Goal: Information Seeking & Learning: Learn about a topic

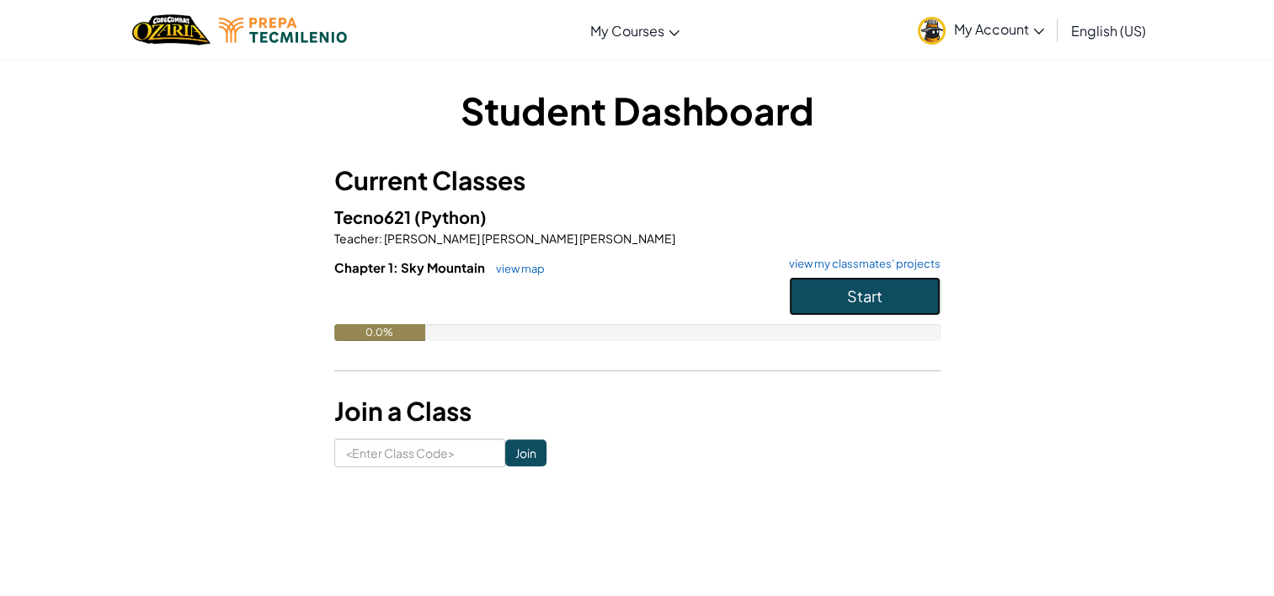
click at [820, 293] on button "Start" at bounding box center [865, 296] width 152 height 39
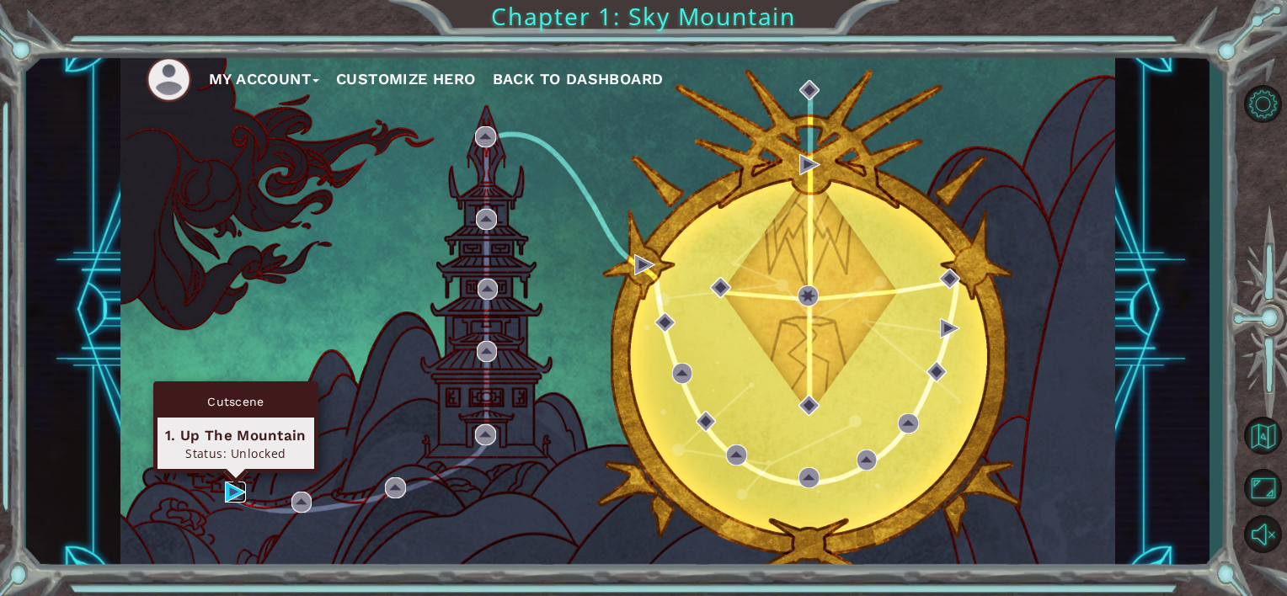
click at [234, 489] on img at bounding box center [235, 492] width 21 height 21
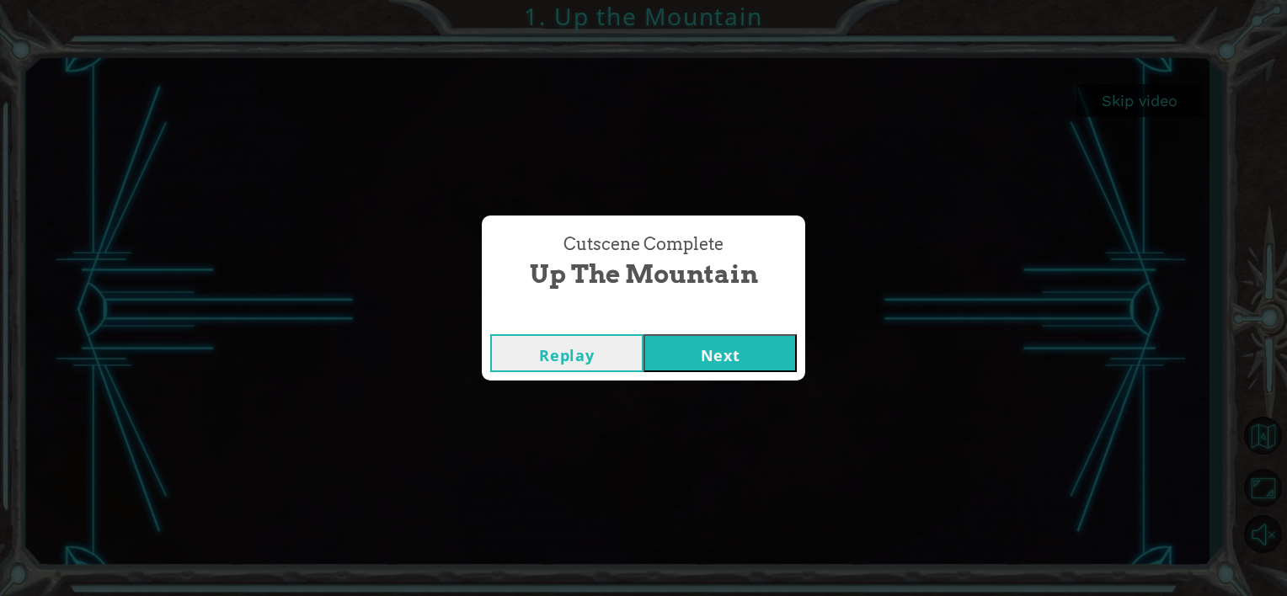
click at [694, 350] on button "Next" at bounding box center [720, 353] width 153 height 38
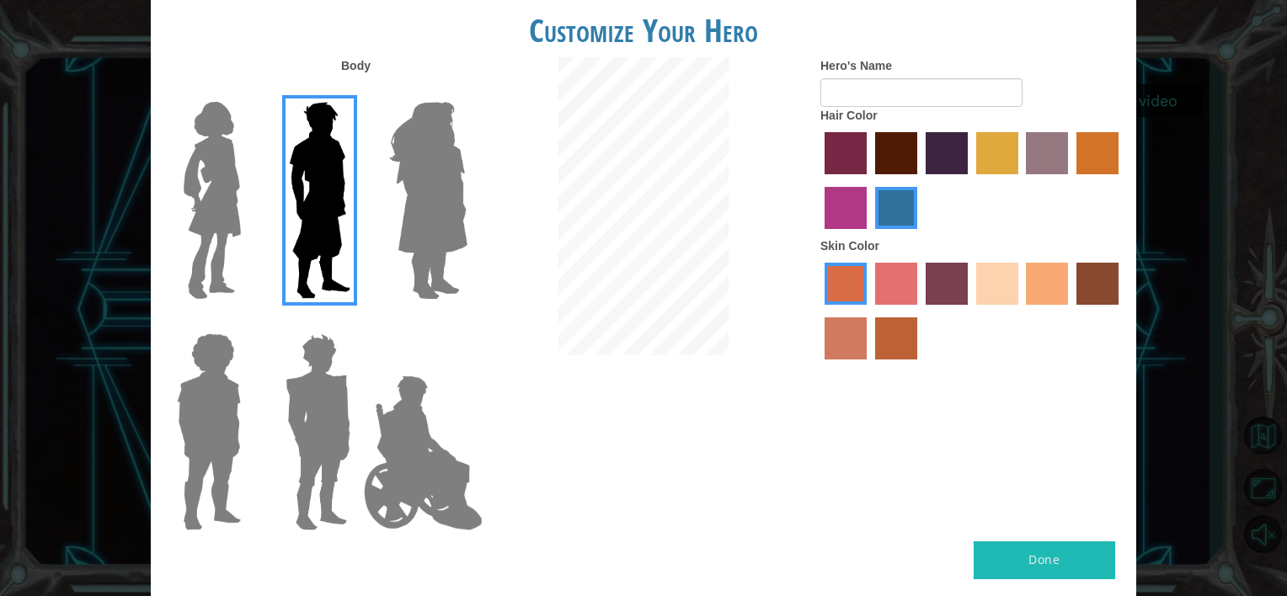
click at [226, 171] on img at bounding box center [212, 200] width 71 height 211
click at [248, 91] on input "Hero Connie" at bounding box center [248, 91] width 0 height 0
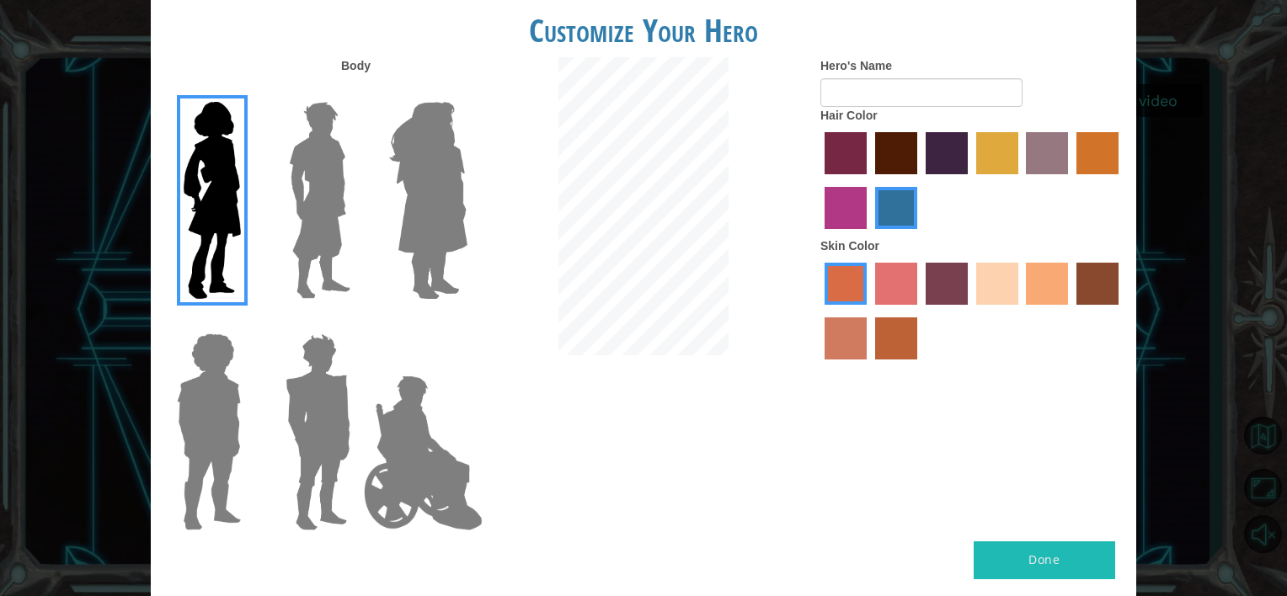
click at [1007, 155] on label "tulip tree hair color" at bounding box center [997, 153] width 42 height 42
click at [970, 180] on input "tulip tree hair color" at bounding box center [970, 180] width 0 height 0
click at [884, 215] on label "lachmara hair color" at bounding box center [896, 208] width 42 height 42
click at [869, 235] on input "lachmara hair color" at bounding box center [869, 235] width 0 height 0
click at [893, 158] on label "maroon hair color" at bounding box center [896, 153] width 42 height 42
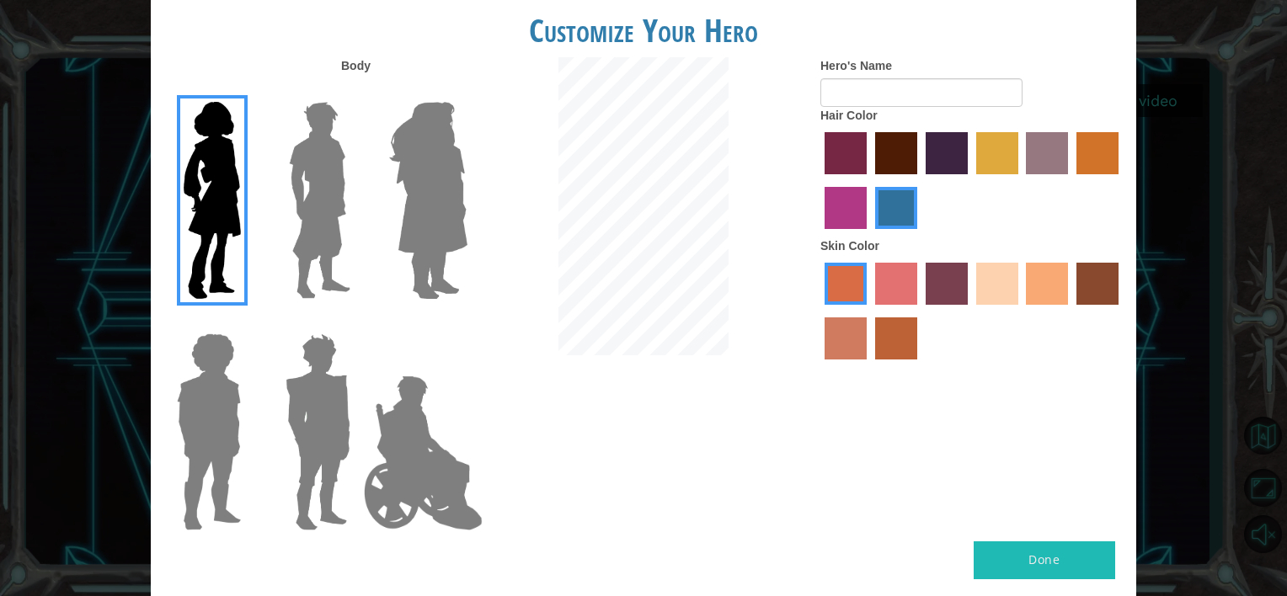
click at [869, 180] on input "maroon hair color" at bounding box center [869, 180] width 0 height 0
click at [1082, 162] on label "gold drop hair color" at bounding box center [1097, 153] width 42 height 42
click at [1071, 180] on input "gold drop hair color" at bounding box center [1071, 180] width 0 height 0
click at [888, 202] on label "lachmara hair color" at bounding box center [896, 208] width 42 height 42
click at [869, 235] on input "lachmara hair color" at bounding box center [869, 235] width 0 height 0
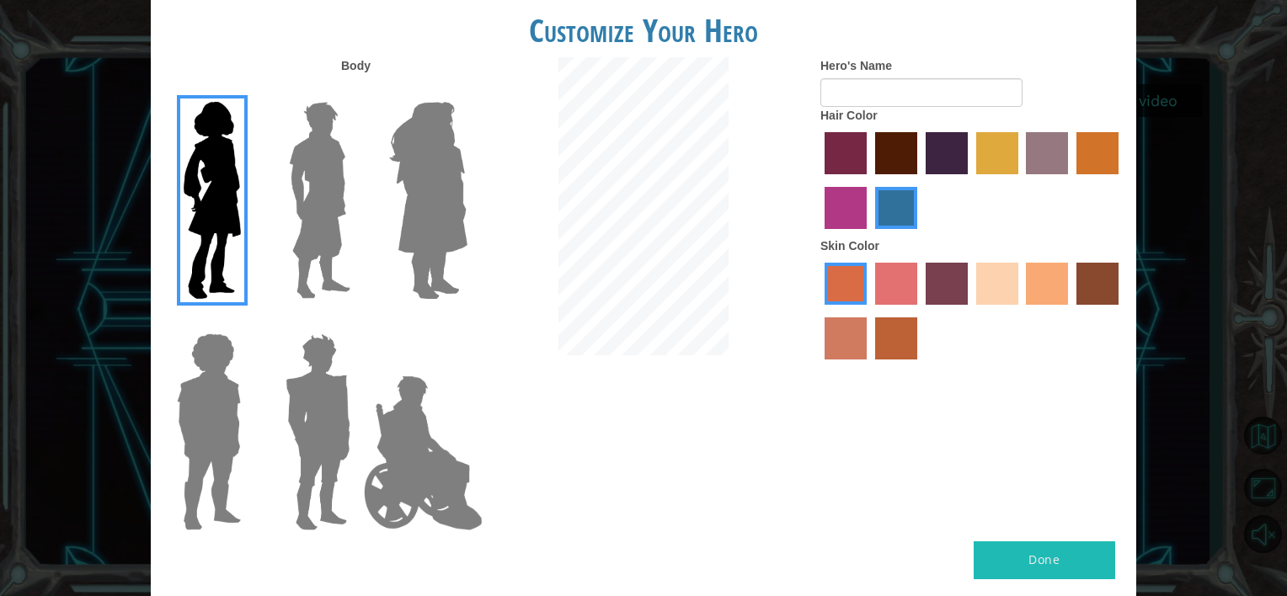
click at [987, 289] on label "sandy beach skin color" at bounding box center [997, 284] width 42 height 42
click at [970, 311] on input "sandy beach skin color" at bounding box center [970, 311] width 0 height 0
click at [1060, 287] on label "tacao skin color" at bounding box center [1047, 284] width 42 height 42
click at [1021, 311] on input "tacao skin color" at bounding box center [1021, 311] width 0 height 0
click at [994, 291] on label "sandy beach skin color" at bounding box center [997, 284] width 42 height 42
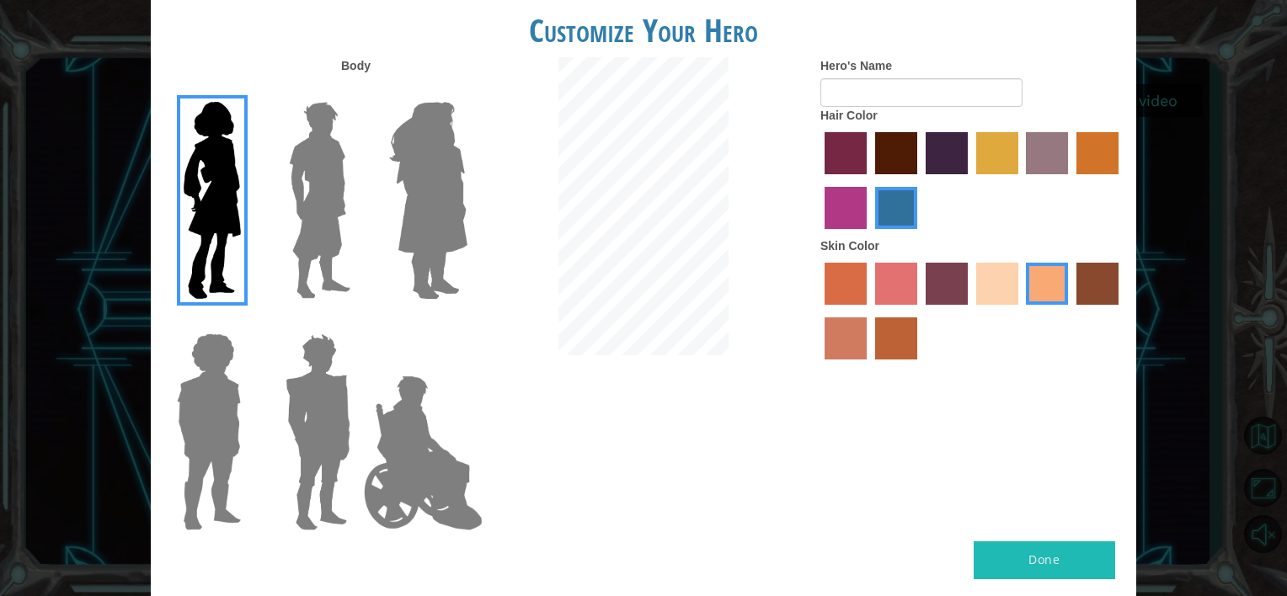
click at [970, 311] on input "sandy beach skin color" at bounding box center [970, 311] width 0 height 0
click at [1047, 563] on button "Done" at bounding box center [1045, 561] width 142 height 38
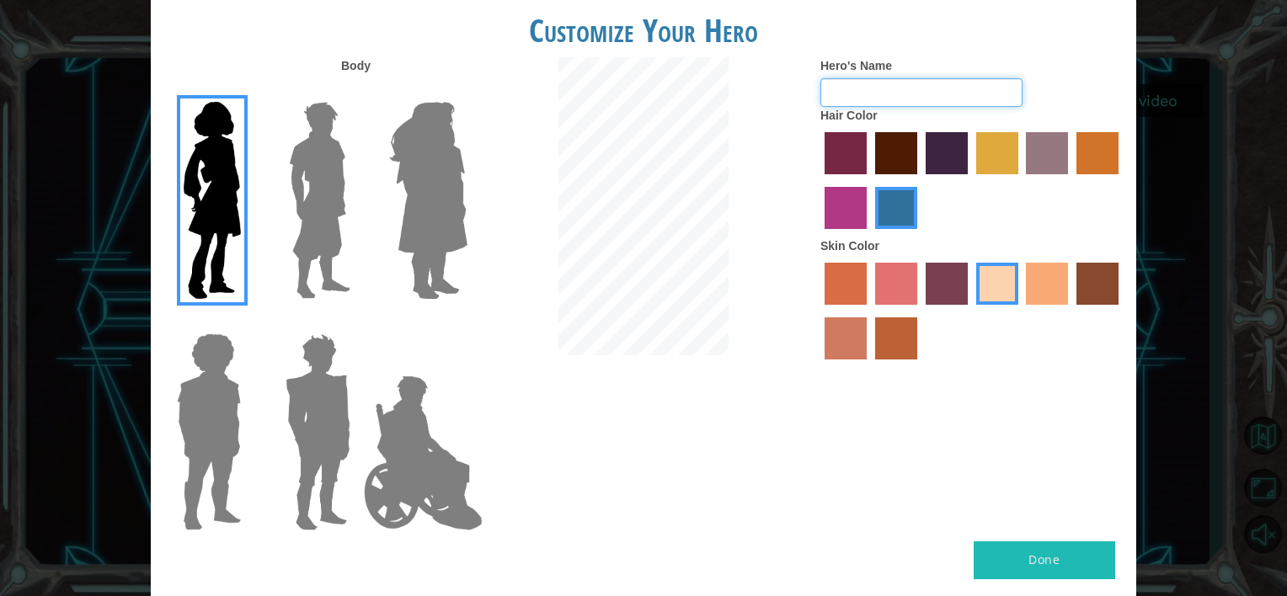
type input "A"
type input "Caro"
click at [1044, 554] on button "Done" at bounding box center [1045, 561] width 142 height 38
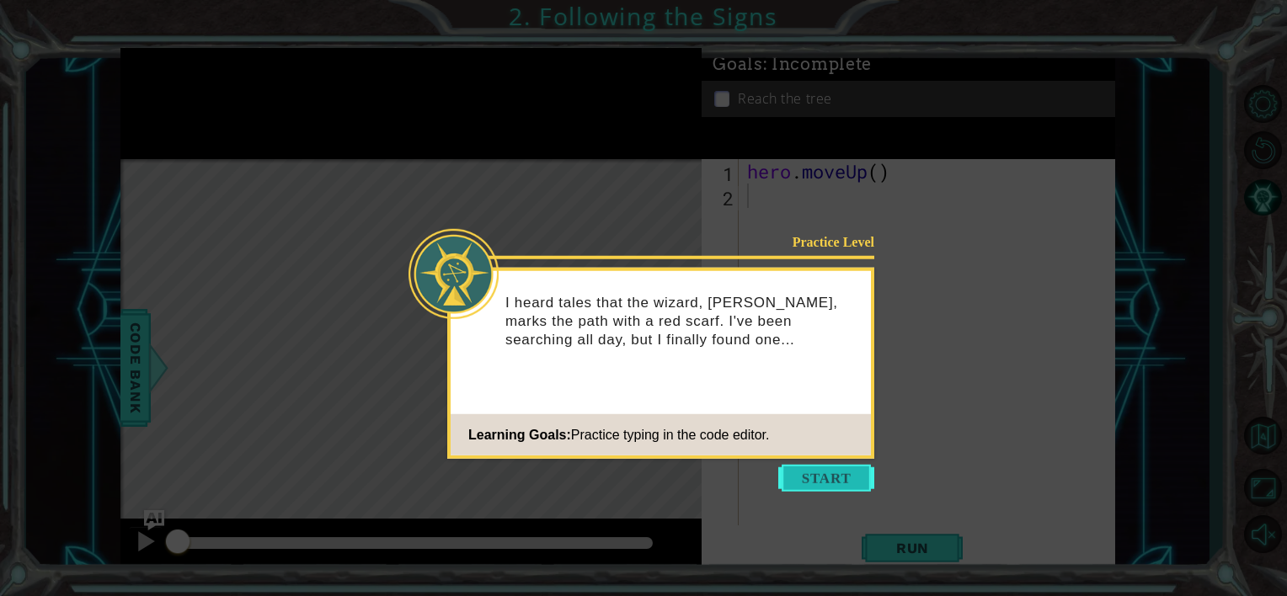
click at [855, 478] on button "Start" at bounding box center [826, 478] width 96 height 27
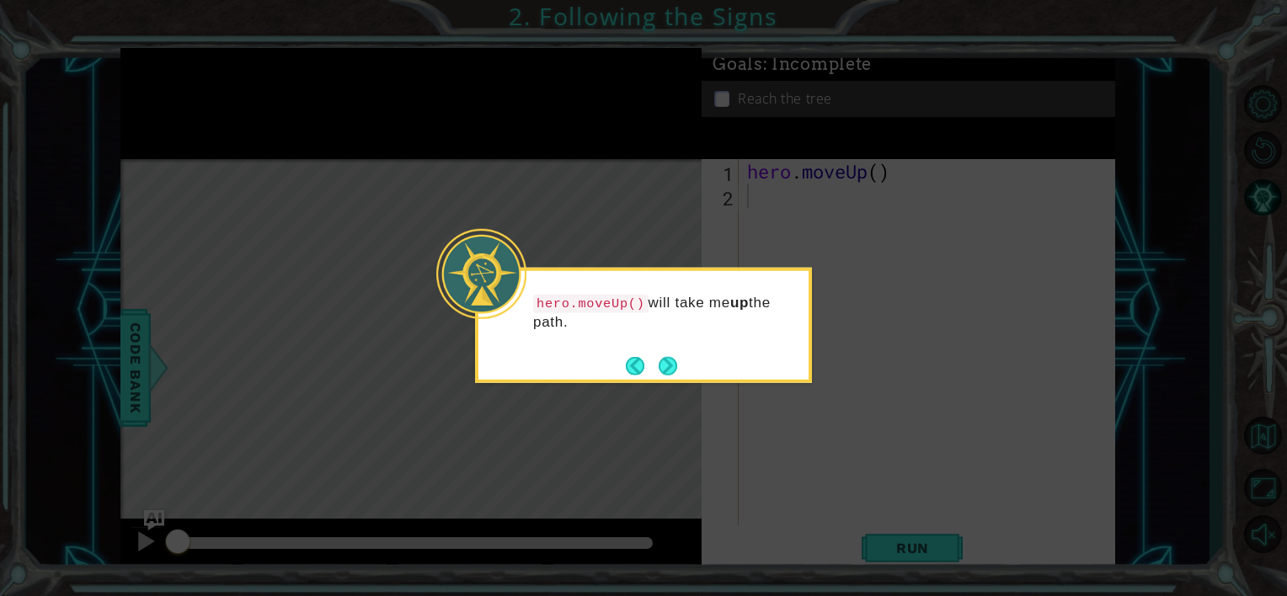
click at [678, 361] on div "hero.moveUp() will take me up the path." at bounding box center [643, 320] width 330 height 86
click at [678, 364] on div "hero.moveUp() will take me up the path." at bounding box center [643, 325] width 337 height 115
click at [674, 361] on button "Next" at bounding box center [668, 365] width 19 height 19
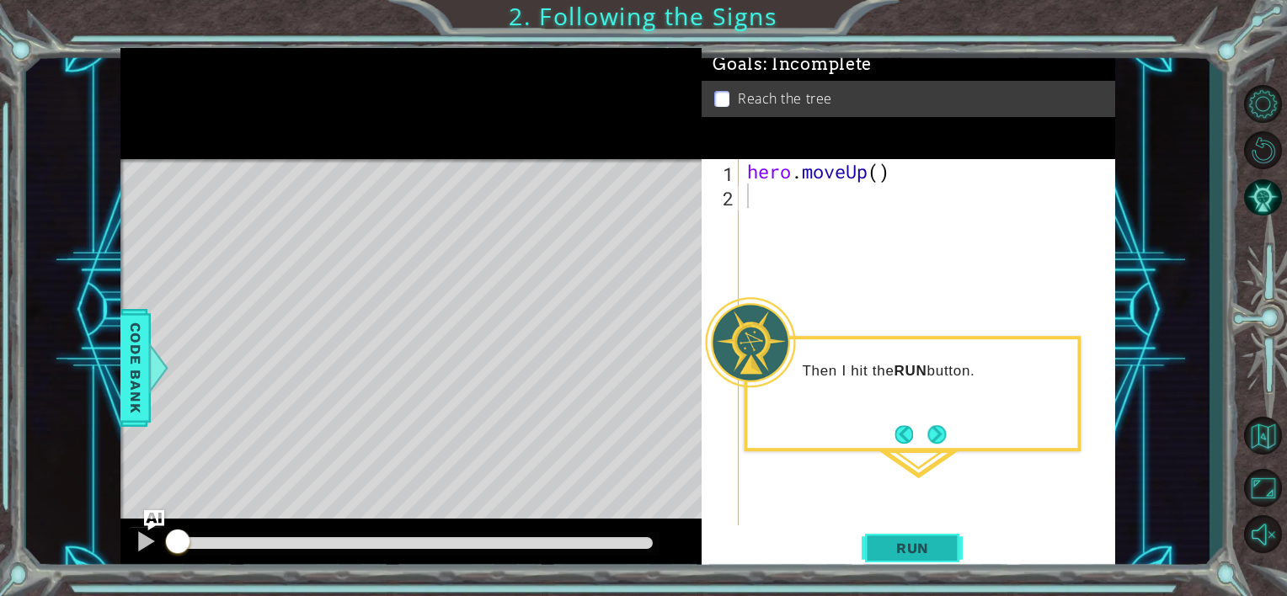
click at [932, 535] on button "Run" at bounding box center [912, 548] width 101 height 41
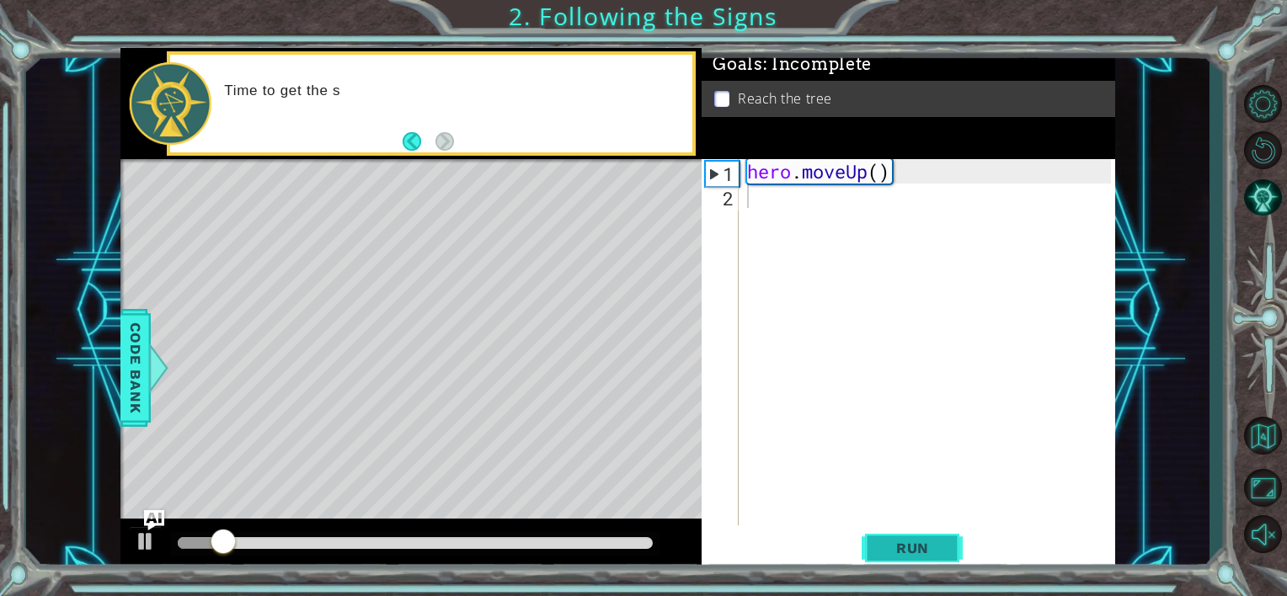
click at [932, 535] on button "Run" at bounding box center [912, 548] width 101 height 41
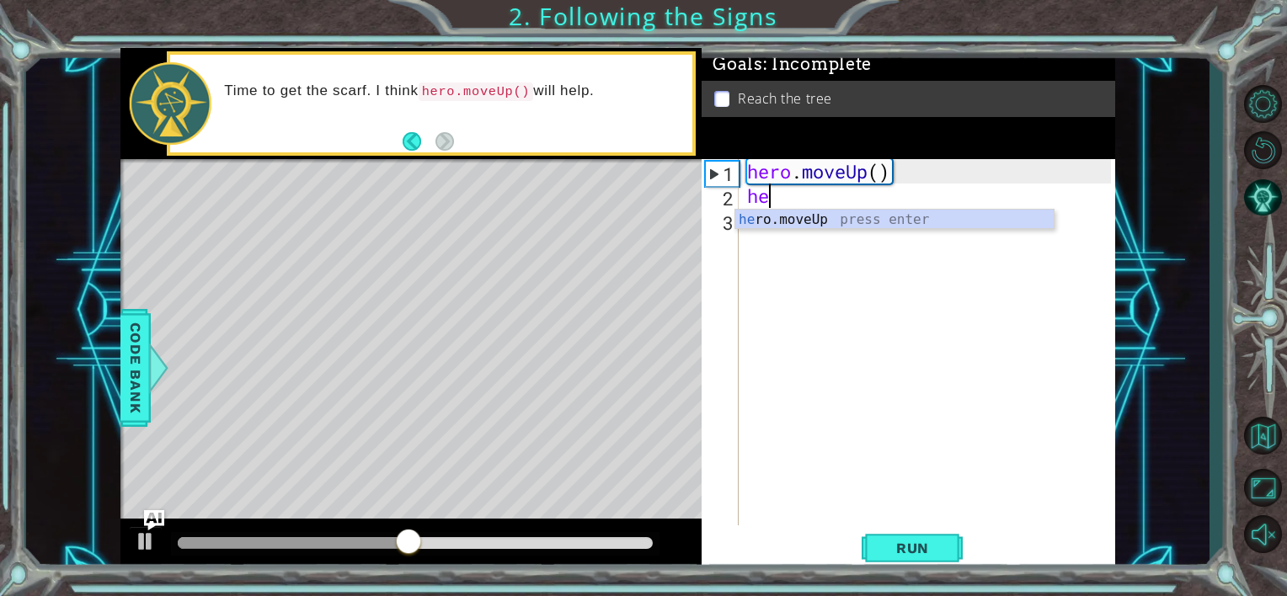
type textarea "her"
click at [855, 223] on div "her o.moveUp press enter" at bounding box center [894, 240] width 318 height 61
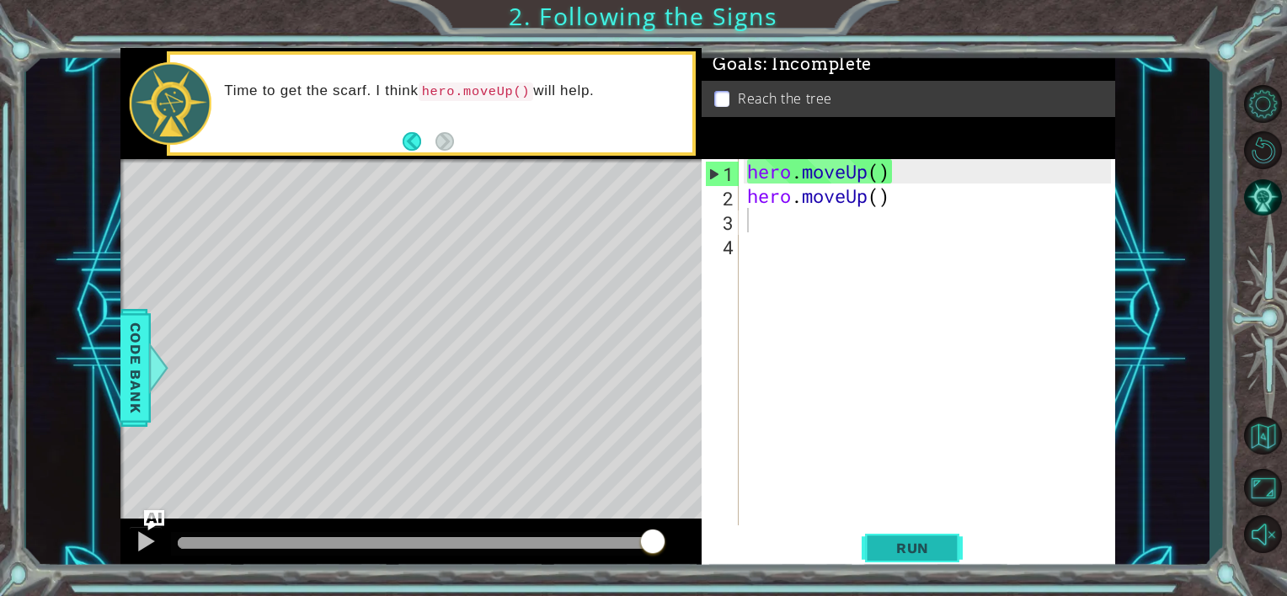
click at [937, 562] on button "Run" at bounding box center [912, 548] width 101 height 41
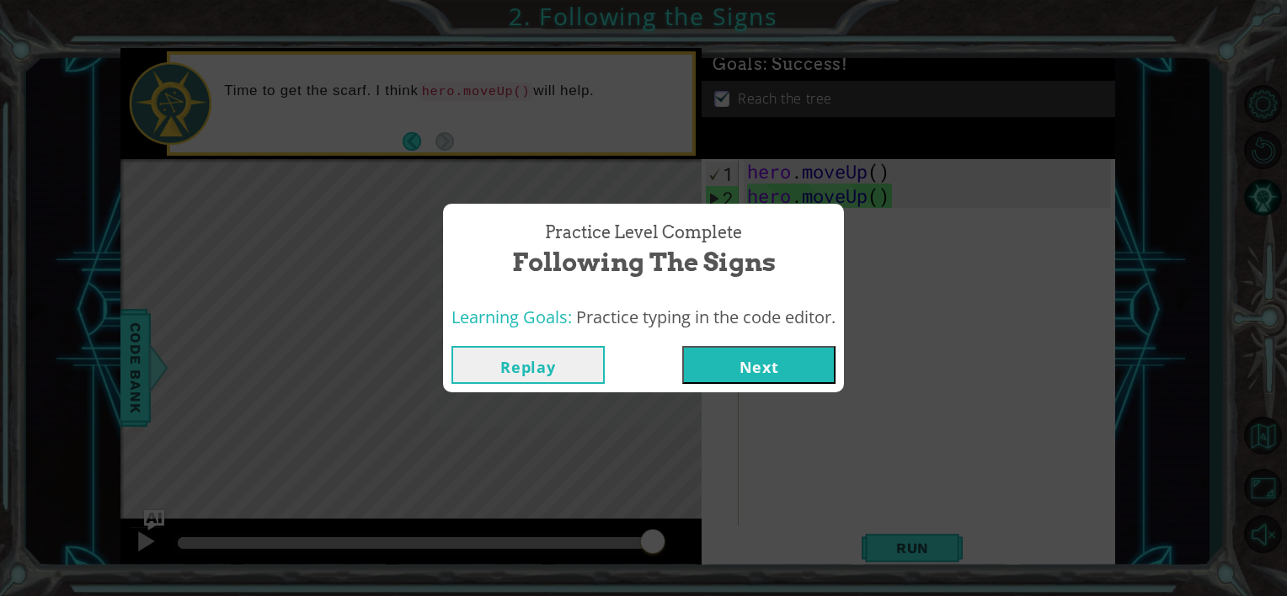
click at [779, 376] on button "Next" at bounding box center [758, 365] width 153 height 38
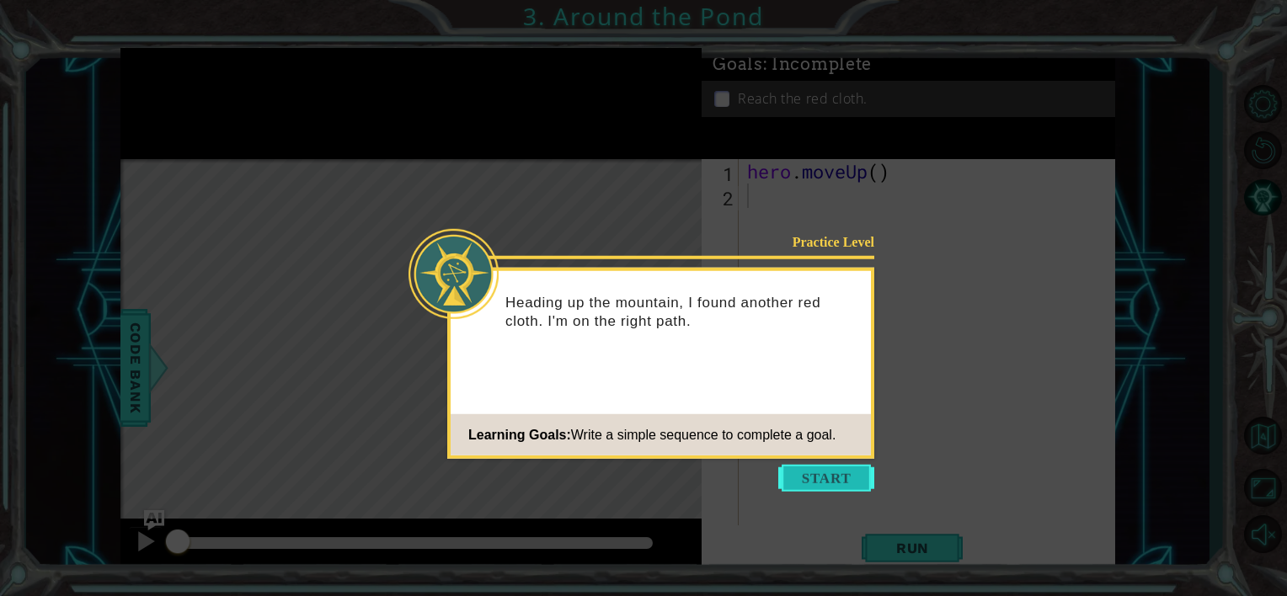
click at [822, 468] on button "Start" at bounding box center [826, 478] width 96 height 27
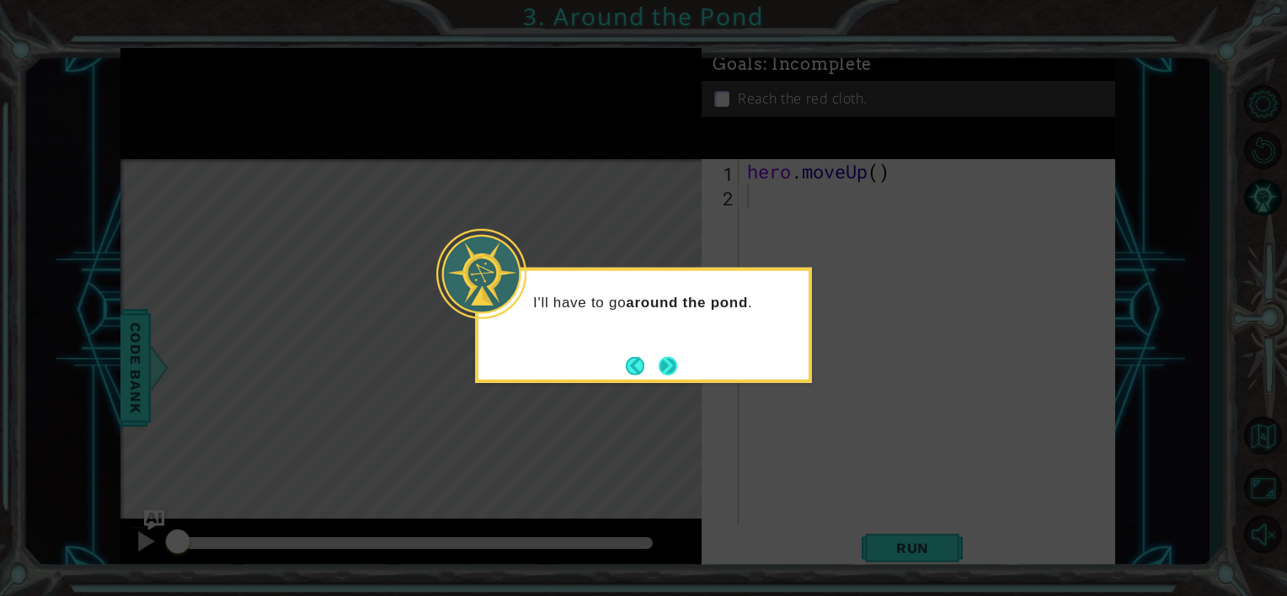
click at [677, 364] on button "Next" at bounding box center [668, 365] width 19 height 19
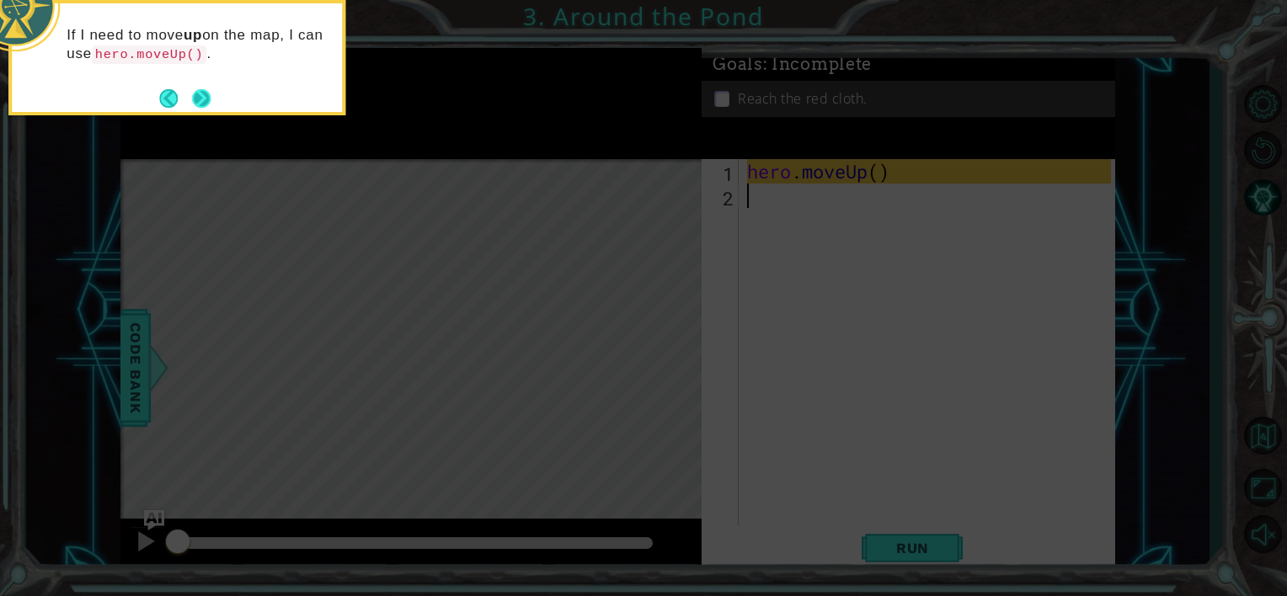
click at [198, 89] on button "Next" at bounding box center [201, 98] width 19 height 19
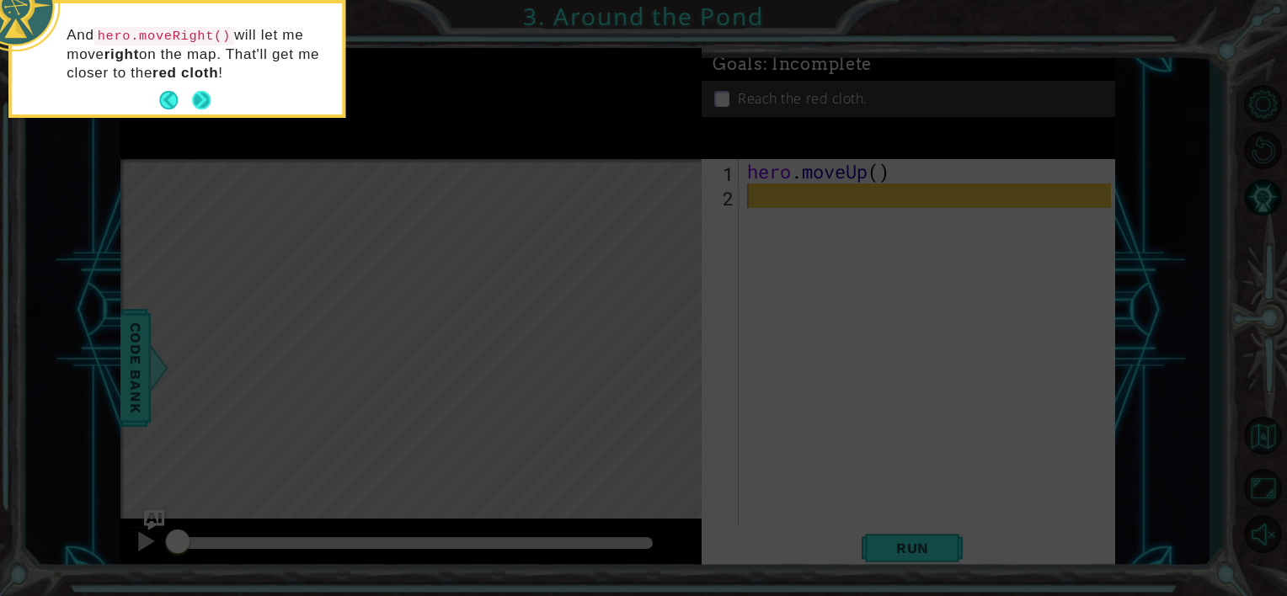
click at [199, 91] on button "Next" at bounding box center [201, 100] width 19 height 19
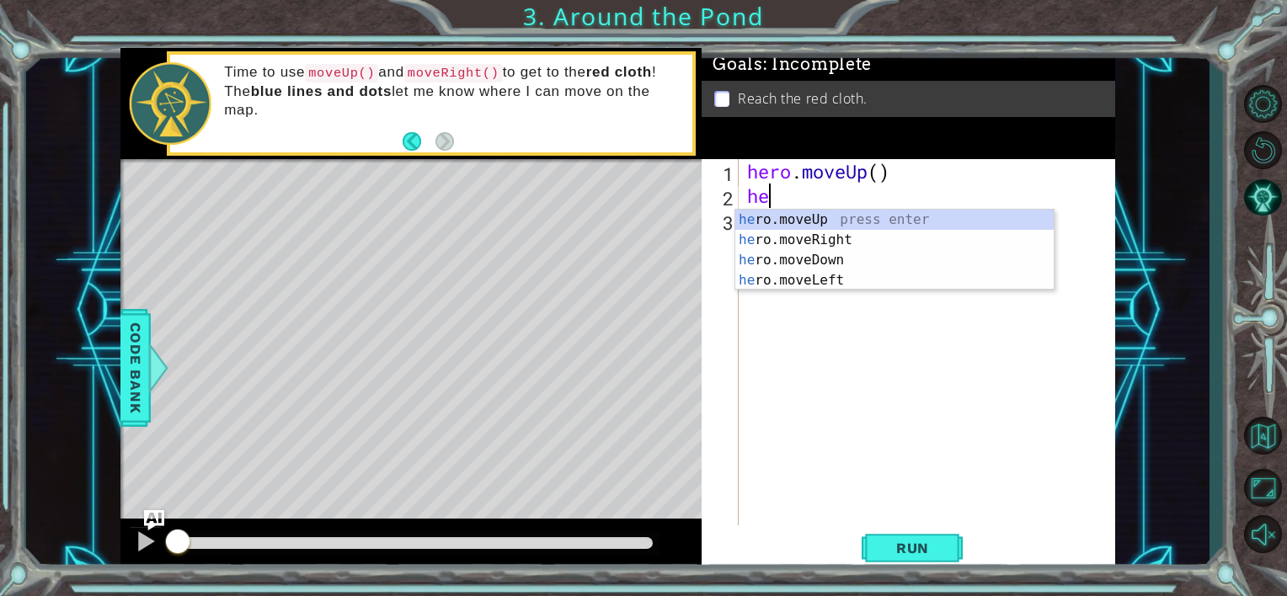
type textarea "her"
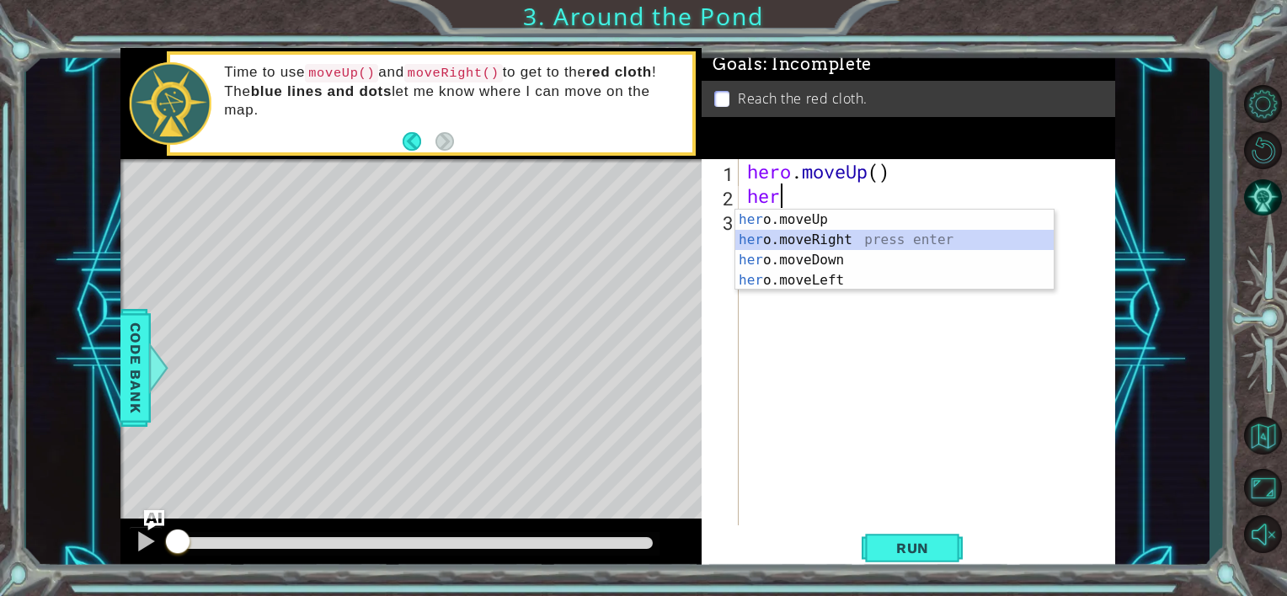
click at [783, 231] on div "her o.moveUp press enter her o.moveRight press enter her o.moveDown press enter…" at bounding box center [894, 270] width 318 height 121
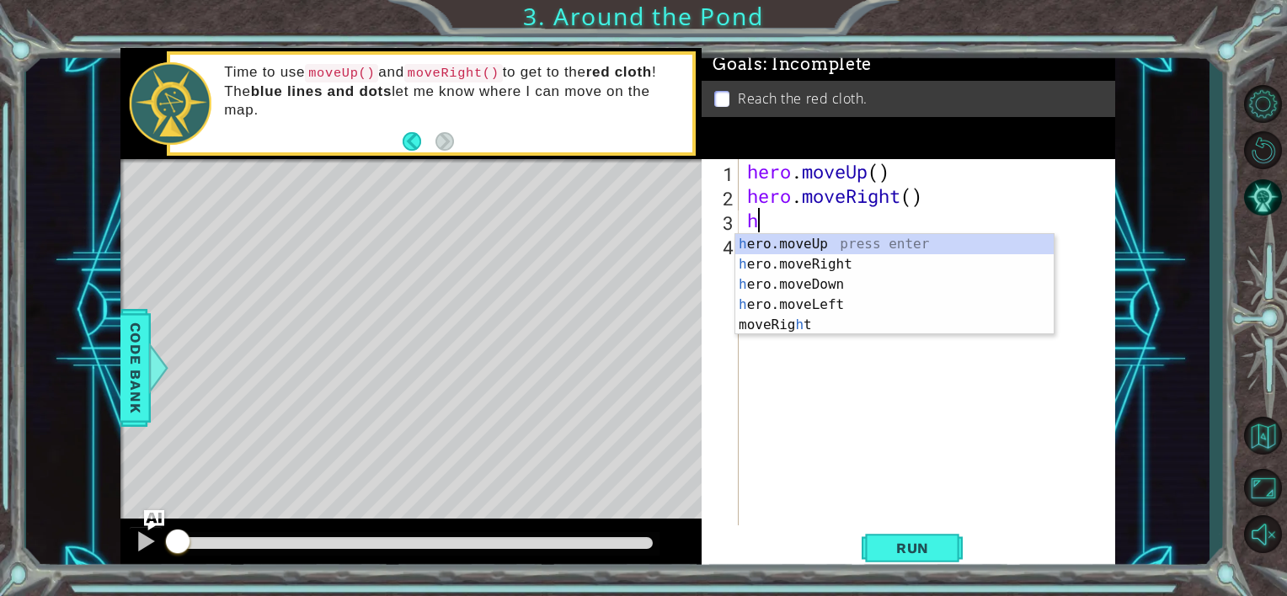
type textarea "he"
click at [794, 247] on div "he ro.moveUp press enter he ro.moveRight press enter he ro.moveDown press enter…" at bounding box center [894, 294] width 318 height 121
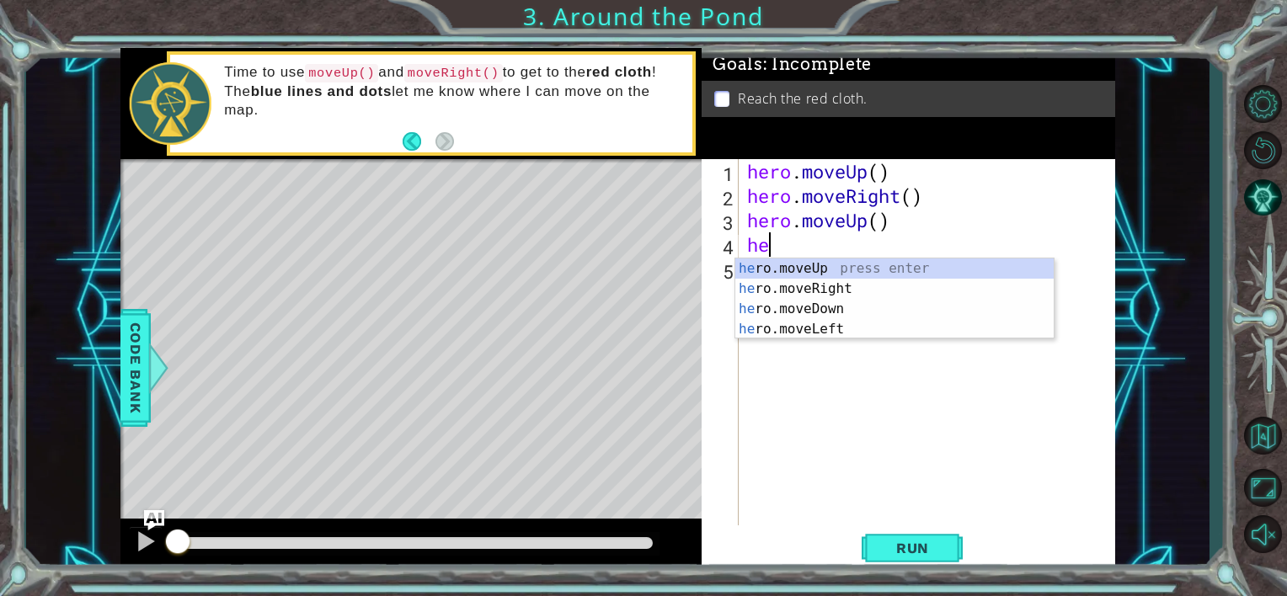
type textarea "her"
click at [805, 270] on div "her o.moveUp press enter her o.moveRight press enter her o.moveDown press enter…" at bounding box center [894, 319] width 318 height 121
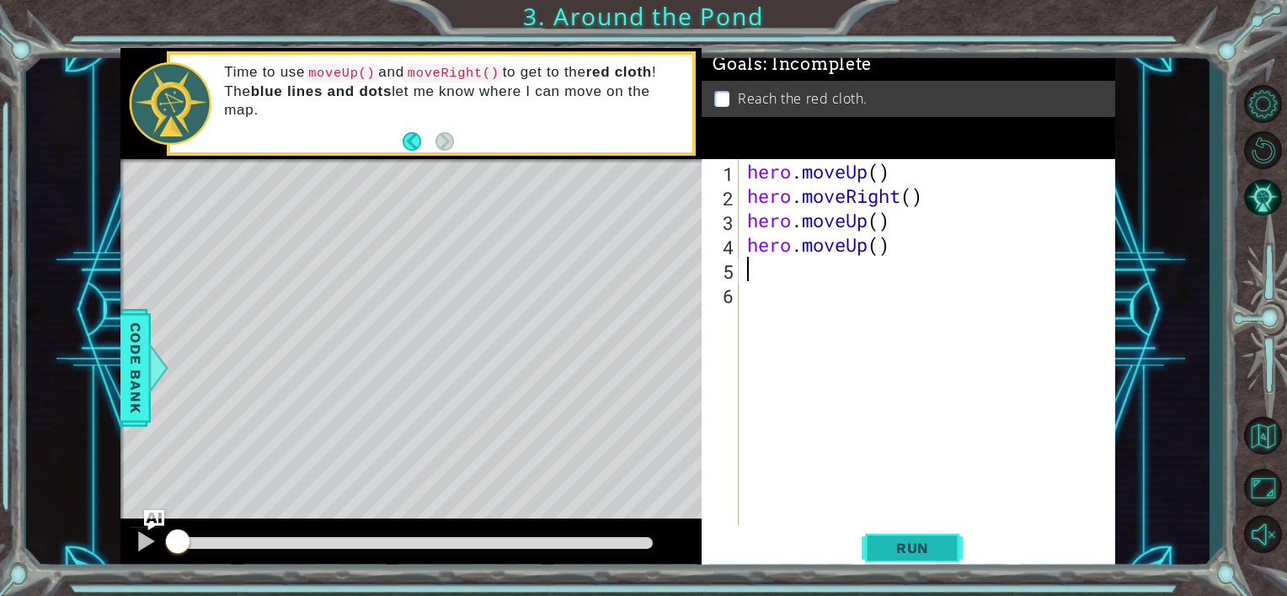
click at [904, 537] on button "Run" at bounding box center [912, 548] width 101 height 41
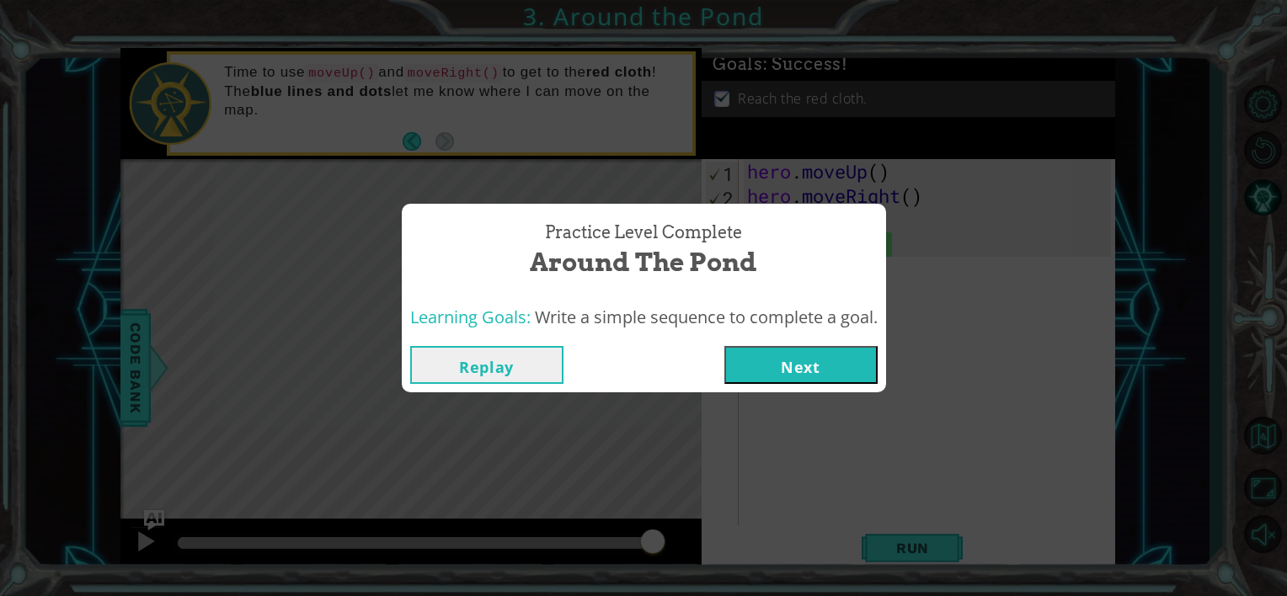
click at [785, 355] on button "Next" at bounding box center [800, 365] width 153 height 38
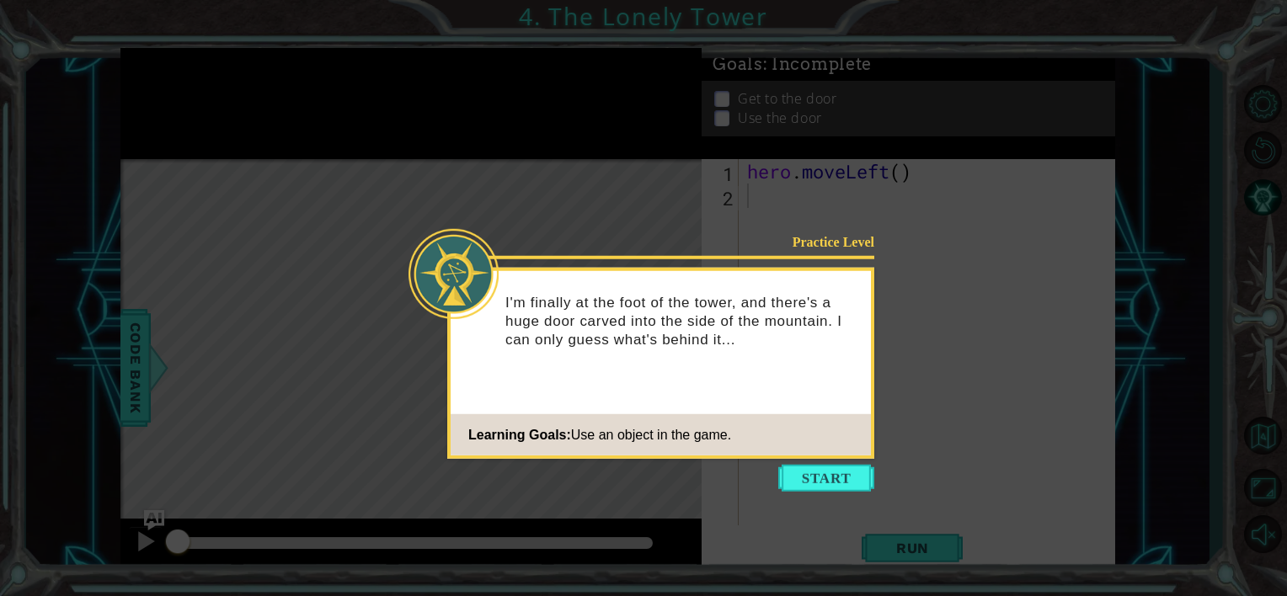
click at [830, 492] on icon at bounding box center [643, 298] width 1287 height 596
click at [831, 485] on button "Start" at bounding box center [826, 478] width 96 height 27
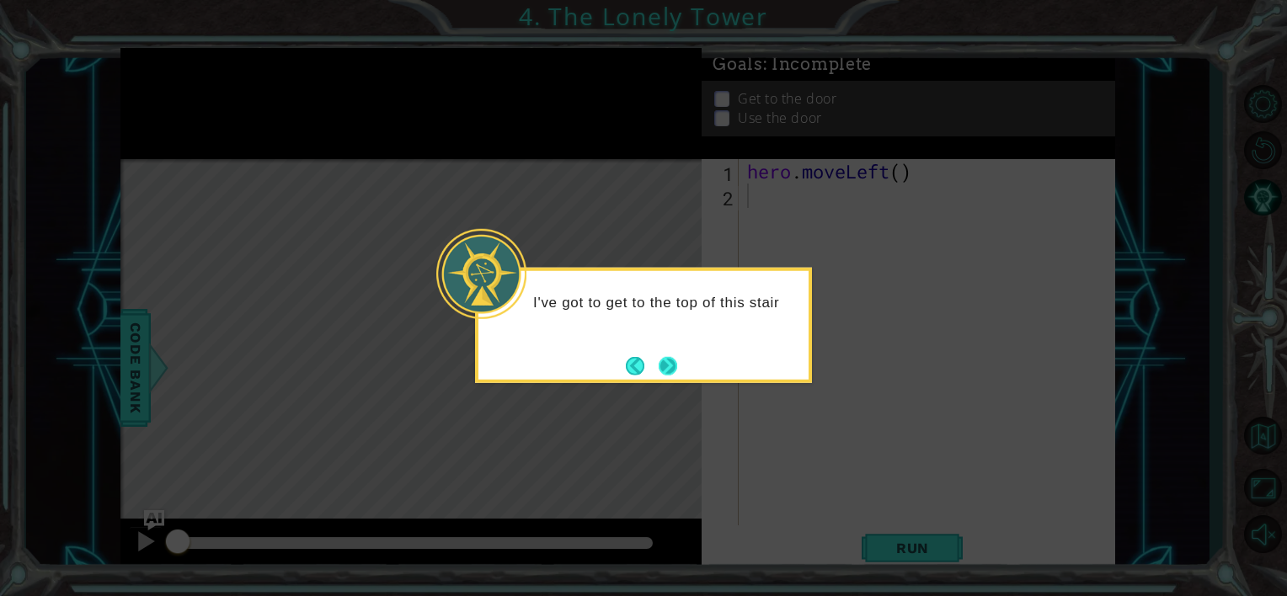
click at [674, 364] on button "Next" at bounding box center [668, 365] width 19 height 19
click at [675, 364] on button "Next" at bounding box center [668, 365] width 19 height 19
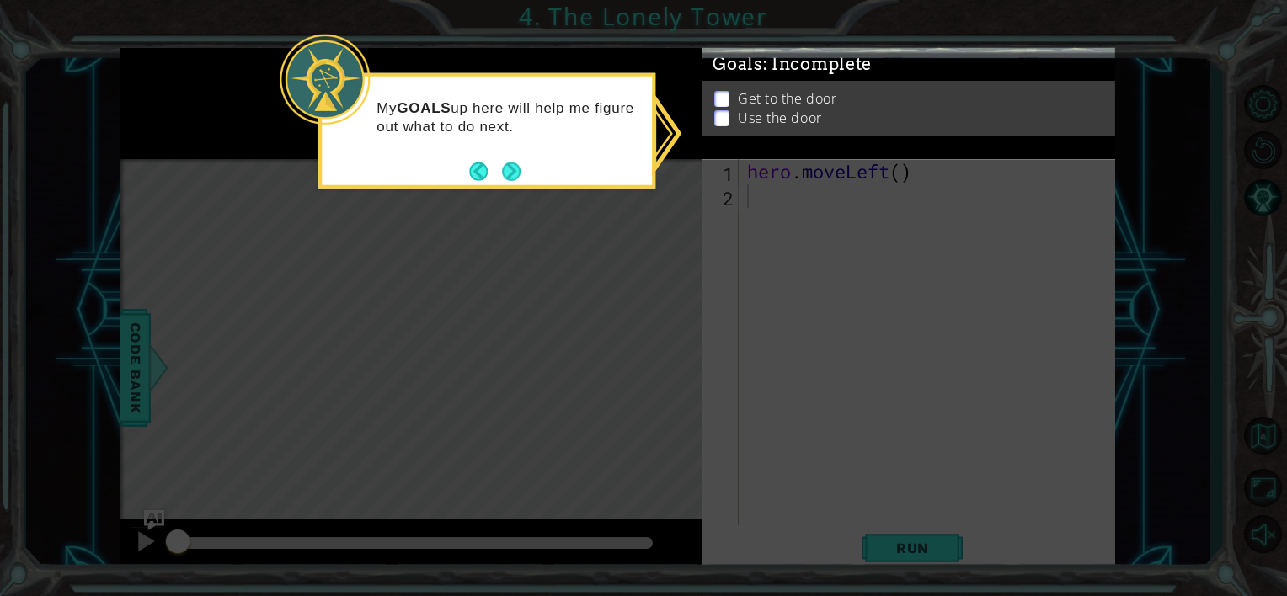
click at [714, 239] on icon at bounding box center [643, 298] width 1287 height 596
click at [515, 172] on button "Next" at bounding box center [511, 171] width 19 height 19
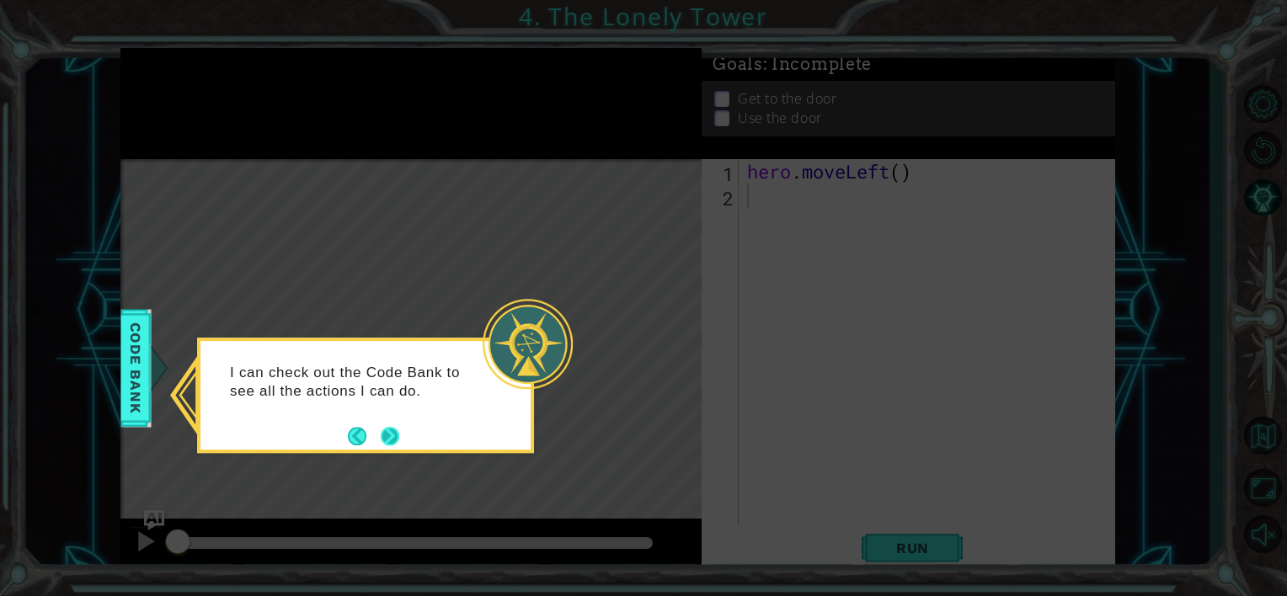
click at [390, 428] on button "Next" at bounding box center [390, 436] width 19 height 19
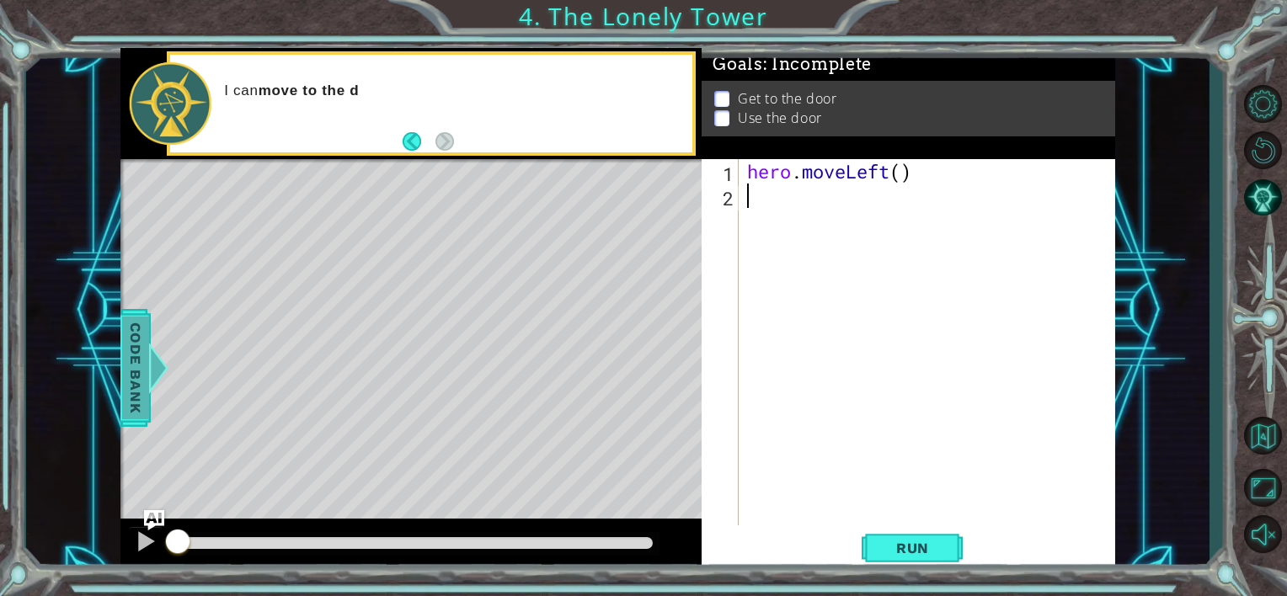
click at [138, 368] on span "Code Bank" at bounding box center [133, 368] width 27 height 103
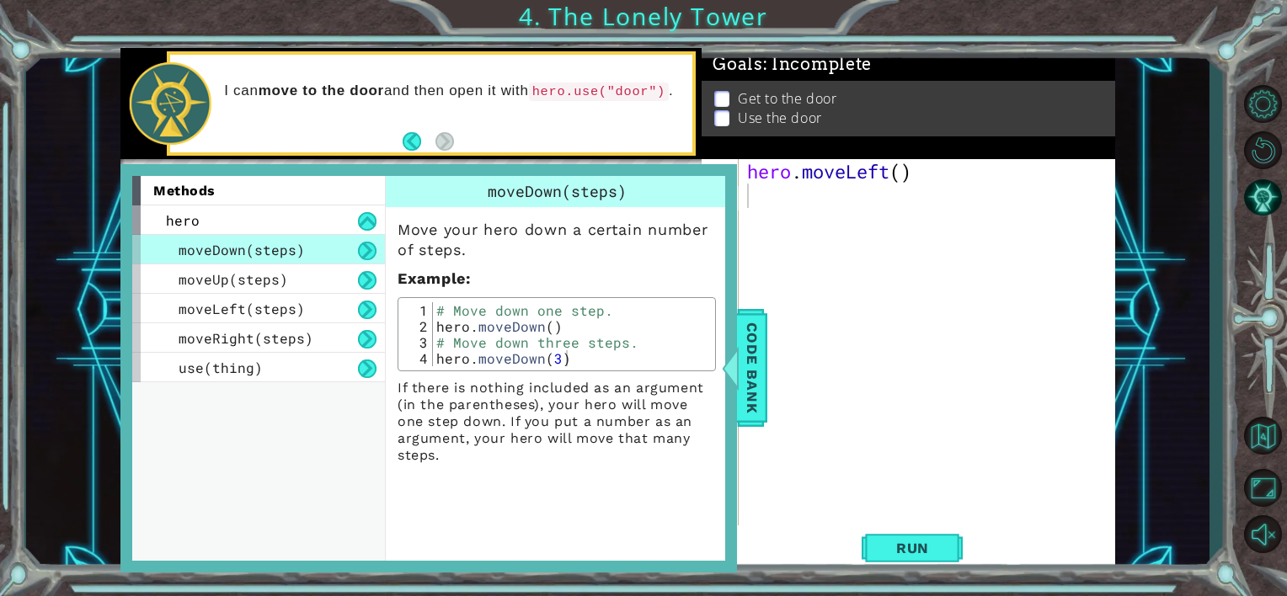
click at [879, 298] on div "hero . moveLeft ( )" at bounding box center [932, 366] width 376 height 415
click at [757, 362] on span "Code Bank" at bounding box center [751, 368] width 27 height 103
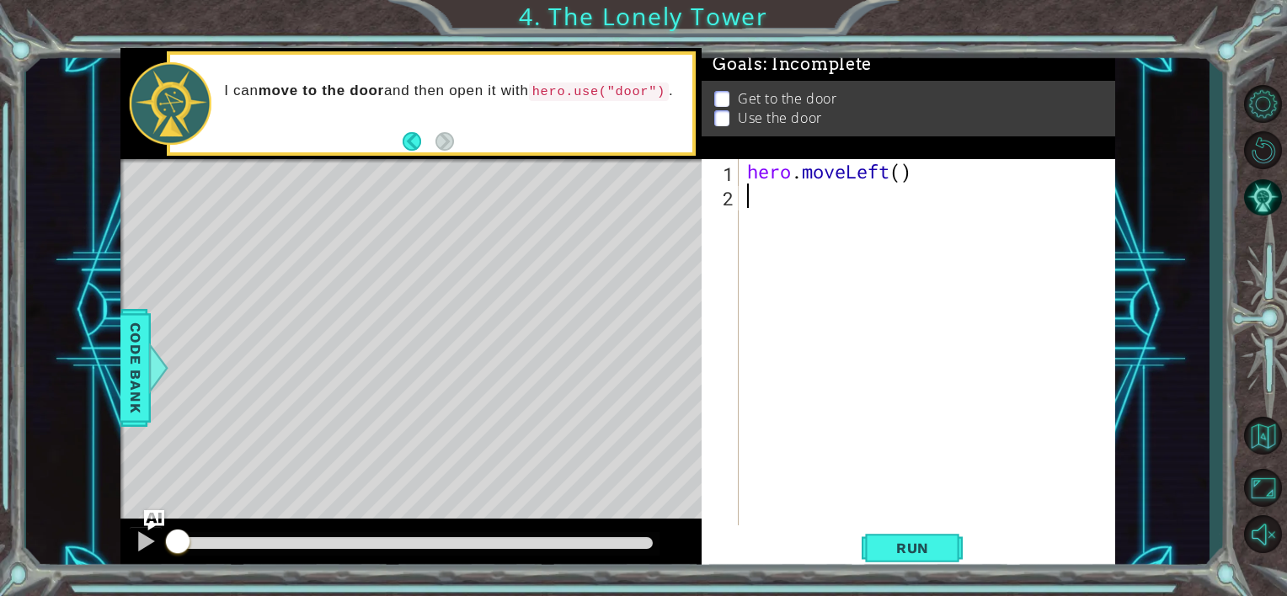
click at [815, 195] on div "hero . moveLeft ( )" at bounding box center [932, 366] width 376 height 415
type textarea "h"
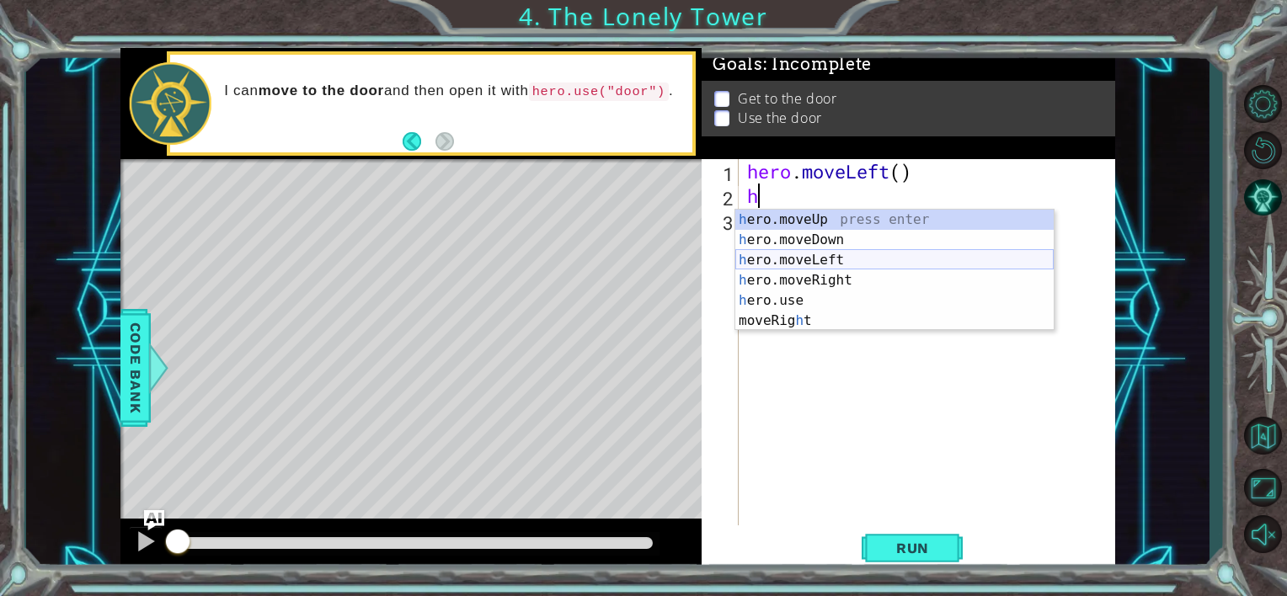
click at [831, 257] on div "h ero.moveUp press enter h ero.moveDown press enter h ero.moveLeft press enter …" at bounding box center [894, 291] width 318 height 162
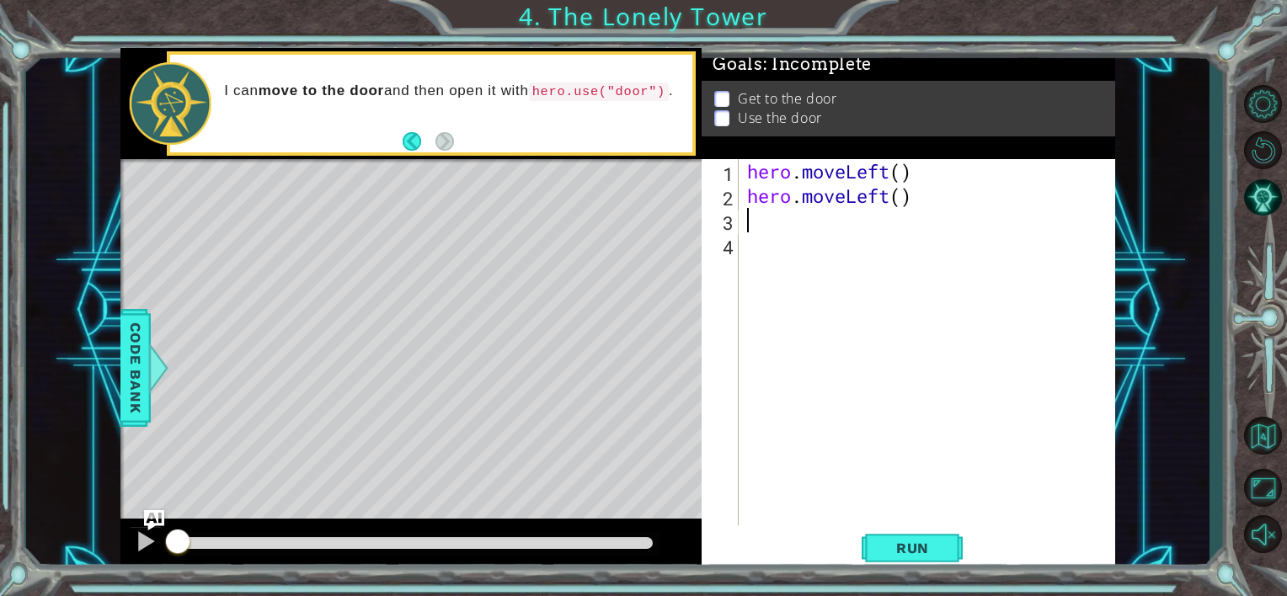
type textarea "h"
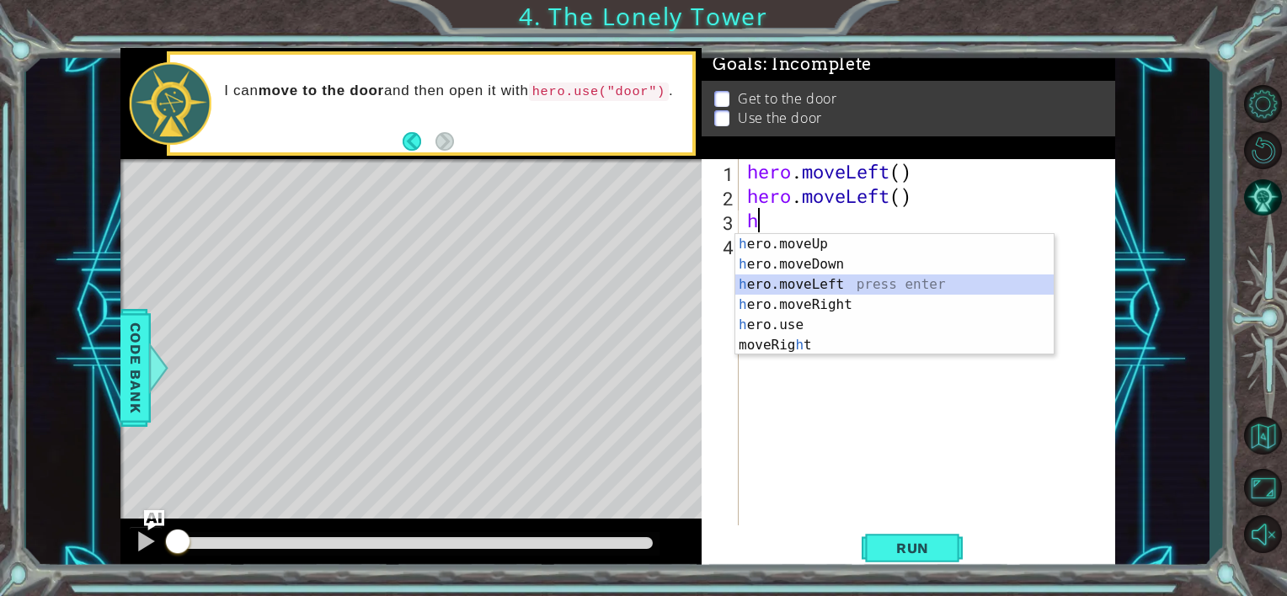
click at [825, 279] on div "h ero.moveUp press enter h ero.moveDown press enter h ero.moveLeft press enter …" at bounding box center [894, 315] width 318 height 162
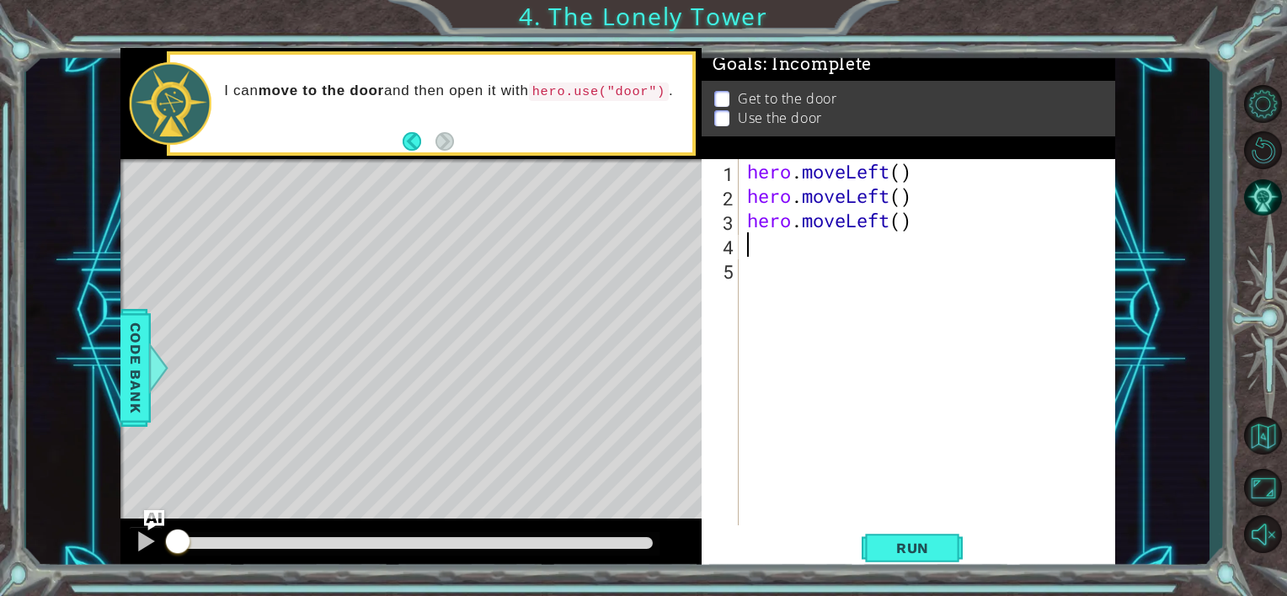
type textarea "h"
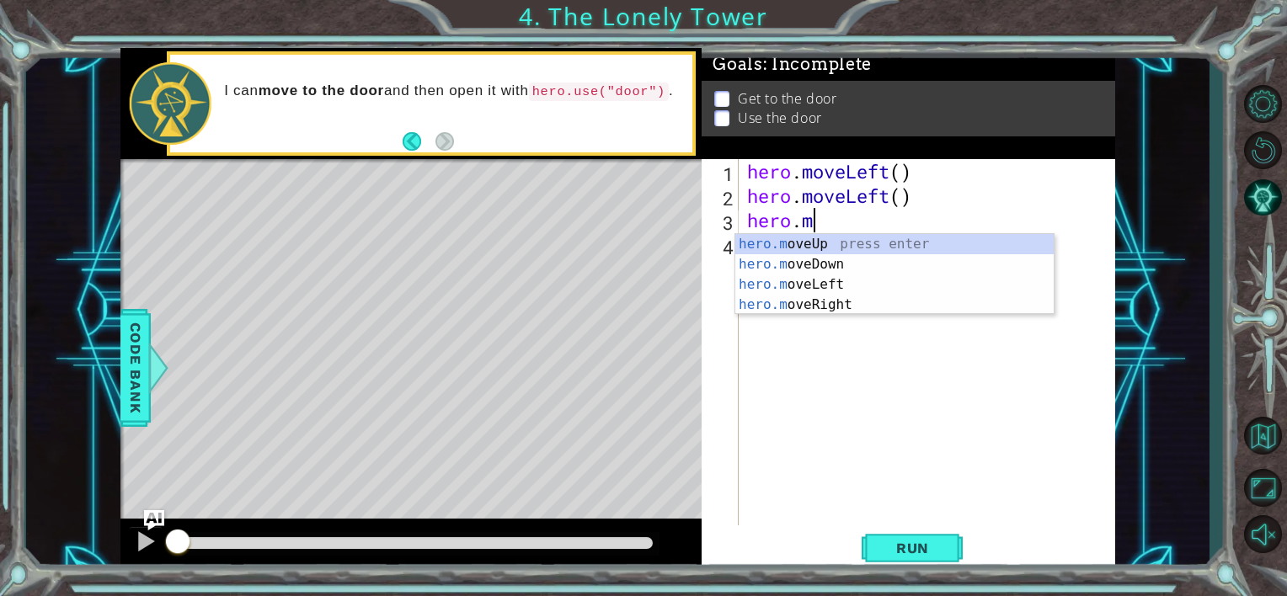
type textarea "hero."
click at [868, 241] on div "hero. moveUp press enter hero. moveDown press enter hero. moveLeft press enter …" at bounding box center [894, 305] width 318 height 142
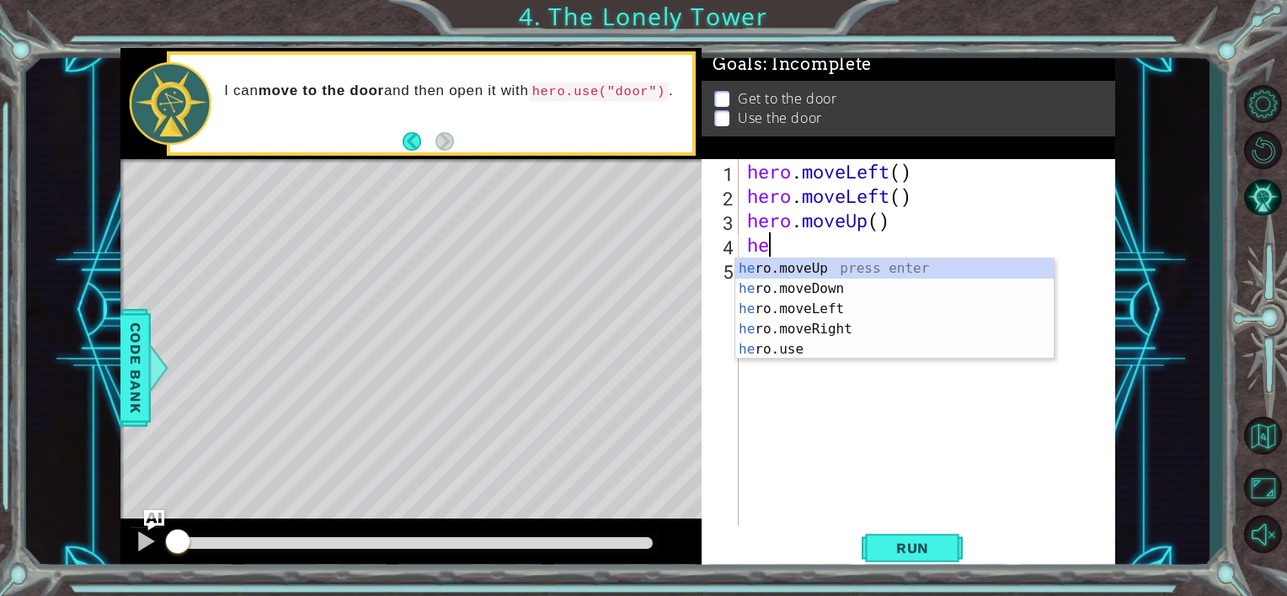
type textarea "her"
click at [870, 273] on div "her o.moveUp press enter her o.moveDown press enter her o.moveLeft press enter …" at bounding box center [894, 330] width 318 height 142
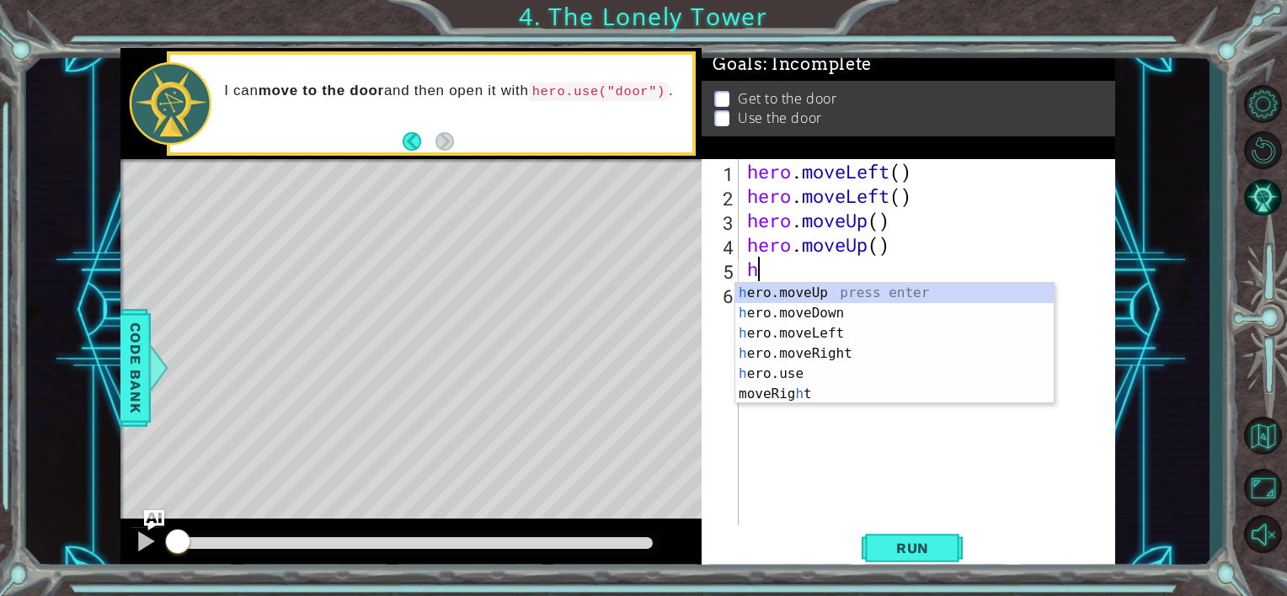
type textarea "hee"
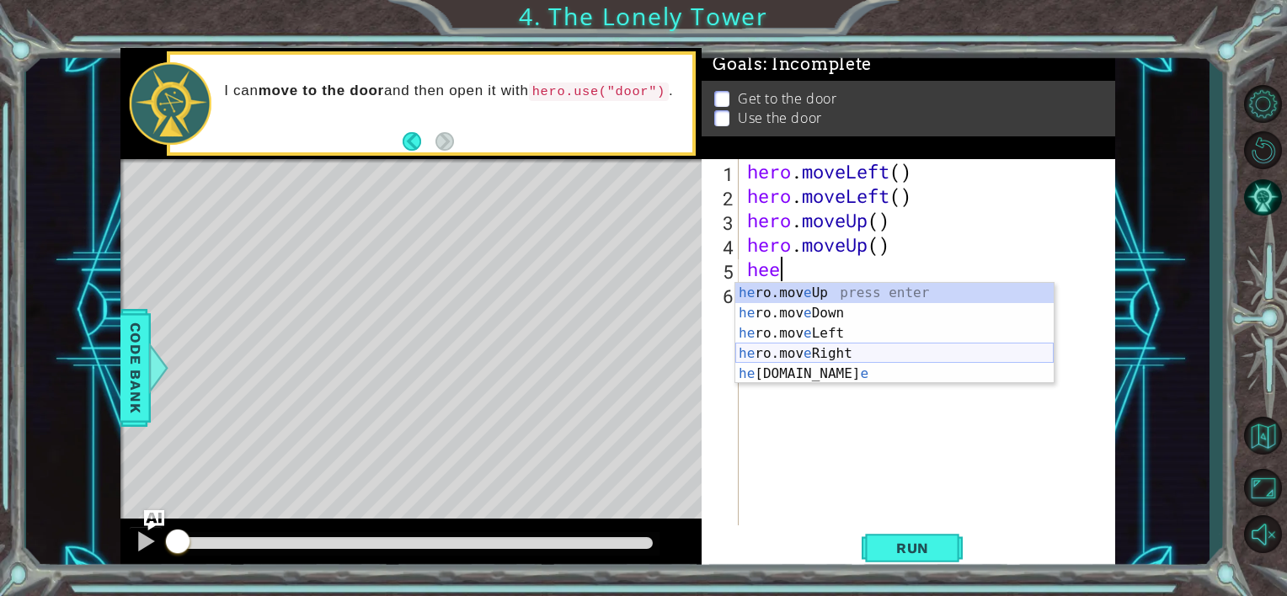
click at [816, 348] on div "he ro.mov e Up press enter he ro.mov e Down press enter he ro.mov e Left press …" at bounding box center [894, 354] width 318 height 142
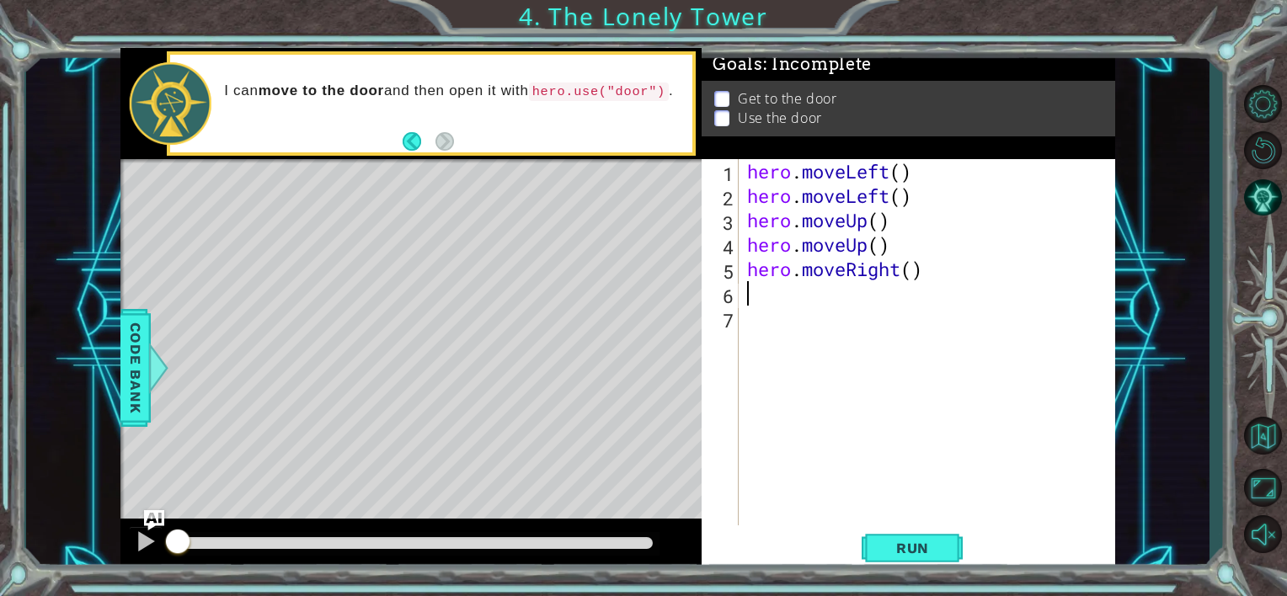
type textarea "h"
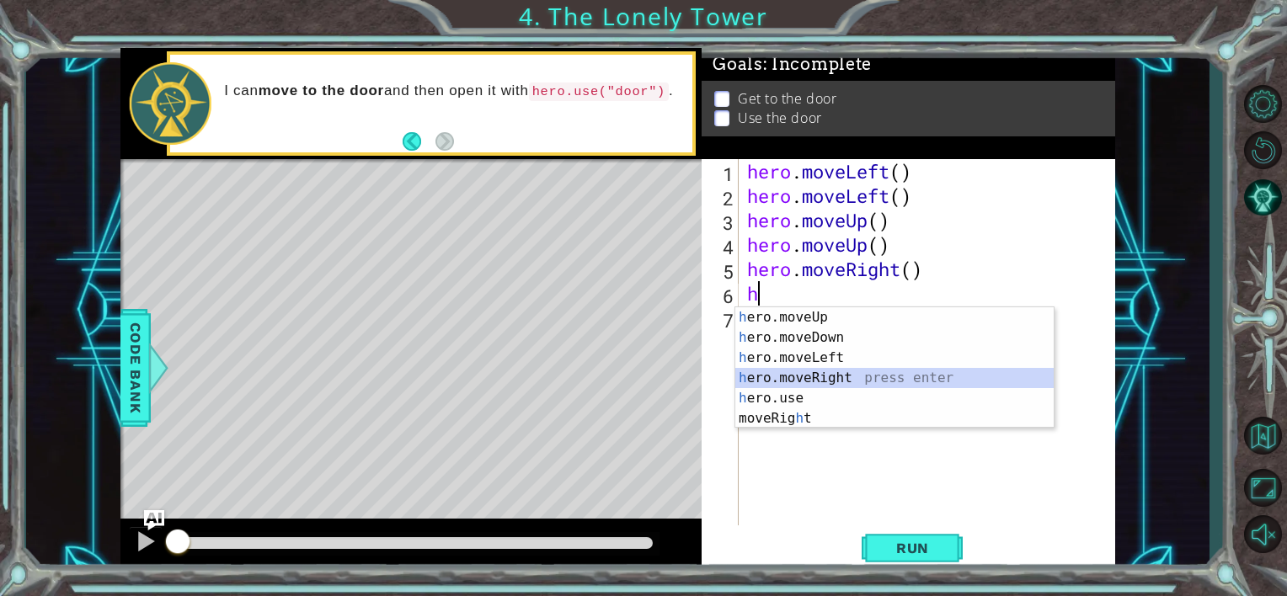
click at [825, 377] on div "h ero.moveUp press enter h ero.moveDown press enter h ero.moveLeft press enter …" at bounding box center [894, 388] width 318 height 162
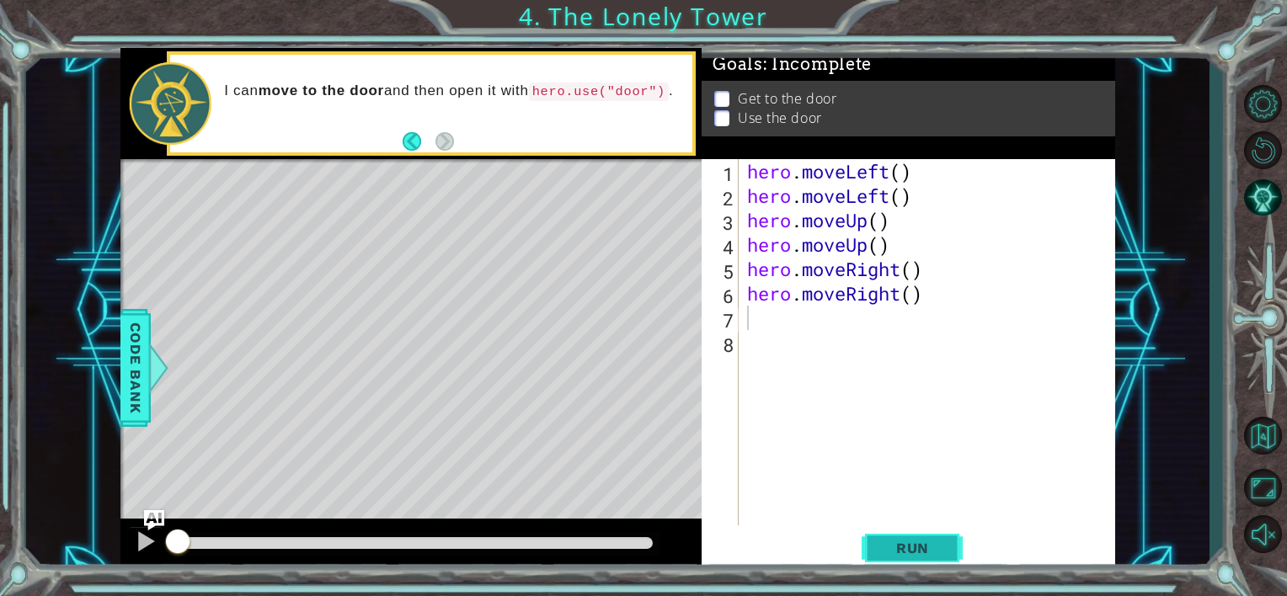
click at [892, 530] on button "Run" at bounding box center [912, 548] width 101 height 41
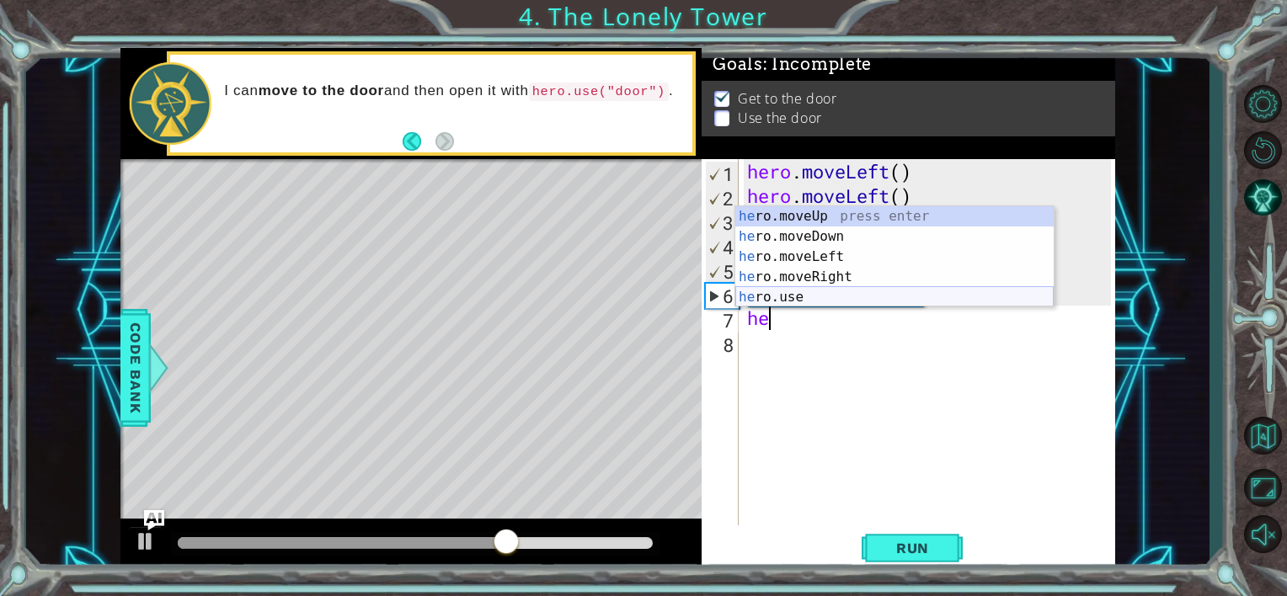
click at [815, 296] on div "he ro.moveUp press enter he ro.moveDown press enter he ro.moveLeft press enter …" at bounding box center [894, 277] width 318 height 142
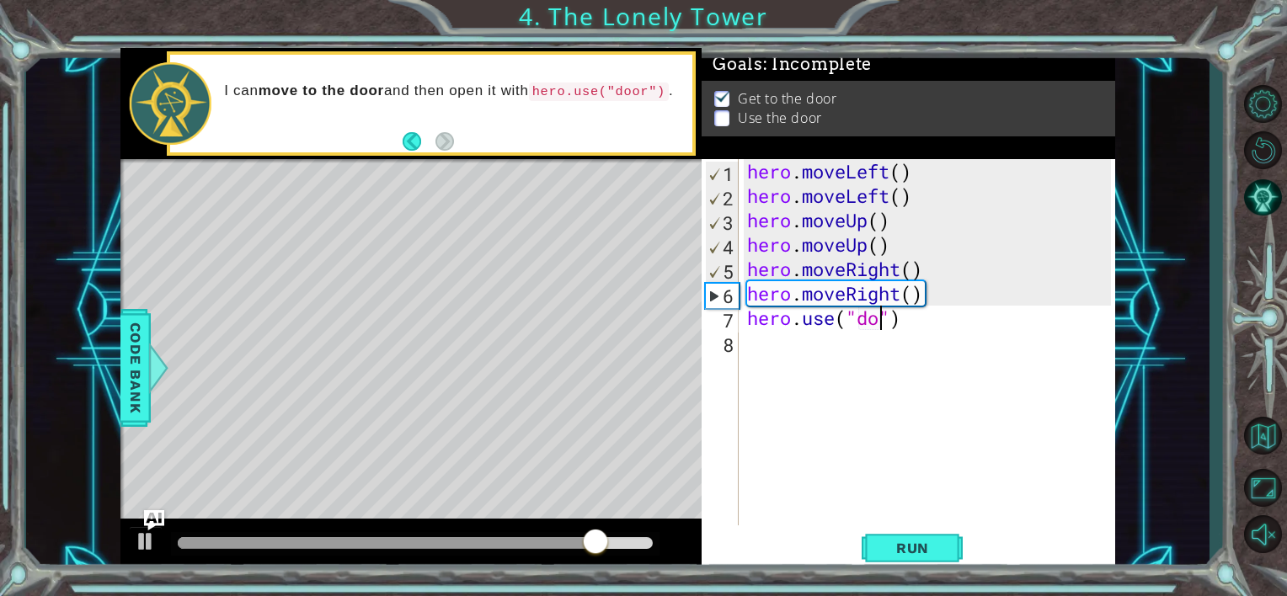
scroll to position [0, 7]
type textarea "hero.use("door")"
click at [913, 535] on button "Run" at bounding box center [912, 548] width 101 height 41
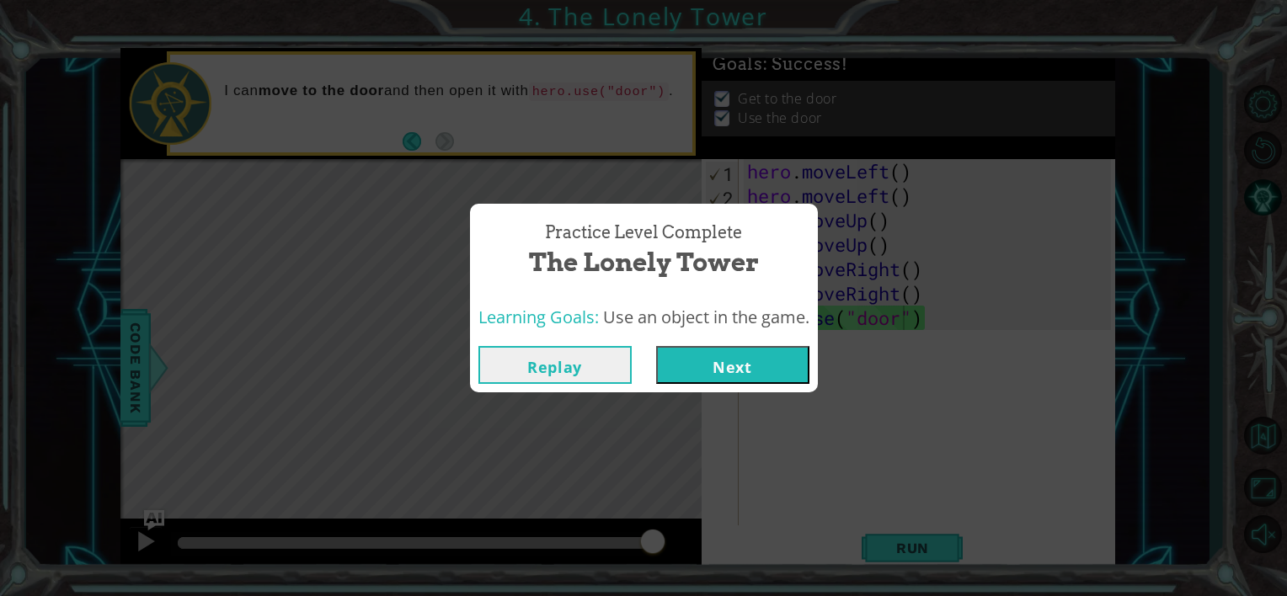
click at [777, 372] on button "Next" at bounding box center [732, 365] width 153 height 38
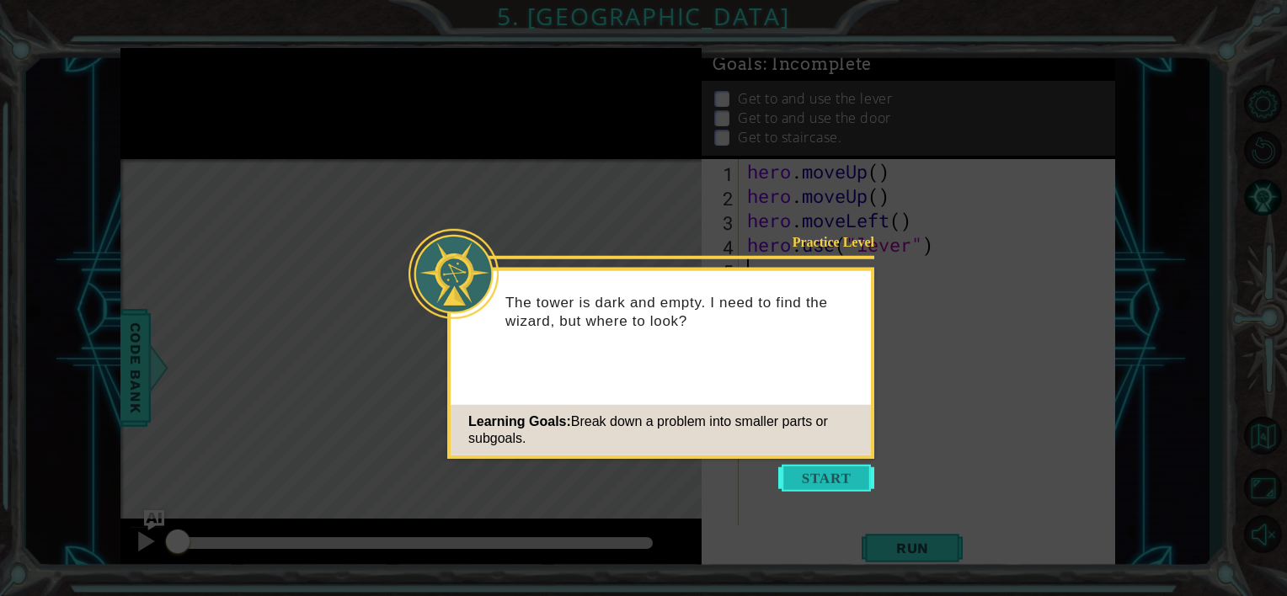
click at [826, 465] on button "Start" at bounding box center [826, 478] width 96 height 27
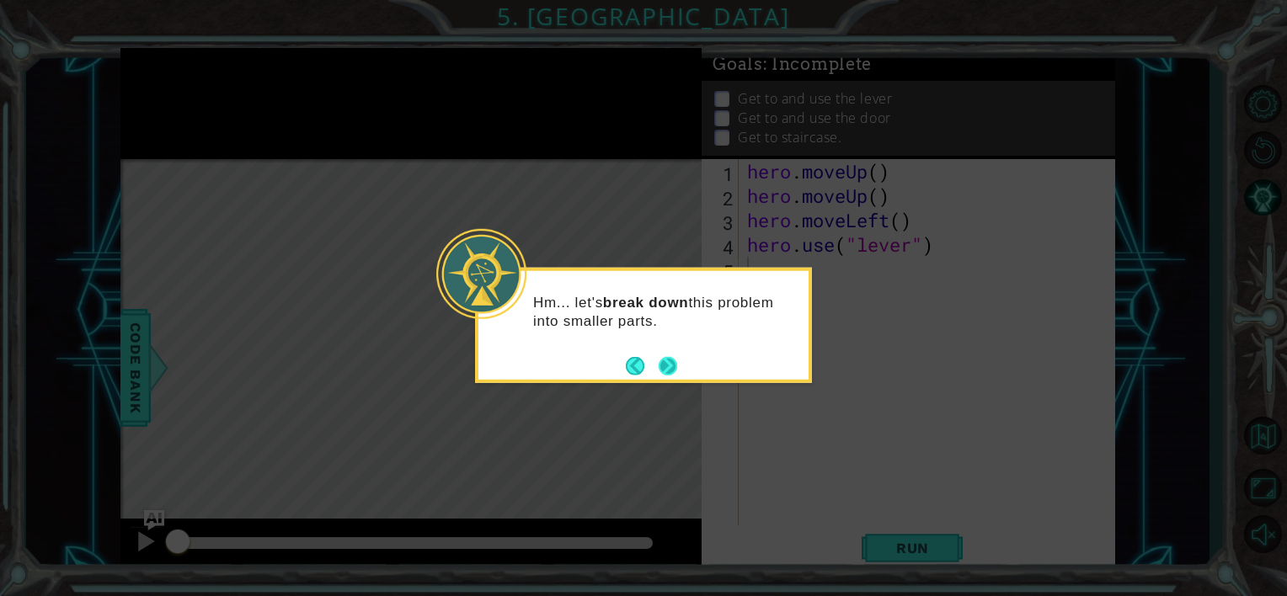
click at [667, 361] on button "Next" at bounding box center [668, 365] width 19 height 19
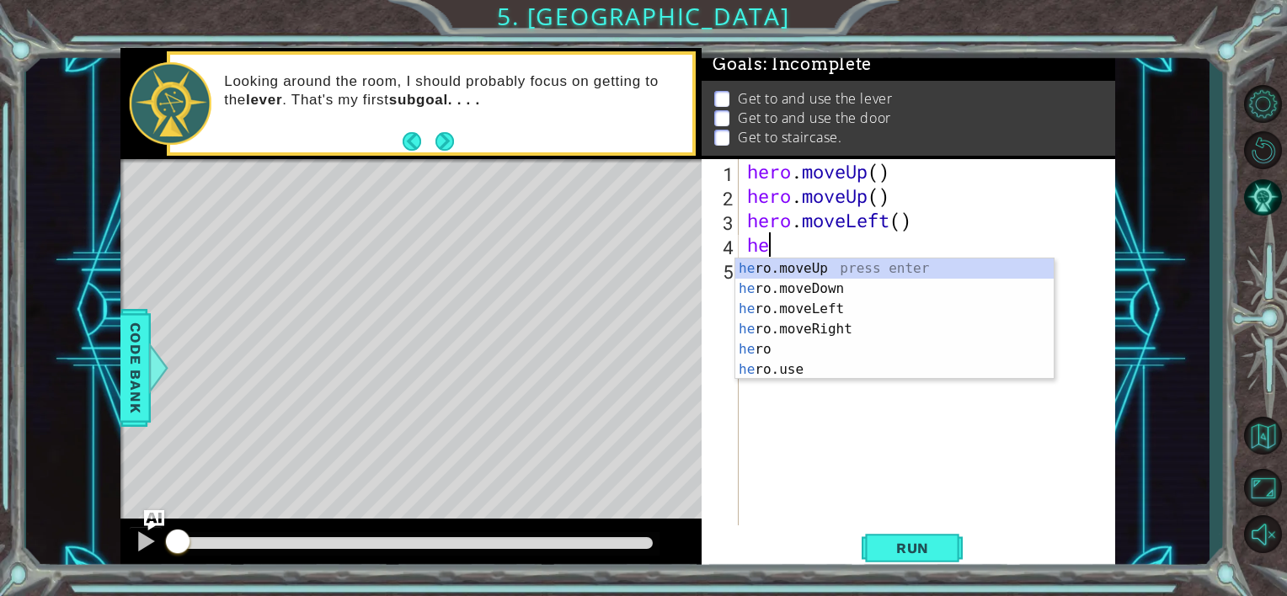
type textarea "h"
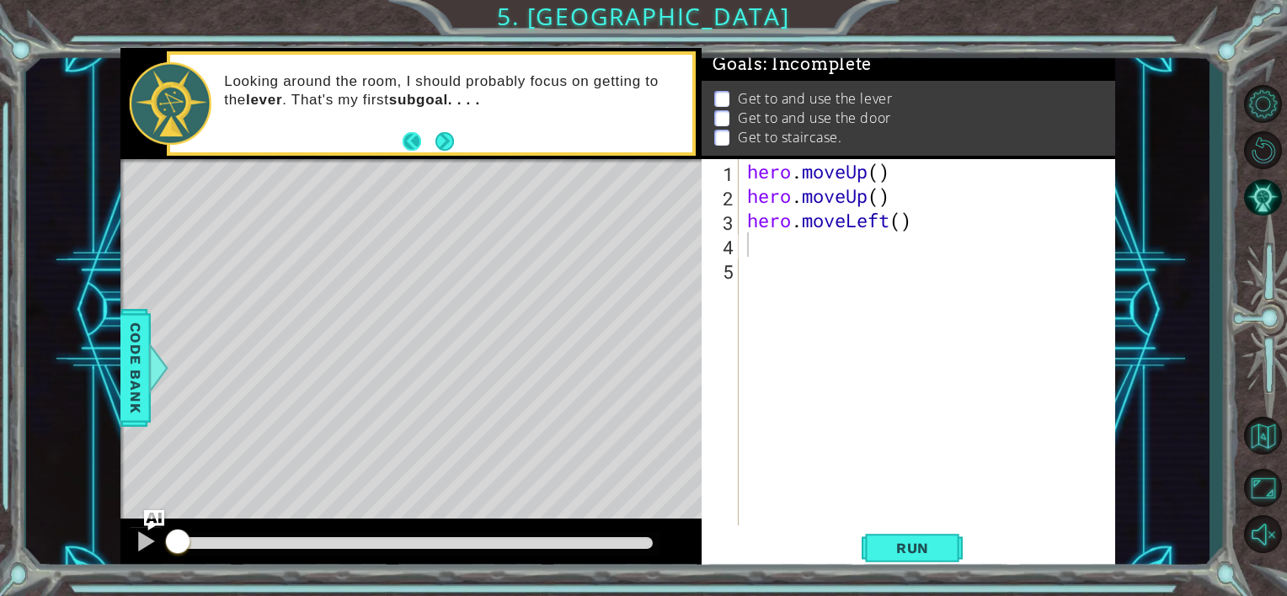
click at [419, 132] on button "Back" at bounding box center [419, 141] width 33 height 19
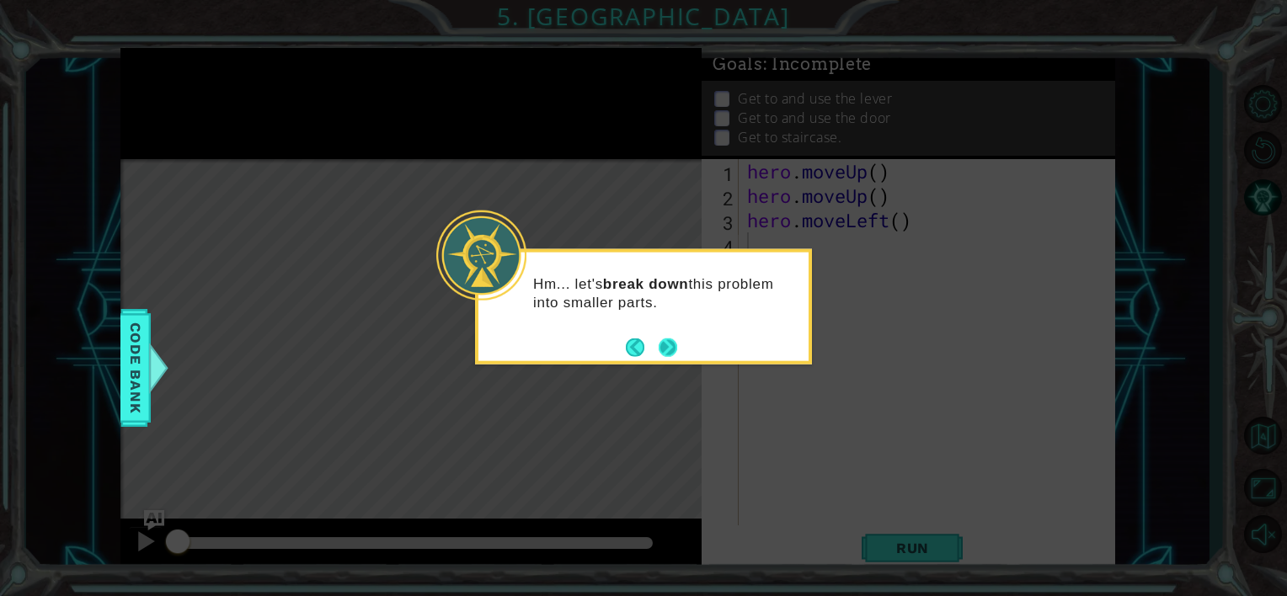
click at [670, 345] on button "Next" at bounding box center [668, 347] width 19 height 19
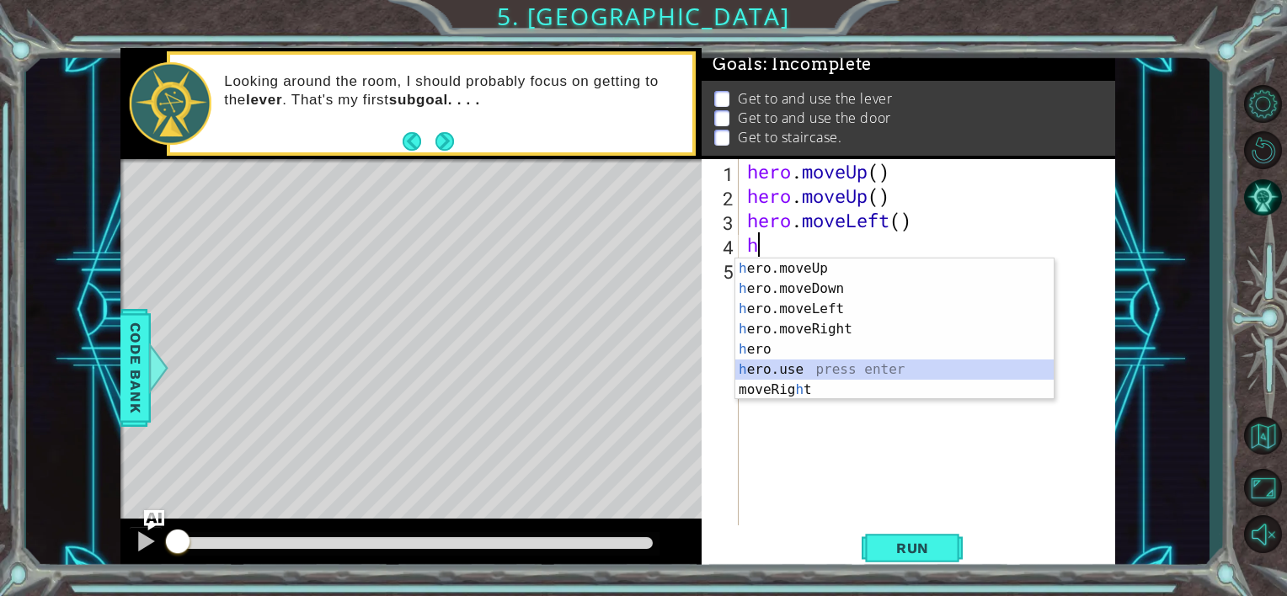
click at [822, 366] on div "h ero.moveUp press enter h ero.moveDown press enter h ero.moveLeft press enter …" at bounding box center [894, 350] width 318 height 182
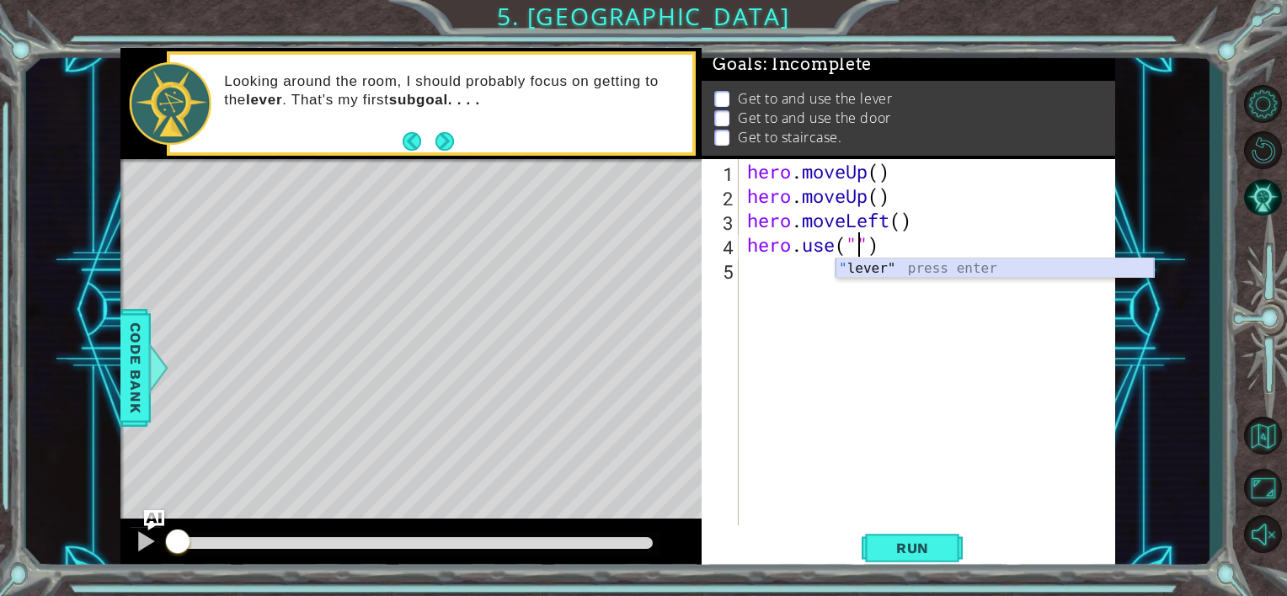
click at [865, 266] on div "" lever" press enter" at bounding box center [995, 289] width 318 height 61
type textarea "hero.use("lever")"
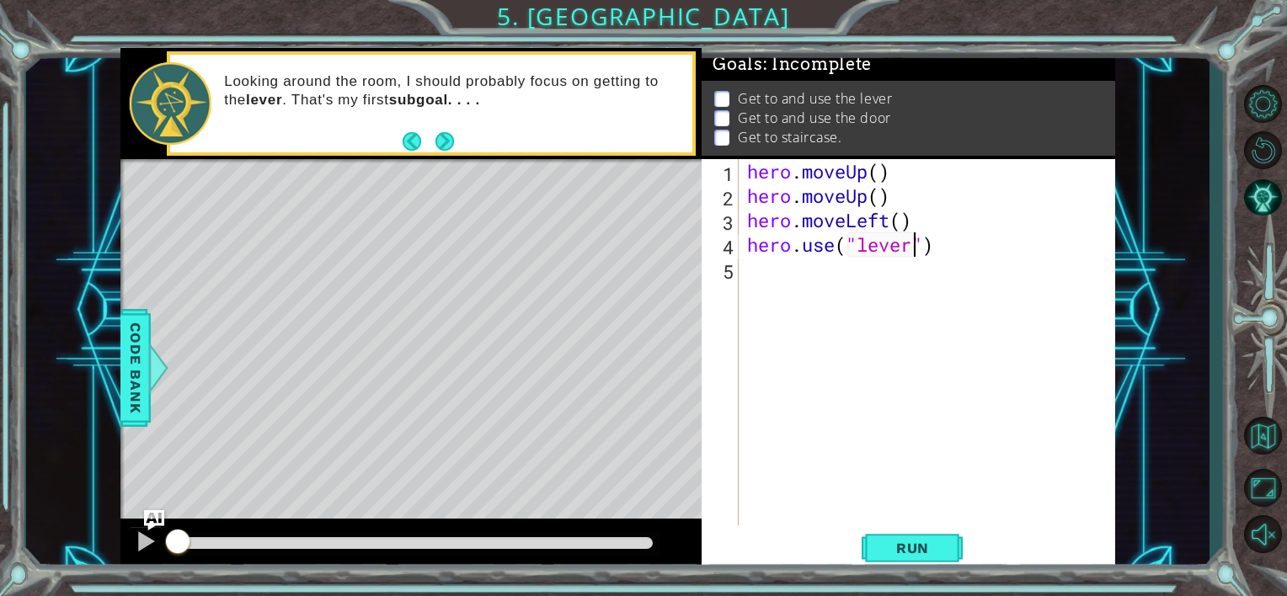
click at [848, 290] on div "hero . moveUp ( ) hero . moveUp ( ) hero . moveLeft ( ) hero . use ( "lever" )" at bounding box center [932, 366] width 376 height 415
click at [906, 232] on div "hero . moveUp ( ) hero . moveUp ( ) hero . moveLeft ( ) hero . use ( "lever" )" at bounding box center [932, 366] width 376 height 415
type textarea "hero.moveLeft()"
click at [849, 275] on div "hero . moveUp ( ) hero . moveUp ( ) hero . moveLeft ( ) hero . use ( "lever" )" at bounding box center [932, 366] width 376 height 415
type textarea "h"
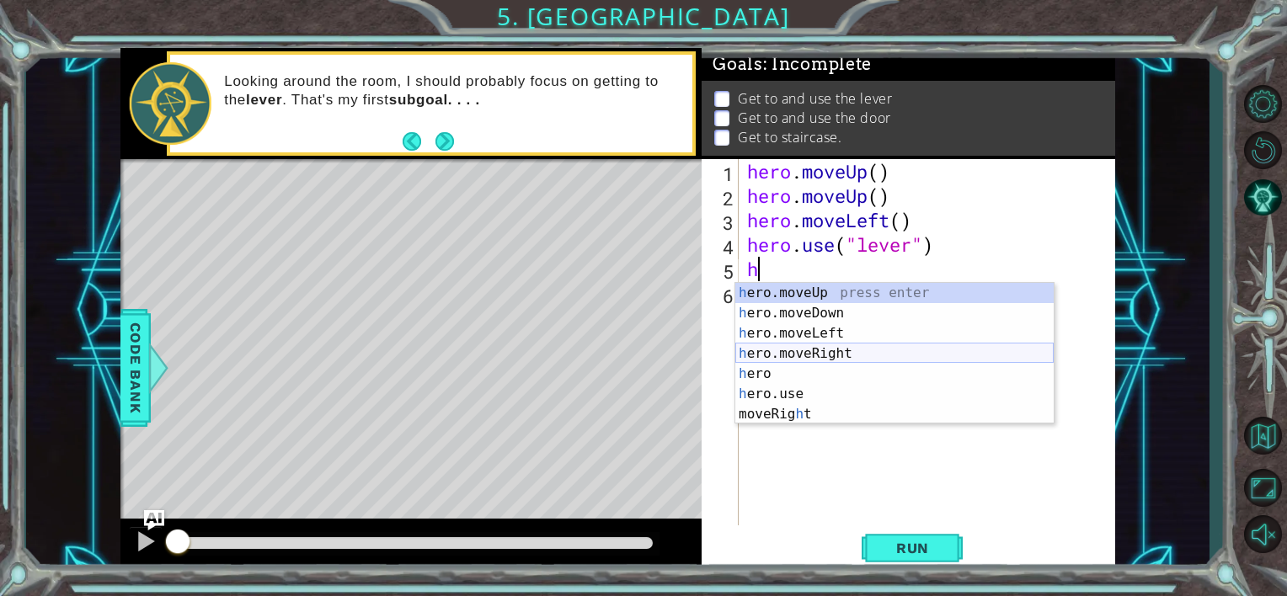
click at [854, 348] on div "h ero.moveUp press enter h ero.moveDown press enter h ero.moveLeft press enter …" at bounding box center [894, 374] width 318 height 182
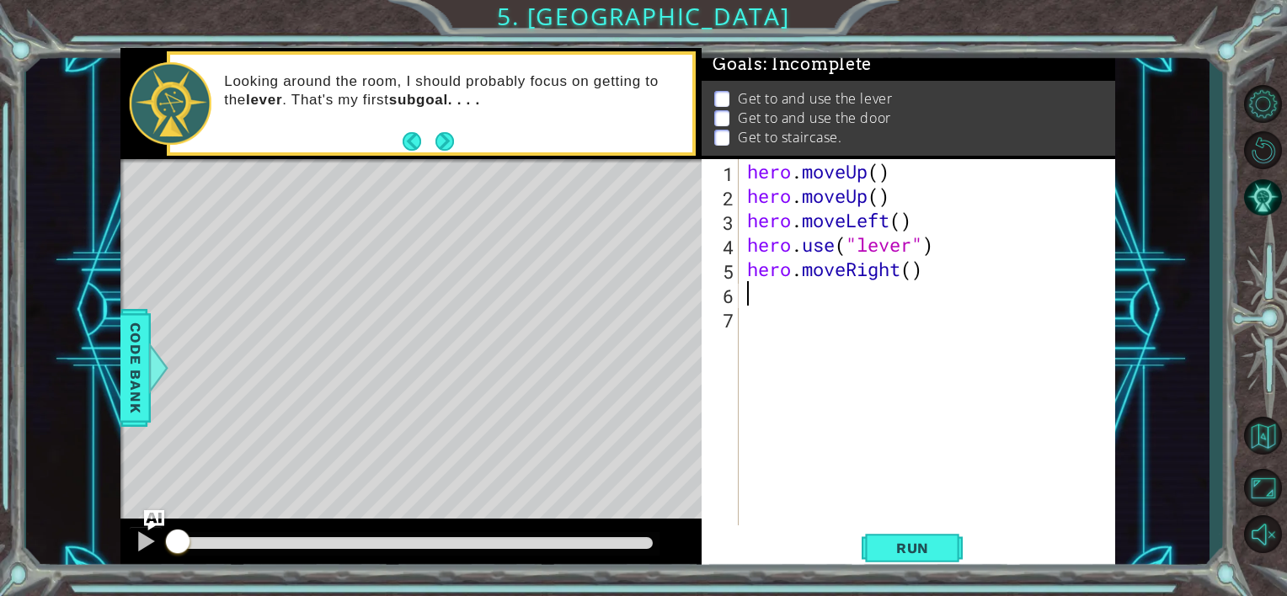
click at [914, 283] on div "hero . moveUp ( ) hero . moveUp ( ) hero . moveLeft ( ) hero . use ( "lever" ) …" at bounding box center [932, 366] width 376 height 415
click at [909, 276] on div "hero . moveUp ( ) hero . moveUp ( ) hero . moveLeft ( ) hero . use ( "lever" ) …" at bounding box center [932, 366] width 376 height 415
type textarea "hero.moveRight(3)"
click at [868, 324] on div "hero . moveUp ( ) hero . moveUp ( ) hero . moveLeft ( ) hero . use ( "lever" ) …" at bounding box center [932, 366] width 376 height 415
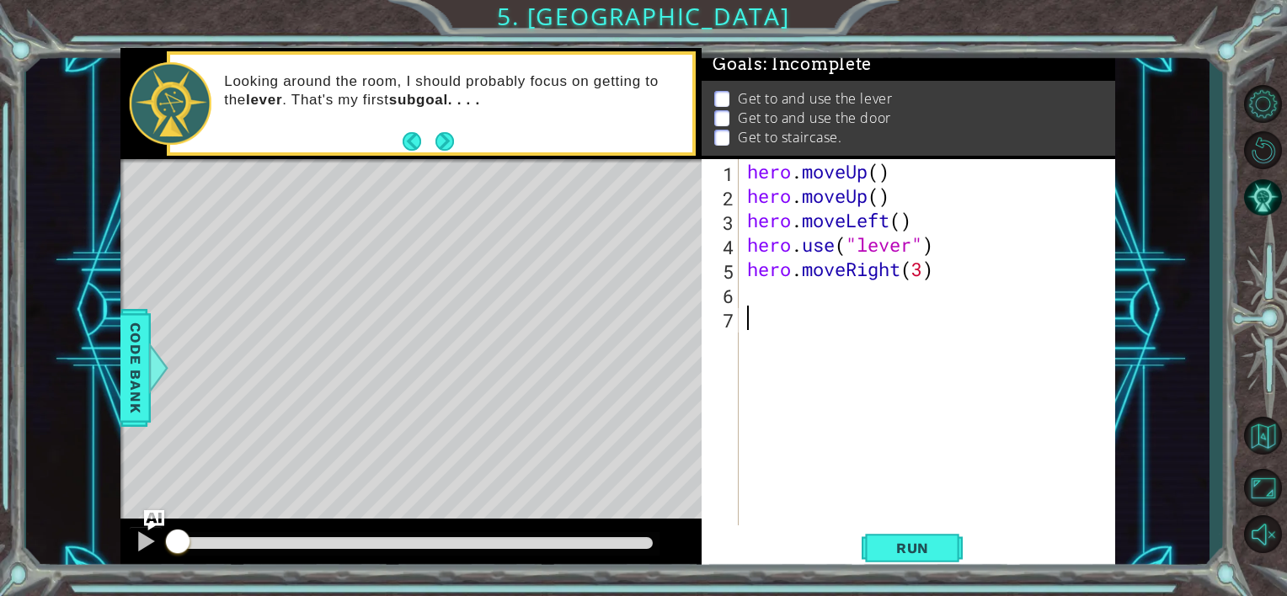
scroll to position [0, 0]
click at [844, 312] on div "hero . moveUp ( ) hero . moveUp ( ) hero . moveLeft ( ) hero . use ( "lever" ) …" at bounding box center [932, 366] width 376 height 415
click at [839, 300] on div "hero . moveUp ( ) hero . moveUp ( ) hero . moveLeft ( ) hero . use ( "lever" ) …" at bounding box center [932, 366] width 376 height 415
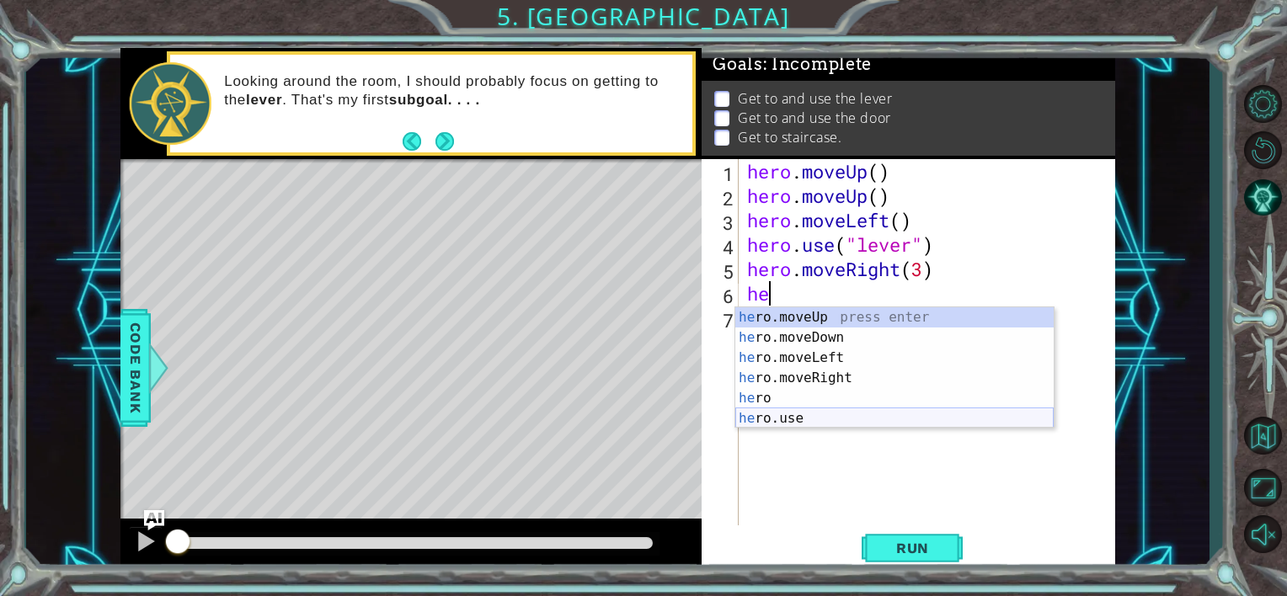
click at [813, 412] on div "he ro.moveUp press enter he ro.moveDown press enter he ro.moveLeft press enter …" at bounding box center [894, 388] width 318 height 162
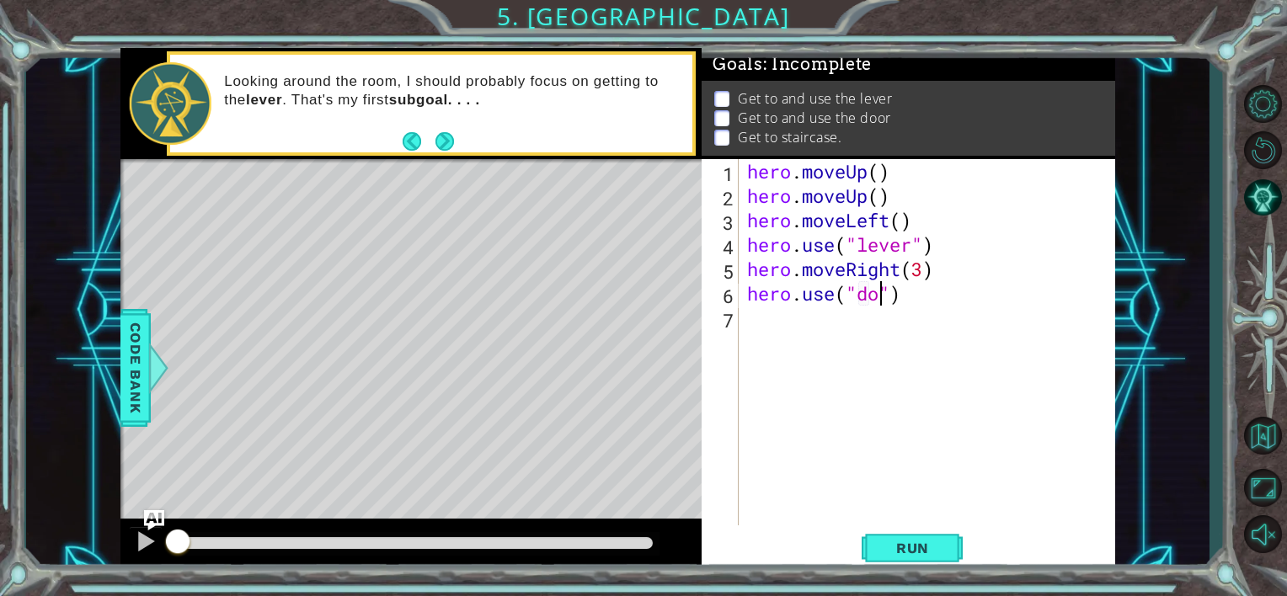
scroll to position [0, 7]
type textarea "hero.use("door")"
click at [825, 327] on div "hero . moveUp ( ) hero . moveUp ( ) hero . moveLeft ( ) hero . use ( "lever" ) …" at bounding box center [932, 366] width 376 height 415
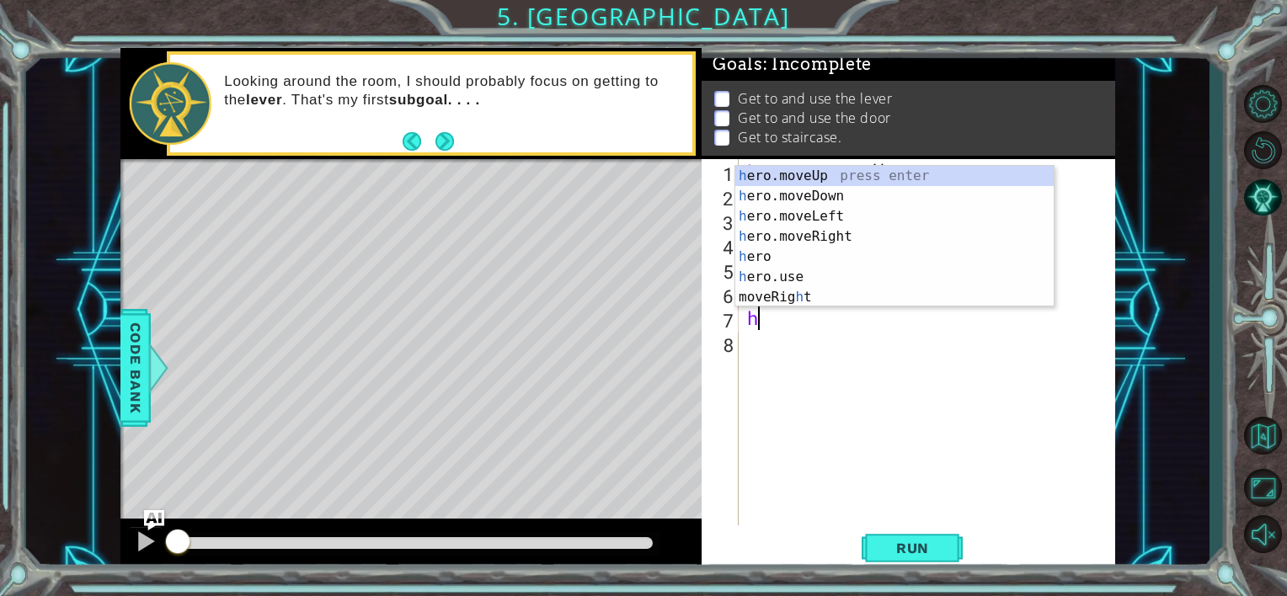
type textarea "he"
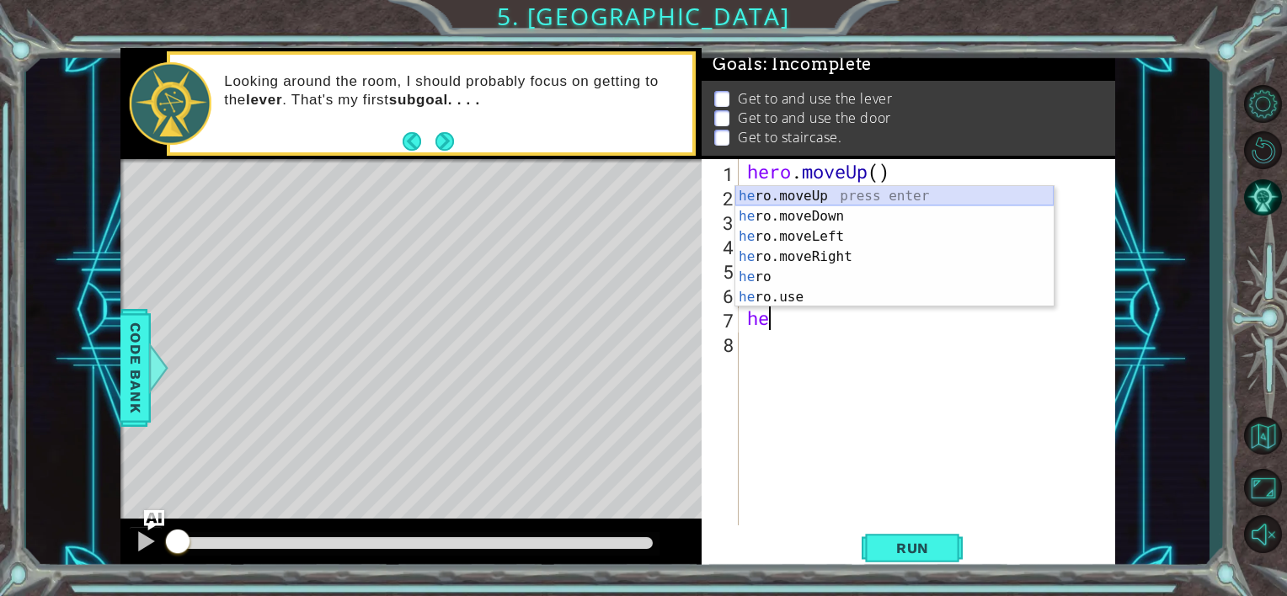
click at [874, 198] on div "he ro.moveUp press enter he ro.moveDown press enter he ro.moveLeft press enter …" at bounding box center [894, 267] width 318 height 162
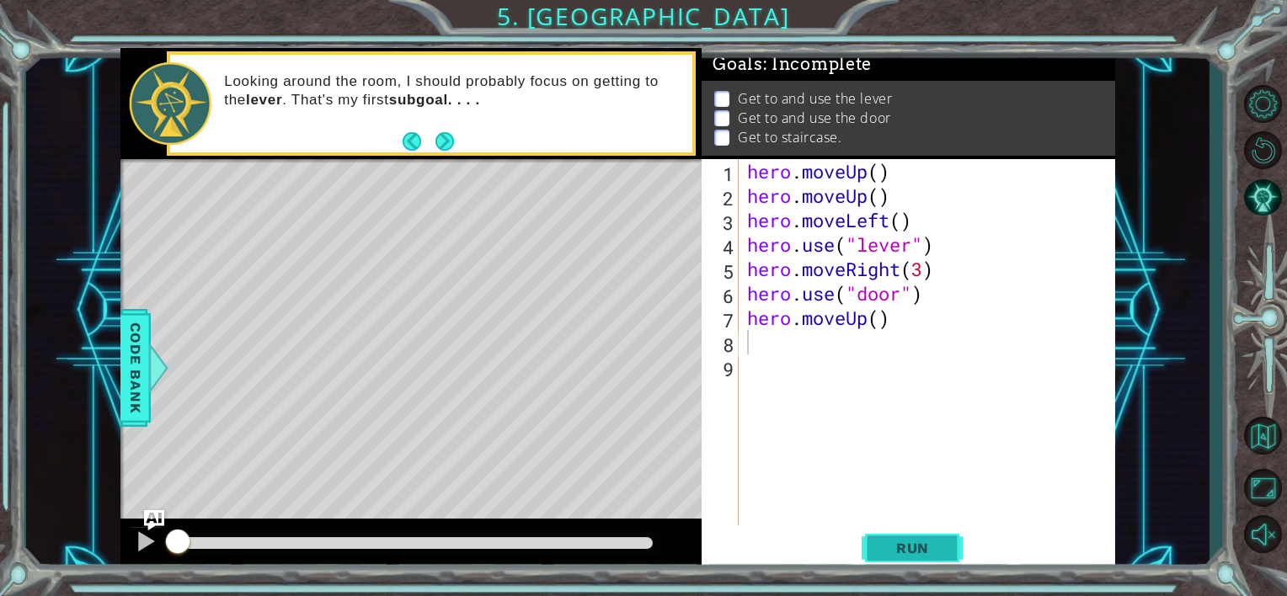
click at [885, 540] on span "Run" at bounding box center [912, 548] width 67 height 17
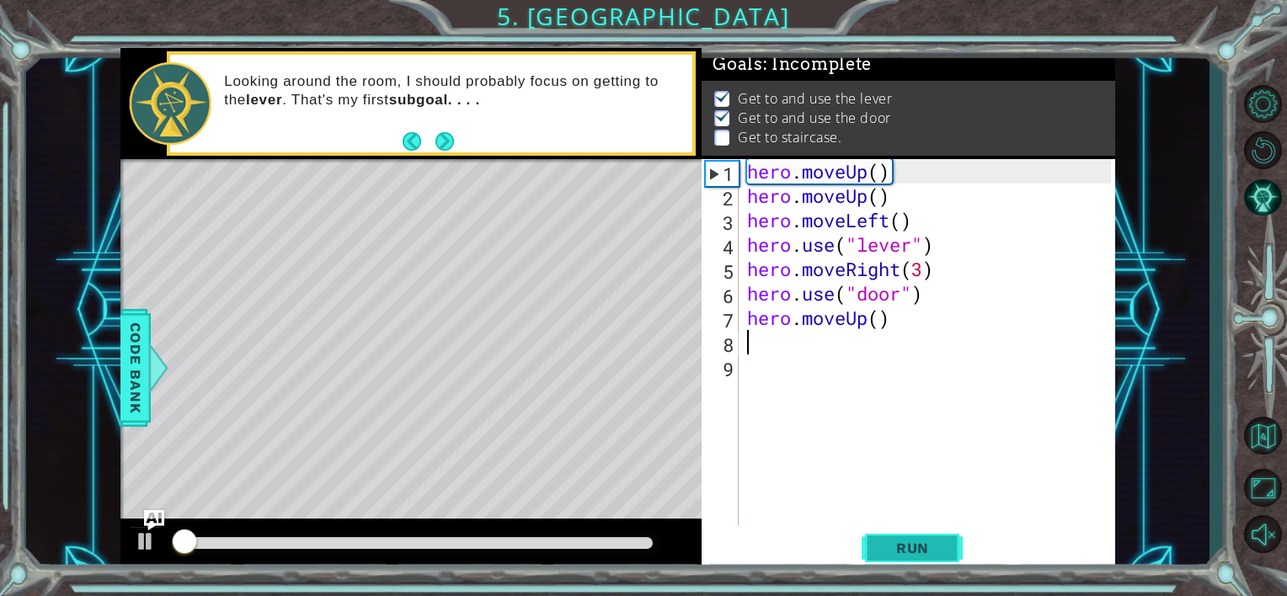
scroll to position [8, 0]
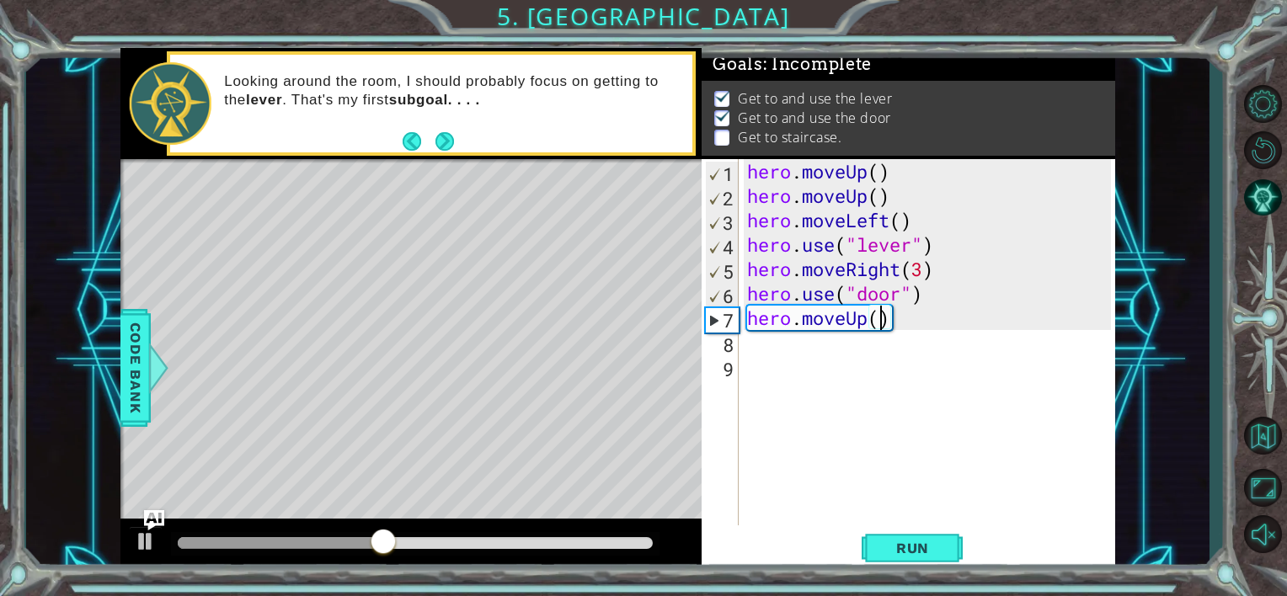
click at [880, 319] on div "hero . moveUp ( ) hero . moveUp ( ) hero . moveLeft ( ) hero . use ( "lever" ) …" at bounding box center [932, 366] width 376 height 415
type textarea "hero.moveUp(2)"
click at [815, 349] on div "hero . moveUp ( ) hero . moveUp ( ) hero . moveLeft ( ) hero . use ( "lever" ) …" at bounding box center [932, 366] width 376 height 415
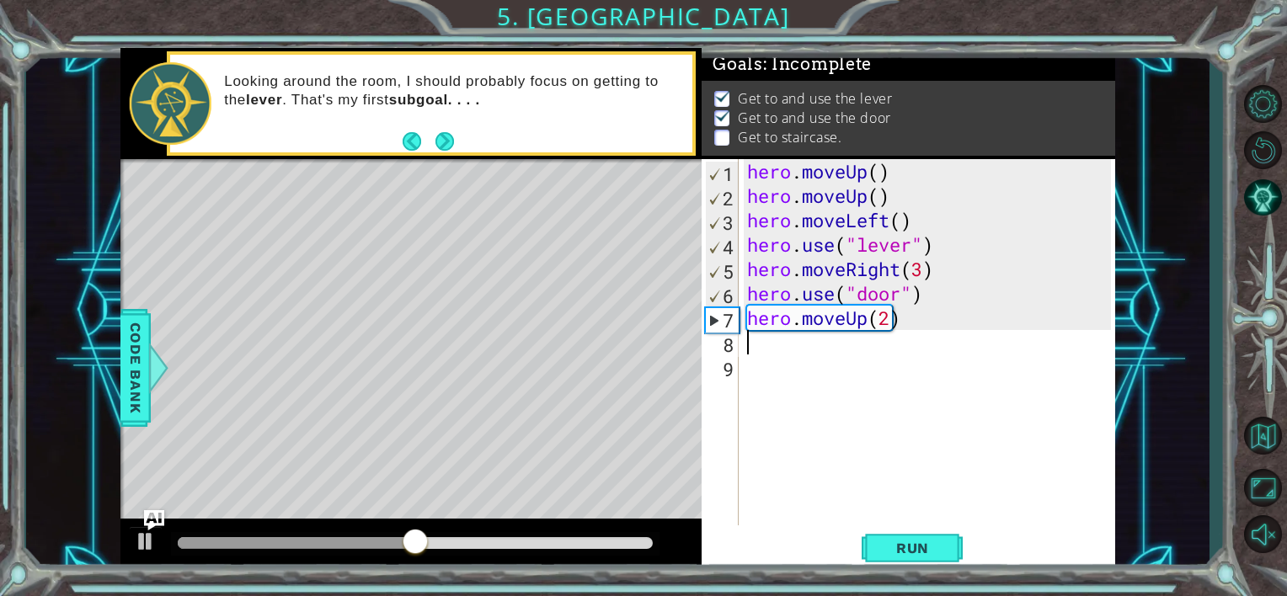
click at [815, 349] on div "hero . moveUp ( ) hero . moveUp ( ) hero . moveLeft ( ) hero . use ( "lever" ) …" at bounding box center [932, 366] width 376 height 415
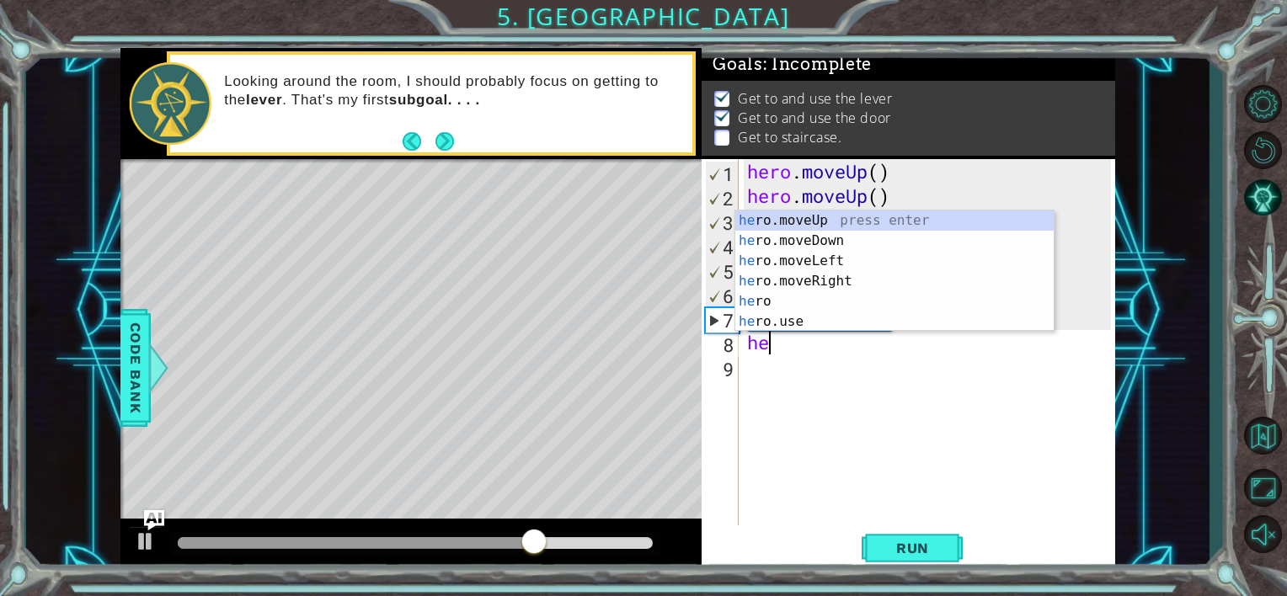
type textarea "her"
click at [847, 261] on div "her o.moveUp press enter her o.moveDown press enter her o.moveLeft press enter …" at bounding box center [894, 292] width 318 height 162
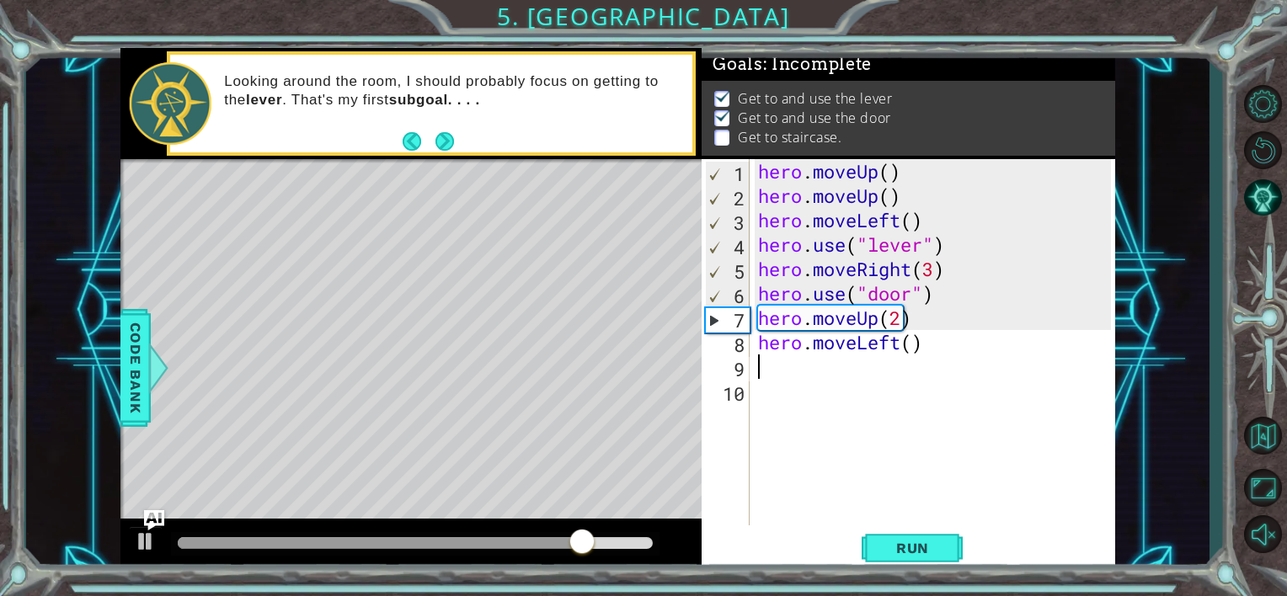
type textarea "3"
click at [909, 349] on div "hero . moveUp ( ) hero . moveUp ( ) hero . moveLeft ( ) hero . use ( "lever" ) …" at bounding box center [938, 366] width 366 height 415
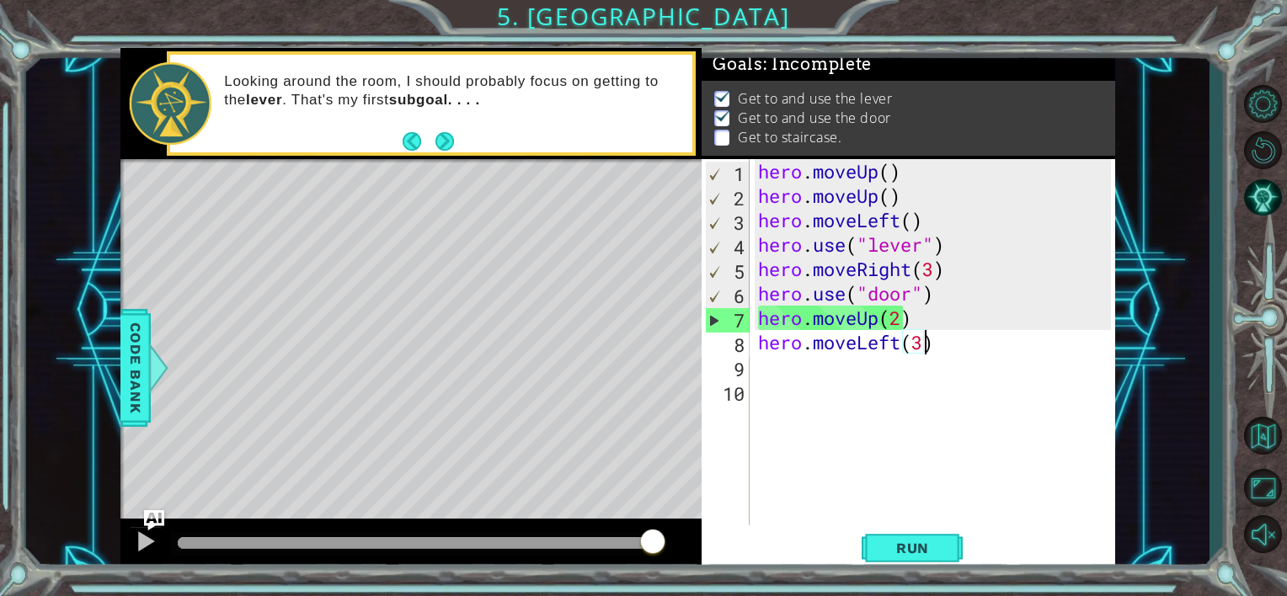
scroll to position [0, 7]
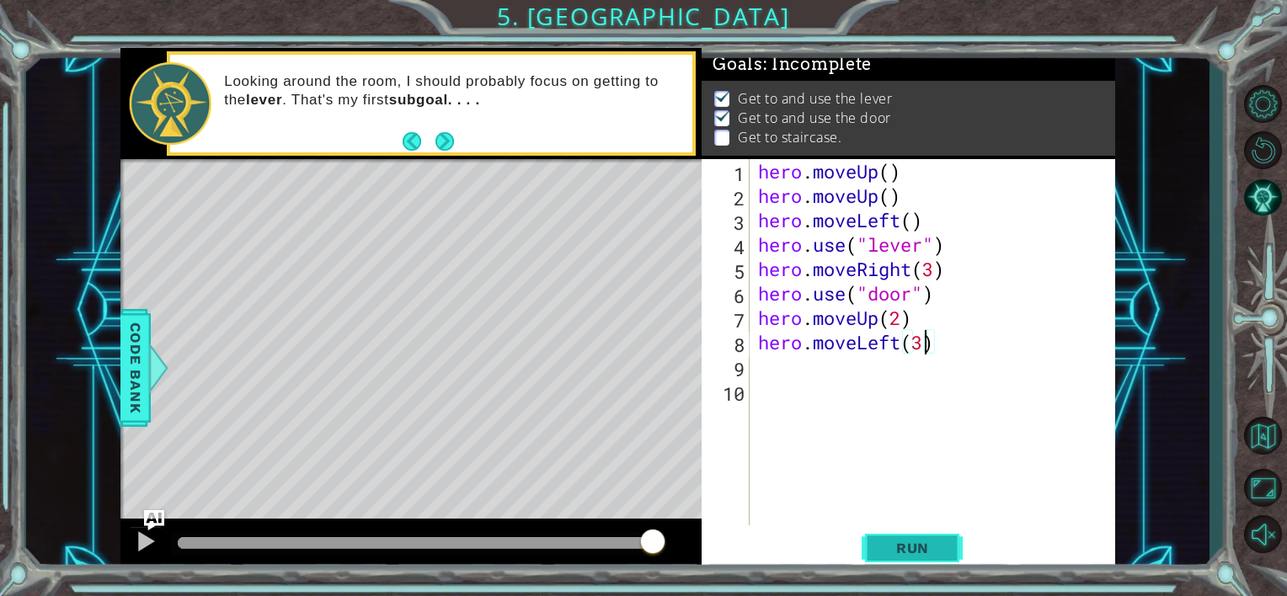
type textarea "hero.moveLeft(3)"
click at [908, 566] on button "Run" at bounding box center [912, 548] width 101 height 41
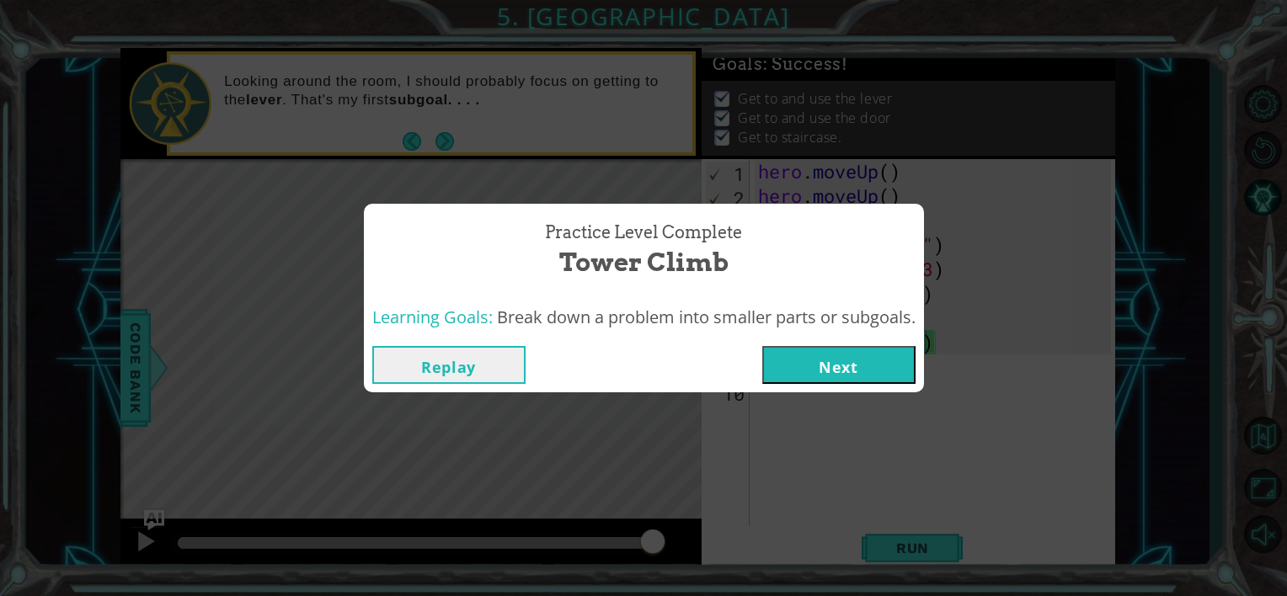
click at [873, 363] on button "Next" at bounding box center [838, 365] width 153 height 38
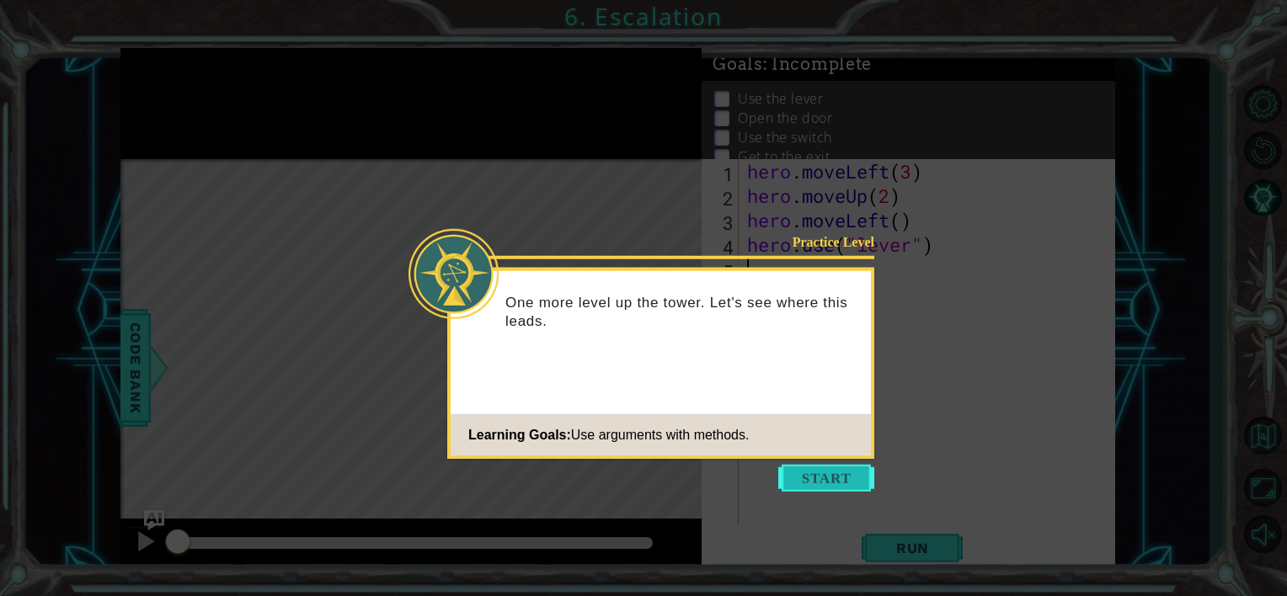
click at [815, 485] on button "Start" at bounding box center [826, 478] width 96 height 27
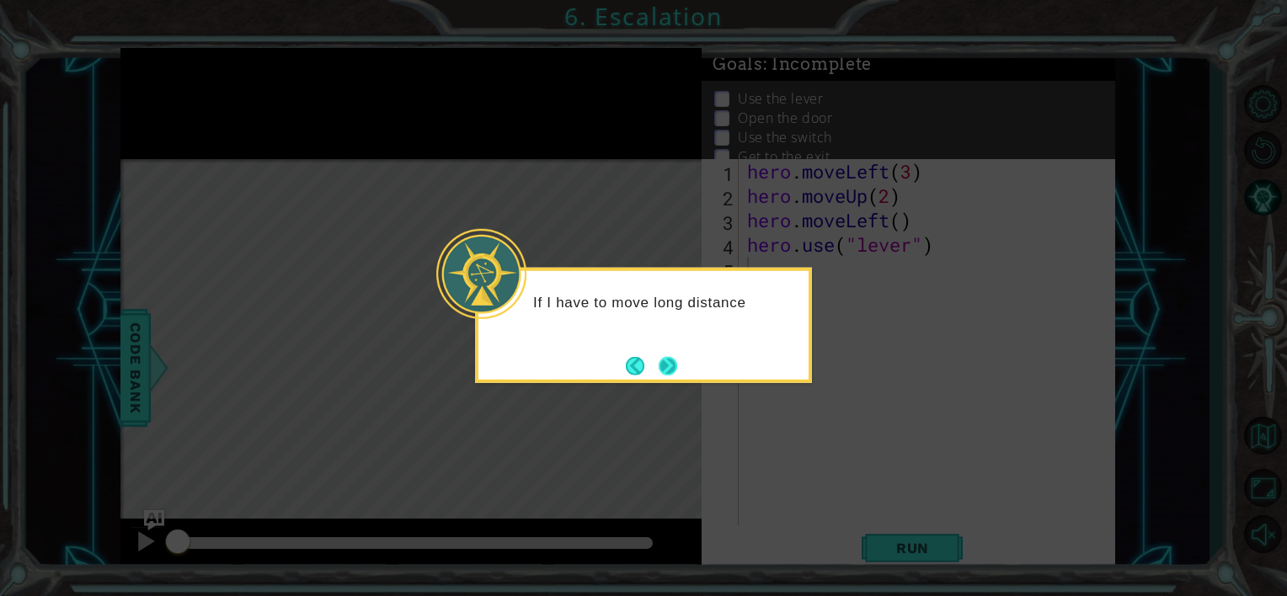
click at [674, 366] on button "Next" at bounding box center [668, 365] width 19 height 19
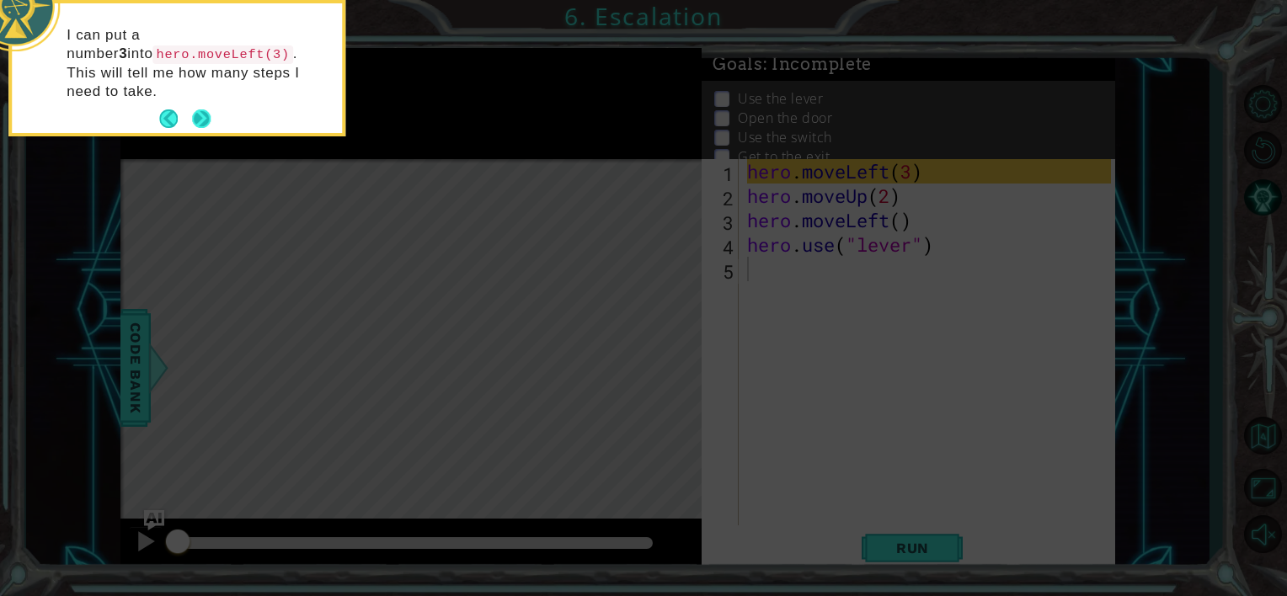
click at [207, 110] on button "Next" at bounding box center [201, 119] width 19 height 19
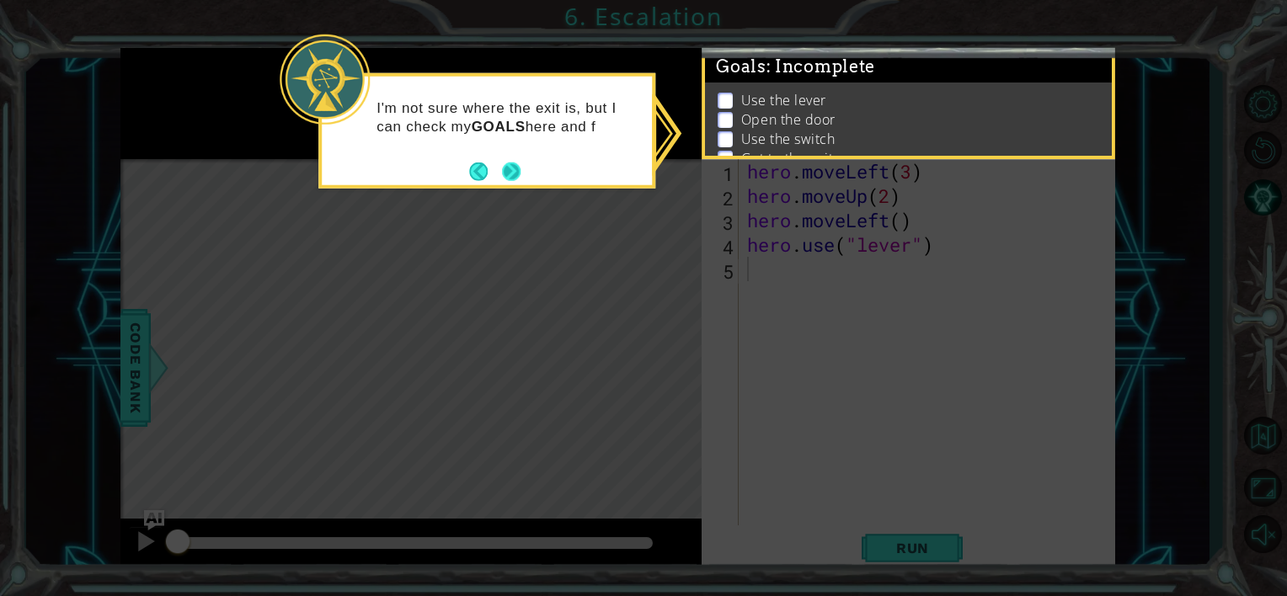
click at [517, 168] on button "Next" at bounding box center [511, 171] width 19 height 19
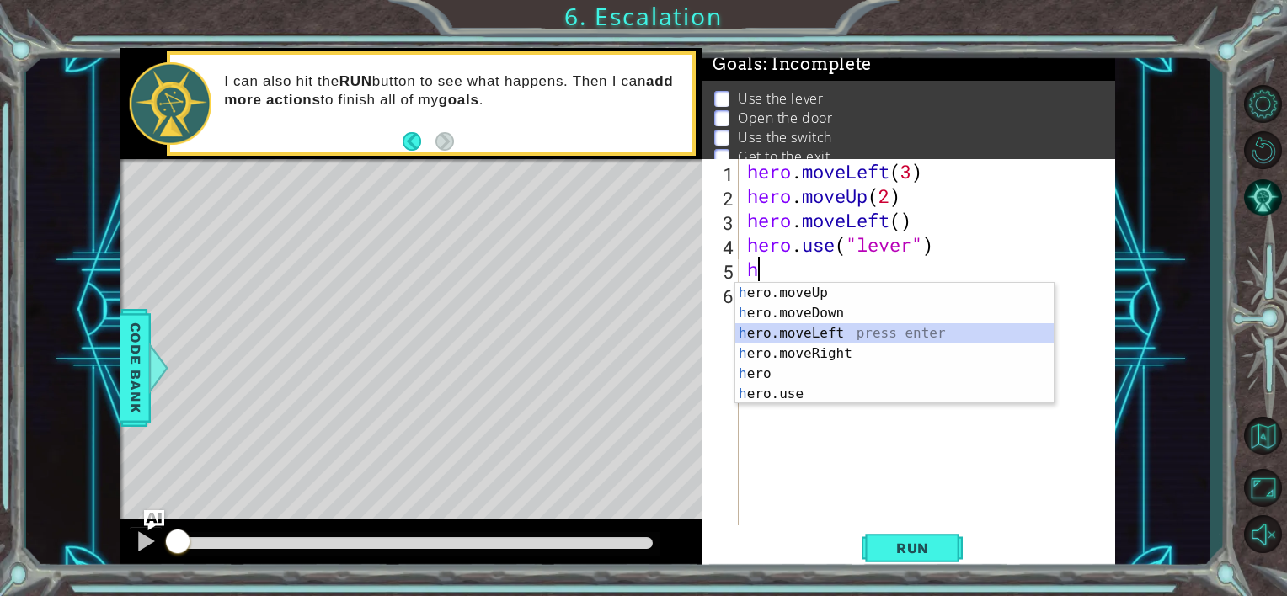
click at [881, 334] on div "h ero.moveUp press enter h ero.moveDown press enter h ero.moveLeft press enter …" at bounding box center [894, 364] width 318 height 162
type textarea "hero.moveLeft(1)"
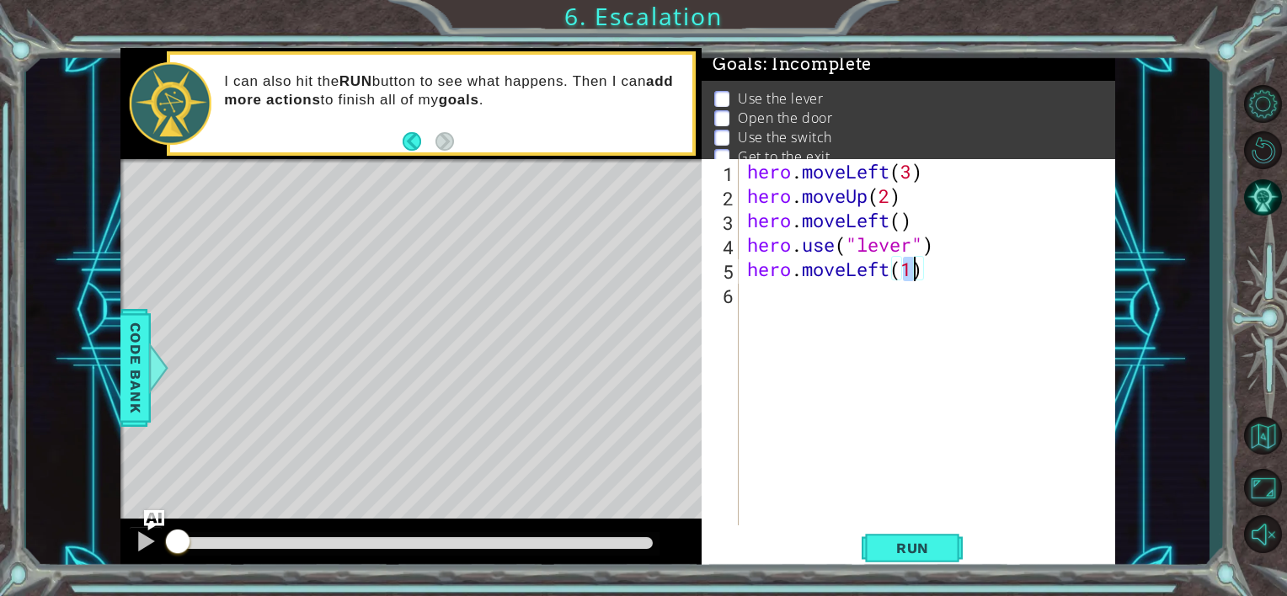
click at [876, 295] on div "hero . moveLeft ( 3 ) hero . moveUp ( 2 ) hero . moveLeft ( ) hero . use ( "lev…" at bounding box center [932, 366] width 376 height 415
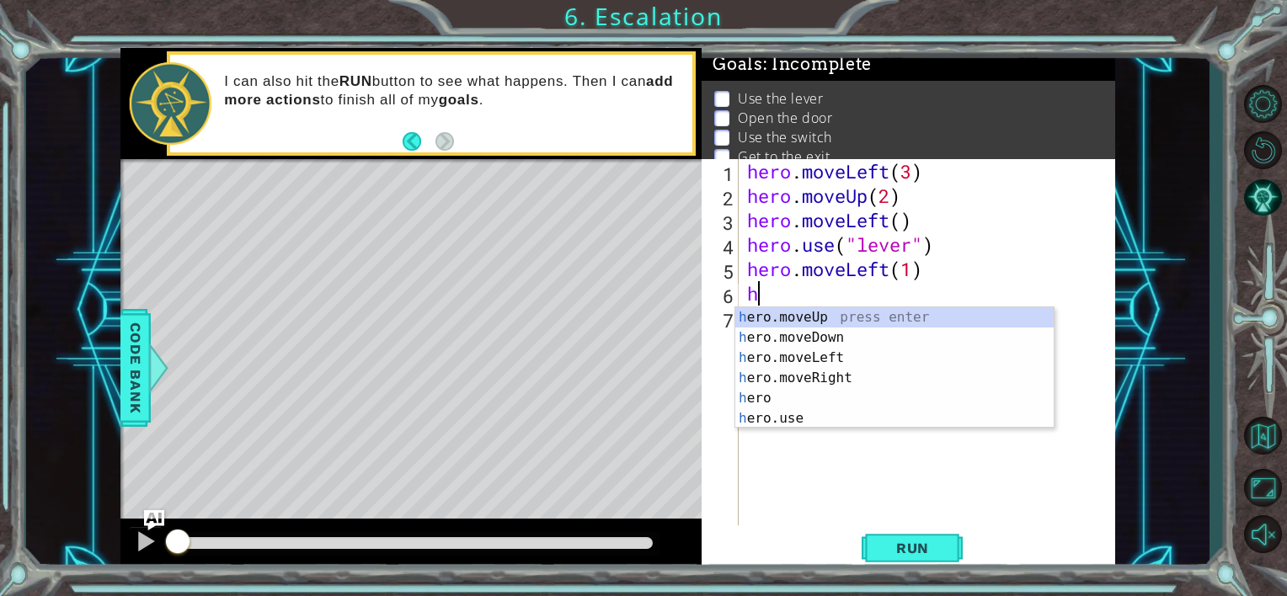
click at [881, 296] on div "hero . moveLeft ( 3 ) hero . moveUp ( 2 ) hero . moveLeft ( ) hero . use ( "lev…" at bounding box center [932, 366] width 376 height 415
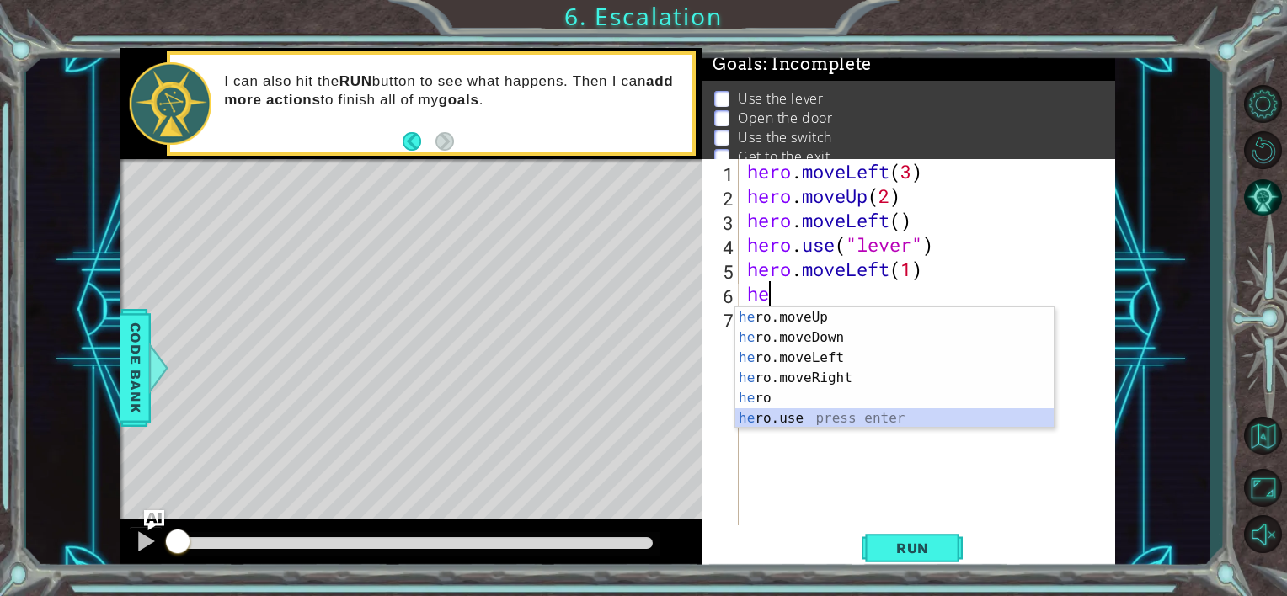
click at [849, 414] on div "he ro.moveUp press enter he ro.moveDown press enter he ro.moveLeft press enter …" at bounding box center [894, 388] width 318 height 162
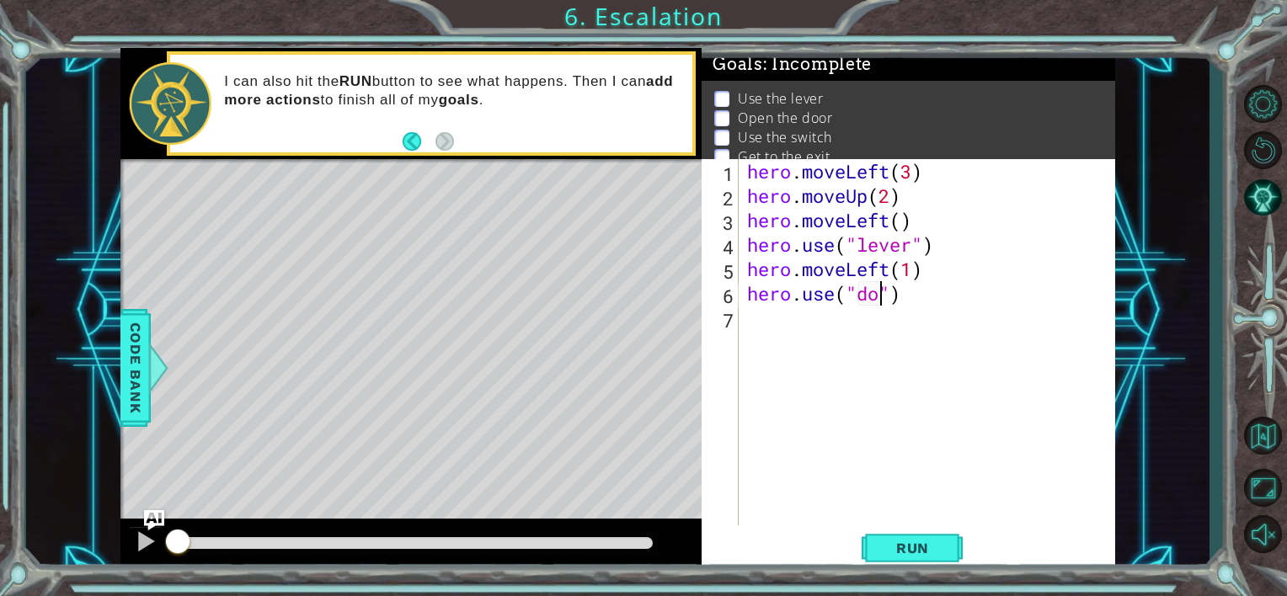
scroll to position [0, 7]
type textarea "hero.use("door")"
click at [847, 336] on div "hero . moveLeft ( 3 ) hero . moveUp ( 2 ) hero . moveLeft ( ) hero . use ( "lev…" at bounding box center [932, 366] width 376 height 415
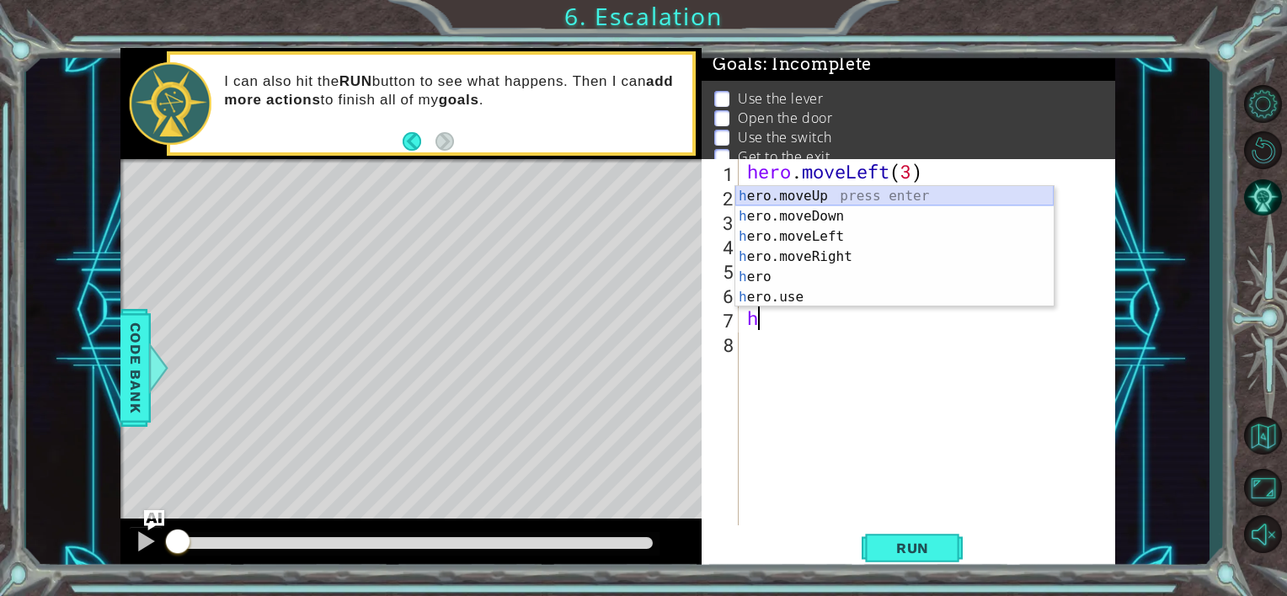
click at [876, 195] on div "h ero.moveUp press enter h ero.moveDown press enter h ero.moveLeft press enter …" at bounding box center [894, 267] width 318 height 162
type textarea "hero.moveUp(1)"
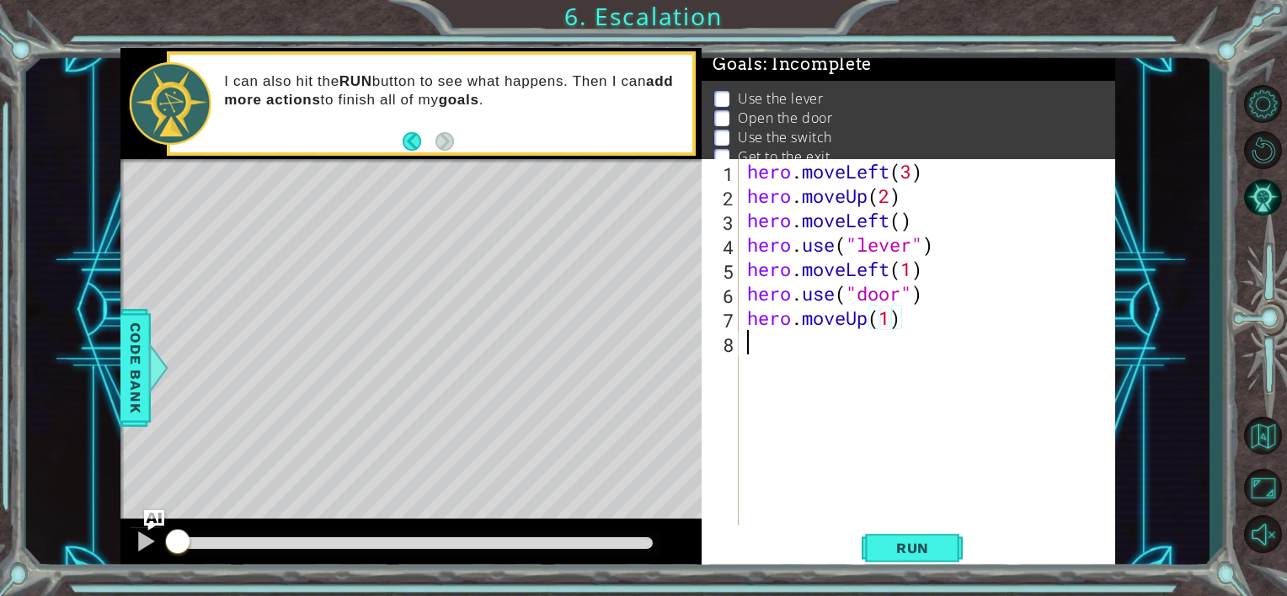
click at [800, 372] on div "hero . moveLeft ( 3 ) hero . moveUp ( 2 ) hero . moveLeft ( ) hero . use ( "lev…" at bounding box center [932, 366] width 376 height 415
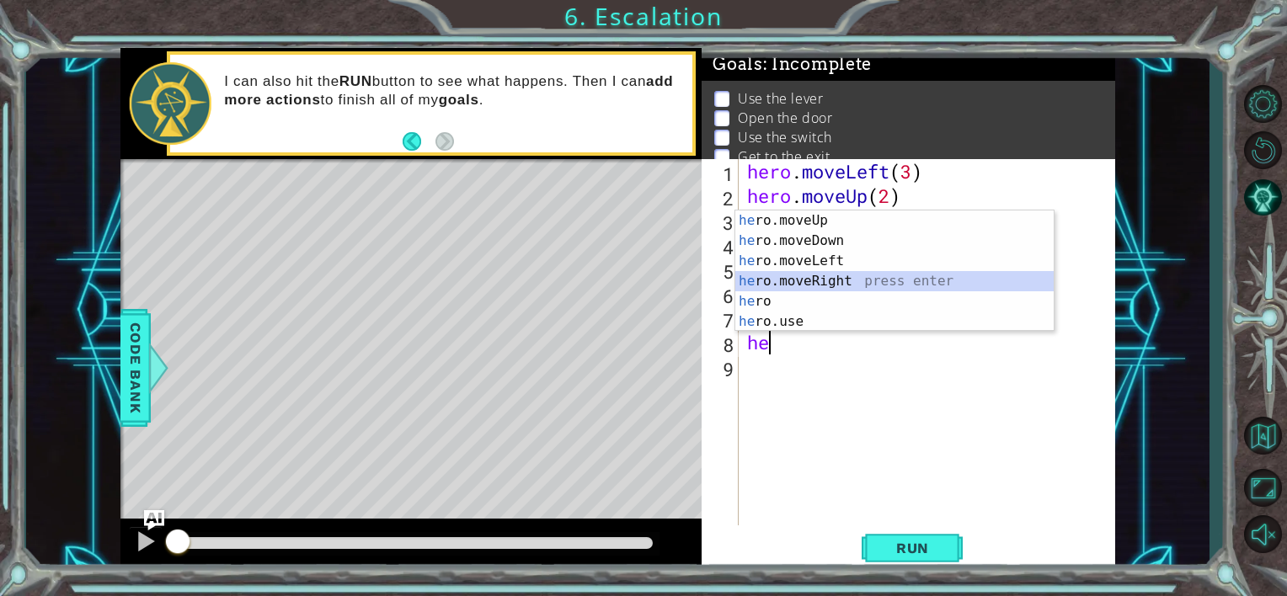
click at [1007, 288] on div "he ro.moveUp press enter he ro.moveDown press enter he ro.moveLeft press enter …" at bounding box center [894, 292] width 318 height 162
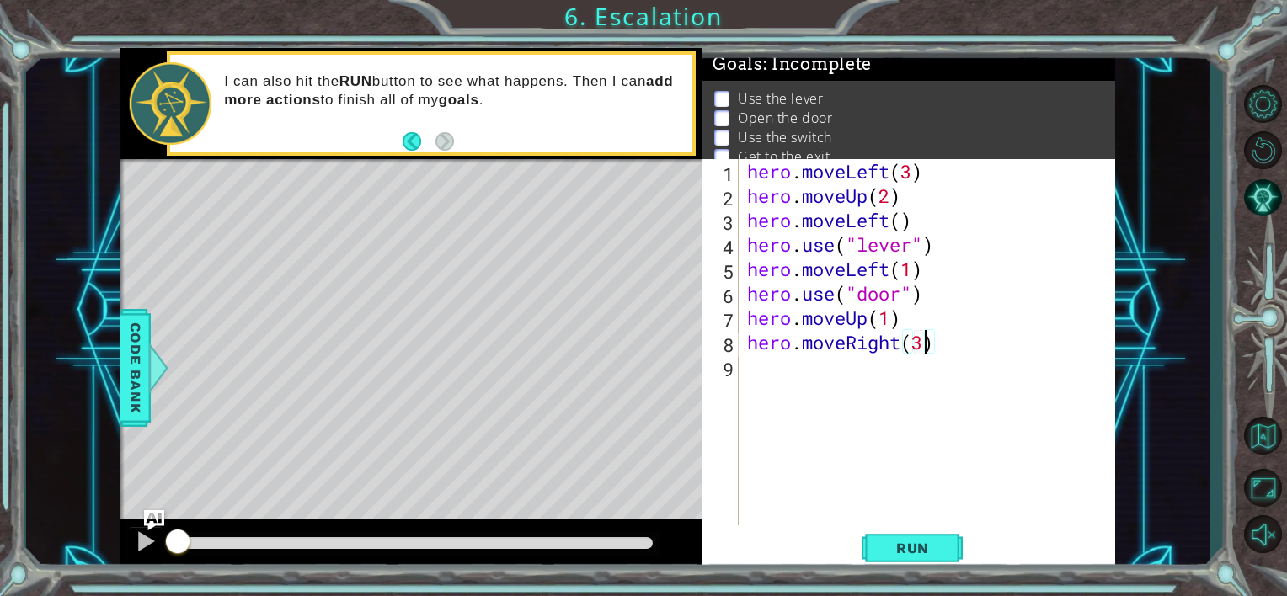
scroll to position [0, 7]
click at [895, 546] on span "Run" at bounding box center [912, 548] width 67 height 17
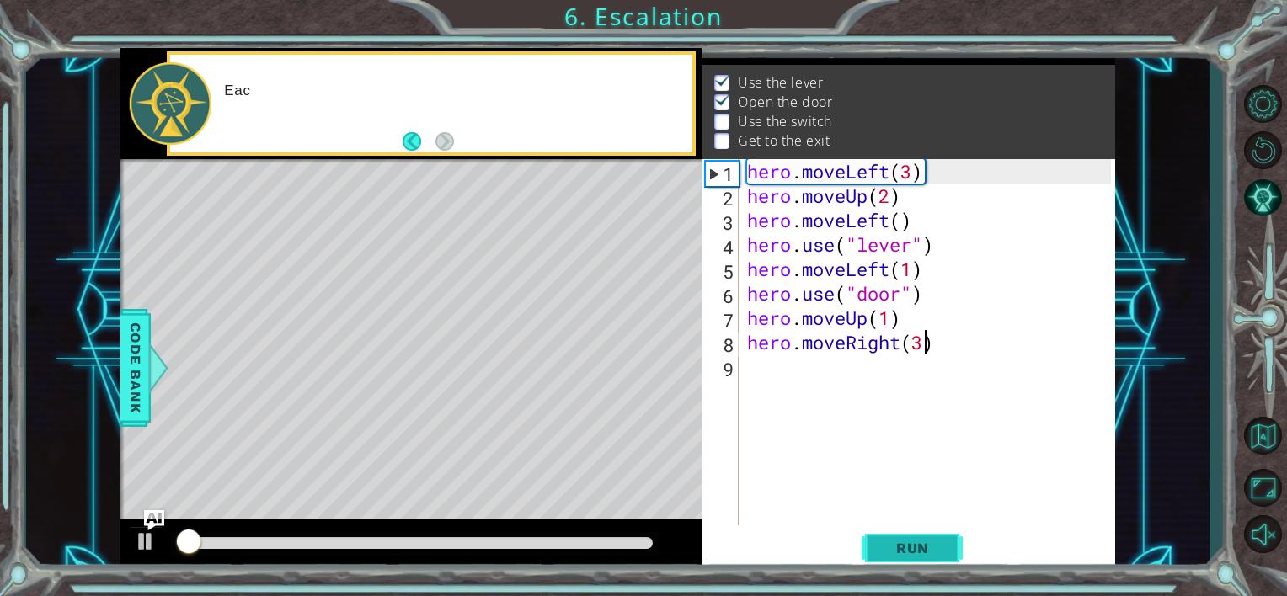
scroll to position [19, 0]
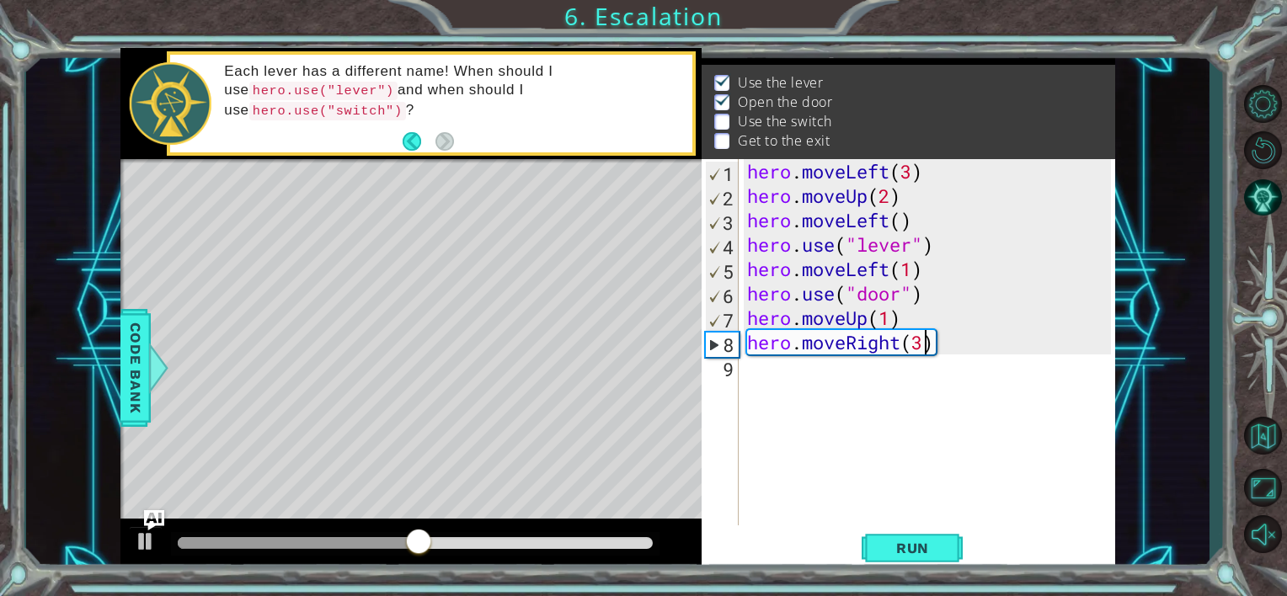
click at [890, 318] on div "hero . moveLeft ( 3 ) hero . moveUp ( 2 ) hero . moveLeft ( ) hero . use ( "lev…" at bounding box center [932, 366] width 376 height 415
type textarea "hero.moveUp(2)"
click at [889, 538] on button "Run" at bounding box center [912, 548] width 101 height 41
click at [879, 377] on div "hero . moveLeft ( 3 ) hero . moveUp ( 2 ) hero . moveLeft ( ) hero . use ( "lev…" at bounding box center [932, 366] width 376 height 415
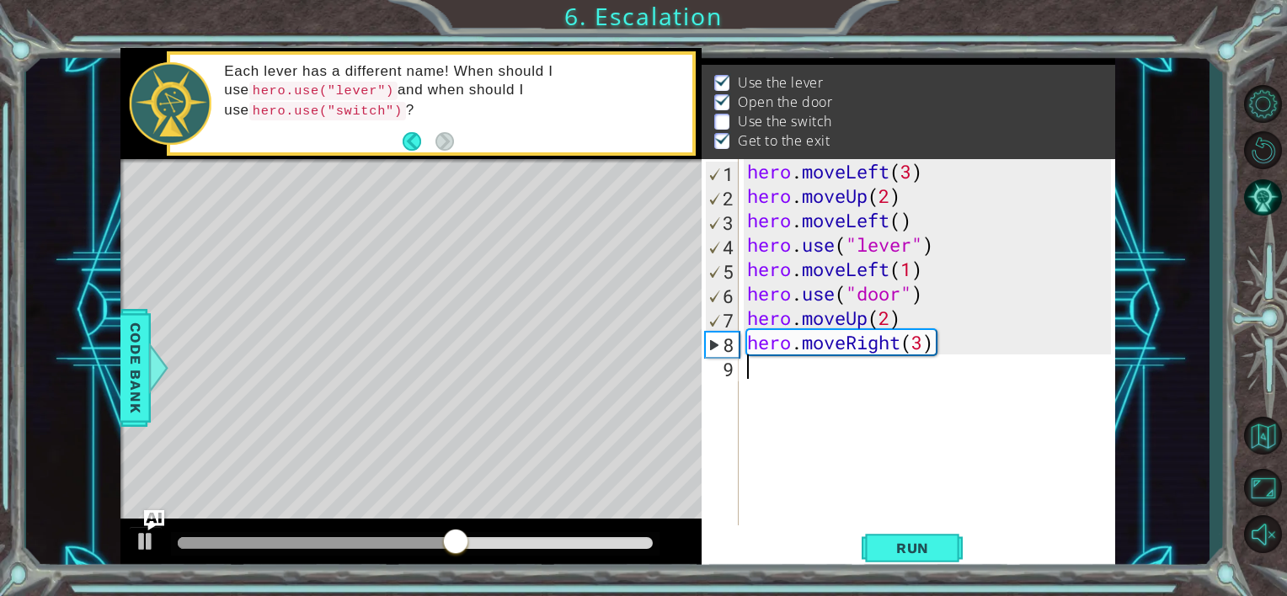
scroll to position [0, 0]
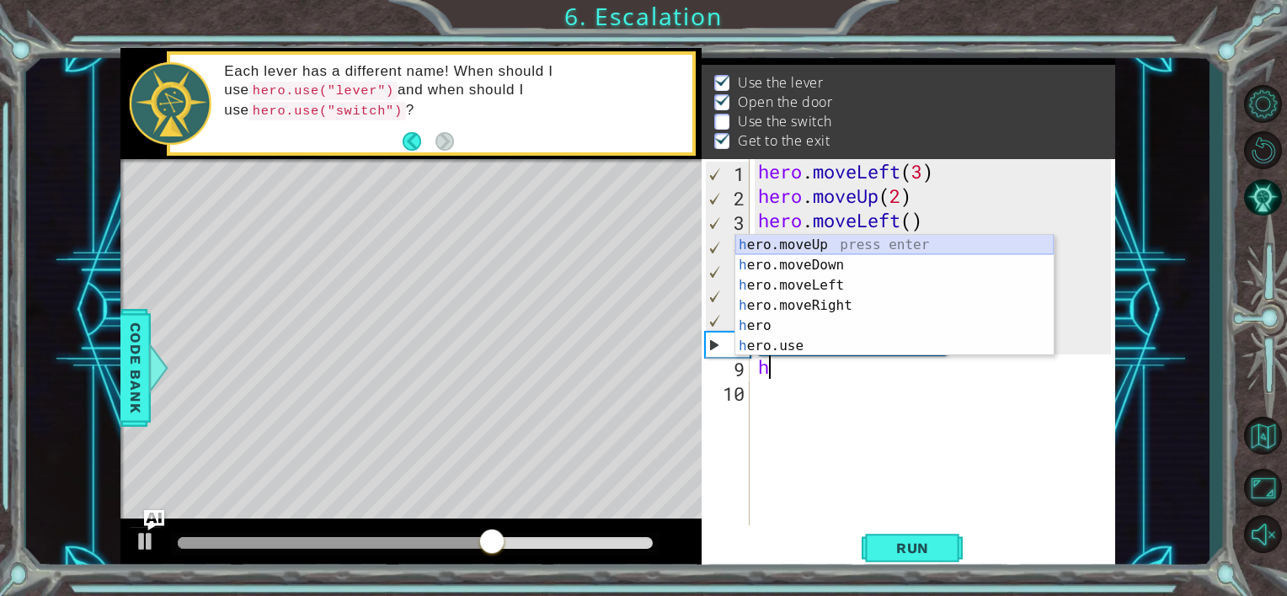
click at [873, 253] on div "h ero.moveUp press enter h ero.moveDown press enter h ero.moveLeft press enter …" at bounding box center [894, 316] width 318 height 162
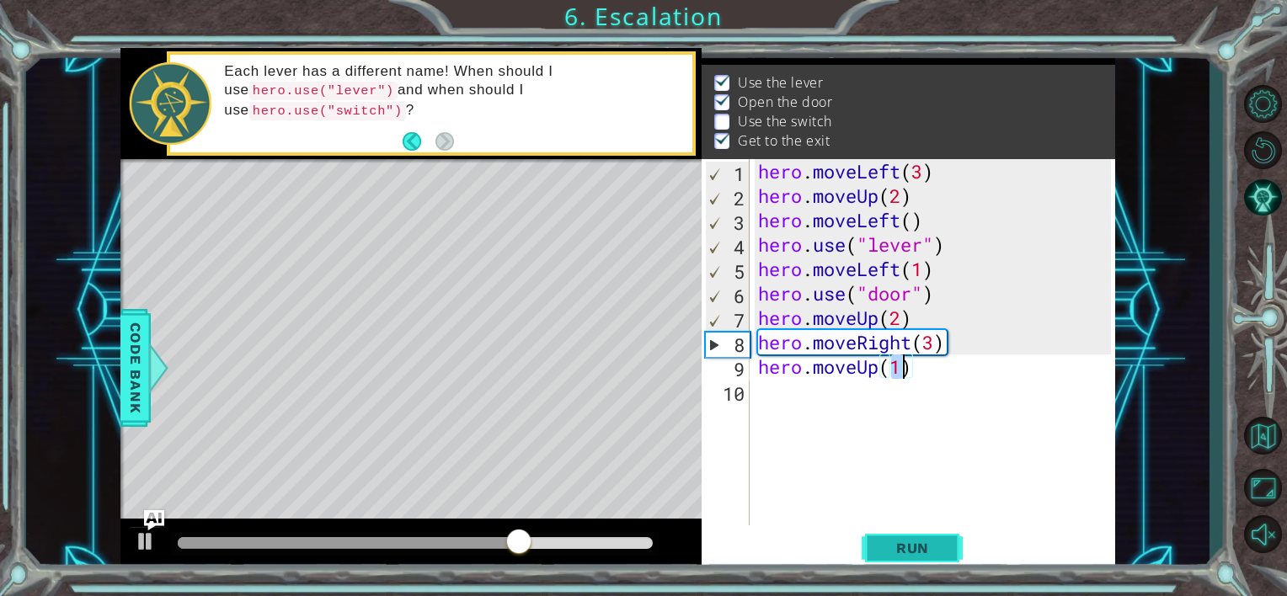
click at [902, 537] on button "Run" at bounding box center [912, 548] width 101 height 41
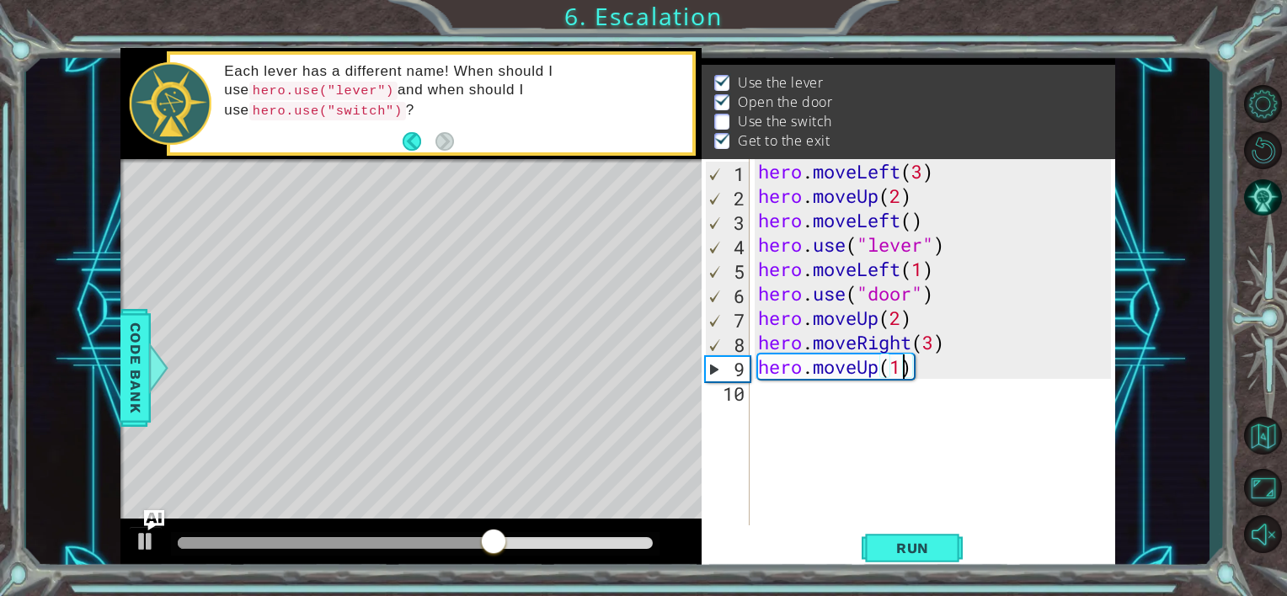
click at [964, 350] on div "hero . moveLeft ( 3 ) hero . moveUp ( 2 ) hero . moveLeft ( ) hero . use ( "lev…" at bounding box center [938, 366] width 366 height 415
click at [939, 344] on div "hero . moveLeft ( 3 ) hero . moveUp ( 2 ) hero . moveLeft ( ) hero . use ( "lev…" at bounding box center [938, 366] width 366 height 415
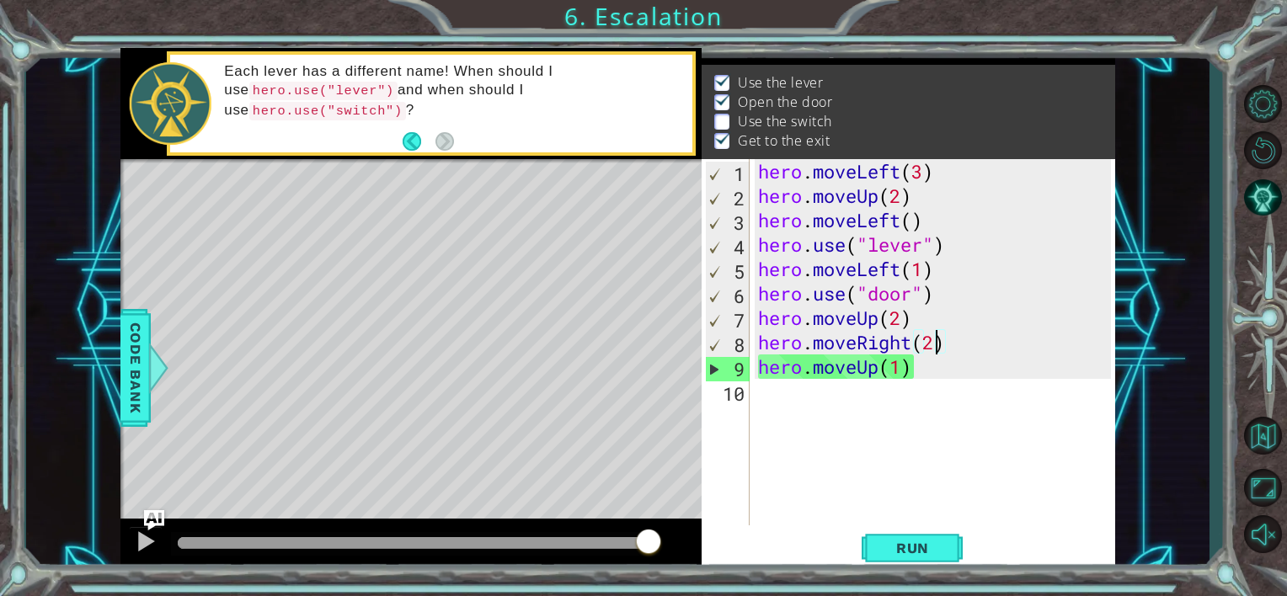
click at [920, 372] on div "hero . moveLeft ( 3 ) hero . moveUp ( 2 ) hero . moveLeft ( ) hero . use ( "lev…" at bounding box center [938, 366] width 366 height 415
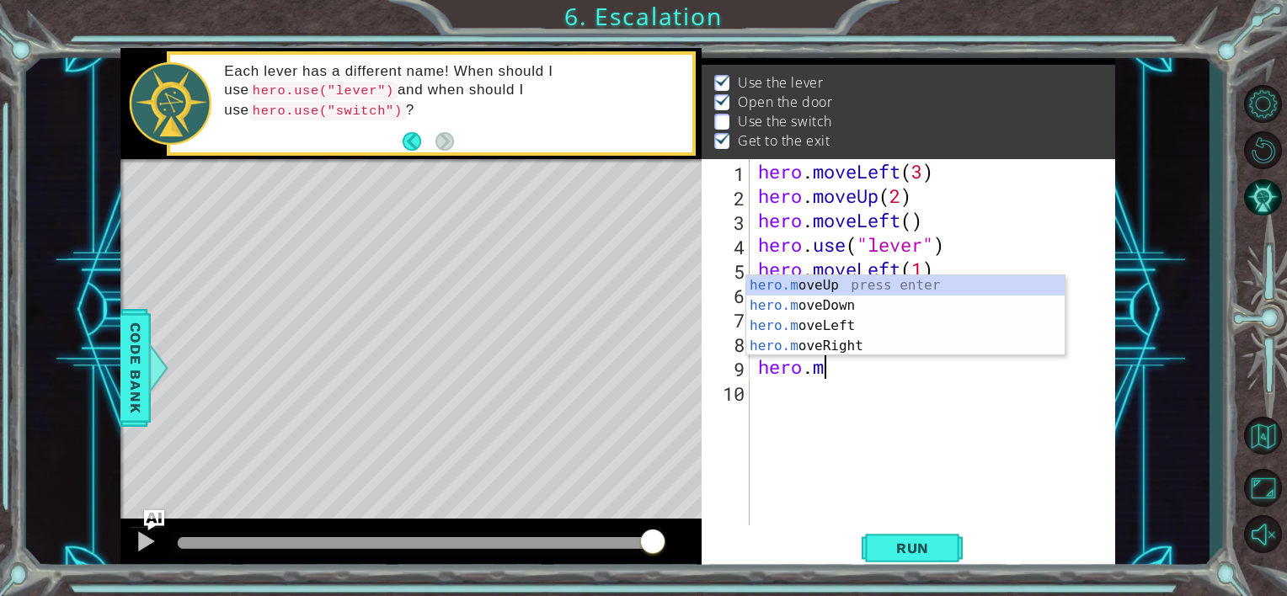
scroll to position [0, 1]
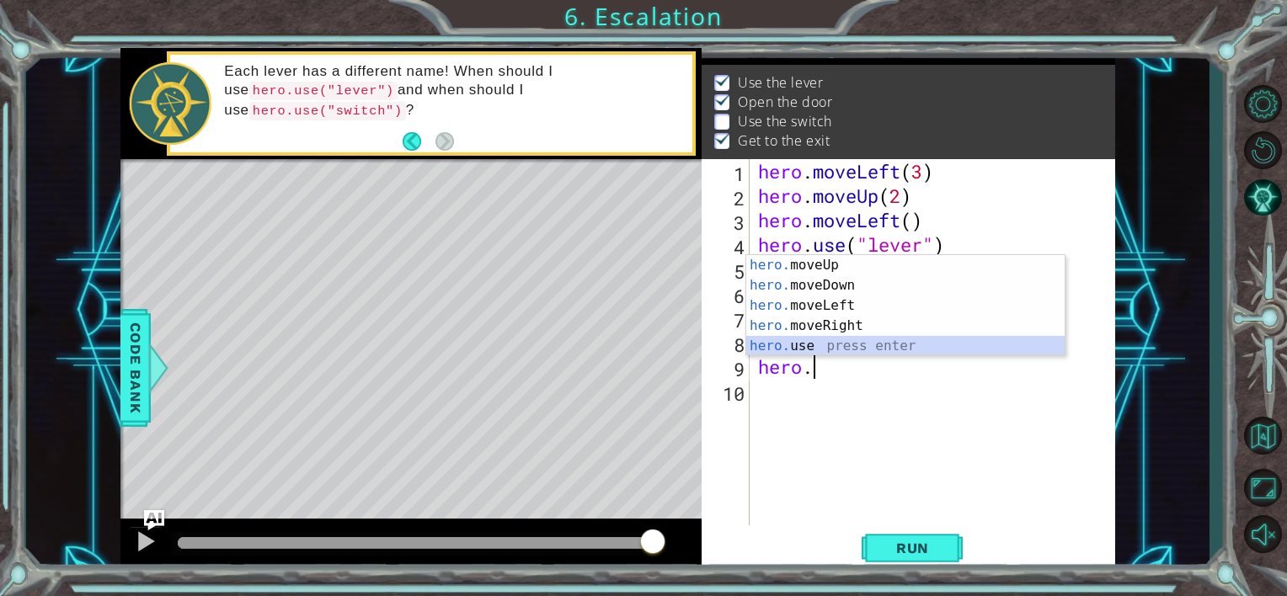
click at [869, 350] on div "hero. moveUp press enter hero. moveDown press enter hero. moveLeft press enter …" at bounding box center [905, 326] width 318 height 142
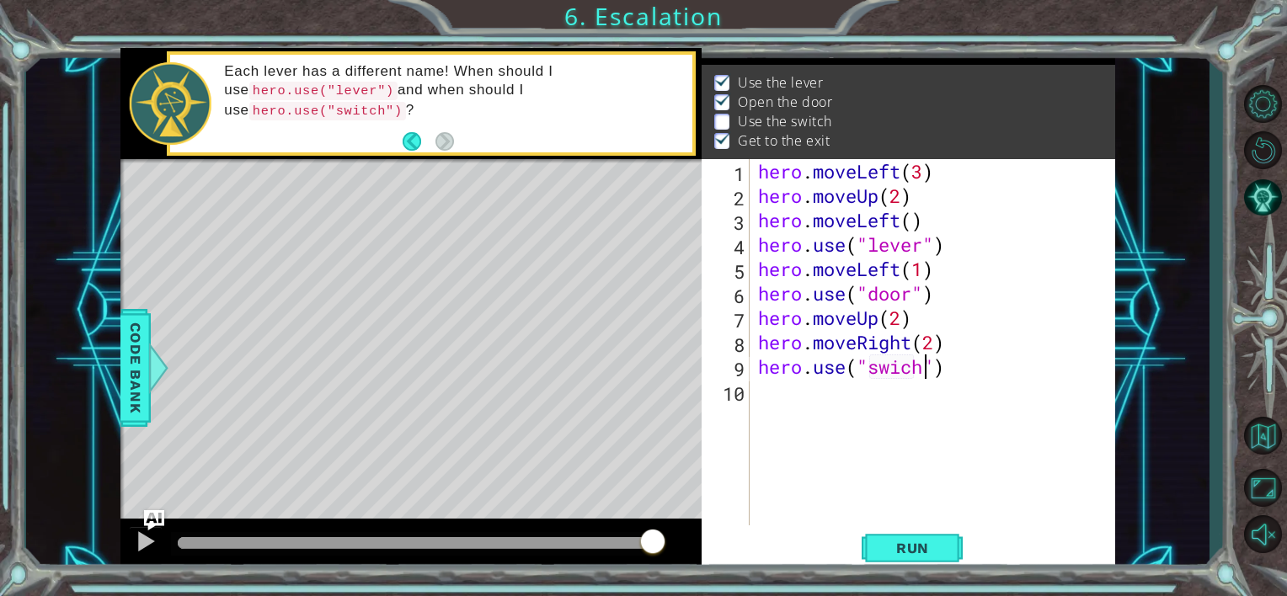
scroll to position [0, 7]
click at [903, 366] on div "hero . moveLeft ( 3 ) hero . moveUp ( 2 ) hero . moveLeft ( ) hero . use ( "lev…" at bounding box center [938, 366] width 366 height 415
type textarea "hero.use("switch")"
click at [885, 398] on div "hero . moveLeft ( 3 ) hero . moveUp ( 2 ) hero . moveLeft ( ) hero . use ( "lev…" at bounding box center [938, 366] width 366 height 415
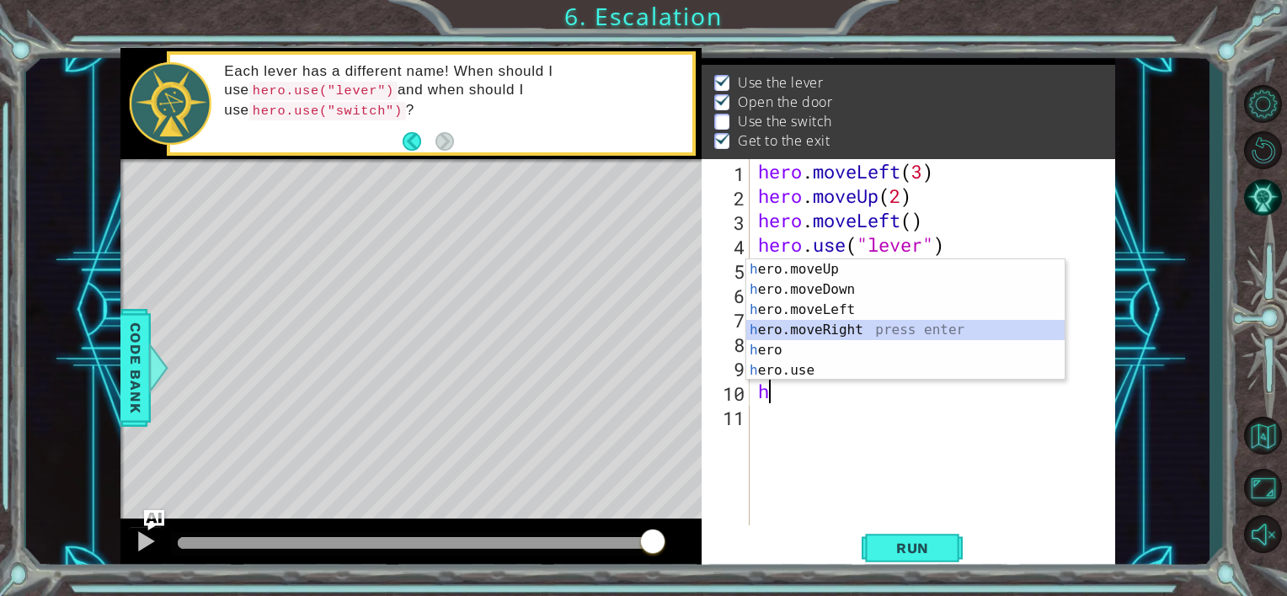
click at [876, 329] on div "h ero.moveUp press enter h ero.moveDown press enter h ero.moveLeft press enter …" at bounding box center [905, 340] width 318 height 162
type textarea "hero.moveRight(1)"
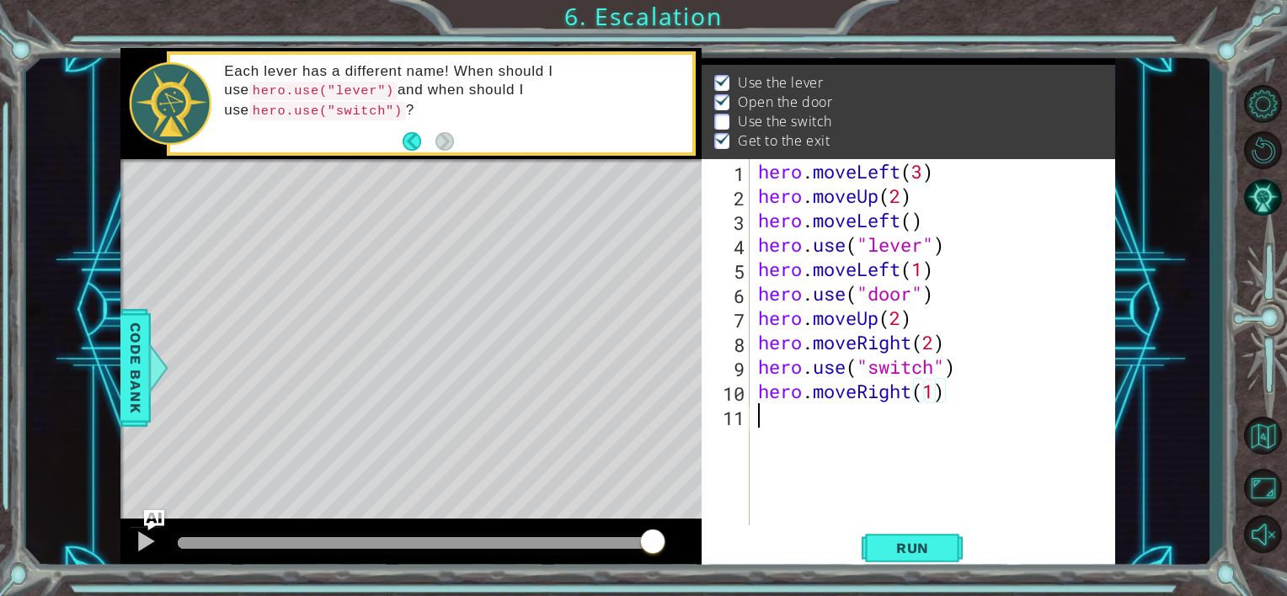
click at [889, 425] on div "hero . moveLeft ( 3 ) hero . moveUp ( 2 ) hero . moveLeft ( ) hero . use ( "lev…" at bounding box center [938, 366] width 366 height 415
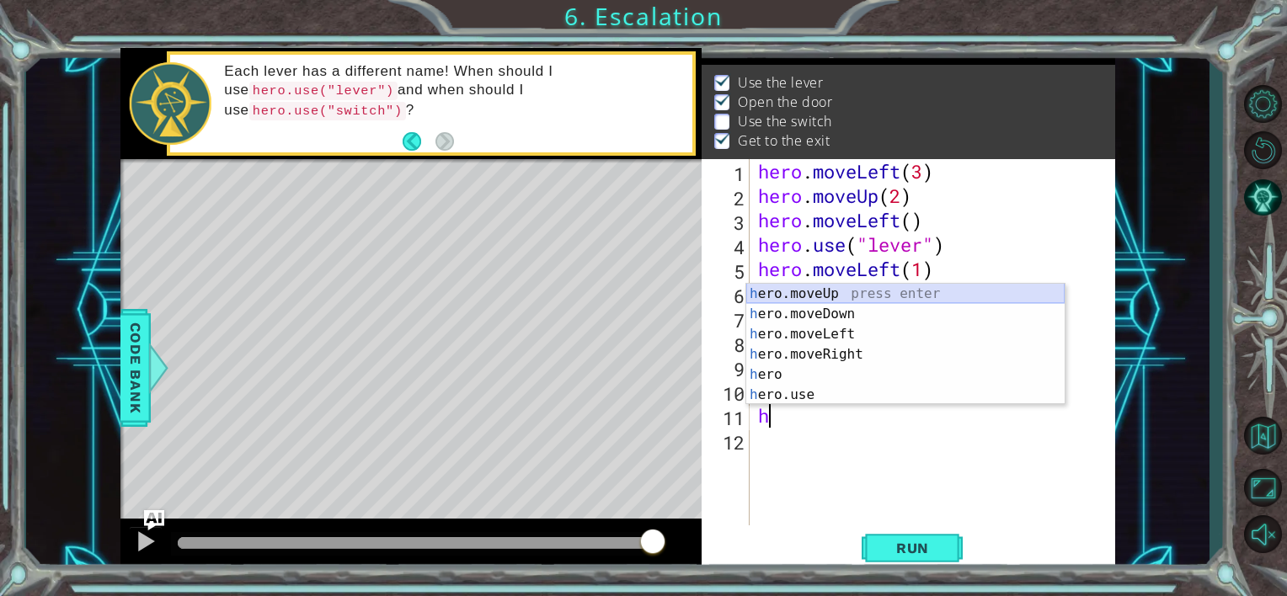
click at [852, 299] on div "h ero.moveUp press enter h ero.moveDown press enter h ero.moveLeft press enter …" at bounding box center [905, 365] width 318 height 162
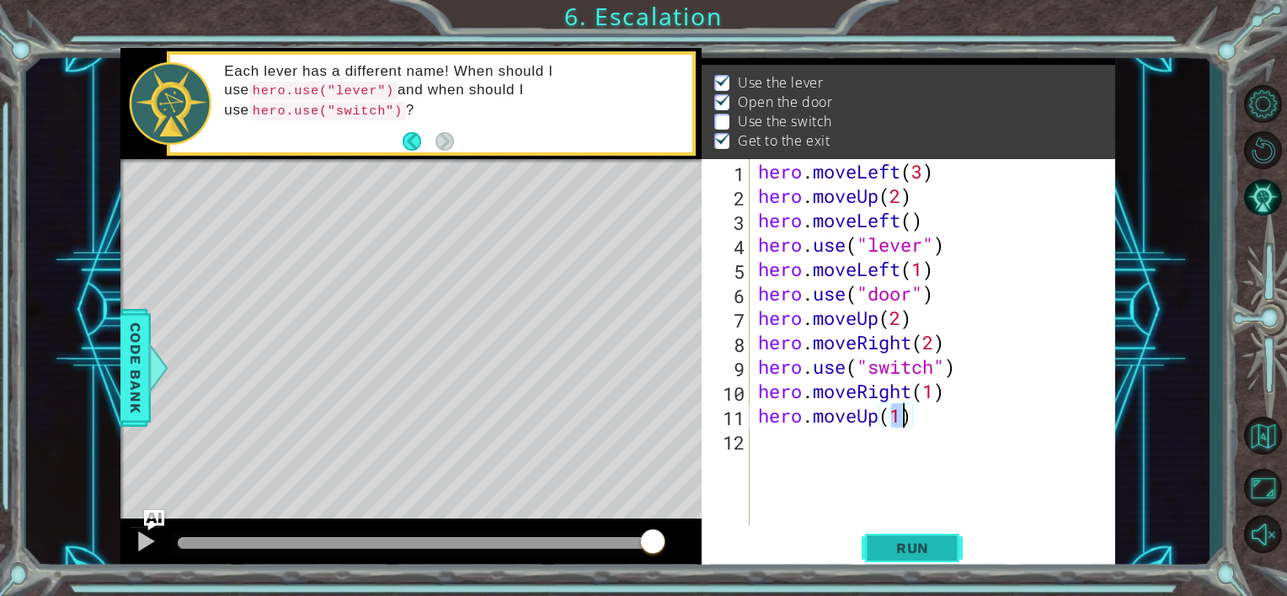
type textarea "hero.moveUp(1)"
click at [897, 533] on button "Run" at bounding box center [912, 548] width 101 height 41
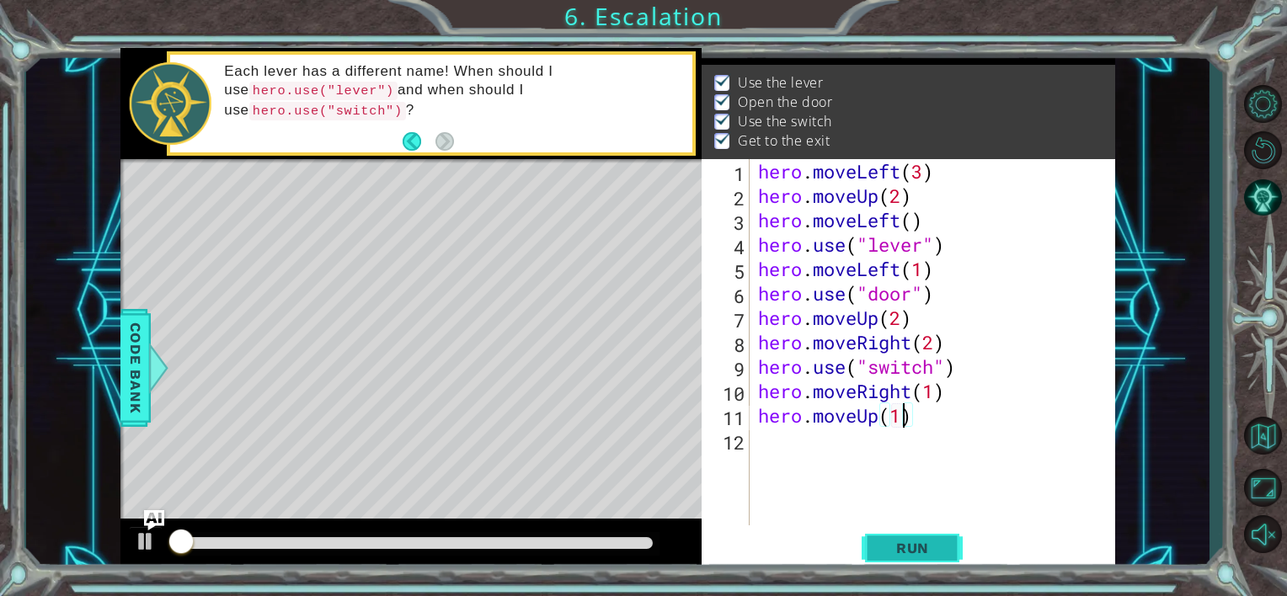
click at [900, 545] on span "Run" at bounding box center [912, 548] width 67 height 17
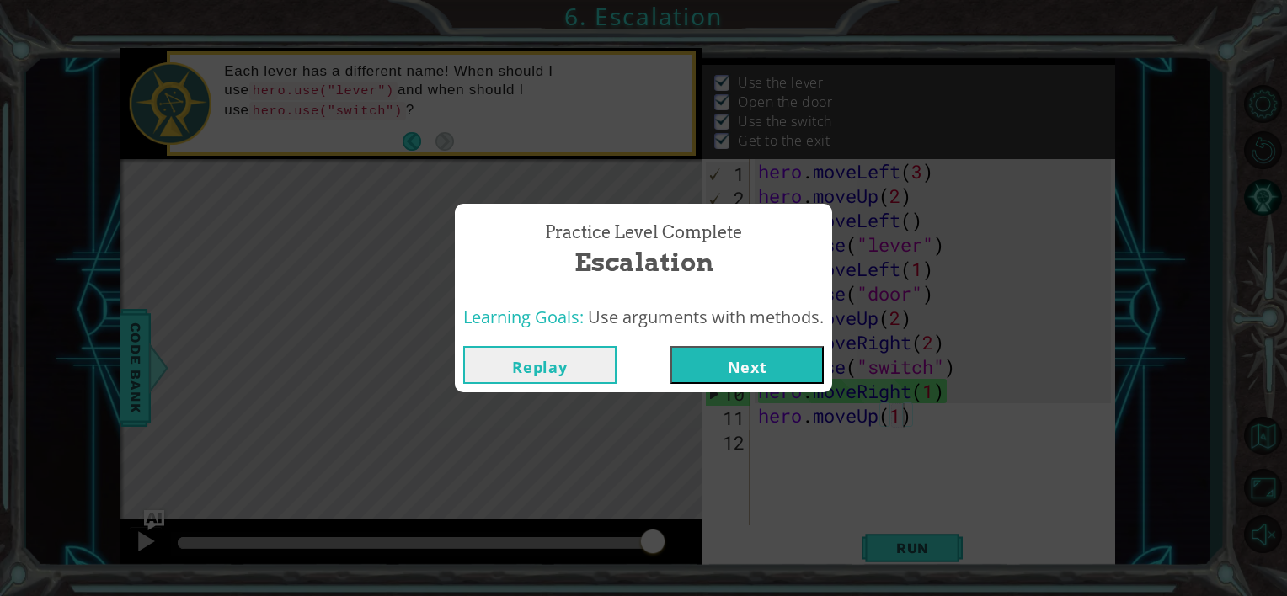
click at [807, 371] on button "Next" at bounding box center [746, 365] width 153 height 38
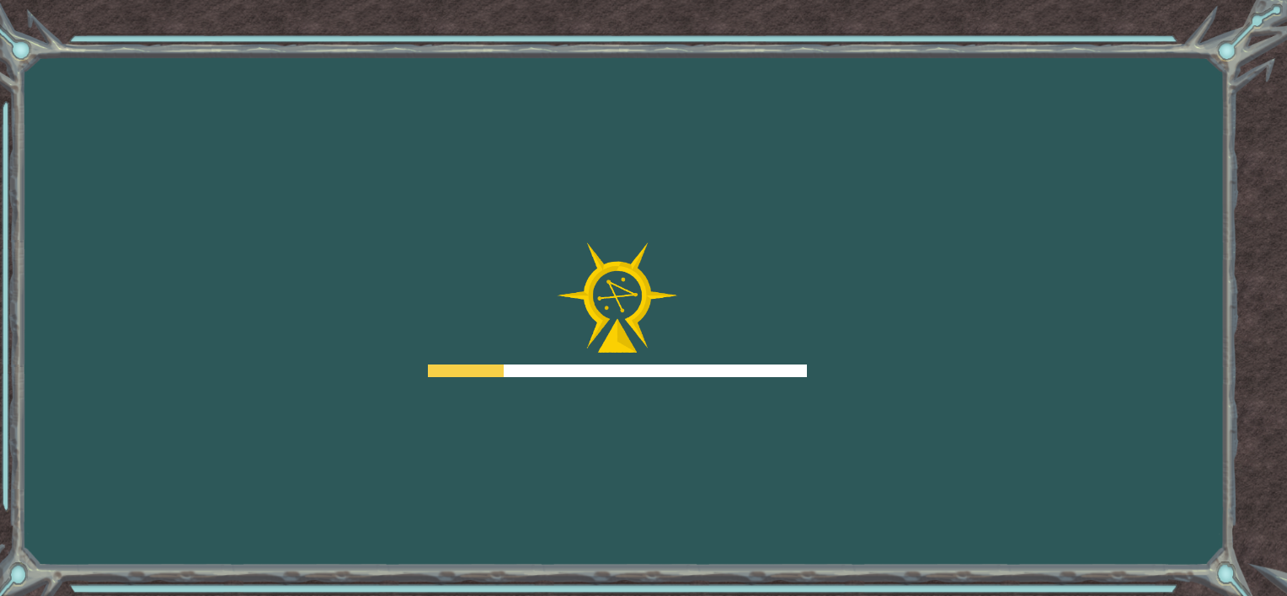
click at [808, 367] on body "Goals Error loading from server. Try refreshing the page. You'll need to join a…" at bounding box center [643, 298] width 1287 height 596
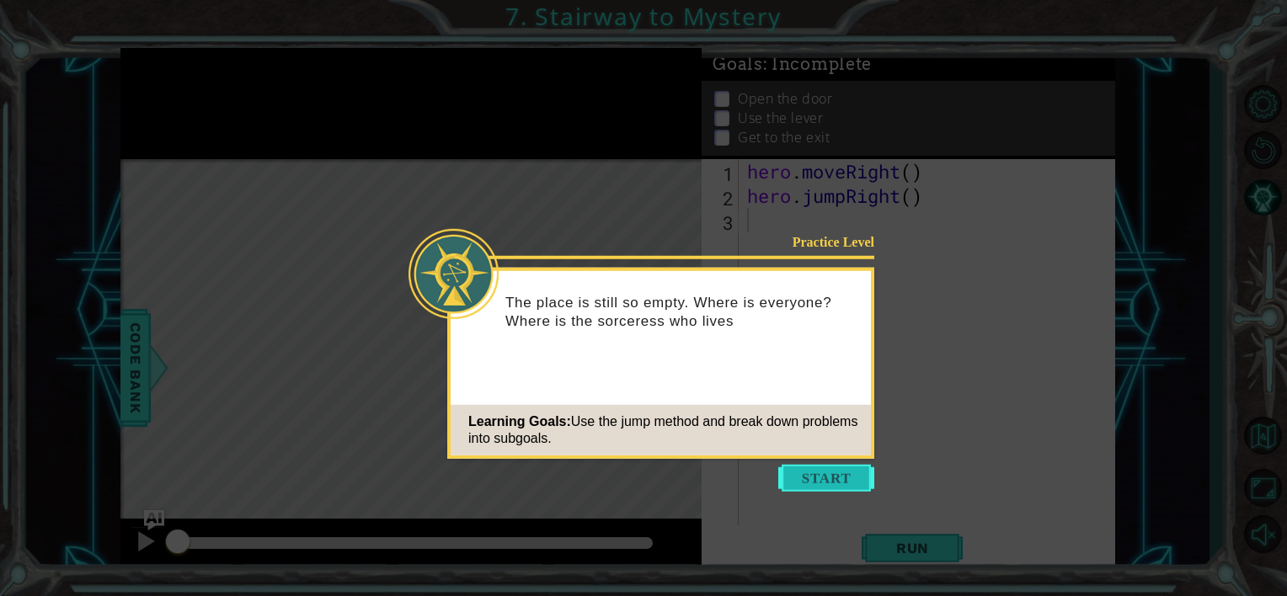
click at [813, 477] on button "Start" at bounding box center [826, 478] width 96 height 27
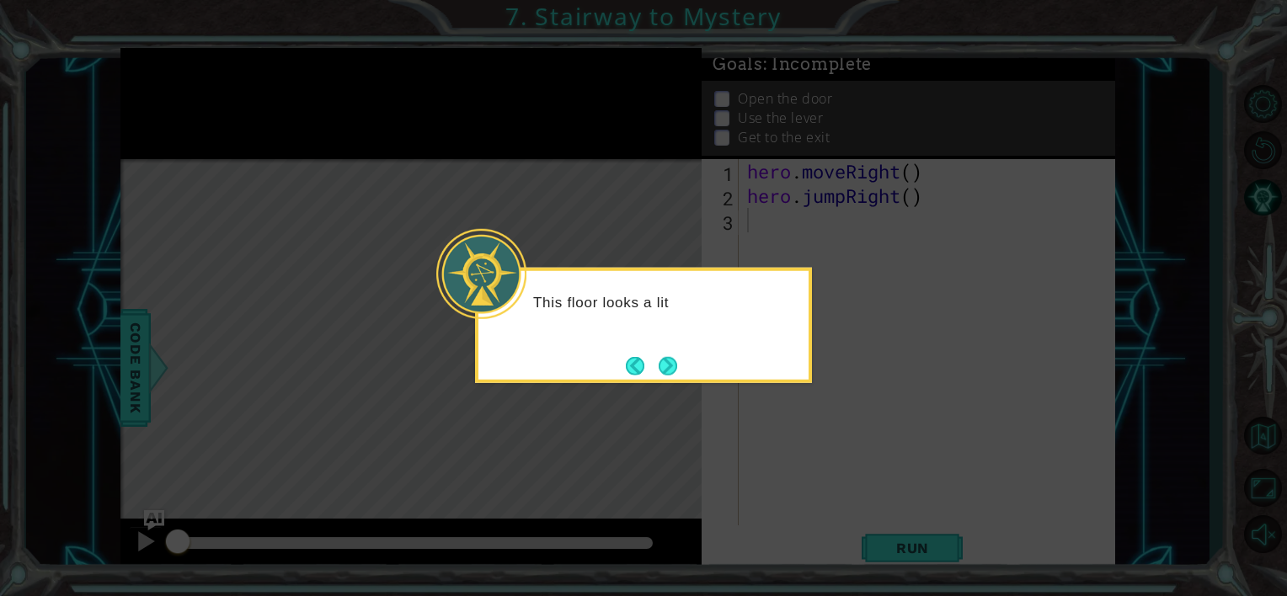
click at [684, 368] on div "This floor looks a lit" at bounding box center [643, 325] width 337 height 115
click at [668, 363] on button "Next" at bounding box center [668, 365] width 19 height 19
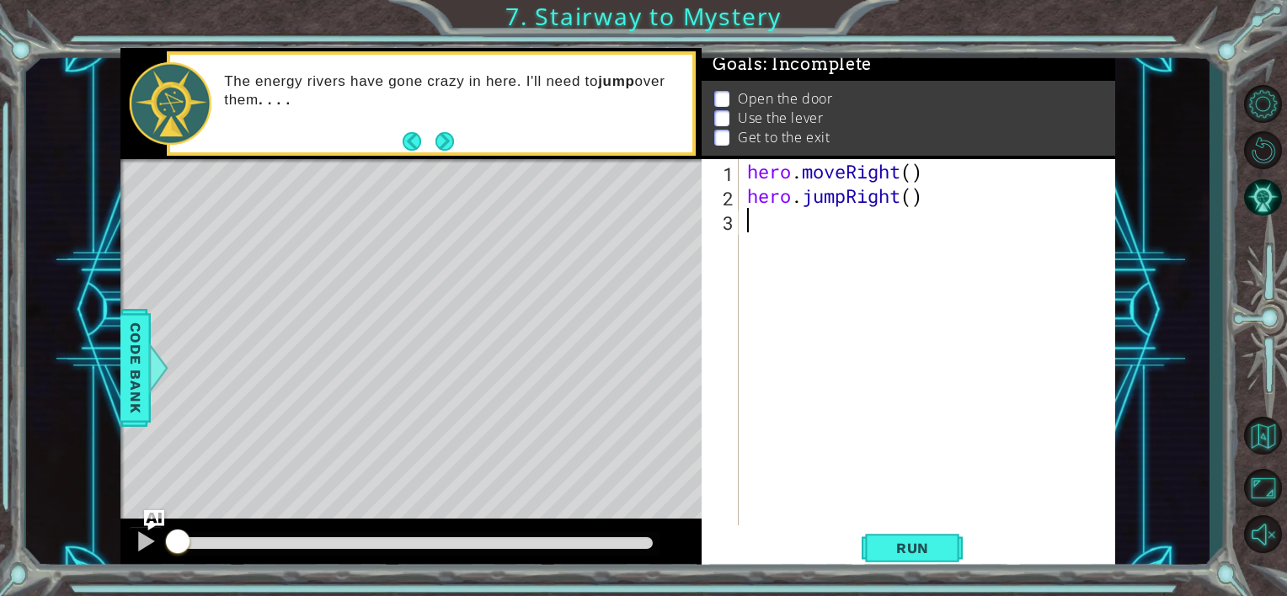
click at [757, 238] on div "hero . moveRight ( ) hero . jumpRight ( )" at bounding box center [932, 366] width 376 height 415
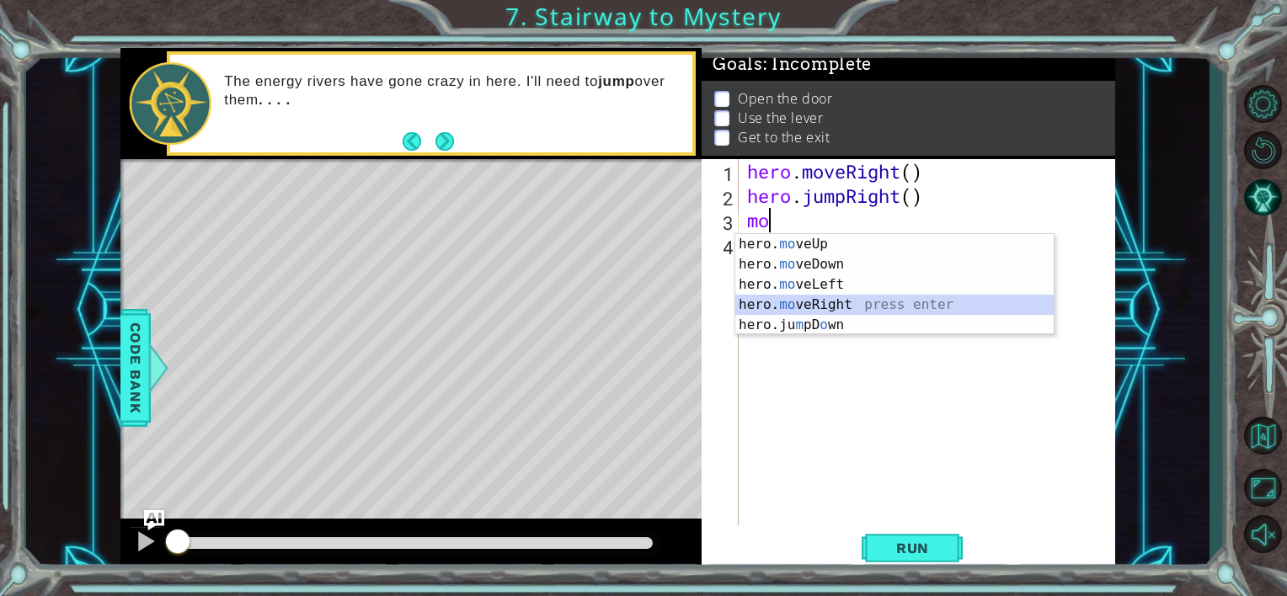
click at [783, 301] on div "hero. mo veUp press enter hero. mo veDown press enter hero. mo veLeft press ent…" at bounding box center [894, 305] width 318 height 142
type textarea "hero.moveRight(1)"
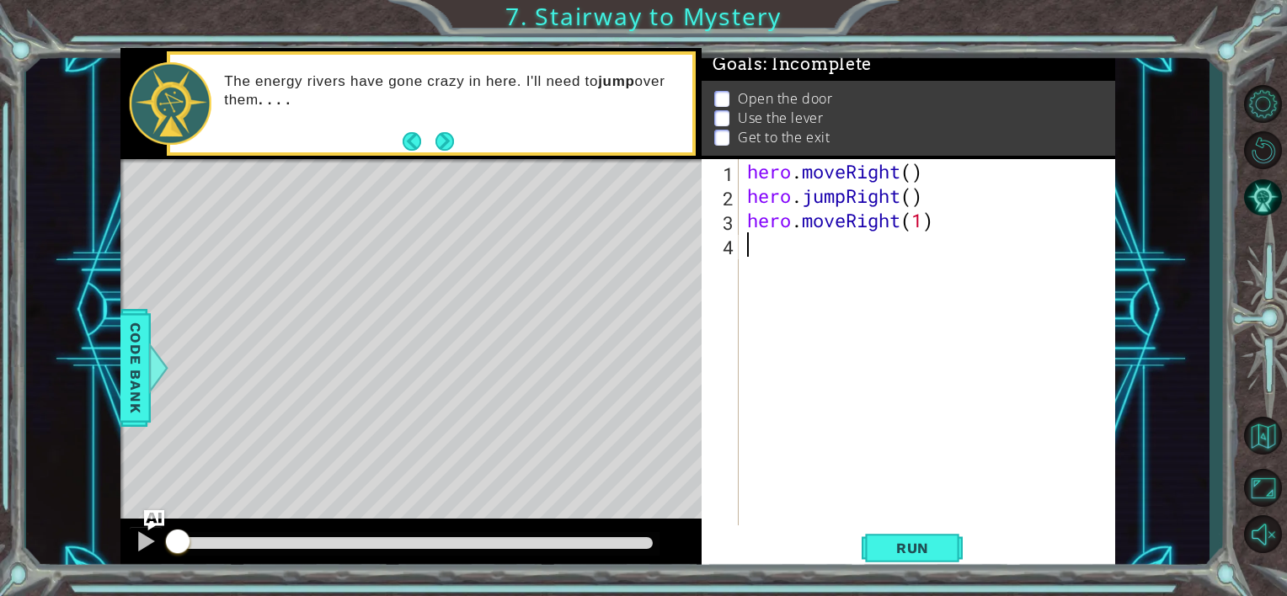
click at [767, 250] on div "hero . moveRight ( ) hero . jumpRight ( ) hero . moveRight ( 1 )" at bounding box center [932, 366] width 376 height 415
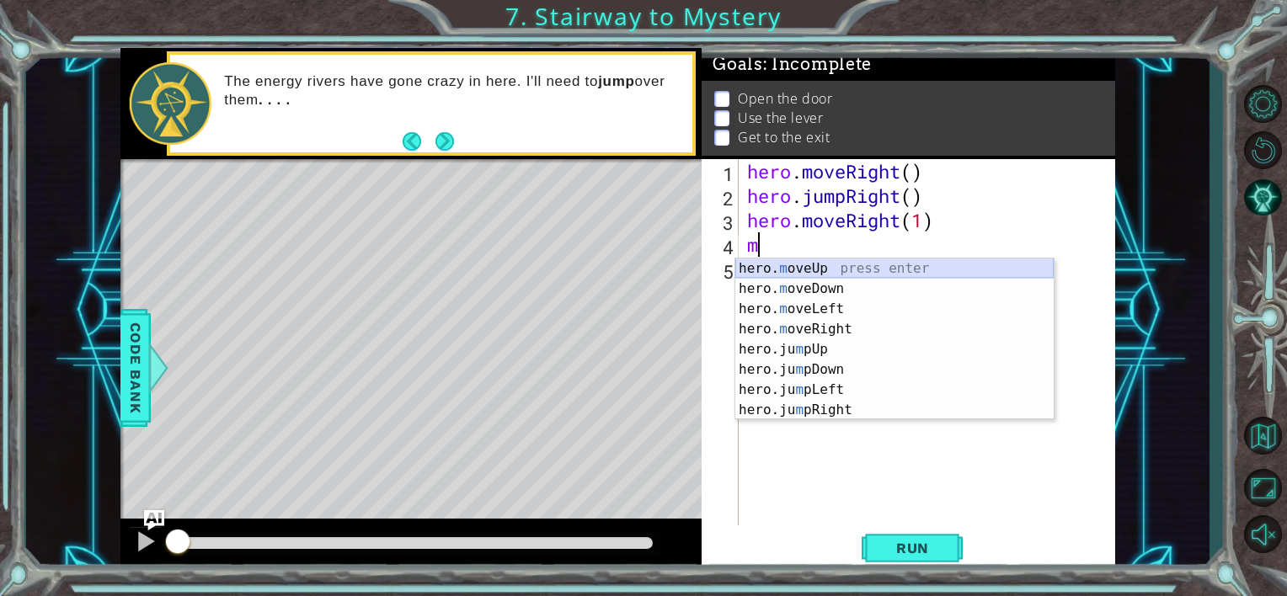
click at [785, 265] on div "hero. m oveUp press enter hero. m oveDown press enter hero. m oveLeft press ent…" at bounding box center [894, 360] width 318 height 202
type textarea "hero.moveUp(1)"
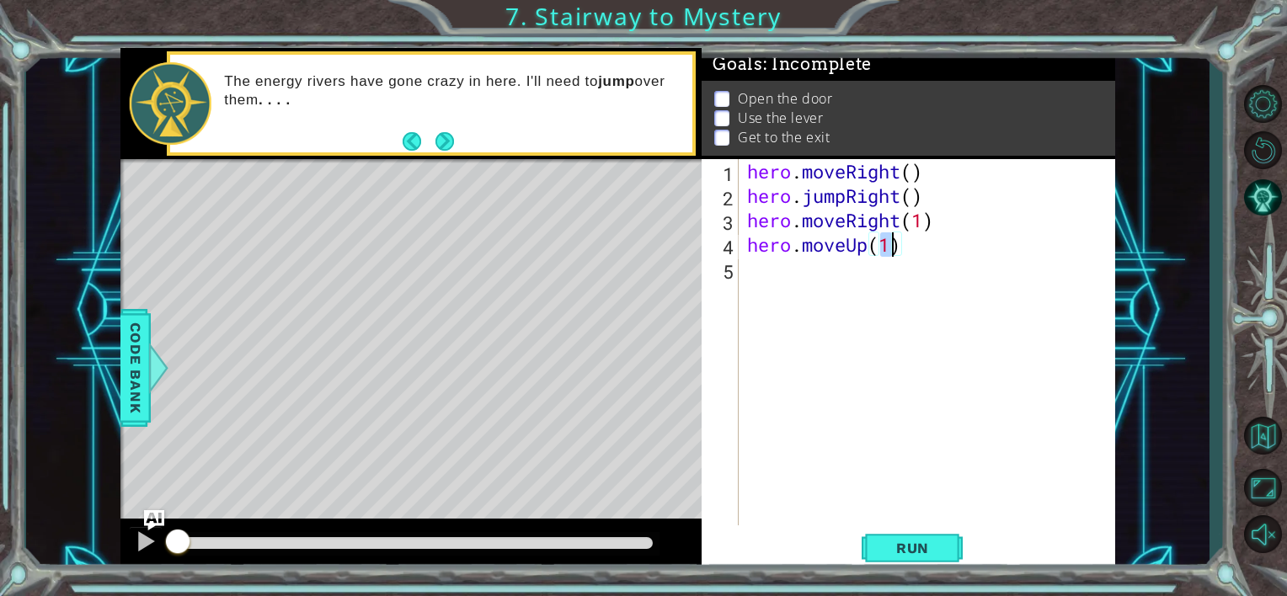
click at [785, 272] on div "hero . moveRight ( ) hero . jumpRight ( ) hero . moveRight ( 1 ) hero . moveUp …" at bounding box center [932, 366] width 376 height 415
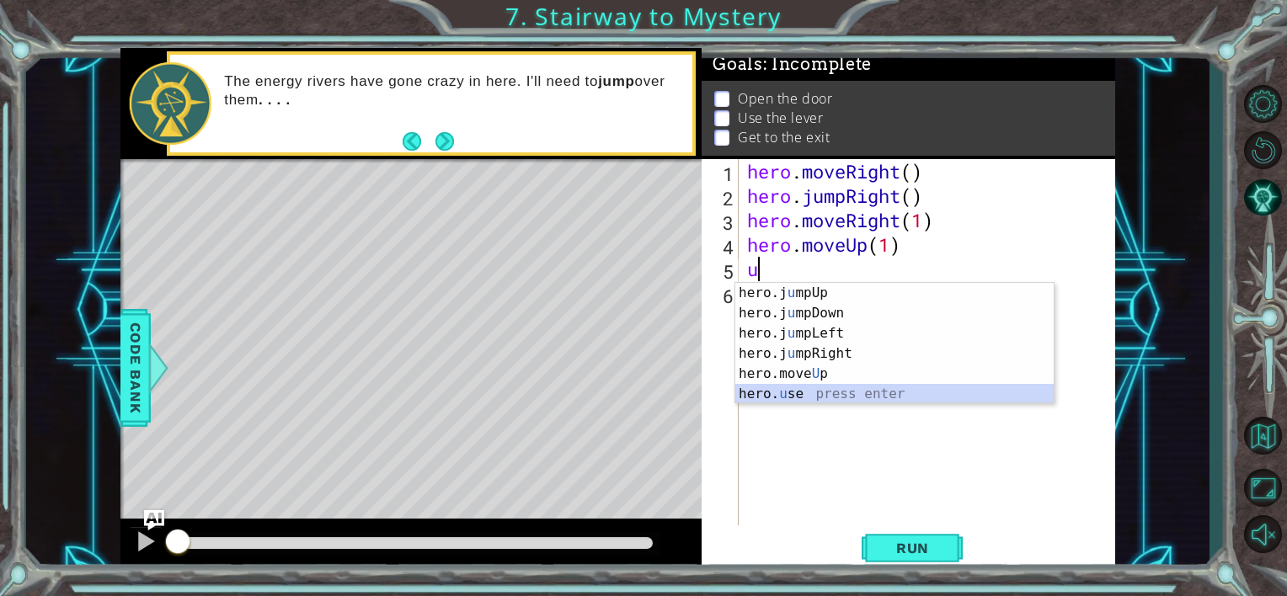
click at [792, 397] on div "hero.j u mpUp press enter hero.j u mpDown press enter hero.j u mpLeft press ent…" at bounding box center [894, 364] width 318 height 162
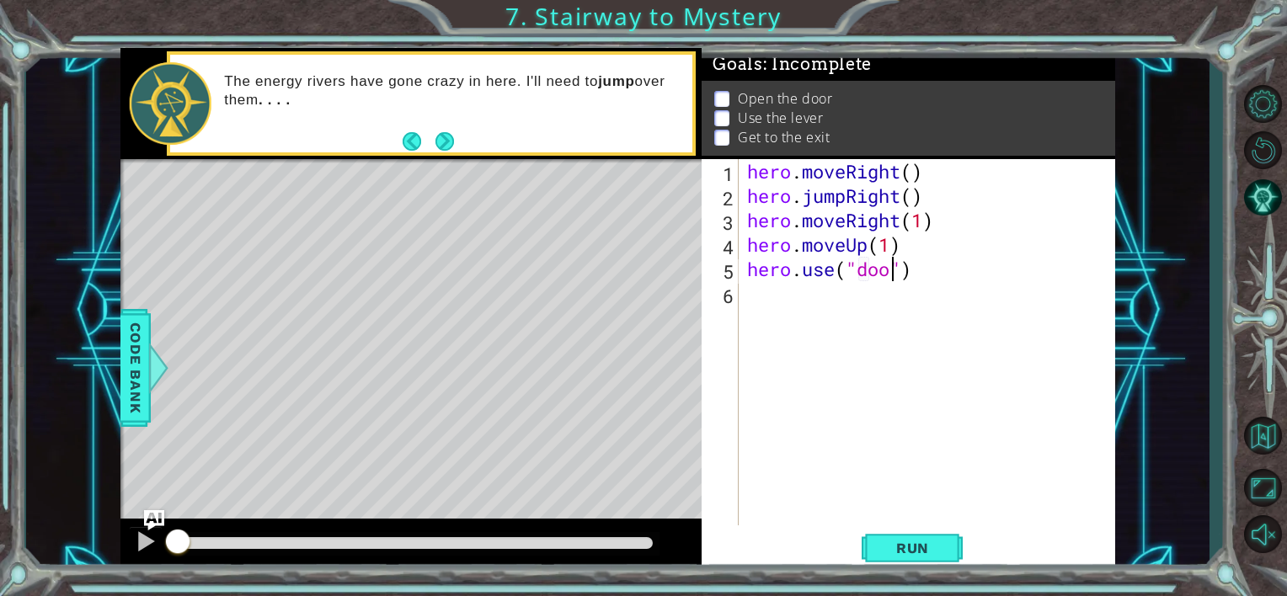
scroll to position [0, 7]
type textarea "hero.use("door")"
click at [792, 312] on div "hero . moveRight ( ) hero . jumpRight ( ) hero . moveRight ( 1 ) hero . moveUp …" at bounding box center [932, 366] width 376 height 415
type textarea "u"
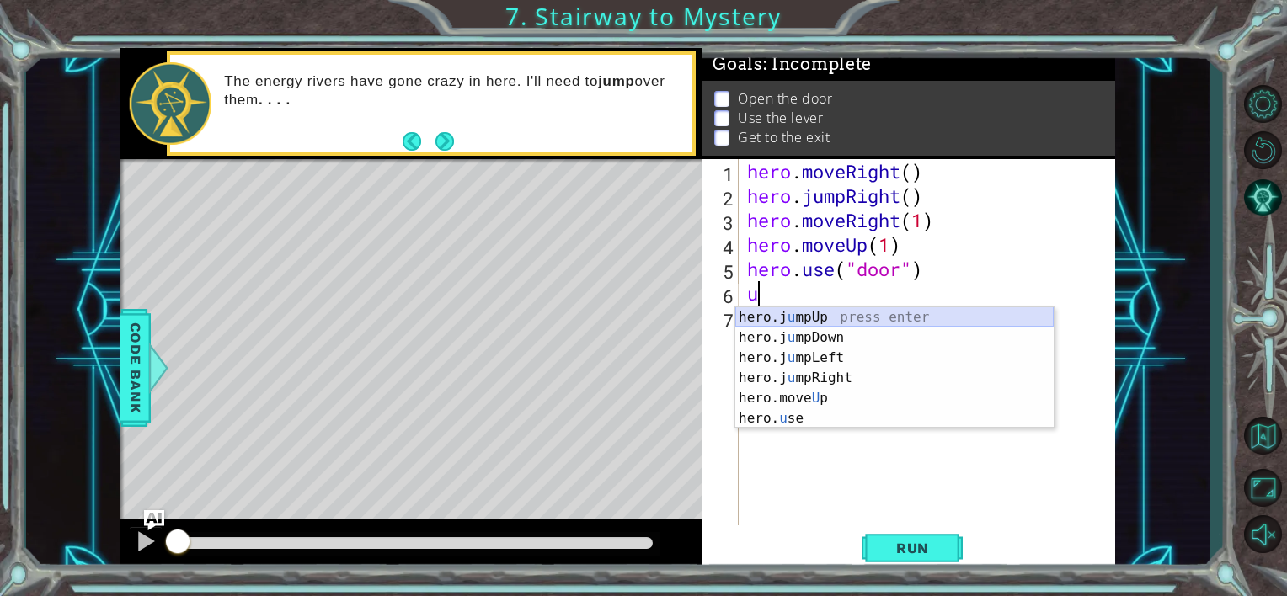
click at [783, 317] on div "hero.j u mpUp press enter hero.j u mpDown press enter hero.j u mpLeft press ent…" at bounding box center [894, 388] width 318 height 162
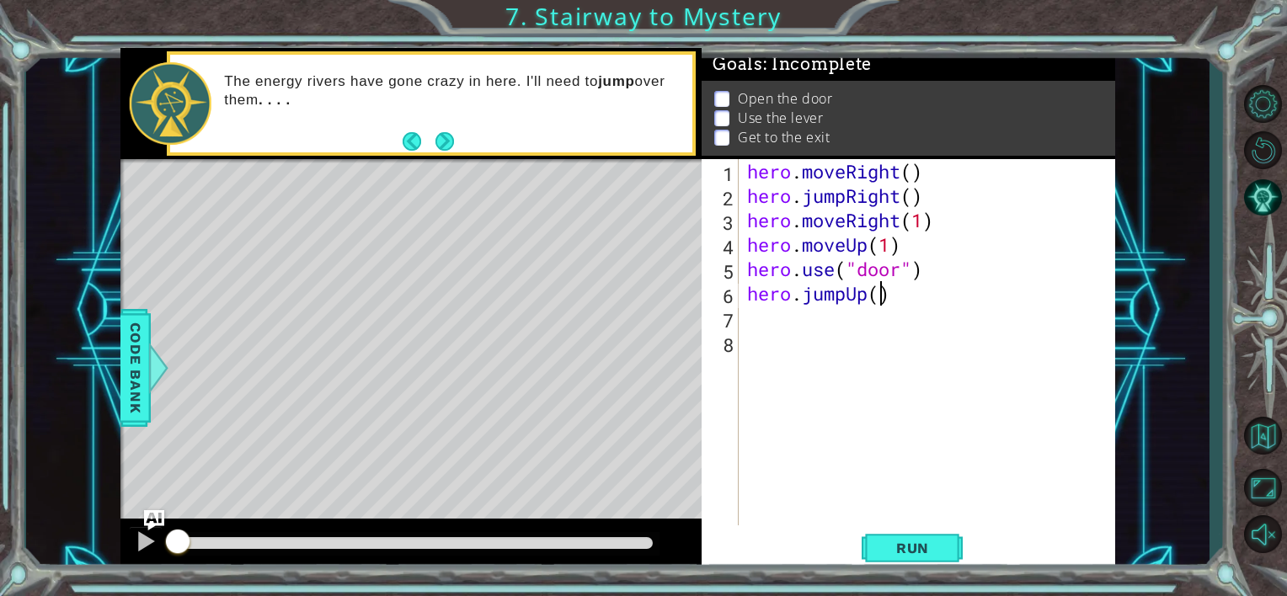
click at [880, 298] on div "hero . moveRight ( ) hero . jumpRight ( ) hero . moveRight ( 1 ) hero . moveUp …" at bounding box center [932, 366] width 376 height 415
click at [868, 296] on div "hero . moveRight ( ) hero . jumpRight ( ) hero . moveRight ( 1 ) hero . moveUp …" at bounding box center [932, 366] width 376 height 415
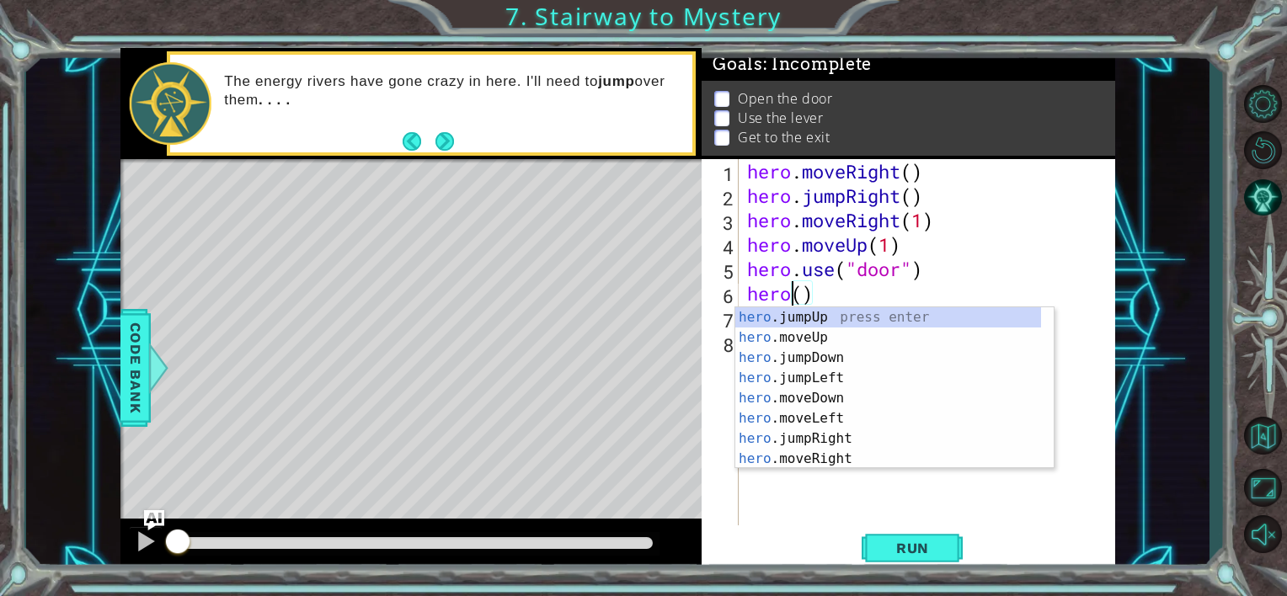
scroll to position [0, 2]
click at [835, 377] on div "hero. jumpUp press enter hero. jumpDown press enter hero. jumpLeft press enter …" at bounding box center [888, 408] width 306 height 202
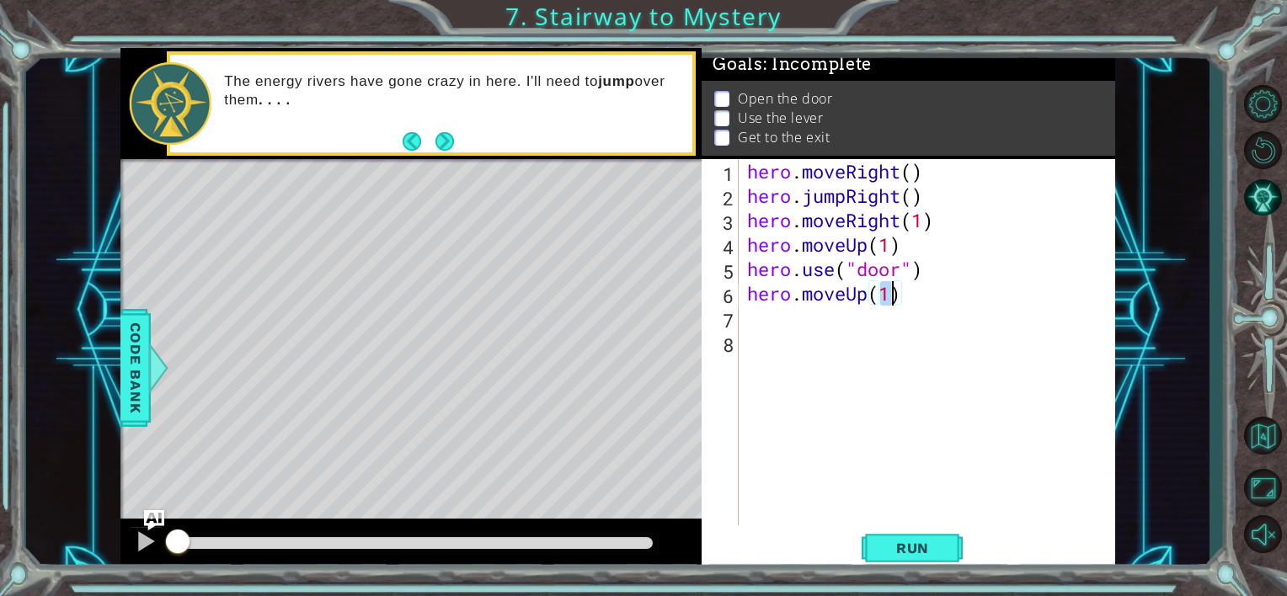
type textarea "hero.moveUp(2)"
click at [802, 326] on div "hero . moveRight ( ) hero . jumpRight ( ) hero . moveRight ( 1 ) hero . moveUp …" at bounding box center [932, 366] width 376 height 415
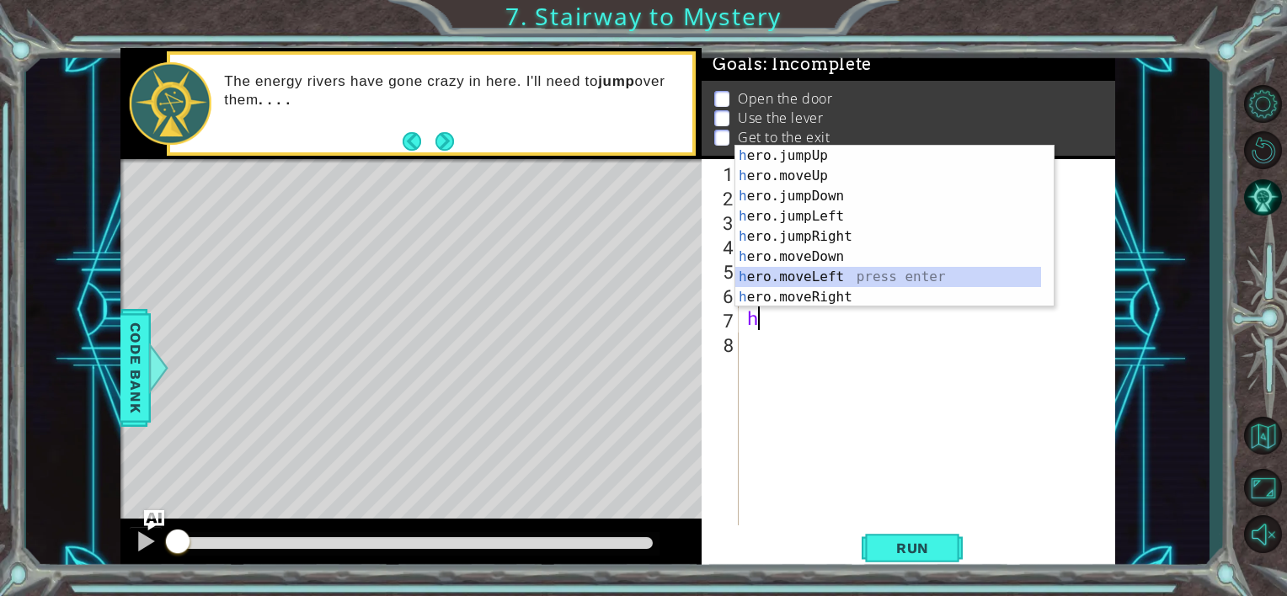
click at [788, 271] on div "h ero.jumpUp press enter h ero.moveUp press enter h ero.jumpDown press enter h …" at bounding box center [888, 247] width 306 height 202
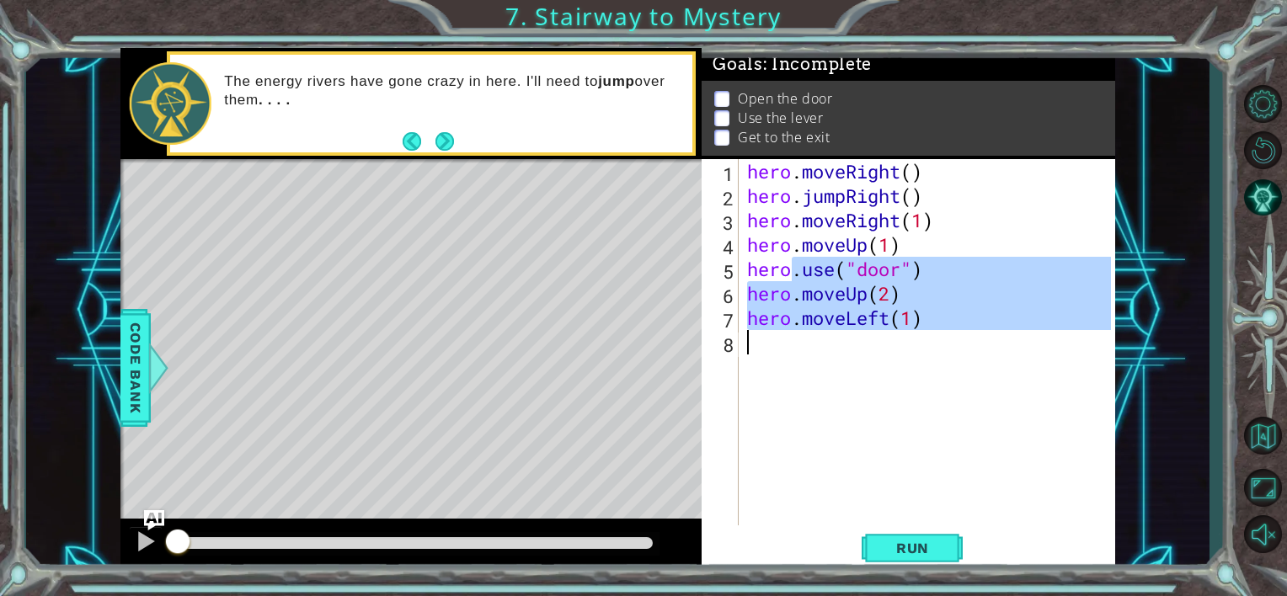
drag, startPoint x: 789, startPoint y: 274, endPoint x: 770, endPoint y: 350, distance: 78.2
click at [770, 350] on div "hero . moveRight ( ) hero . jumpRight ( ) hero . moveRight ( 1 ) hero . moveUp …" at bounding box center [932, 366] width 376 height 415
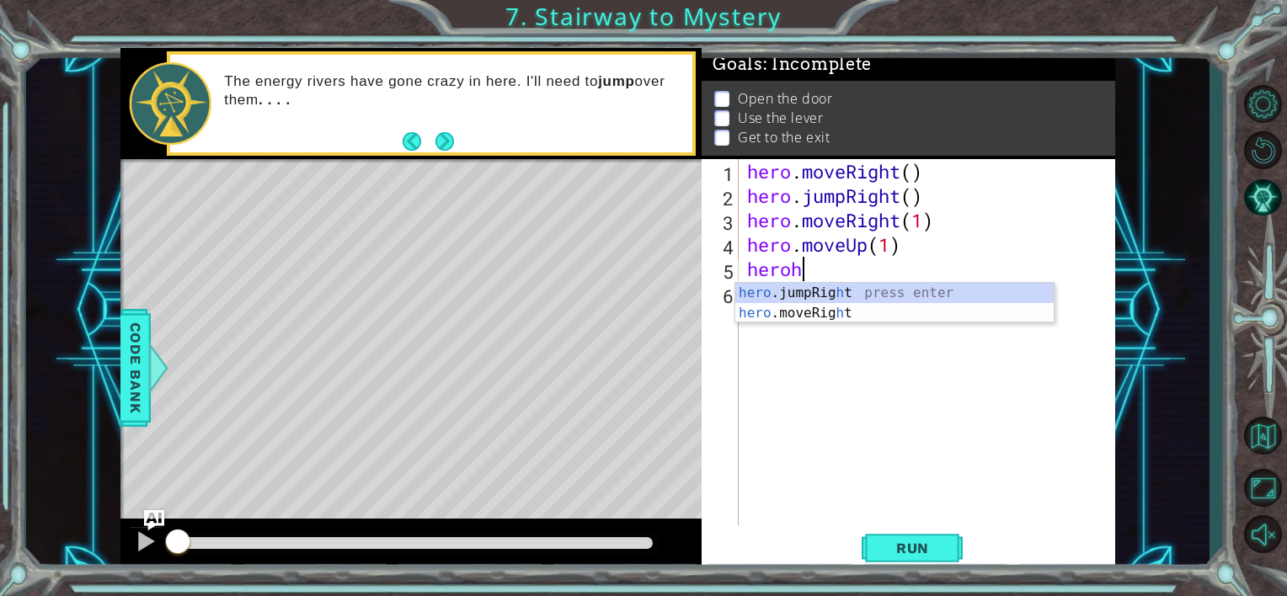
type textarea "heroh"
click at [778, 368] on div "hero . moveRight ( ) hero . jumpRight ( ) hero . moveRight ( 1 ) hero . moveUp …" at bounding box center [932, 366] width 376 height 415
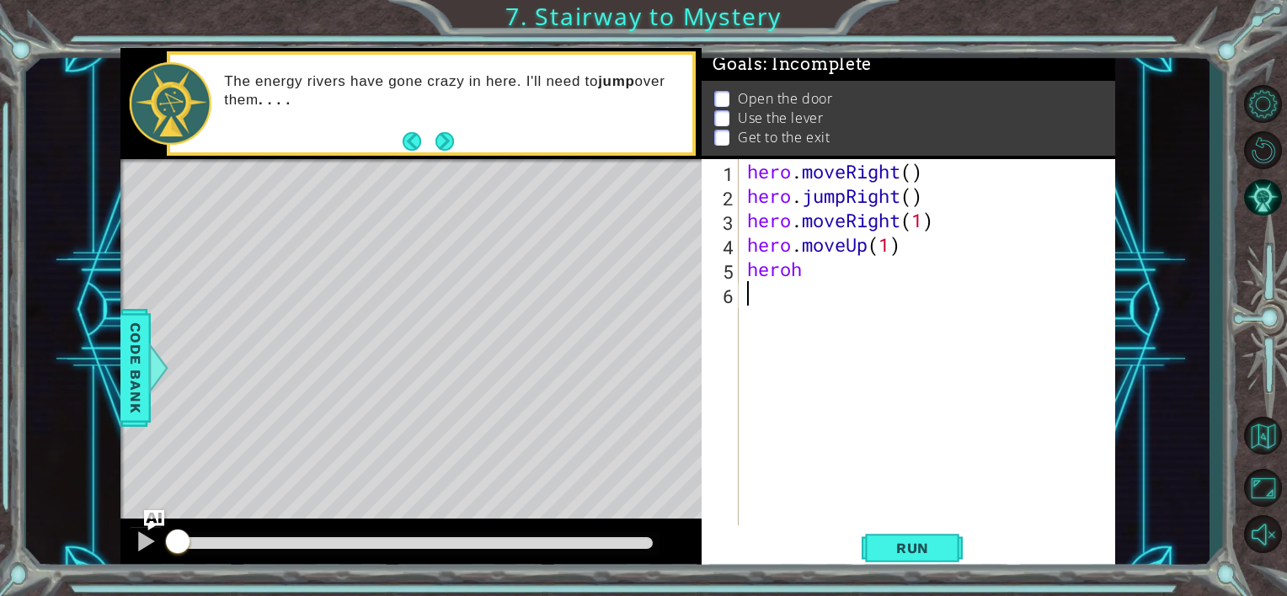
click at [825, 290] on div "hero . moveRight ( ) hero . jumpRight ( ) hero . moveRight ( 1 ) hero . moveUp …" at bounding box center [932, 366] width 376 height 415
click at [817, 257] on div "hero . moveRight ( ) hero . jumpRight ( ) hero . moveRight ( 1 ) hero . moveUp …" at bounding box center [932, 366] width 376 height 415
click at [819, 276] on div "hero . moveRight ( ) hero . jumpRight ( ) hero . moveRight ( 1 ) hero . moveUp …" at bounding box center [932, 366] width 376 height 415
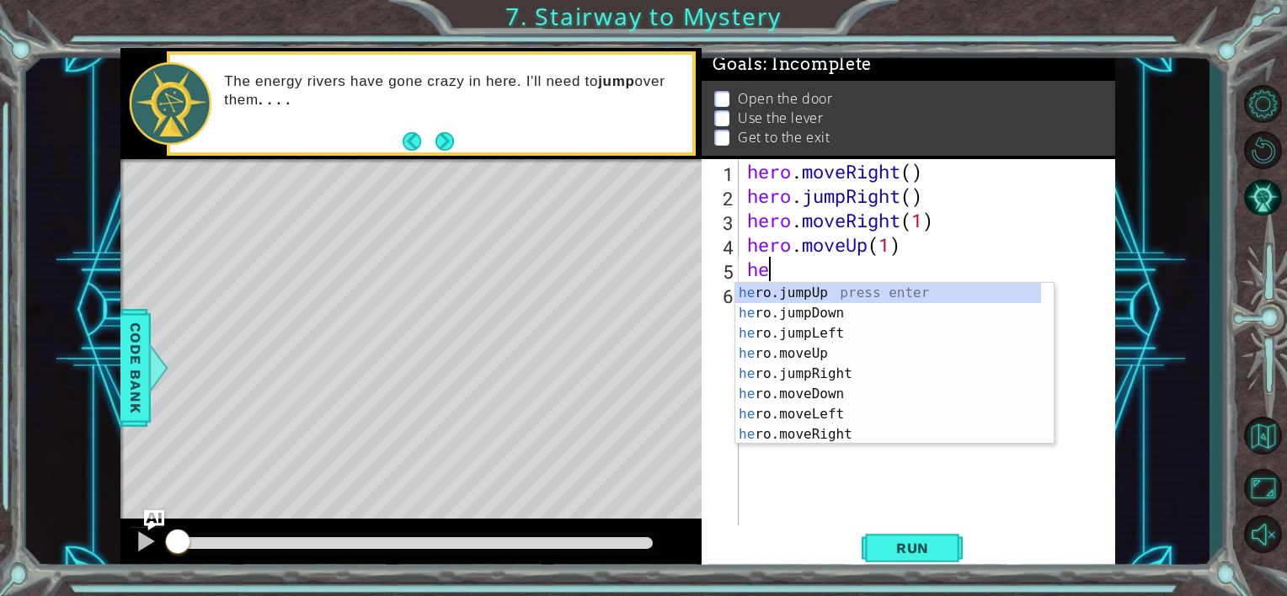
type textarea "h"
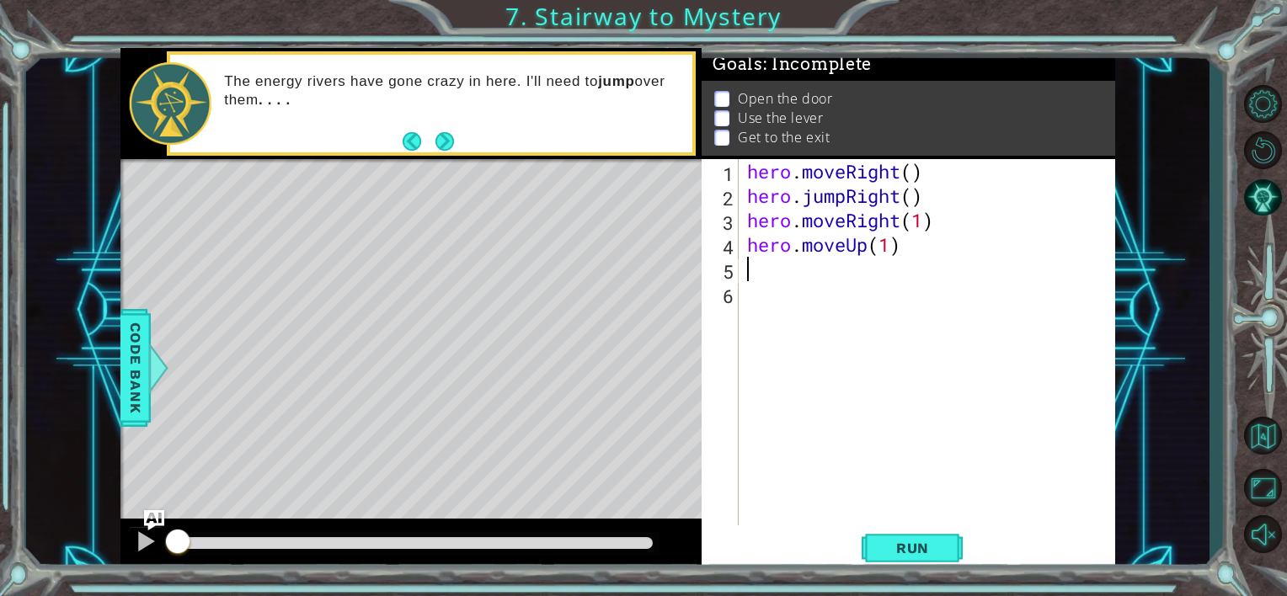
type textarea "h"
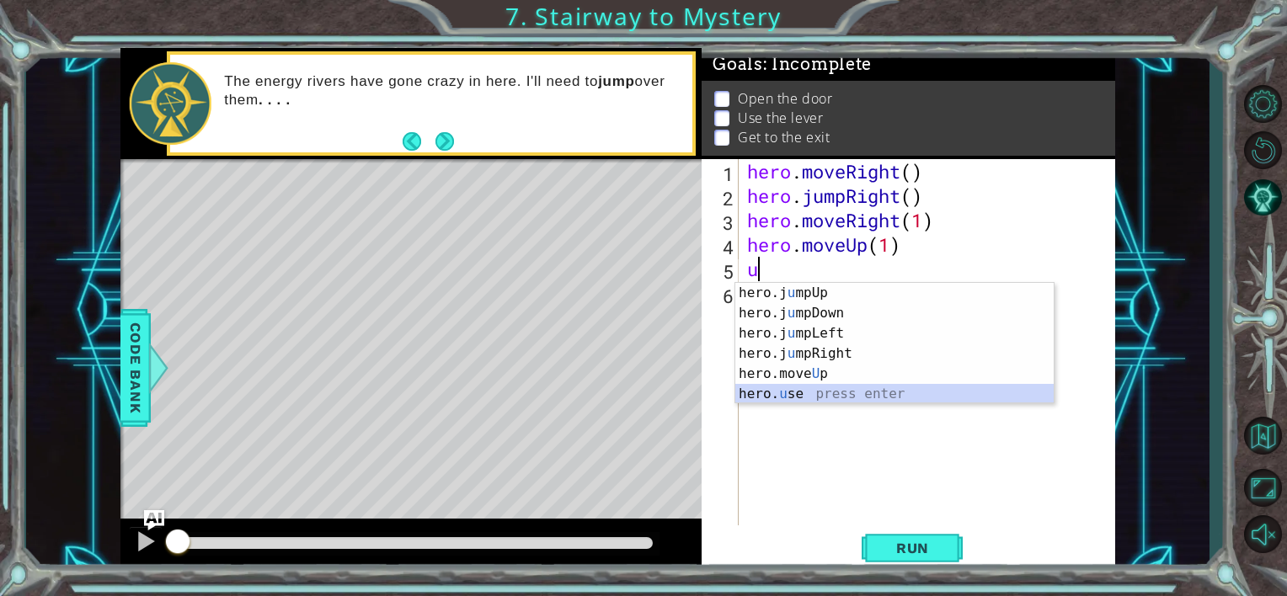
click at [846, 390] on div "hero.j u mpUp press enter hero.j u mpDown press enter hero.j u mpLeft press ent…" at bounding box center [894, 364] width 318 height 162
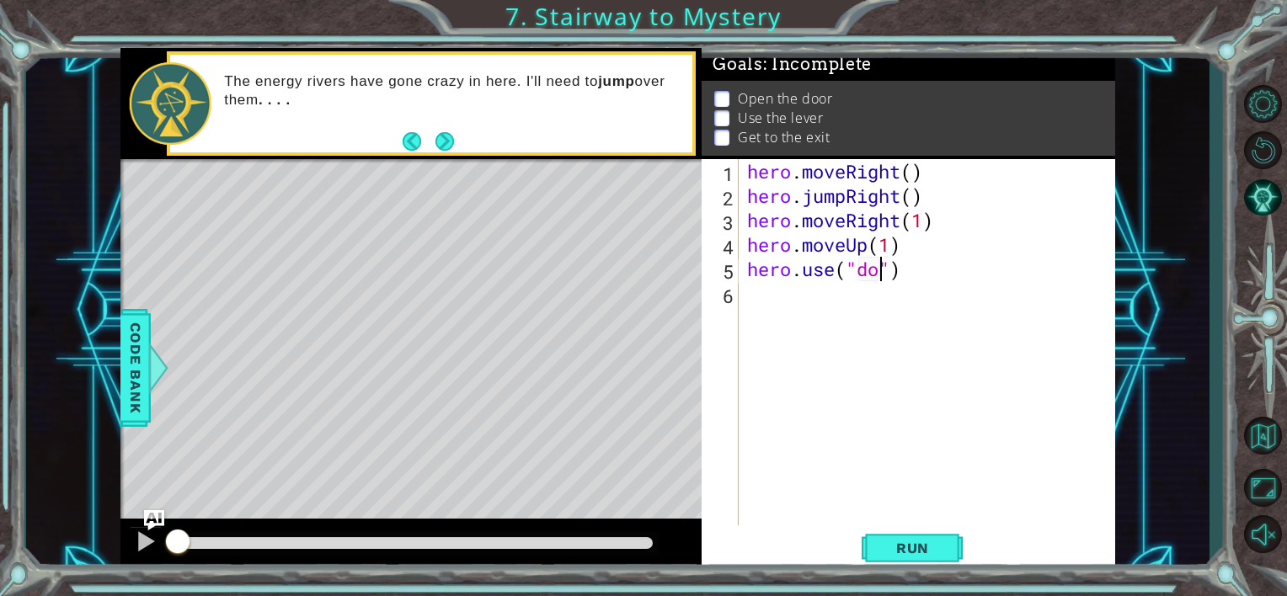
scroll to position [0, 7]
type textarea "hero.use("door")"
click at [839, 303] on div "hero . moveRight ( ) hero . jumpRight ( ) hero . moveRight ( 1 ) hero . moveUp …" at bounding box center [932, 366] width 376 height 415
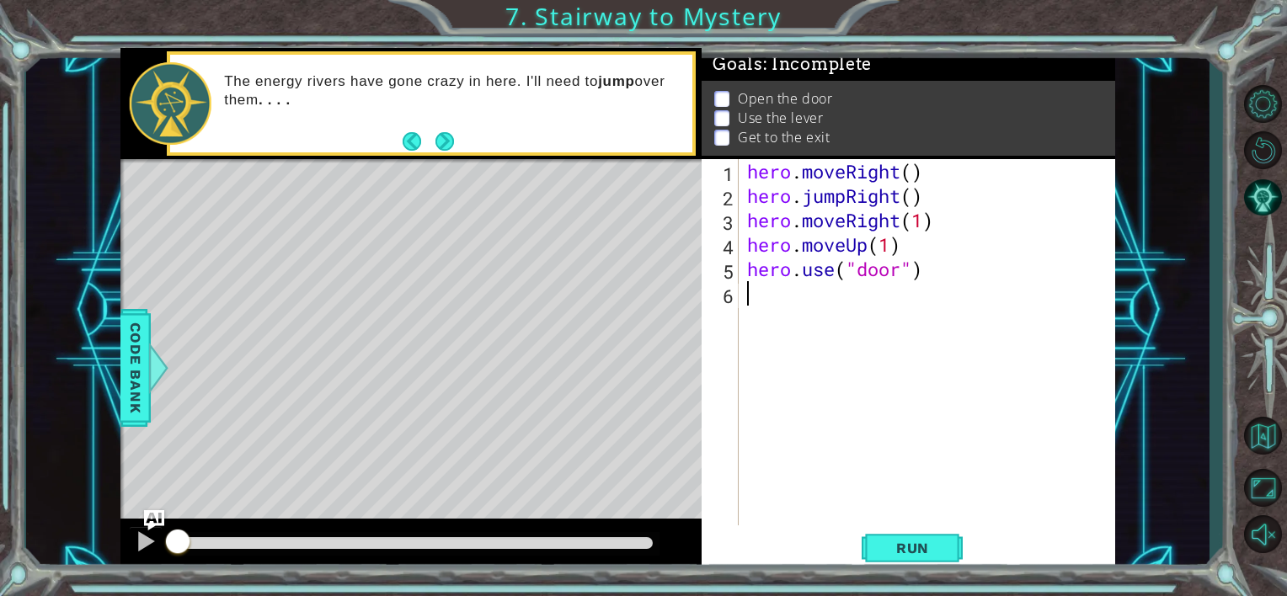
type textarea "u"
type textarea "m"
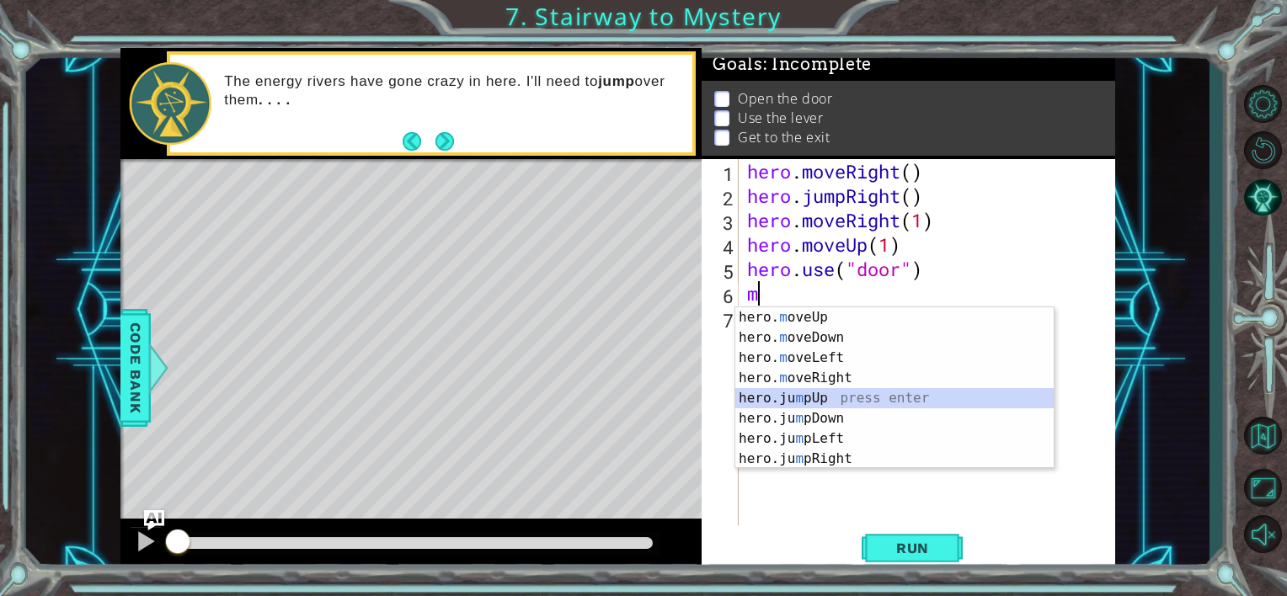
click at [841, 404] on div "hero. m oveUp press enter hero. m oveDown press enter hero. m oveLeft press ent…" at bounding box center [894, 408] width 318 height 202
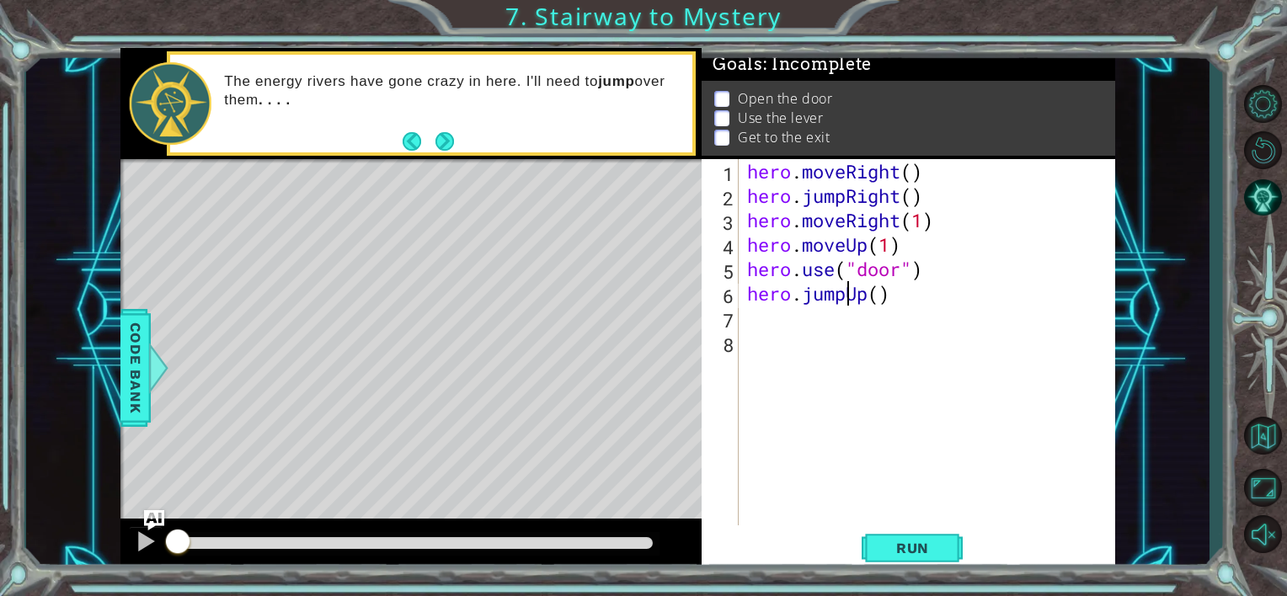
click at [846, 294] on div "hero . moveRight ( ) hero . jumpRight ( ) hero . moveRight ( 1 ) hero . moveUp …" at bounding box center [932, 366] width 376 height 415
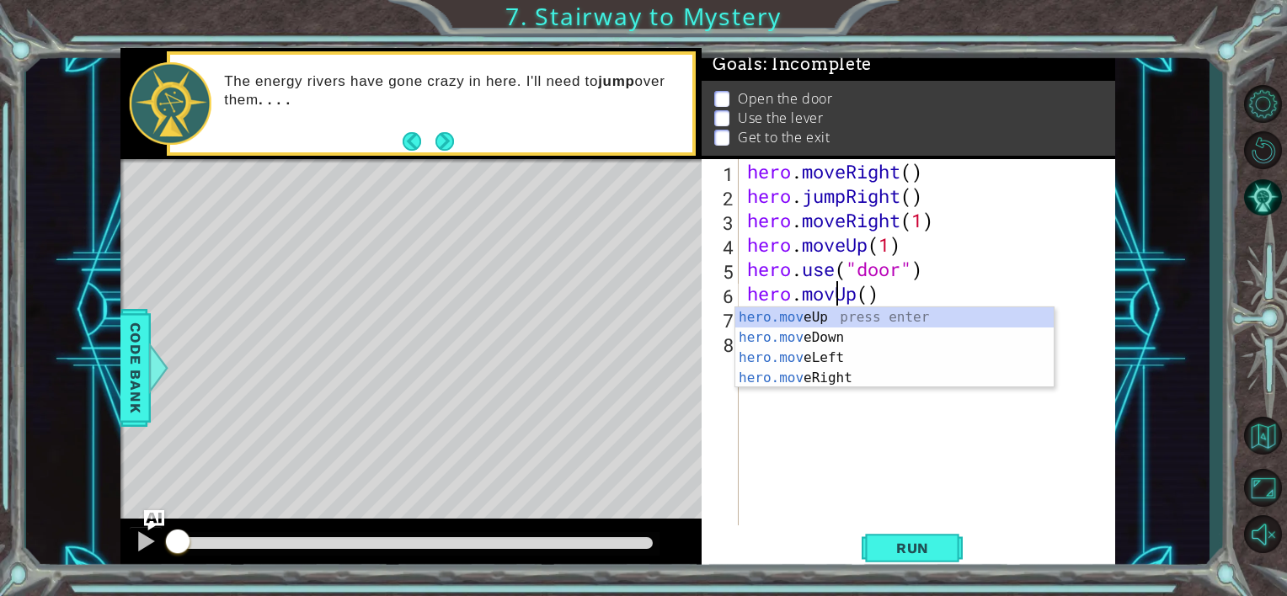
scroll to position [0, 4]
click at [851, 317] on div "hero.move Up press enter hero.move Down press enter hero.move Left press enter …" at bounding box center [894, 367] width 318 height 121
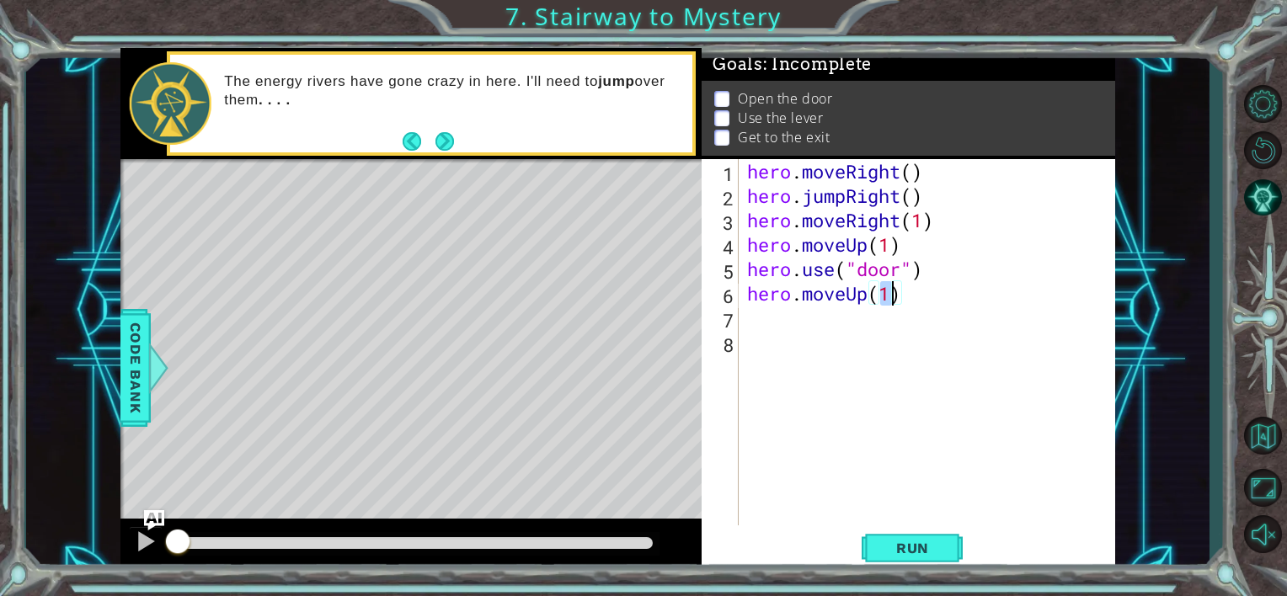
type textarea "hero.moveUp(2)"
click at [829, 328] on div "hero . moveRight ( ) hero . jumpRight ( ) hero . moveRight ( 1 ) hero . moveUp …" at bounding box center [932, 366] width 376 height 415
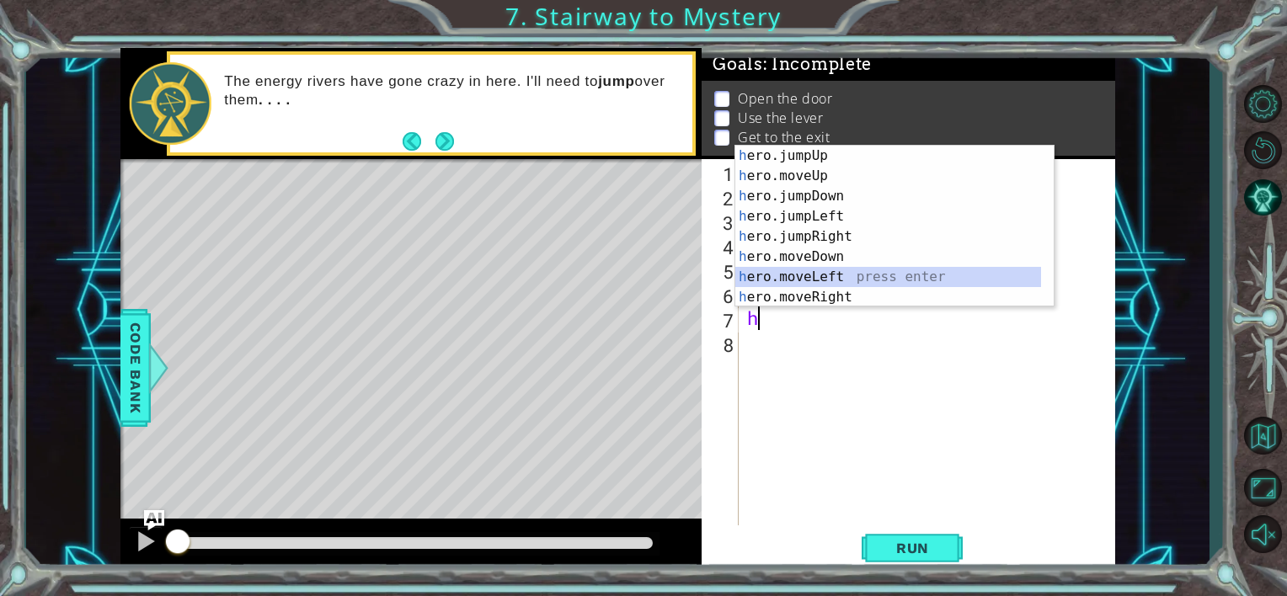
click at [847, 279] on div "h ero.jumpUp press enter h ero.moveUp press enter h ero.jumpDown press enter h …" at bounding box center [888, 247] width 306 height 202
type textarea "hero.moveLeft(1)"
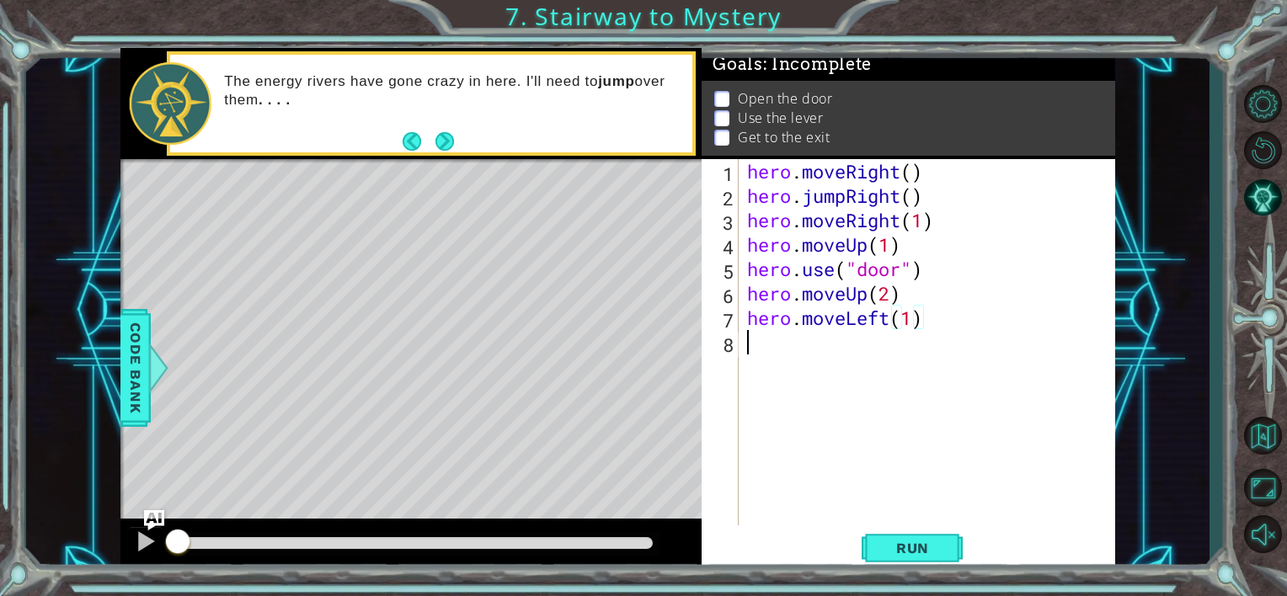
click at [805, 363] on div "hero . moveRight ( ) hero . jumpRight ( ) hero . moveRight ( 1 ) hero . moveUp …" at bounding box center [932, 366] width 376 height 415
type textarea "h"
click at [861, 320] on div "hero. use press enter" at bounding box center [894, 342] width 318 height 61
type textarea "hero.use("switch")"
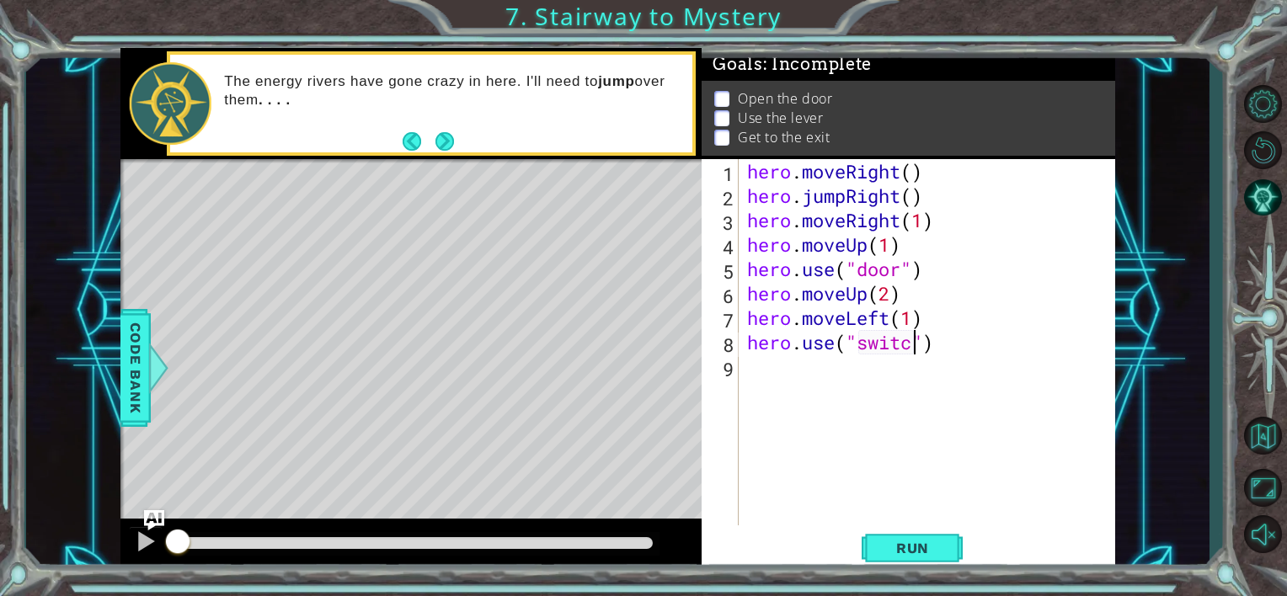
scroll to position [0, 8]
click at [798, 382] on div "hero . moveRight ( ) hero . jumpRight ( ) hero . moveRight ( 1 ) hero . moveUp …" at bounding box center [932, 366] width 376 height 415
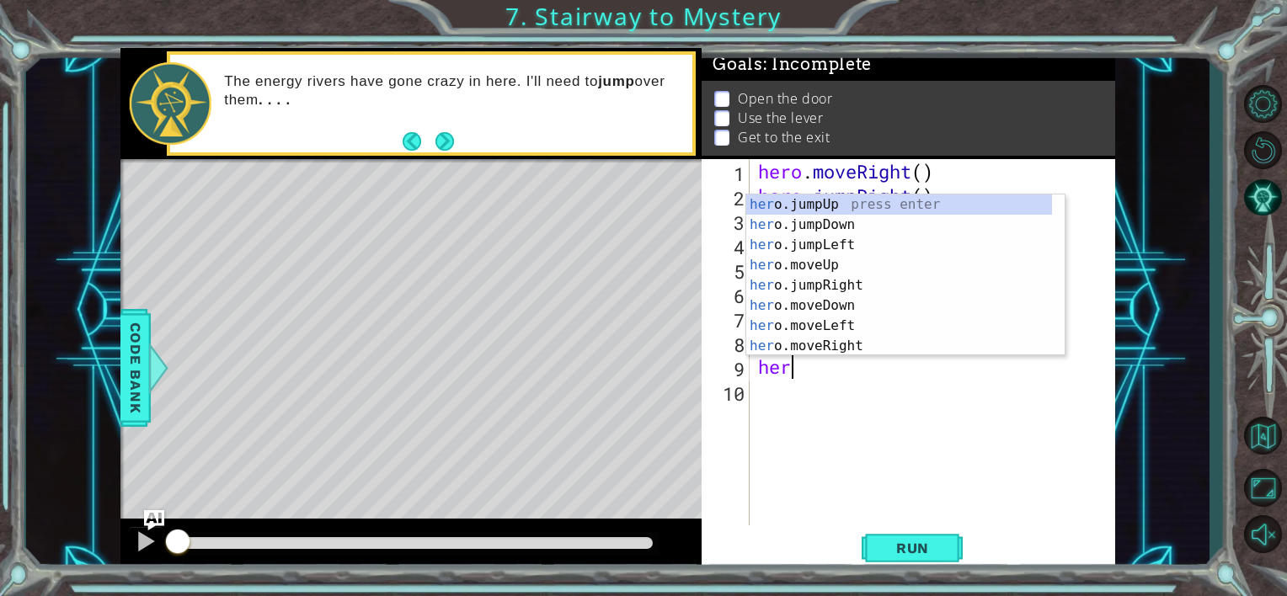
scroll to position [0, 0]
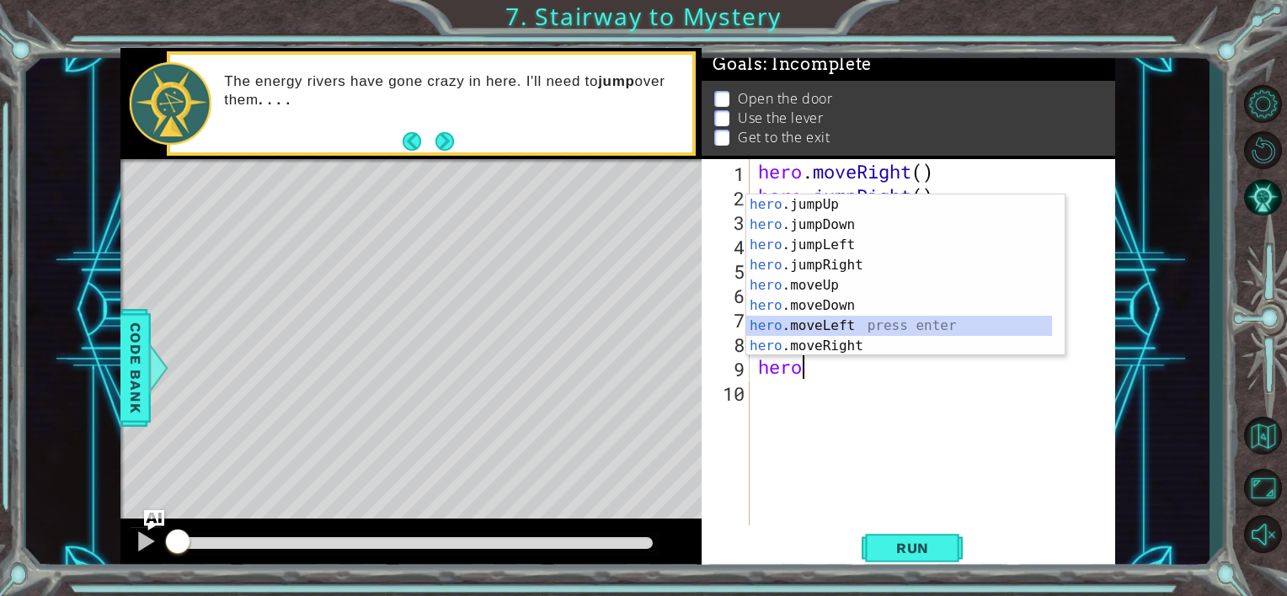
click at [799, 324] on div "hero .jumpUp press enter hero .jumpDown press enter hero .jumpLeft press enter …" at bounding box center [899, 296] width 306 height 202
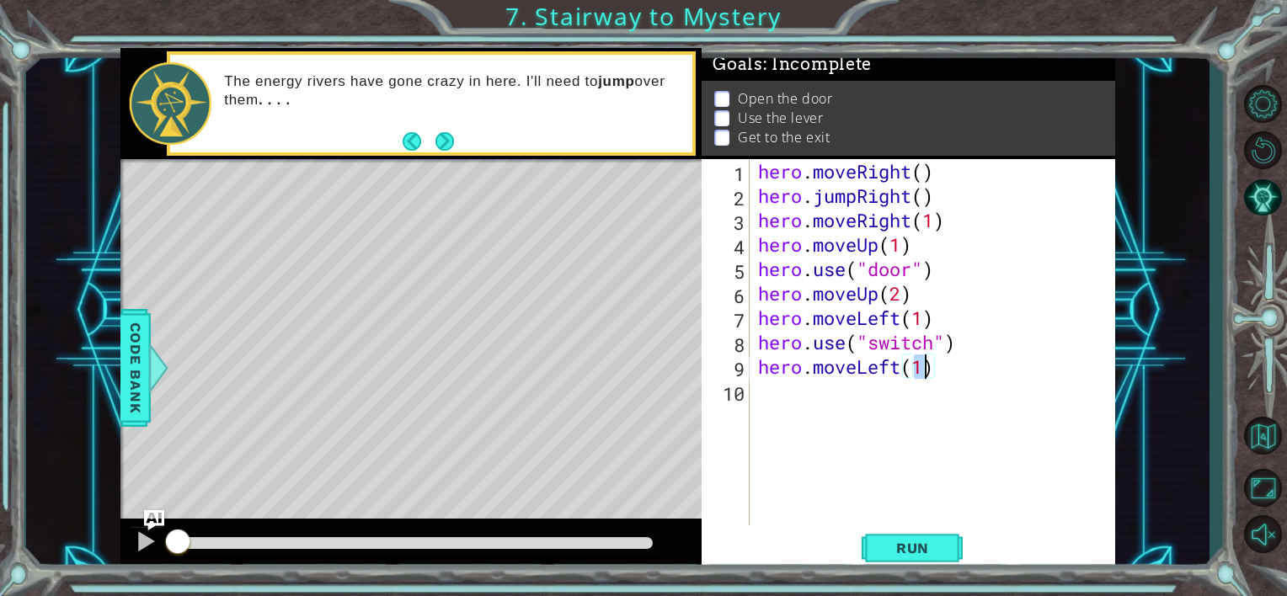
type textarea "hero.moveLeft(2)"
click at [767, 399] on div "hero . moveRight ( ) hero . jumpRight ( ) hero . moveRight ( 1 ) hero . moveUp …" at bounding box center [938, 366] width 366 height 415
type textarea "h"
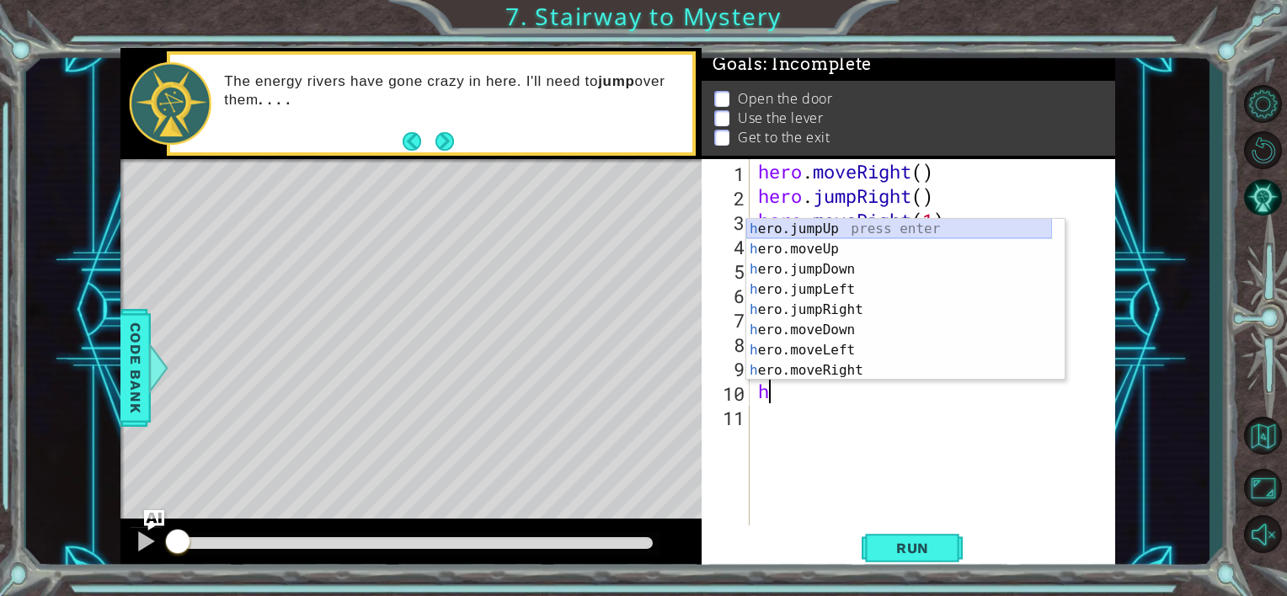
click at [842, 232] on div "h ero.jumpUp press enter h ero.moveUp press enter h ero.jumpDown press enter h …" at bounding box center [899, 320] width 306 height 202
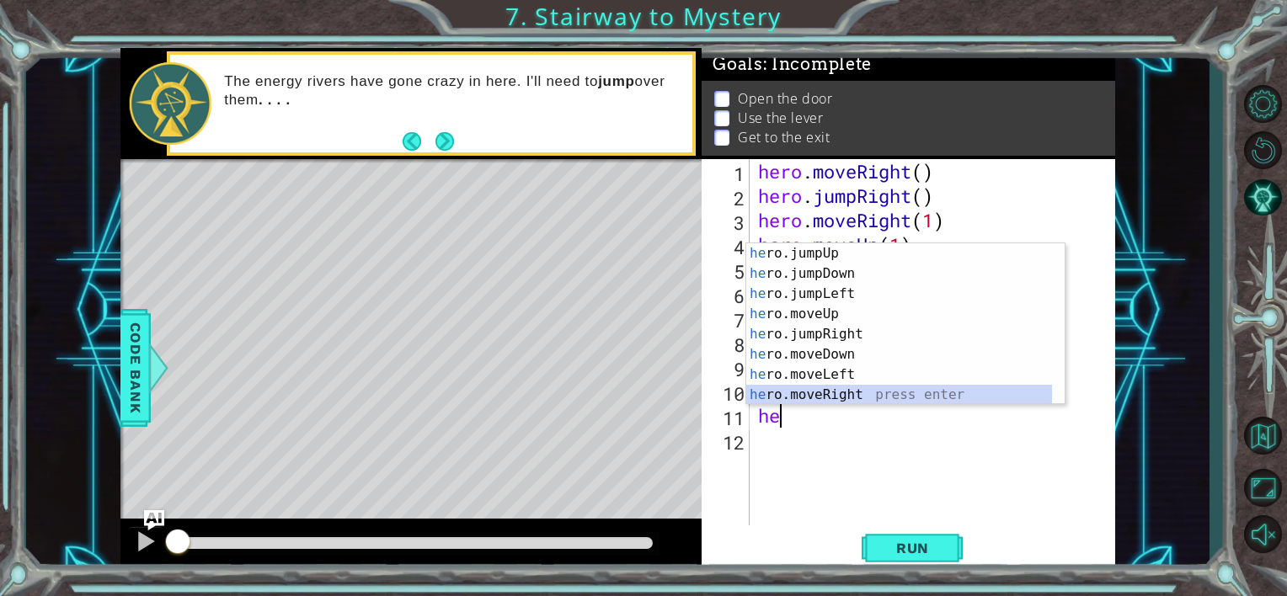
click at [855, 393] on div "he ro.jumpUp press enter he ro.jumpDown press enter he ro.jumpLeft press enter …" at bounding box center [899, 344] width 306 height 202
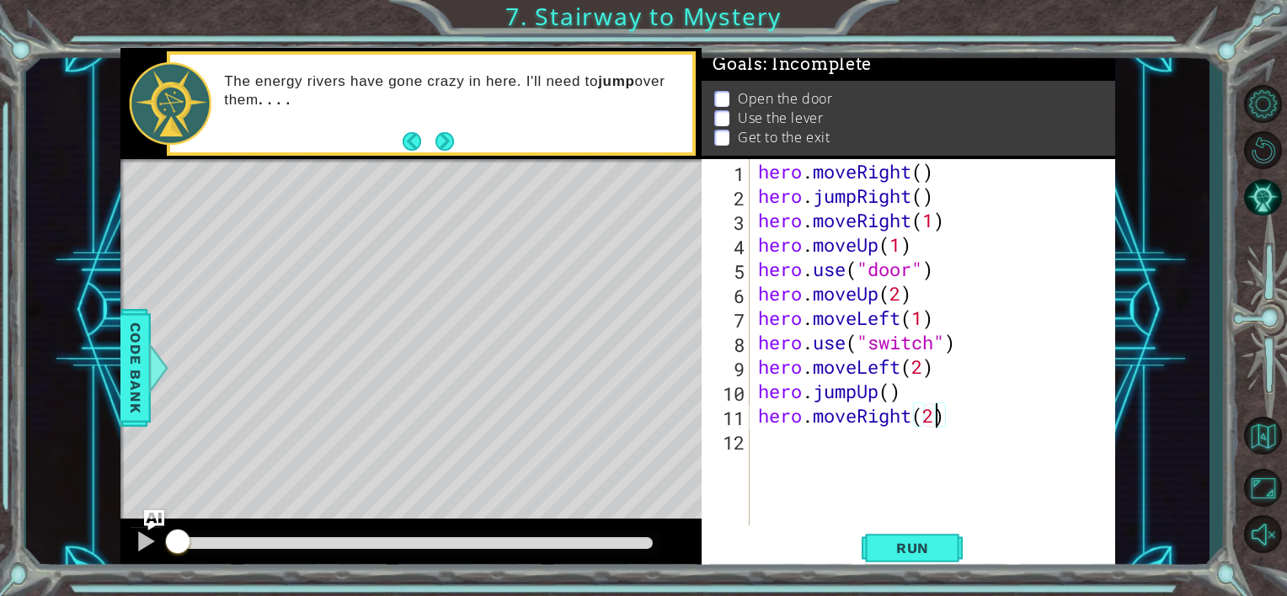
scroll to position [0, 7]
click at [880, 549] on span "Run" at bounding box center [912, 548] width 67 height 17
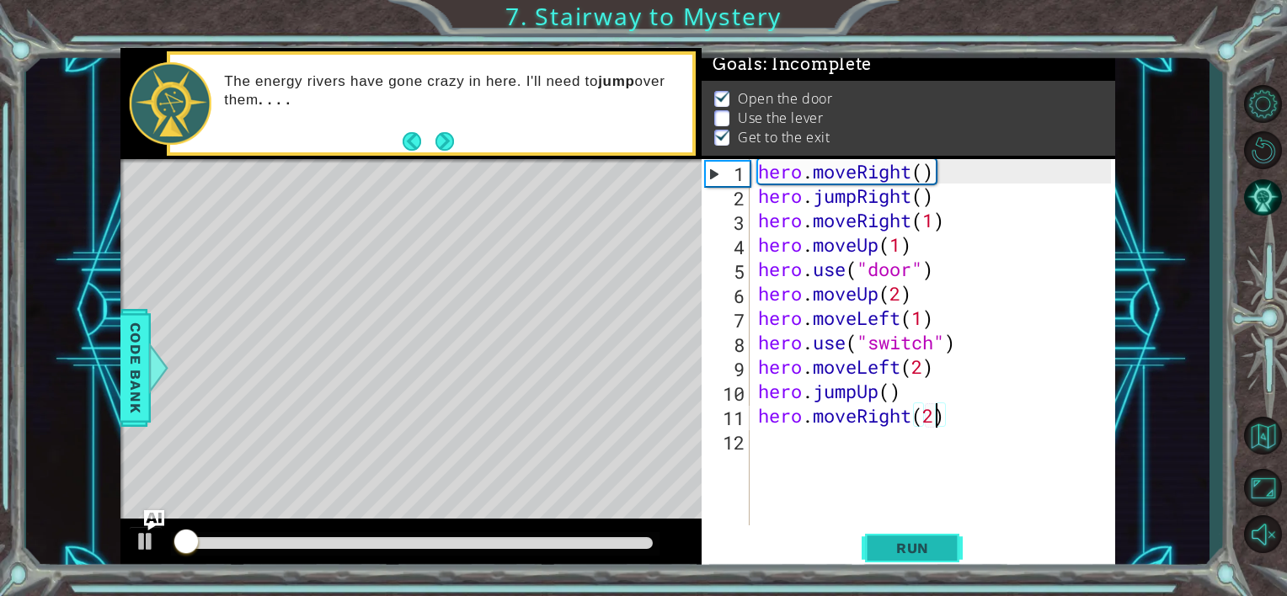
scroll to position [8, 0]
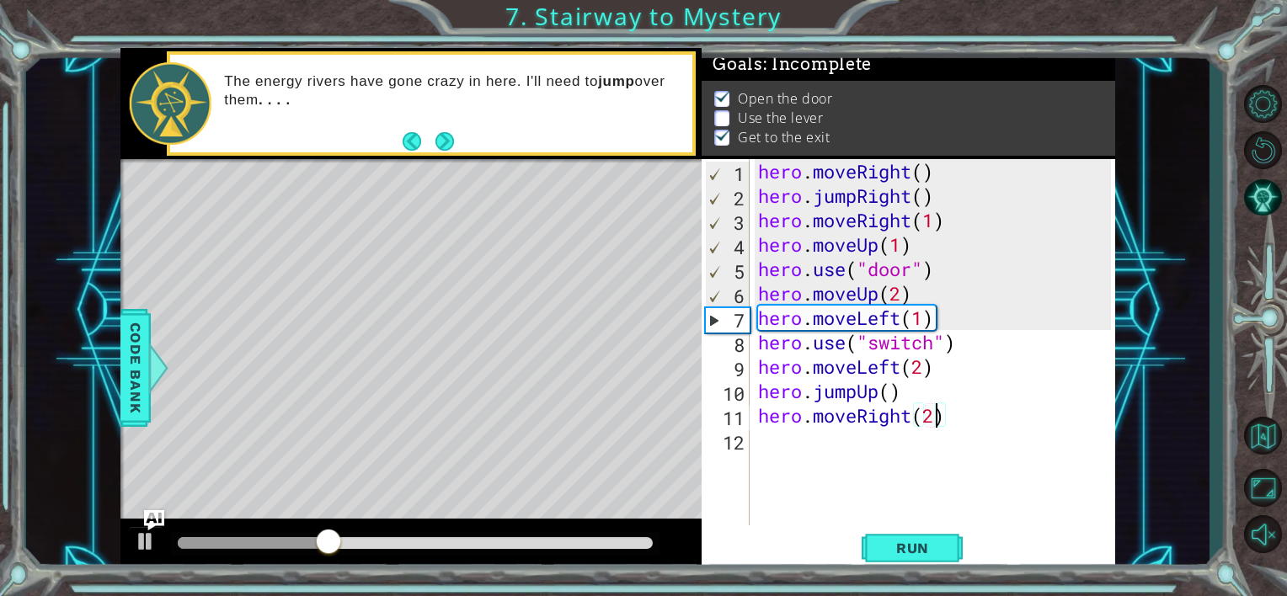
click at [918, 362] on div "hero . moveRight ( ) hero . jumpRight ( ) hero . moveRight ( 1 ) hero . moveUp …" at bounding box center [938, 366] width 366 height 415
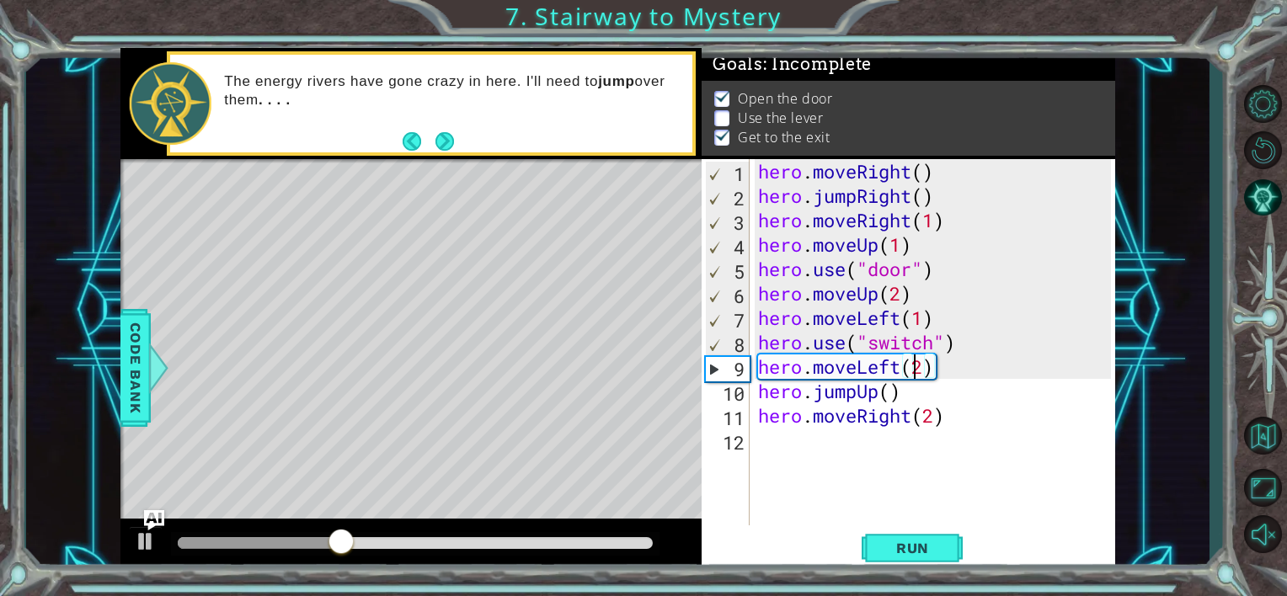
click at [936, 344] on div "hero . moveRight ( ) hero . jumpRight ( ) hero . moveRight ( 1 ) hero . moveUp …" at bounding box center [938, 366] width 366 height 415
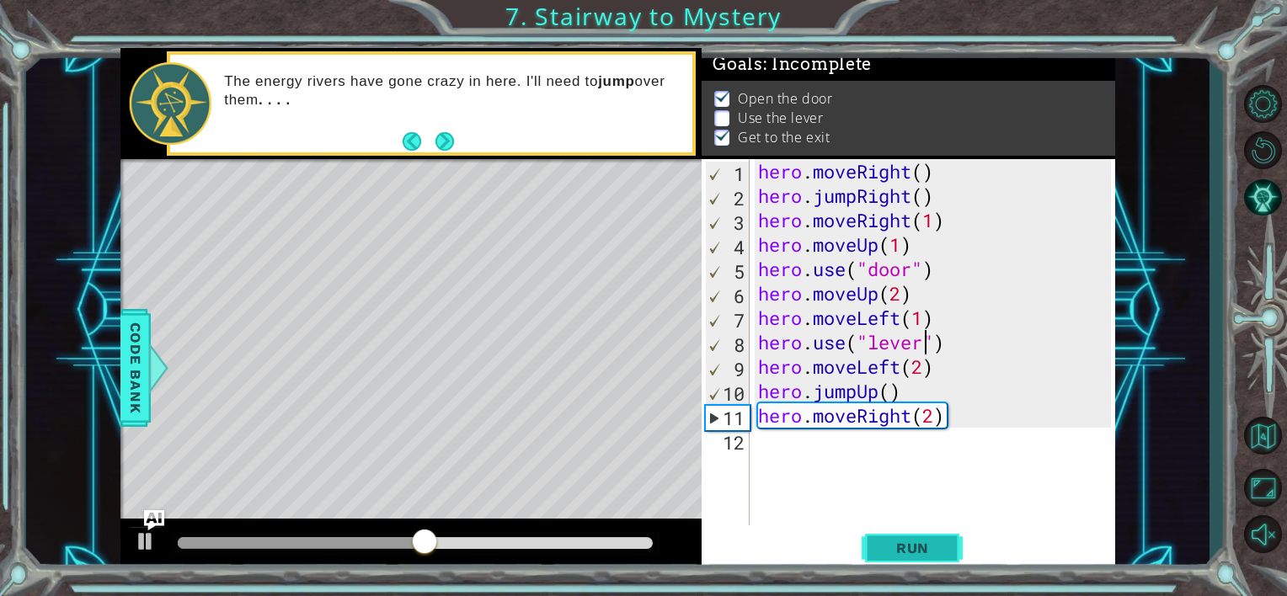
type textarea "hero.use("lever")"
click at [911, 532] on button "Run" at bounding box center [912, 548] width 101 height 41
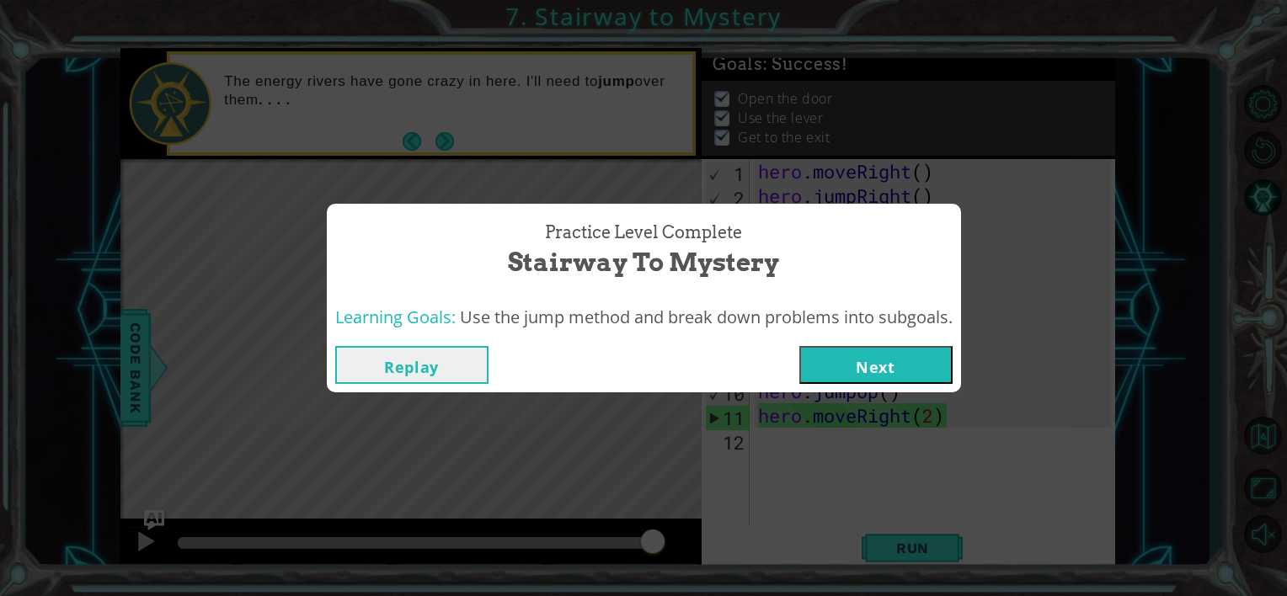
click at [921, 366] on button "Next" at bounding box center [875, 365] width 153 height 38
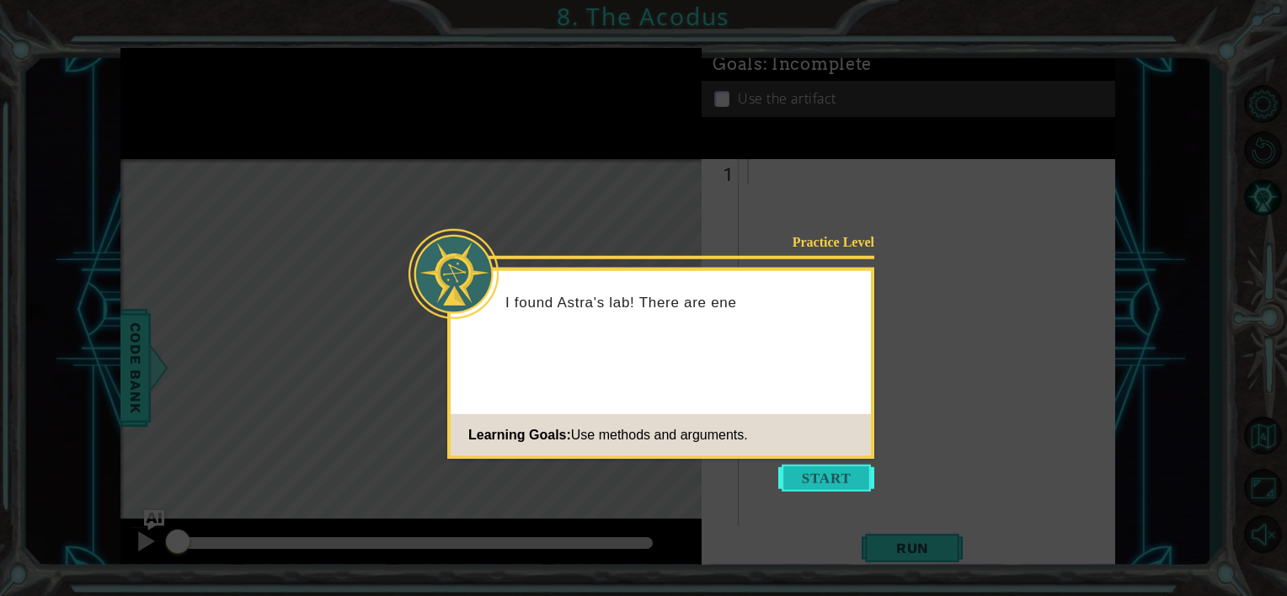
click at [849, 478] on button "Start" at bounding box center [826, 478] width 96 height 27
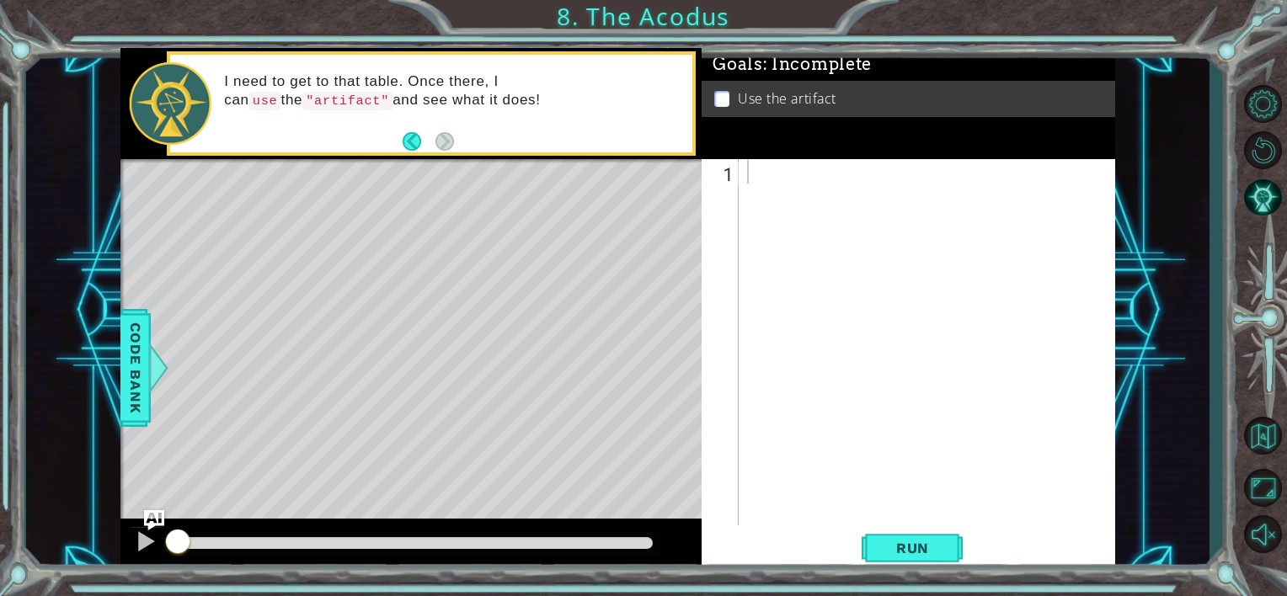
click at [676, 319] on div "Level Map" at bounding box center [509, 407] width 778 height 496
click at [763, 173] on div at bounding box center [932, 366] width 376 height 415
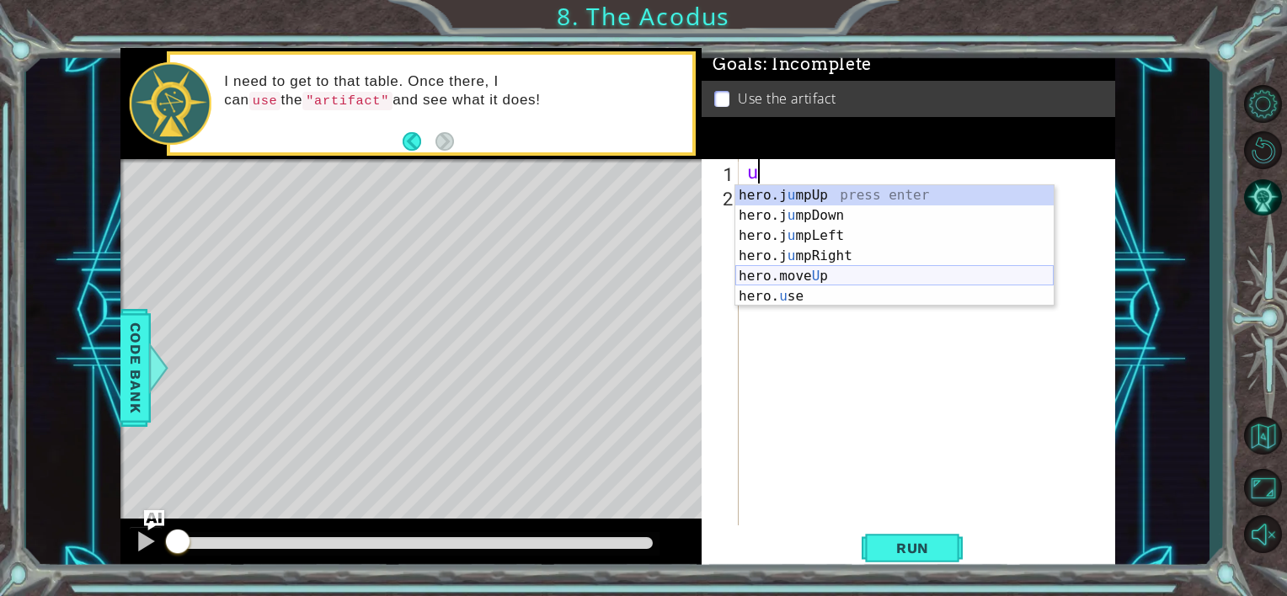
click at [840, 271] on div "hero.j u mpUp press enter hero.j u mpDown press enter hero.j u mpLeft press ent…" at bounding box center [894, 266] width 318 height 162
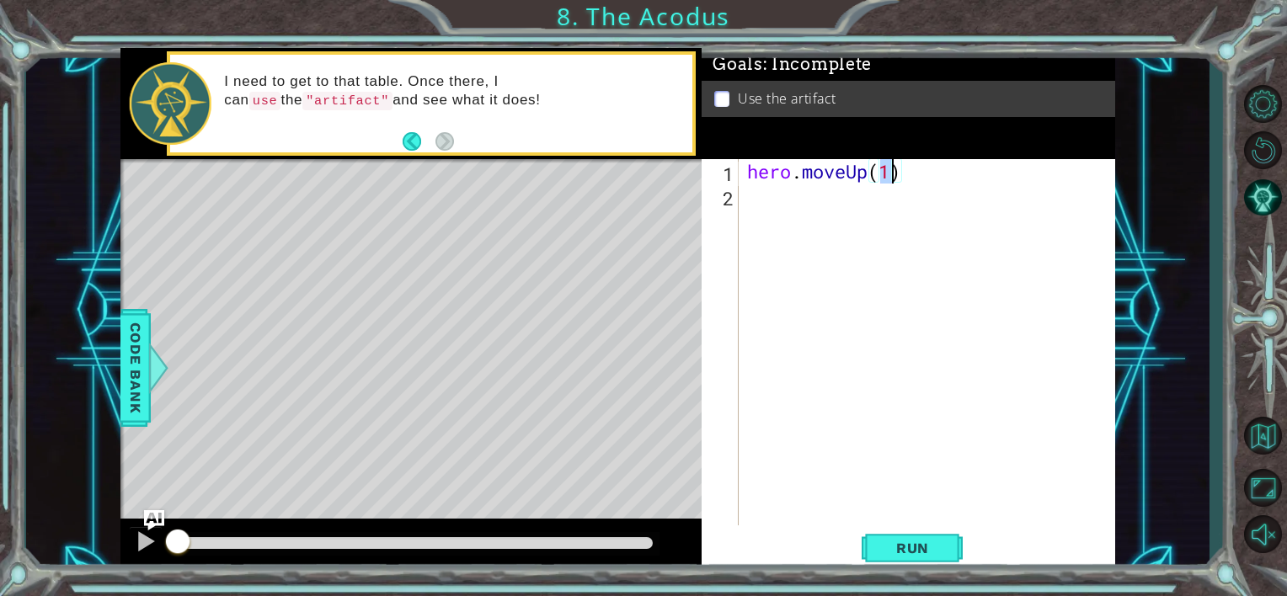
type textarea "hero.moveUp(2)"
click at [805, 205] on div "hero . moveUp ( 2 )" at bounding box center [932, 366] width 376 height 415
type textarea "h"
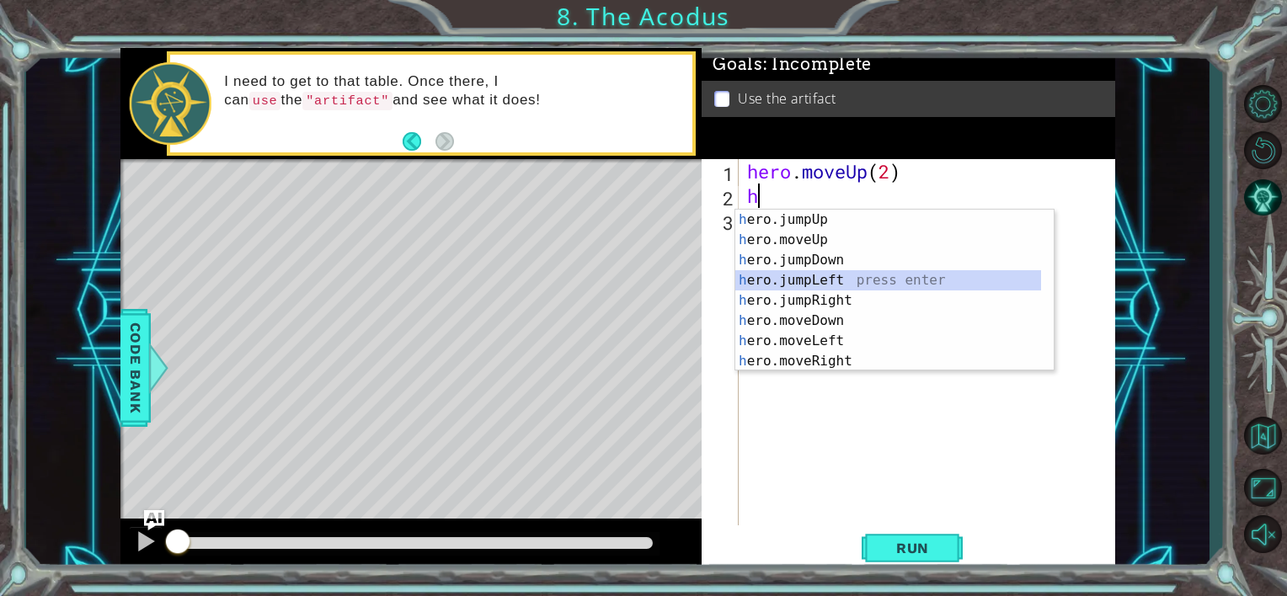
click at [831, 286] on div "h ero.jumpUp press enter h ero.moveUp press enter h ero.jumpDown press enter h …" at bounding box center [888, 311] width 306 height 202
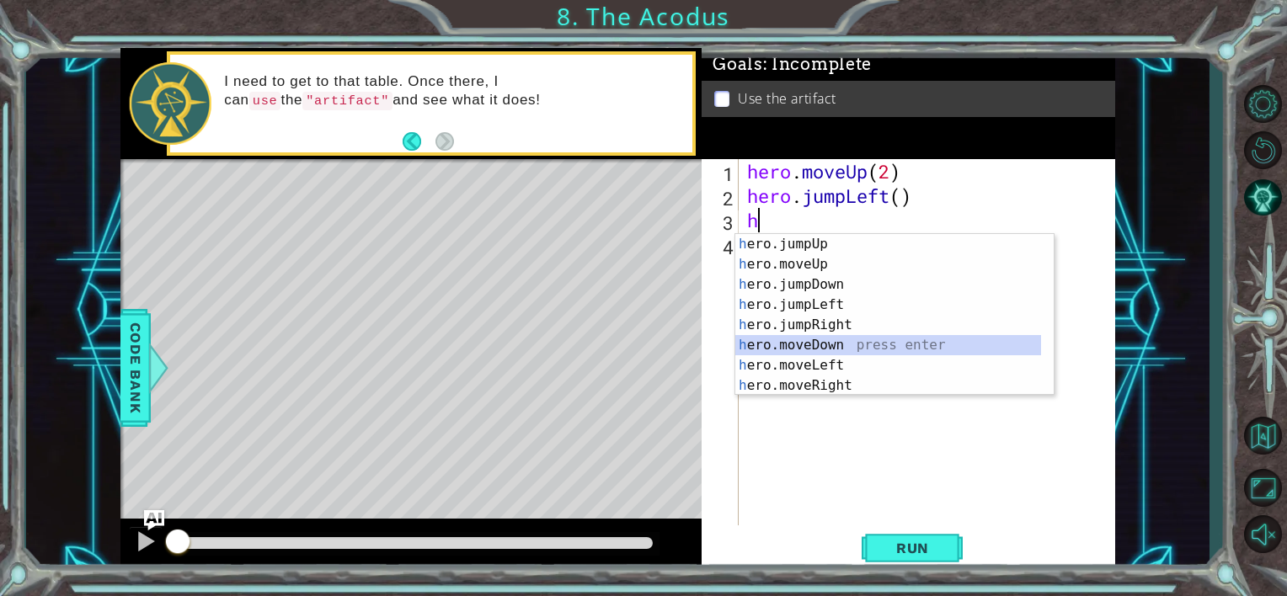
click at [848, 344] on div "h ero.jumpUp press enter h ero.moveUp press enter h ero.jumpDown press enter h …" at bounding box center [888, 335] width 306 height 202
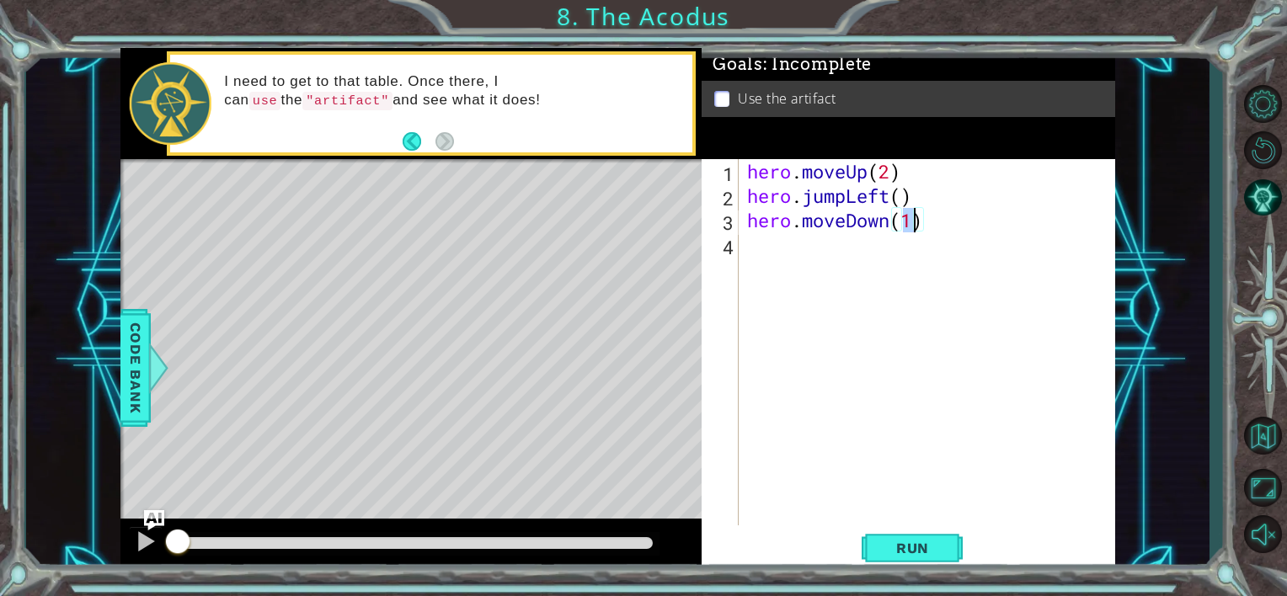
type textarea "hero.moveDown(2)"
click at [863, 253] on div "hero . moveUp ( 2 ) hero . jumpLeft ( ) hero . moveDown ( 2 )" at bounding box center [932, 366] width 376 height 415
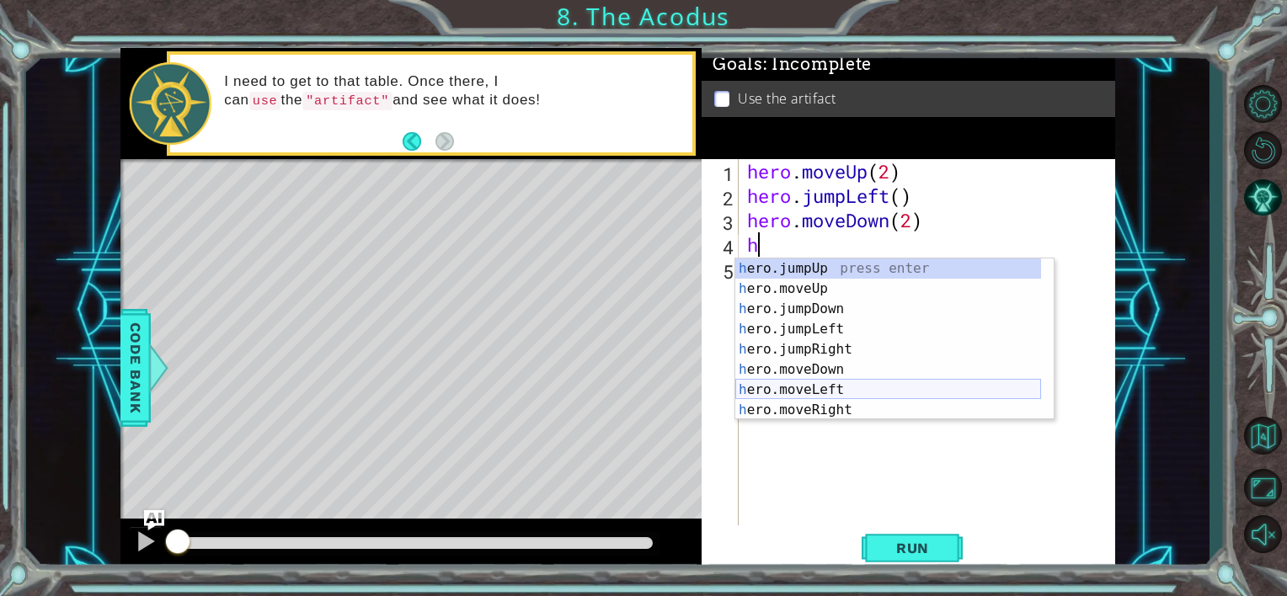
click at [852, 387] on div "h ero.jumpUp press enter h ero.moveUp press enter h ero.jumpDown press enter h …" at bounding box center [888, 360] width 306 height 202
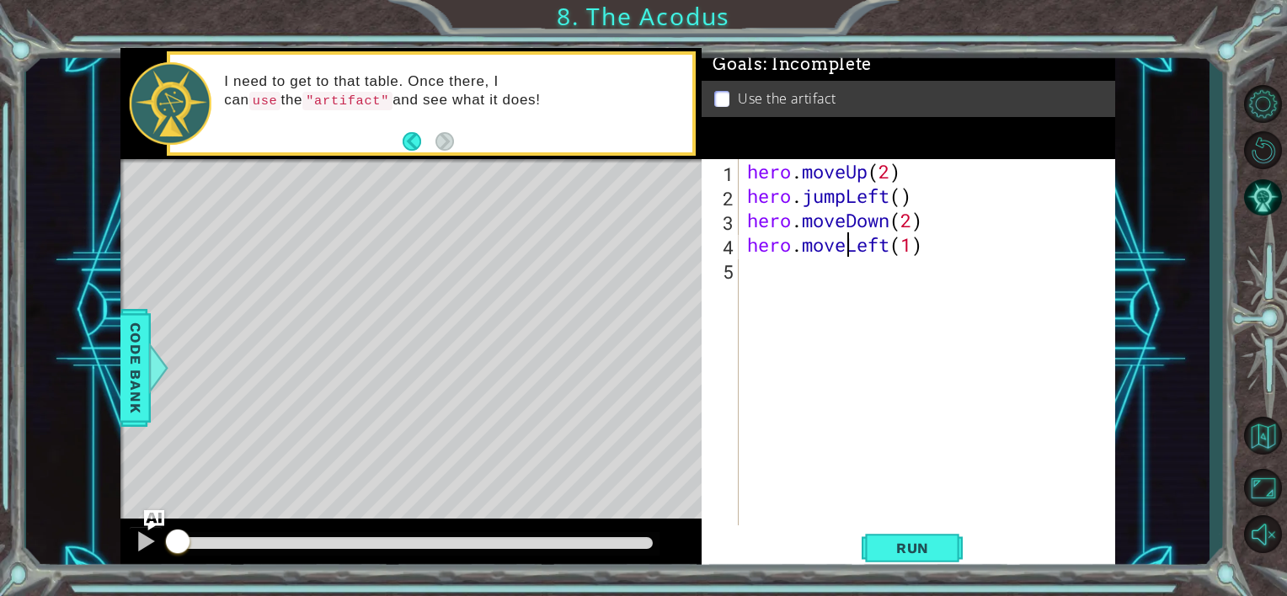
click at [843, 240] on div "hero . moveUp ( 2 ) hero . jumpLeft ( ) hero . moveDown ( 2 ) hero . moveLeft (…" at bounding box center [932, 366] width 376 height 415
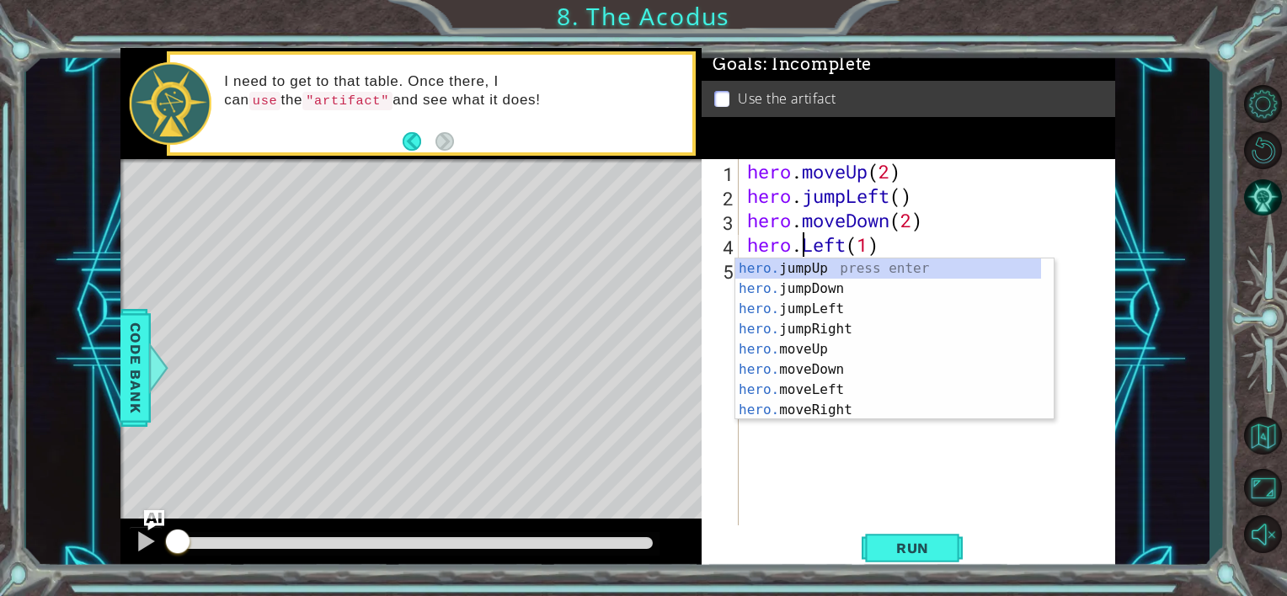
scroll to position [0, 3]
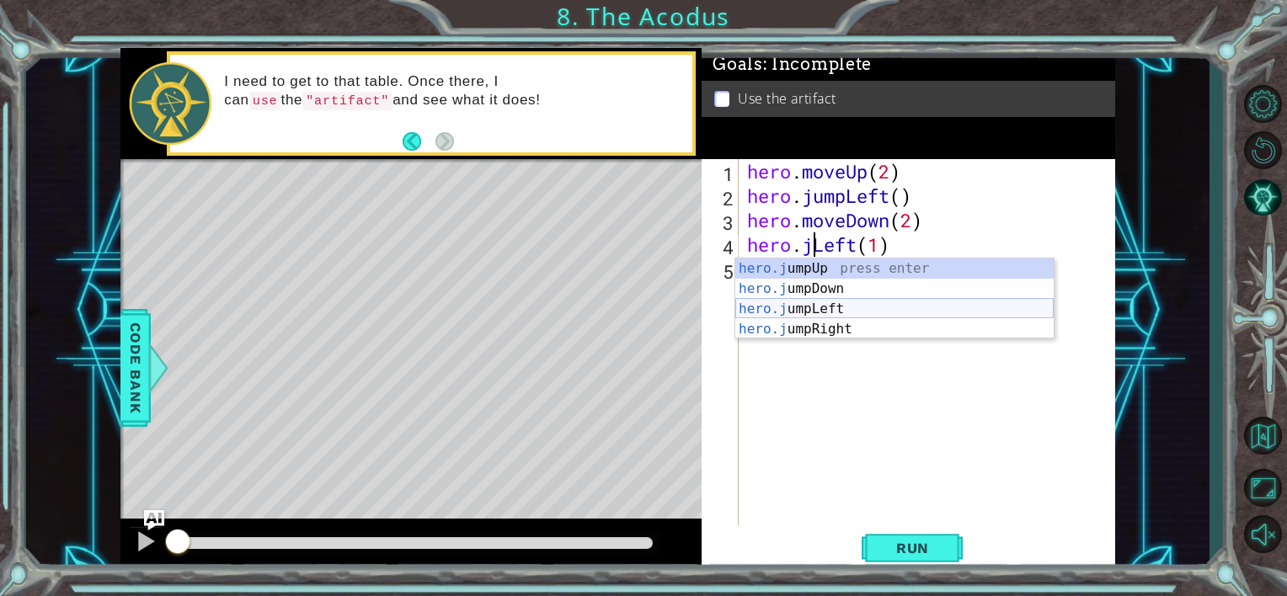
click at [861, 306] on div "hero.j umpUp press enter hero.j umpDown press enter hero.j umpLeft press enter …" at bounding box center [894, 319] width 318 height 121
type textarea "hero.jumpLeft()(1)"
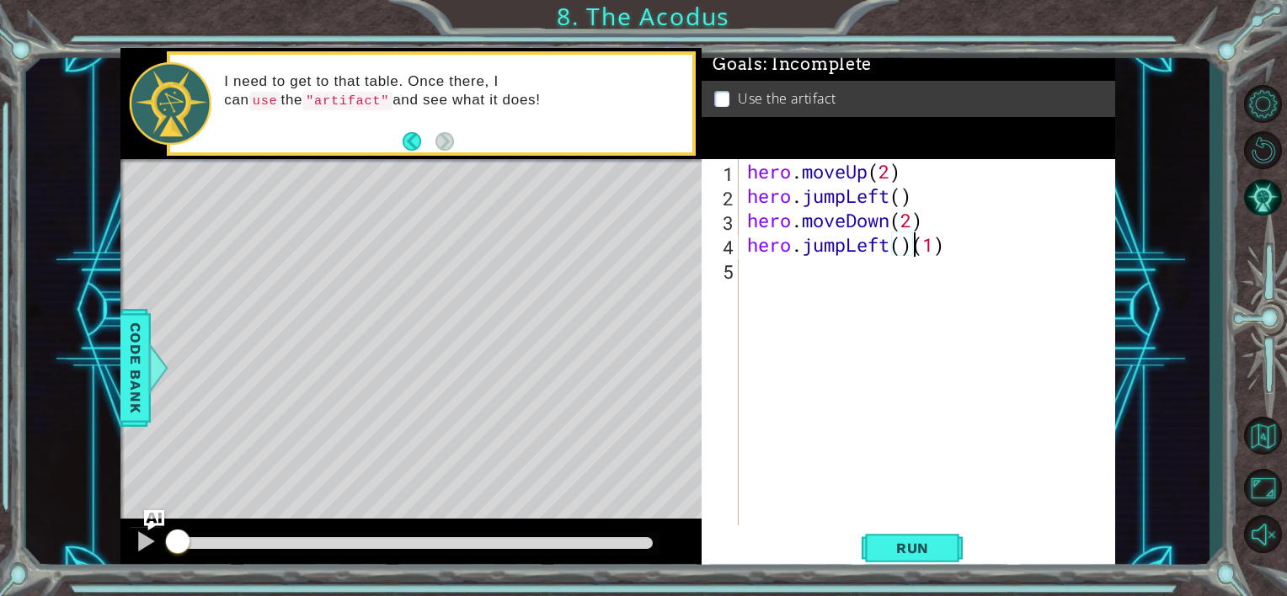
click at [832, 286] on div "hero . moveUp ( 2 ) hero . jumpLeft ( ) hero . moveDown ( 2 ) hero . jumpLeft (…" at bounding box center [932, 366] width 376 height 415
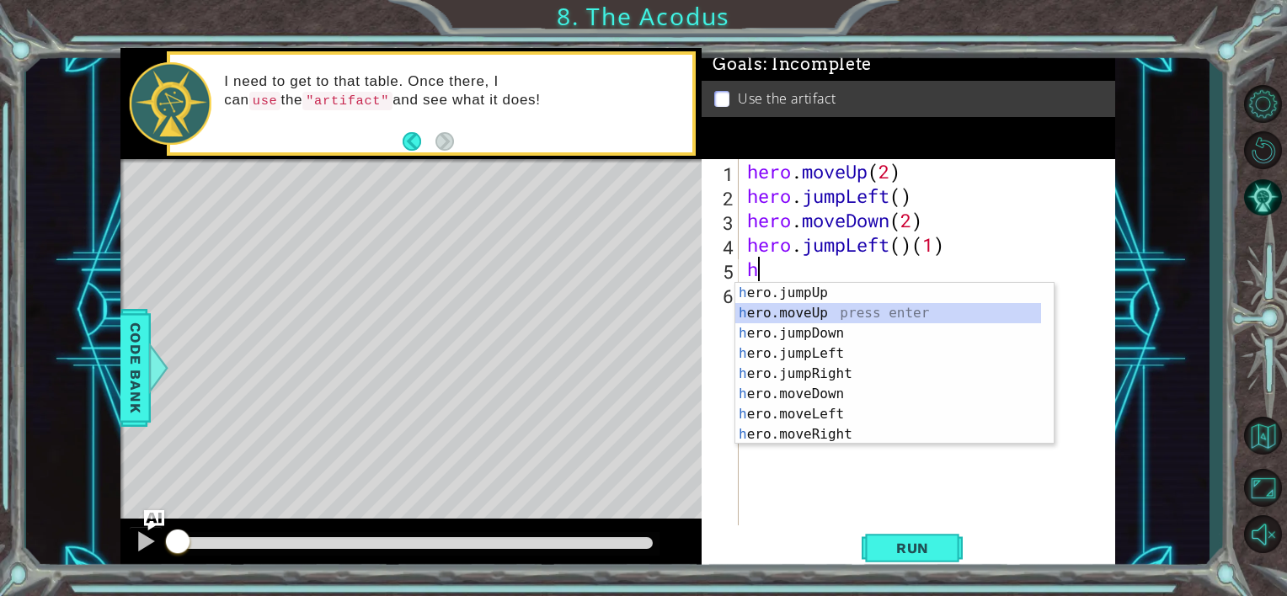
click at [852, 312] on div "h ero.jumpUp press enter h ero.moveUp press enter h ero.jumpDown press enter h …" at bounding box center [888, 384] width 306 height 202
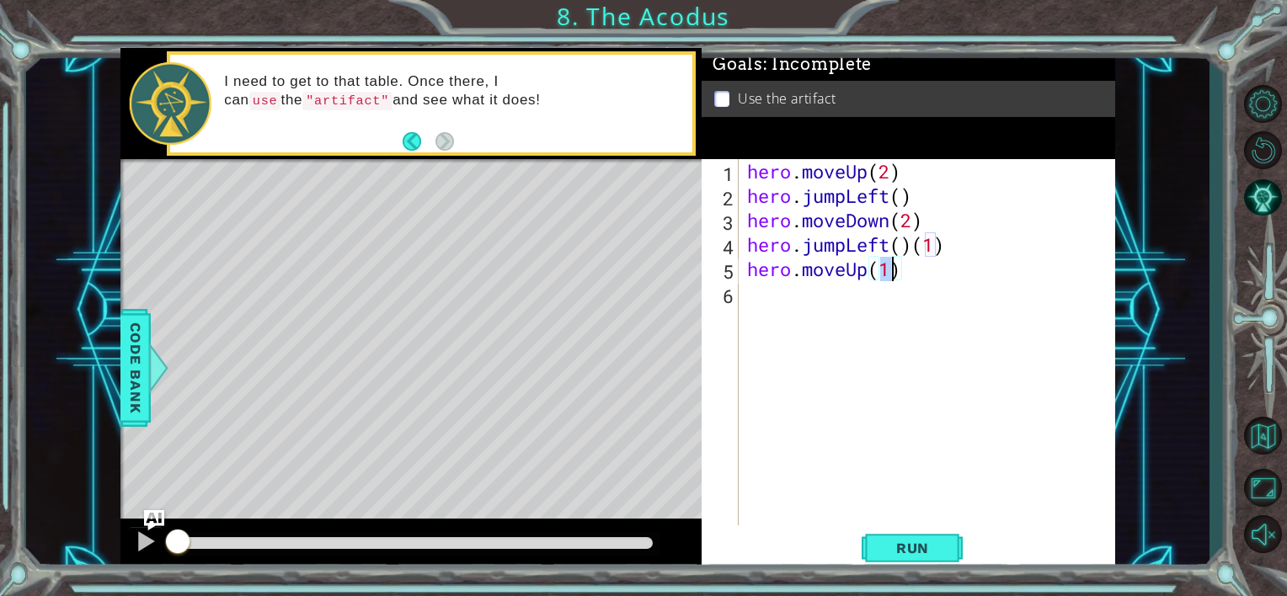
type textarea "hero.moveUp(2)"
click at [865, 293] on div "hero . moveUp ( 2 ) hero . jumpLeft ( ) hero . moveDown ( 2 ) hero . jumpLeft (…" at bounding box center [932, 366] width 376 height 415
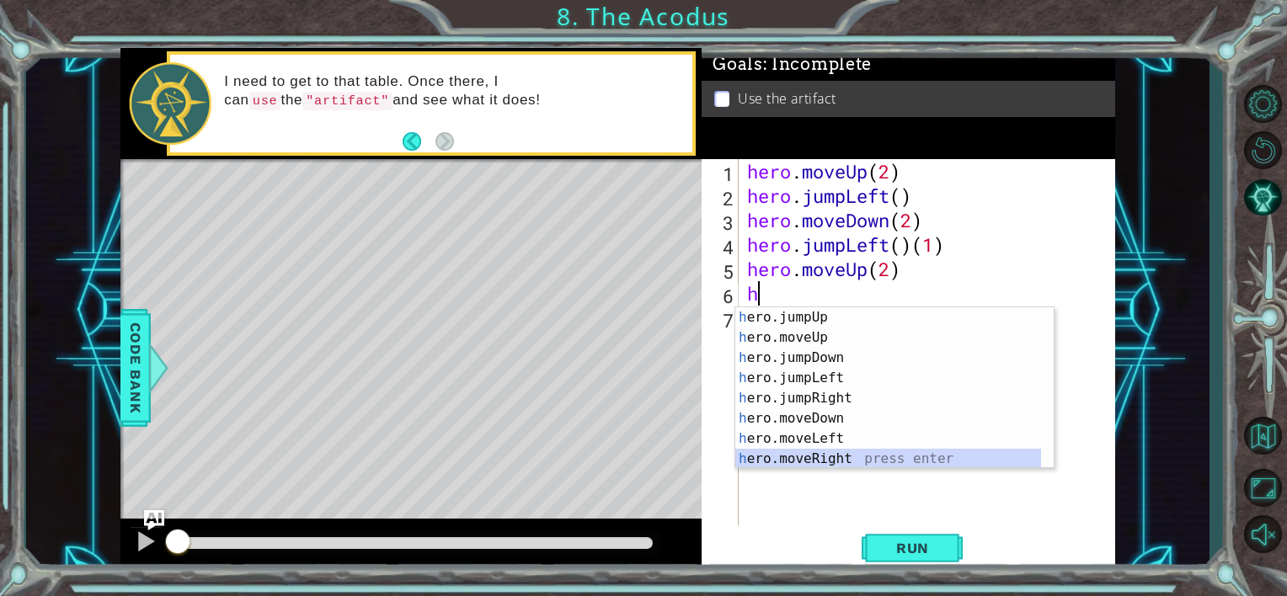
click at [847, 456] on div "h ero.jumpUp press enter h ero.moveUp press enter h ero.jumpDown press enter h …" at bounding box center [888, 408] width 306 height 202
type textarea "hero.moveRight(1)"
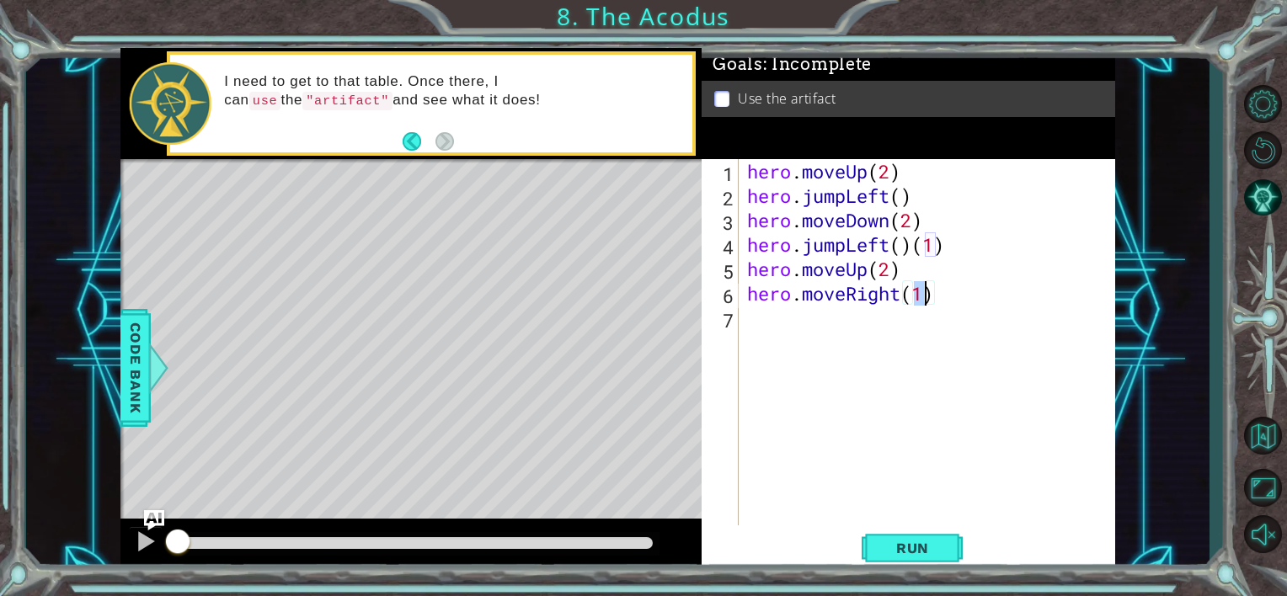
click at [841, 329] on div "hero . moveUp ( 2 ) hero . jumpLeft ( ) hero . moveDown ( 2 ) hero . jumpLeft (…" at bounding box center [932, 366] width 376 height 415
type textarea "h"
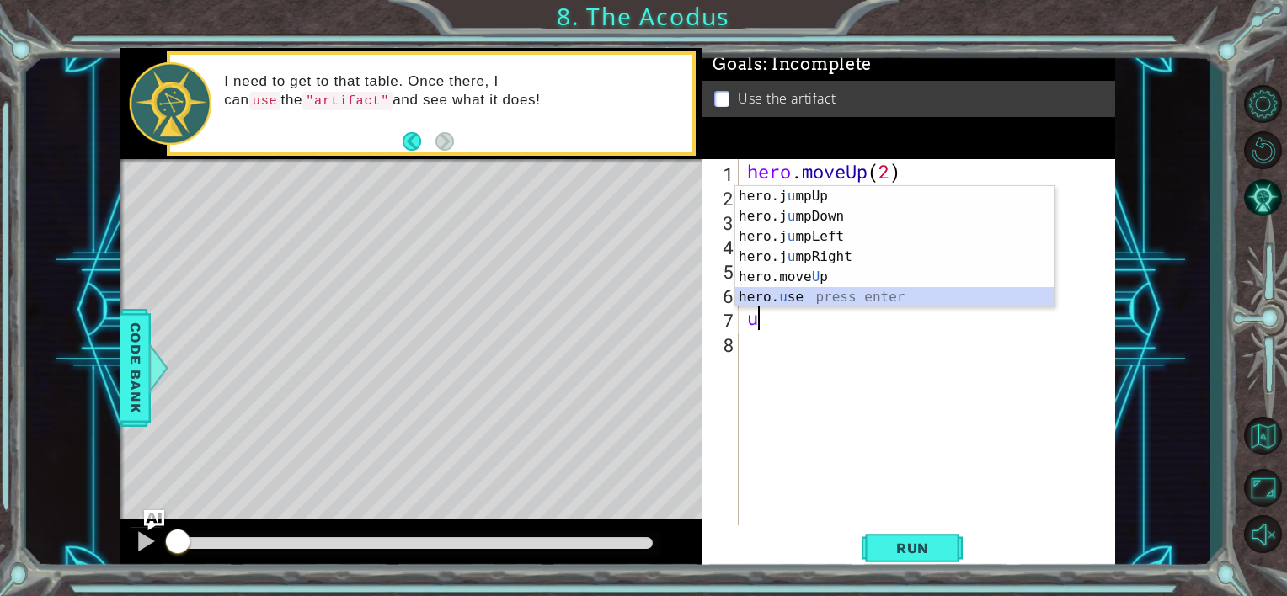
click at [820, 292] on div "hero.j u mpUp press enter hero.j u mpDown press enter hero.j u mpLeft press ent…" at bounding box center [894, 267] width 318 height 162
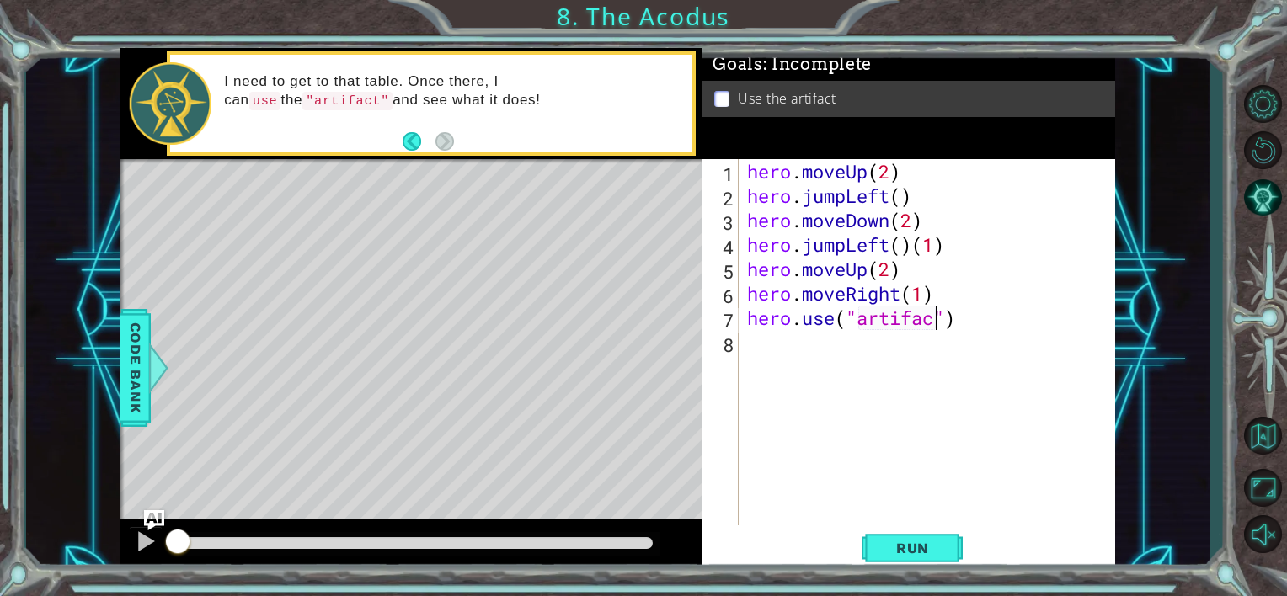
scroll to position [0, 8]
click at [921, 540] on span "Run" at bounding box center [912, 548] width 67 height 17
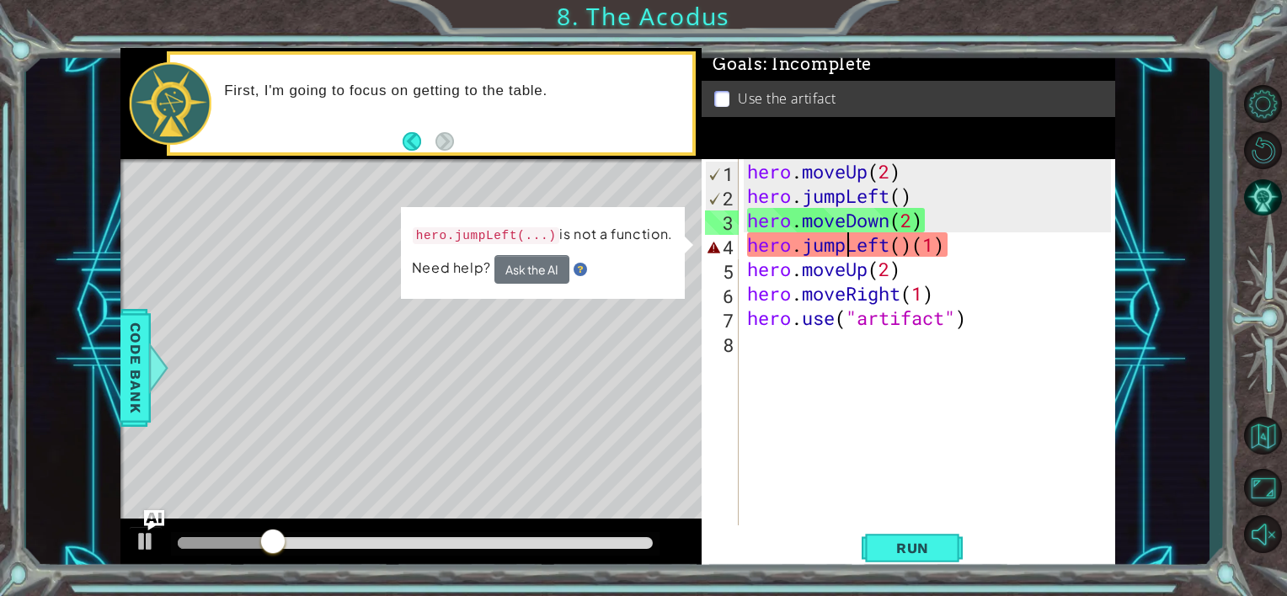
click at [847, 255] on div "hero . moveUp ( 2 ) hero . jumpLeft ( ) hero . moveDown ( 2 ) hero . jumpLeft (…" at bounding box center [932, 366] width 376 height 415
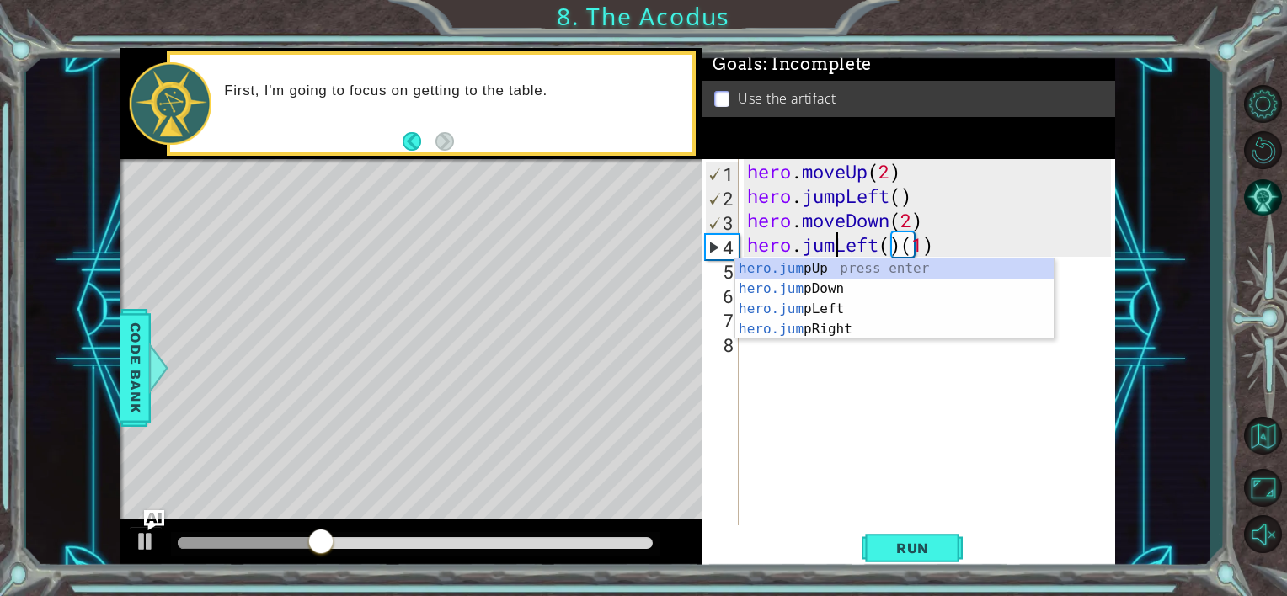
scroll to position [0, 7]
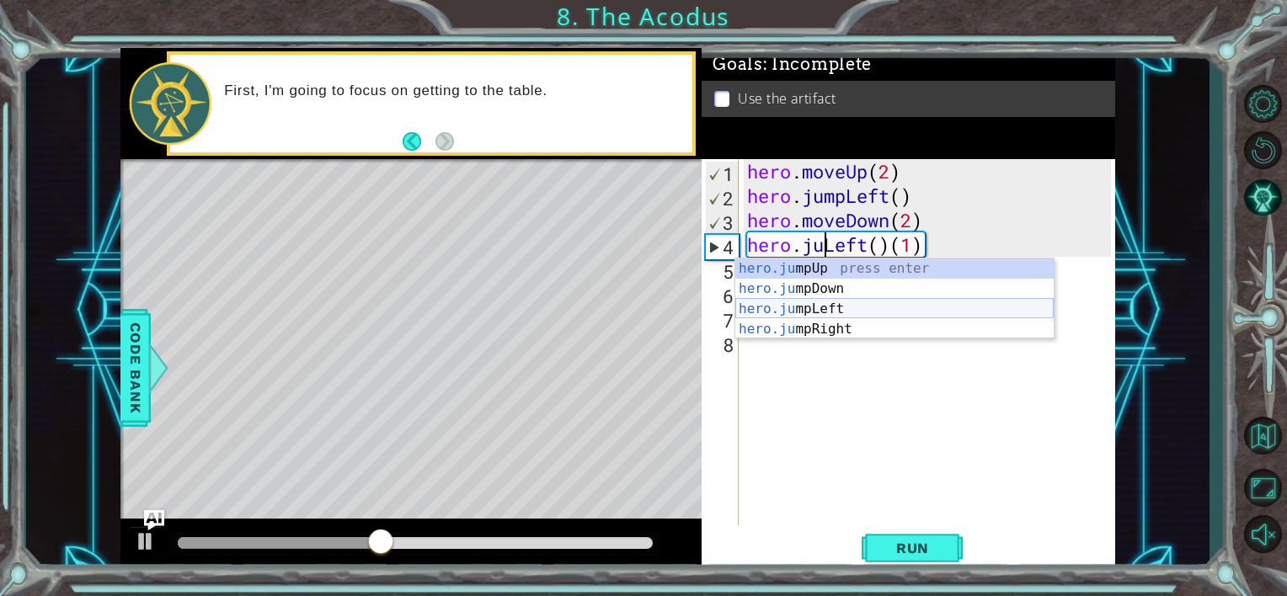
click at [922, 308] on div "hero.ju mpUp press enter hero.ju mpDown press enter hero.[PERSON_NAME] mpLeft p…" at bounding box center [894, 319] width 318 height 121
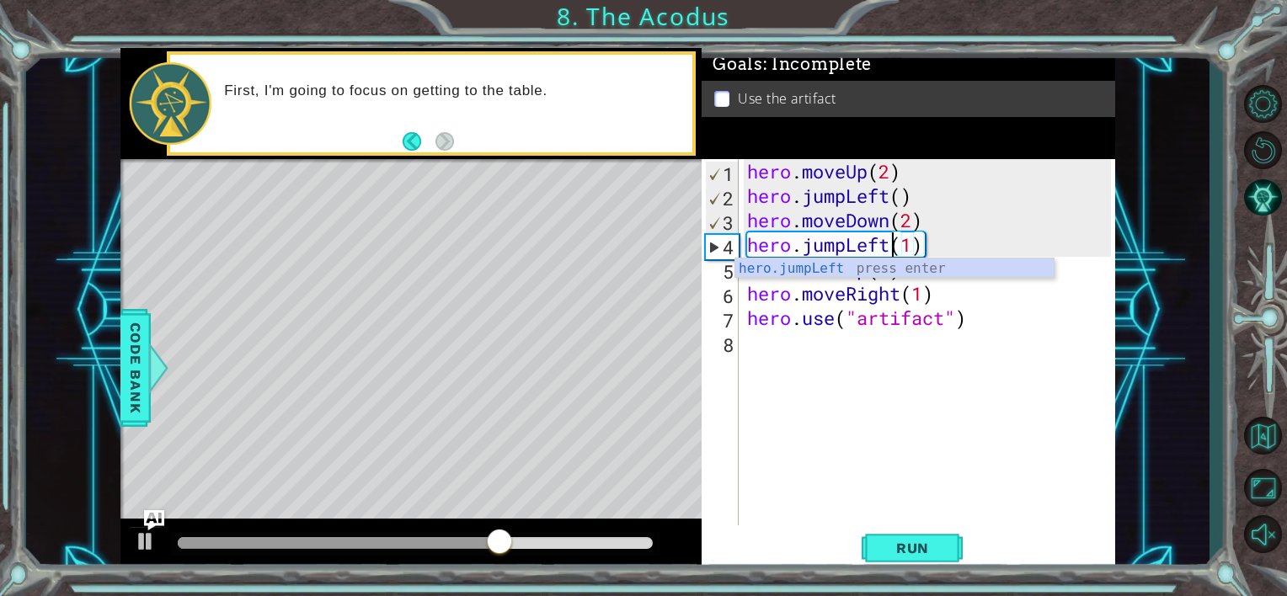
click at [917, 243] on div "hero . moveUp ( 2 ) hero . jumpLeft ( ) hero . moveDown ( 2 ) hero . jumpLeft (…" at bounding box center [932, 366] width 376 height 415
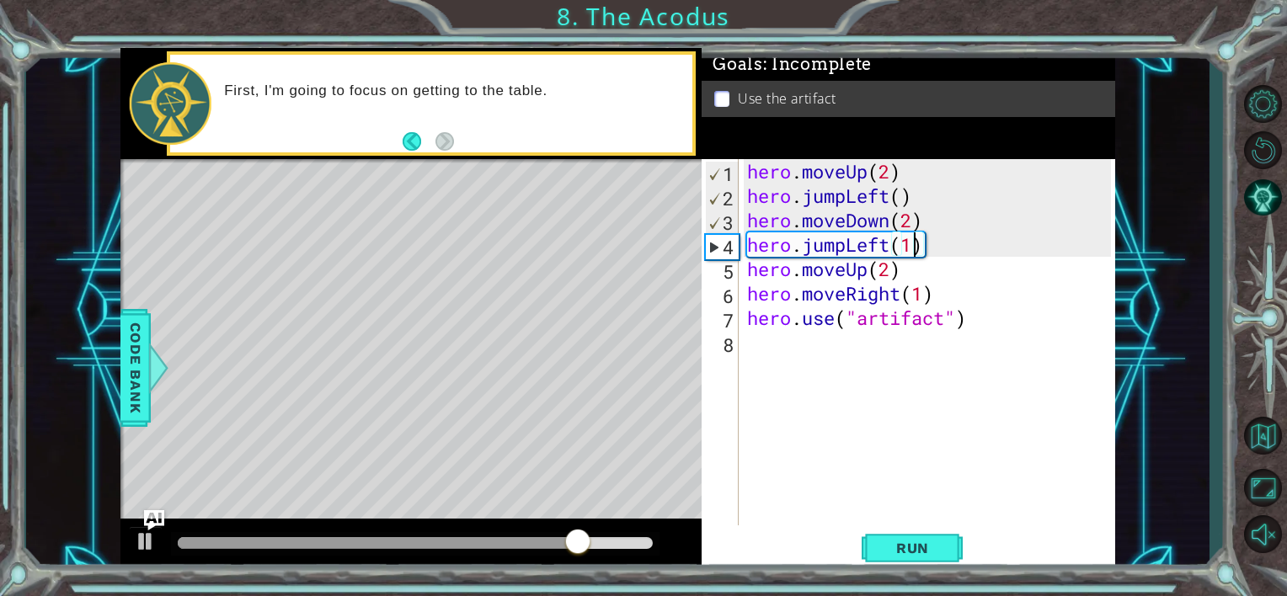
click at [922, 239] on div "hero . moveUp ( 2 ) hero . jumpLeft ( ) hero . moveDown ( 2 ) hero . jumpLeft (…" at bounding box center [932, 366] width 376 height 415
type textarea "hero.jumpLeft"
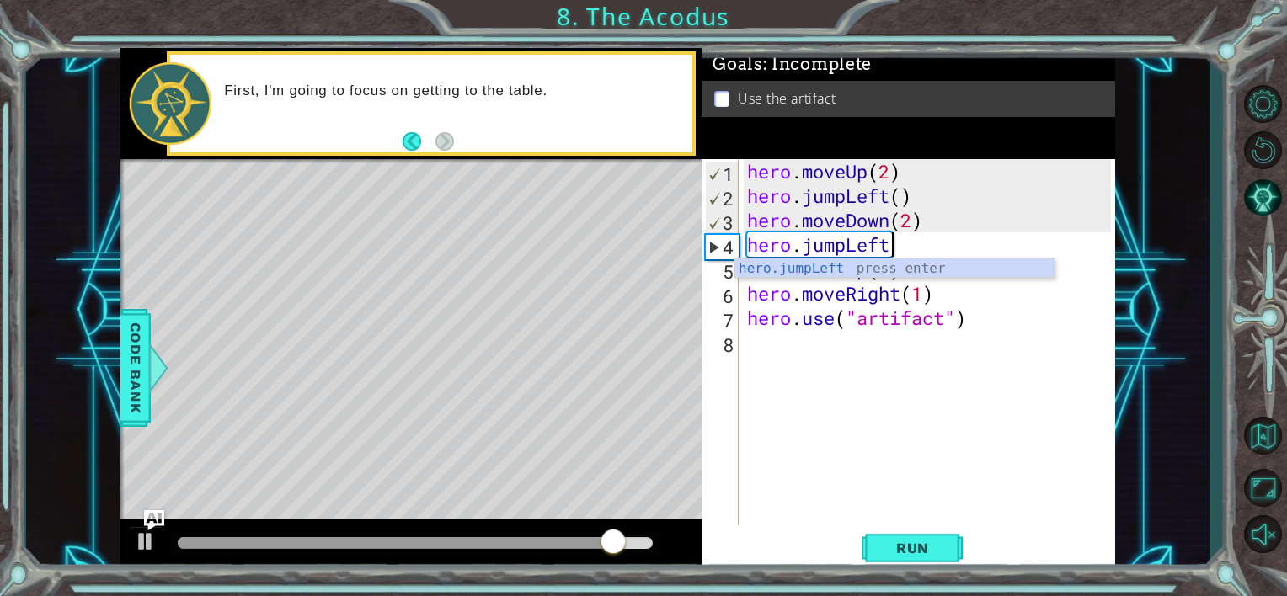
scroll to position [0, 5]
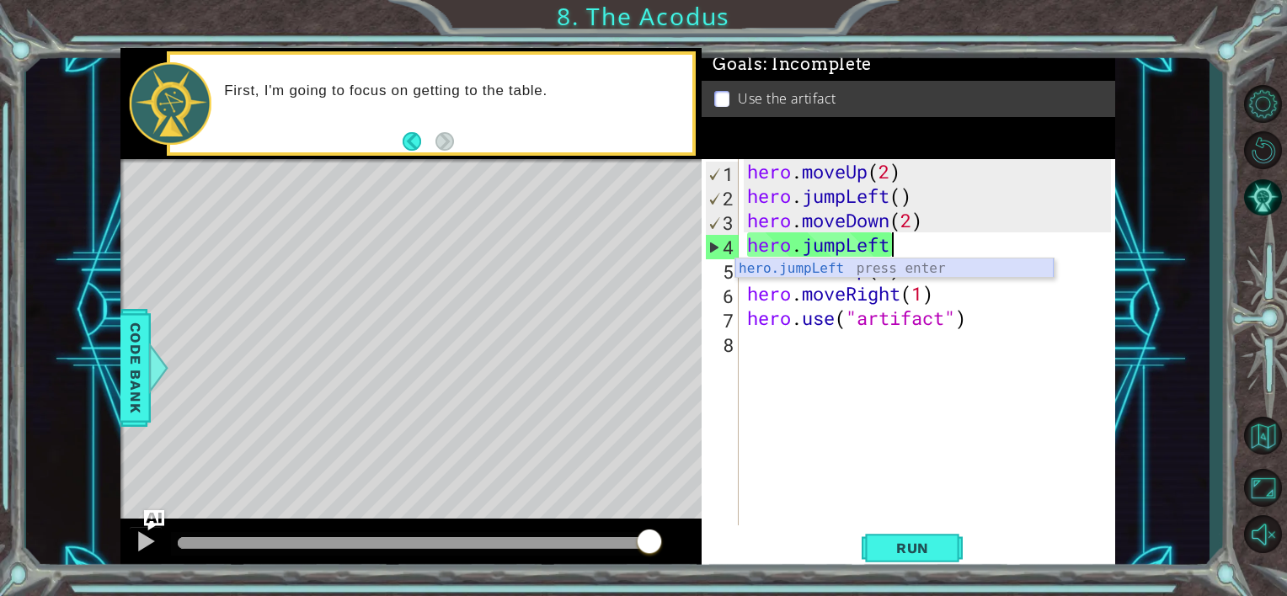
click at [927, 264] on div "hero.jumpLeft press enter" at bounding box center [894, 289] width 318 height 61
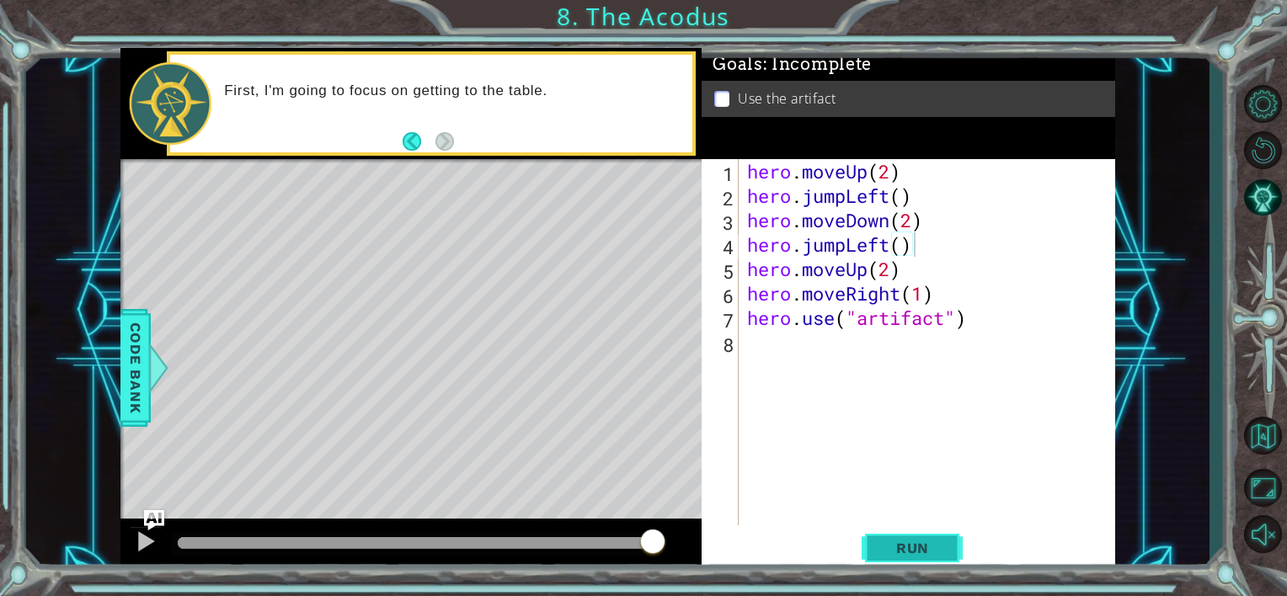
click at [896, 553] on span "Run" at bounding box center [912, 548] width 67 height 17
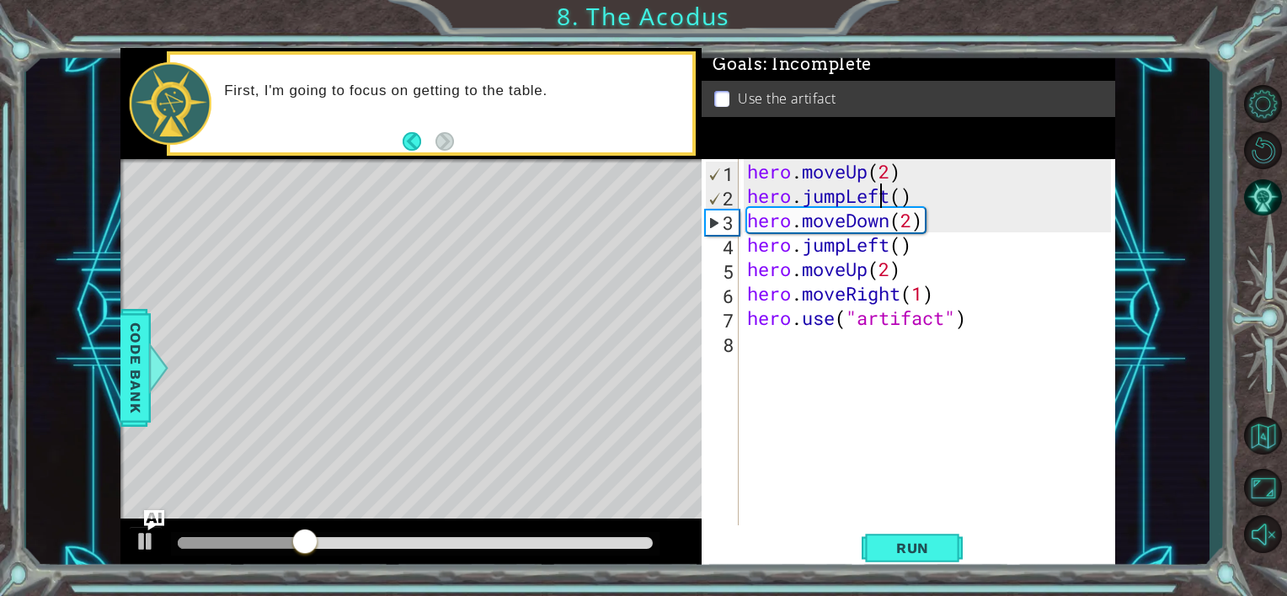
click at [884, 197] on div "hero . moveUp ( 2 ) hero . jumpLeft ( ) hero . moveDown ( 2 ) hero . jumpLeft (…" at bounding box center [932, 366] width 376 height 415
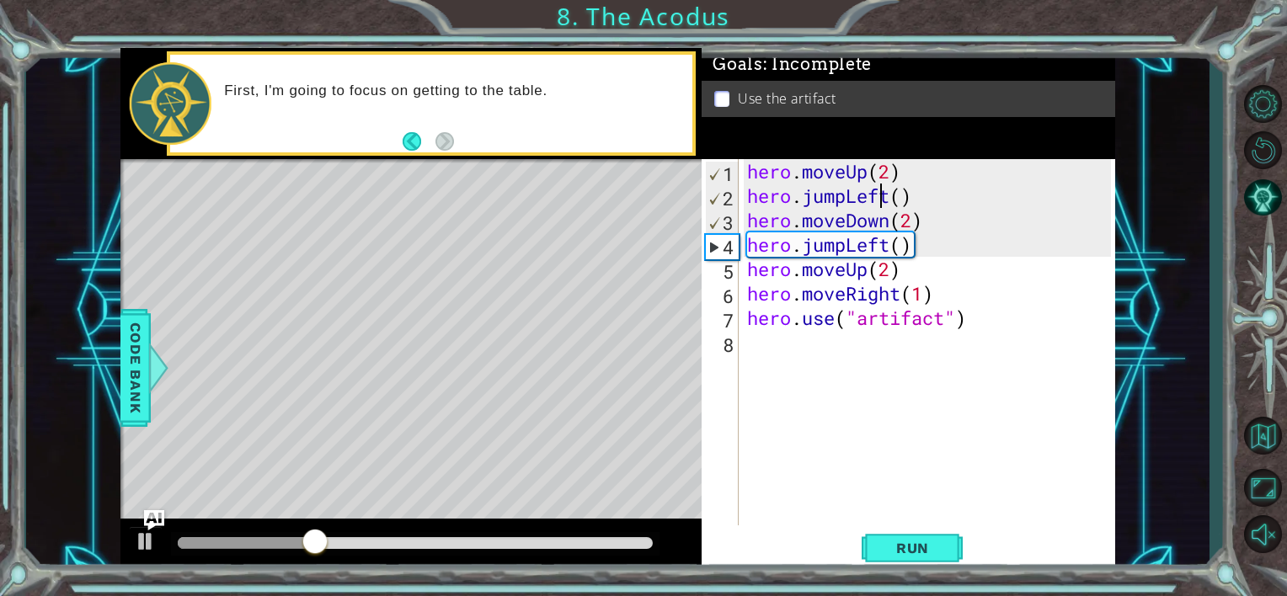
click at [893, 196] on div "hero . moveUp ( 2 ) hero . jumpLeft ( ) hero . moveDown ( 2 ) hero . jumpLeft (…" at bounding box center [932, 366] width 376 height 415
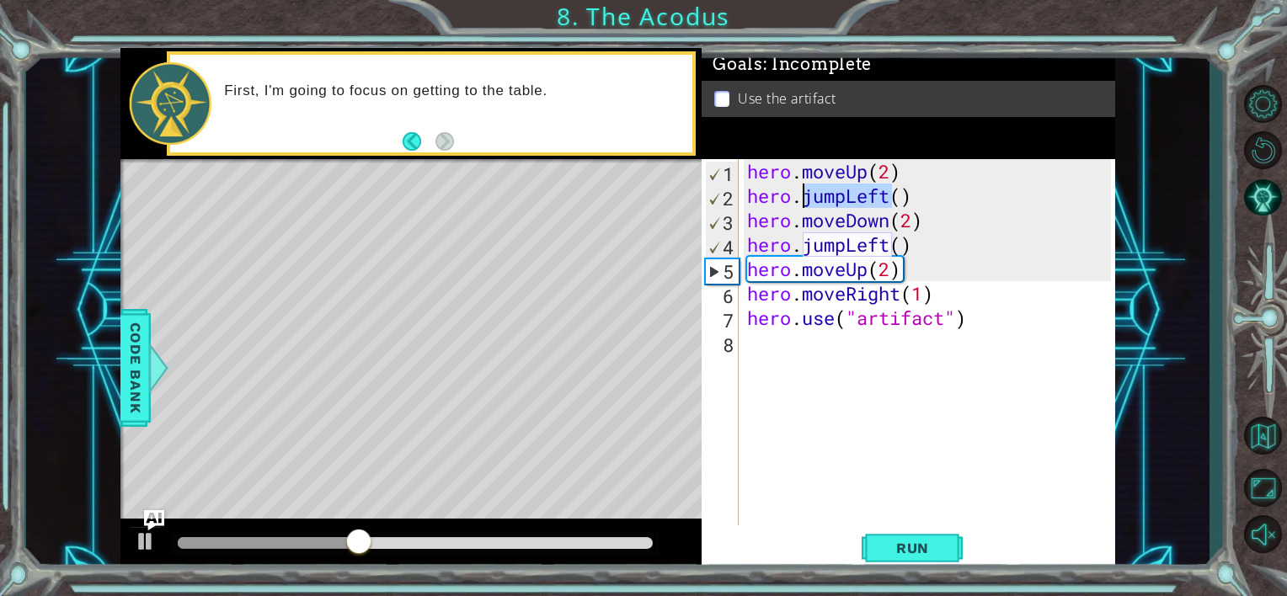
drag, startPoint x: 893, startPoint y: 195, endPoint x: 803, endPoint y: 200, distance: 90.3
click at [803, 200] on div "hero . moveUp ( 2 ) hero . jumpLeft ( ) hero . moveDown ( 2 ) hero . jumpLeft (…" at bounding box center [932, 366] width 376 height 415
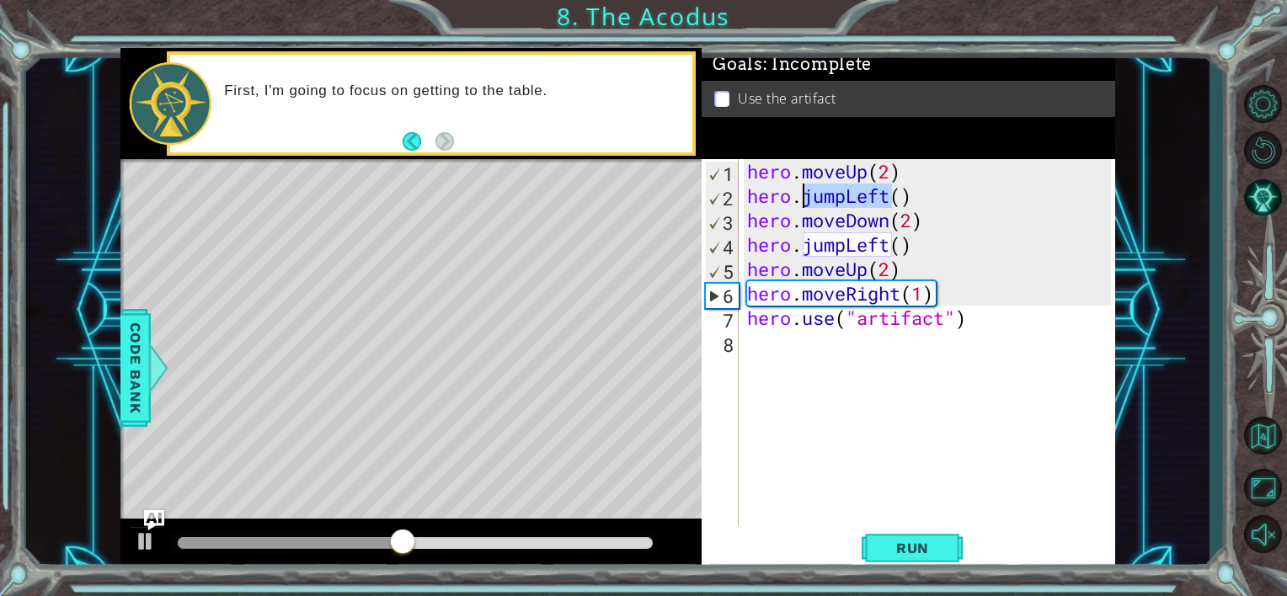
scroll to position [0, 3]
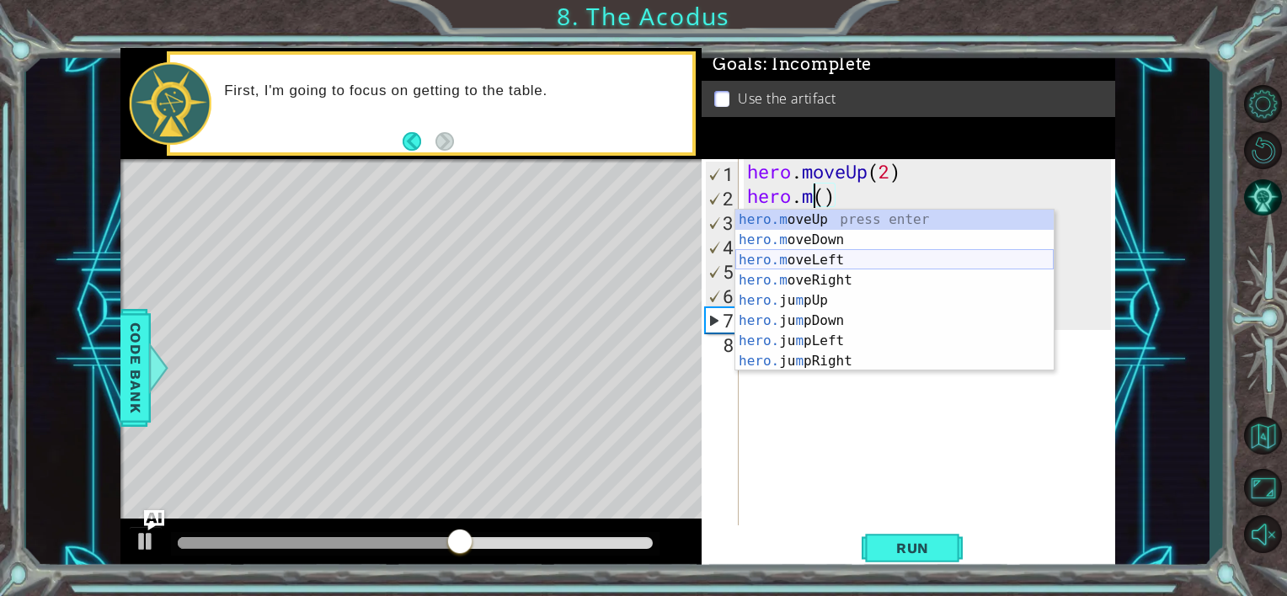
click at [830, 266] on div "hero.m oveUp press enter hero.m oveDown press enter hero.m oveLeft press enter …" at bounding box center [894, 311] width 318 height 202
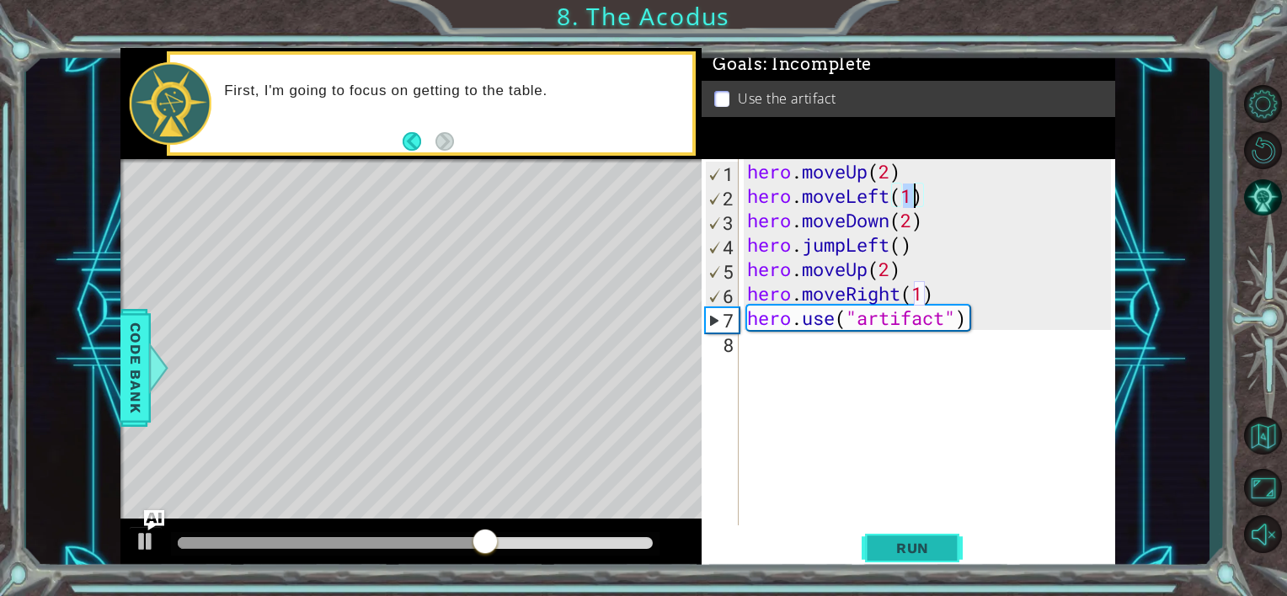
type textarea "hero.moveLeft(1)"
click at [930, 558] on button "Run" at bounding box center [912, 548] width 101 height 41
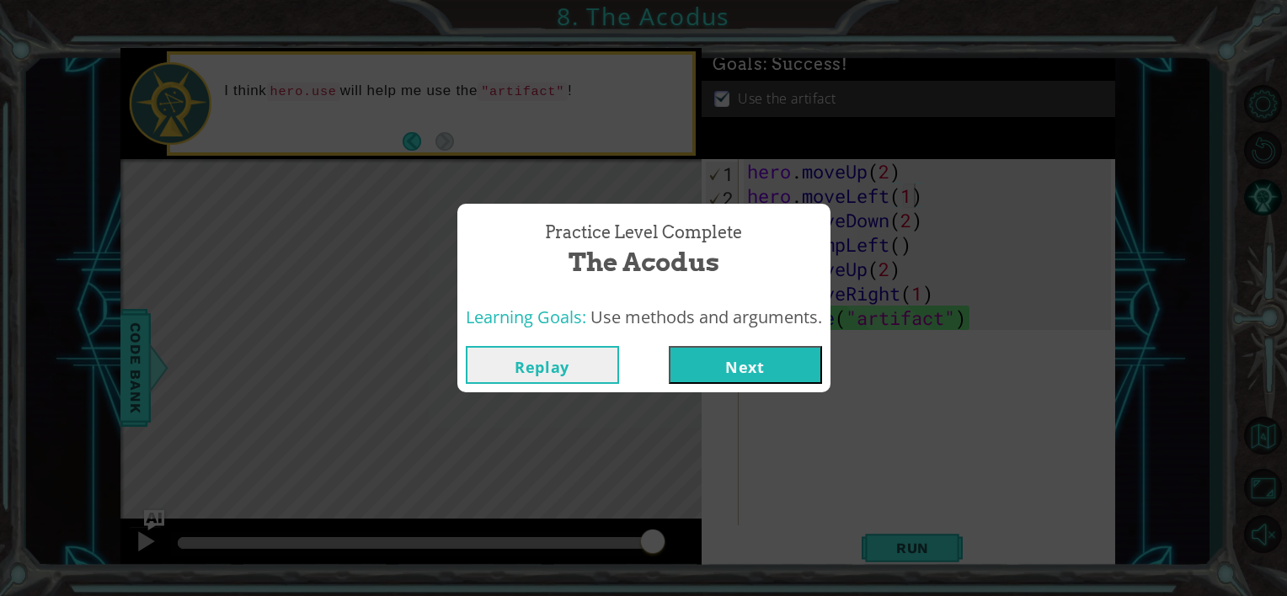
click at [802, 365] on button "Next" at bounding box center [745, 365] width 153 height 38
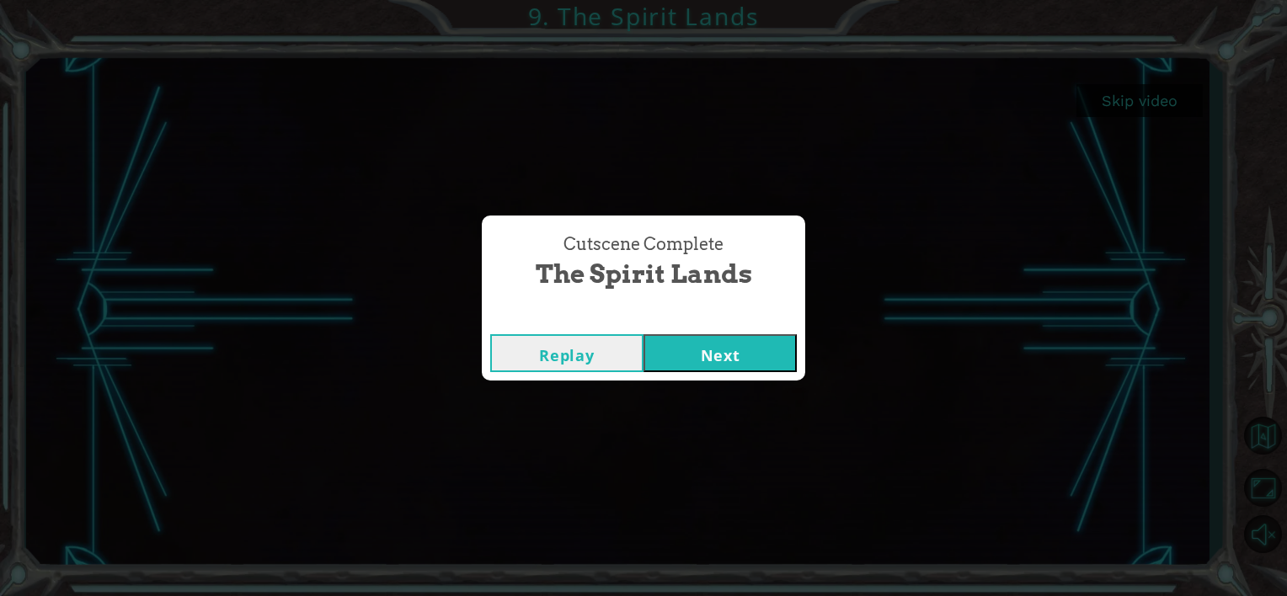
click at [775, 354] on button "Next" at bounding box center [720, 353] width 153 height 38
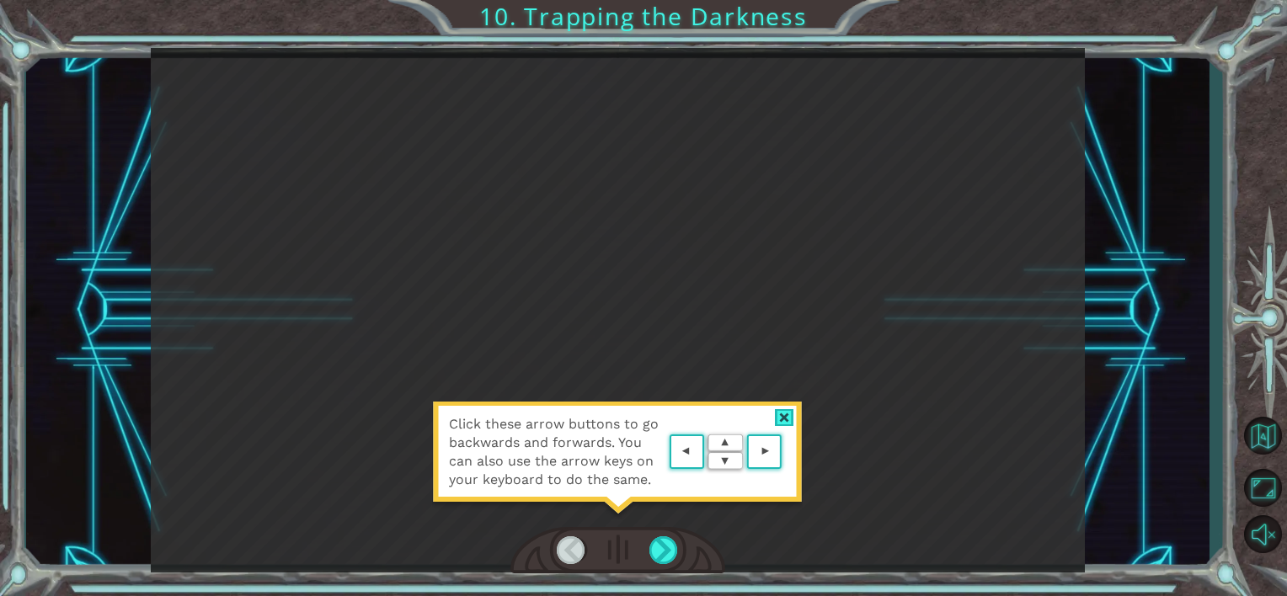
click at [778, 417] on div at bounding box center [784, 418] width 19 height 18
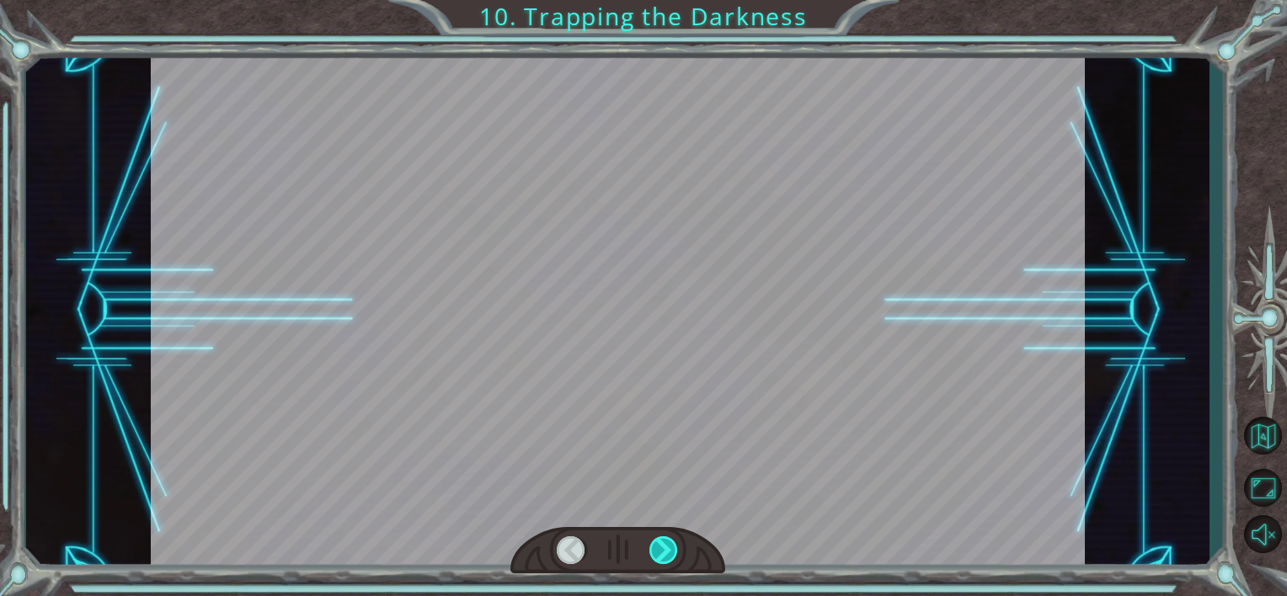
click at [665, 545] on div at bounding box center [663, 551] width 29 height 29
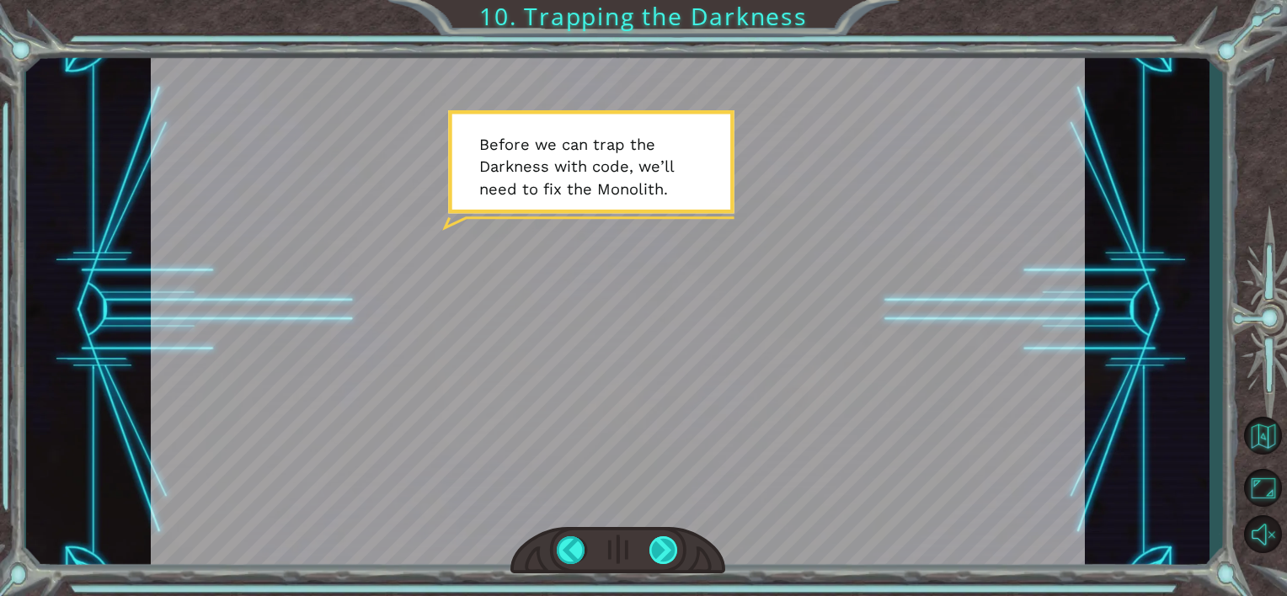
click at [655, 545] on div at bounding box center [663, 551] width 29 height 29
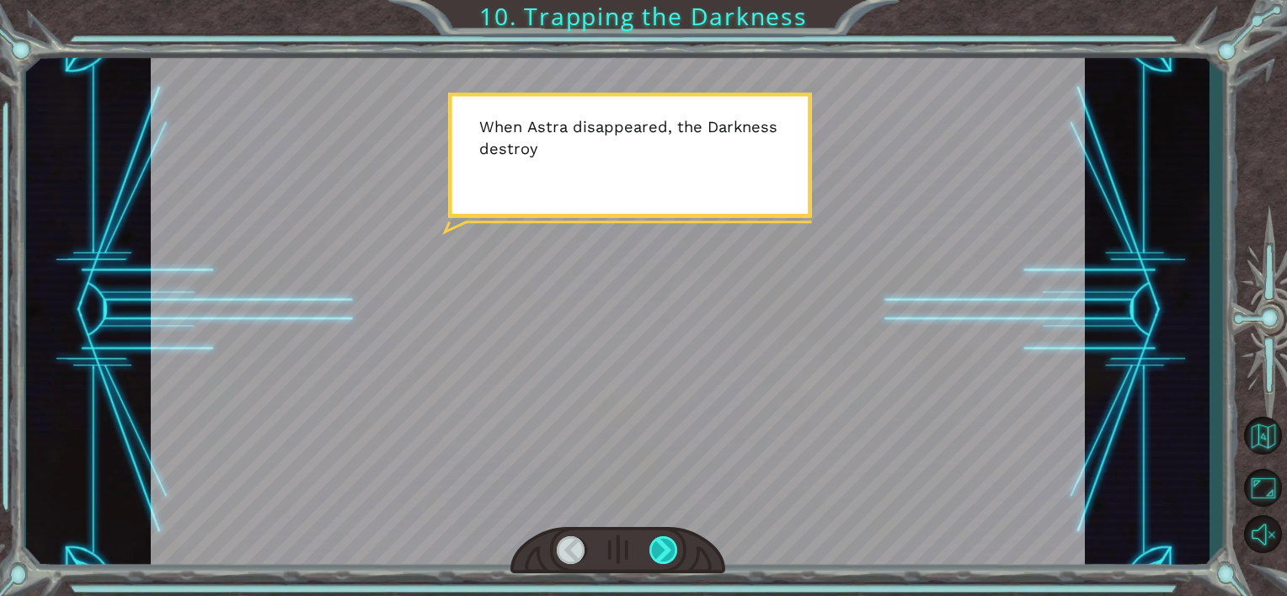
click at [655, 551] on div at bounding box center [663, 551] width 29 height 29
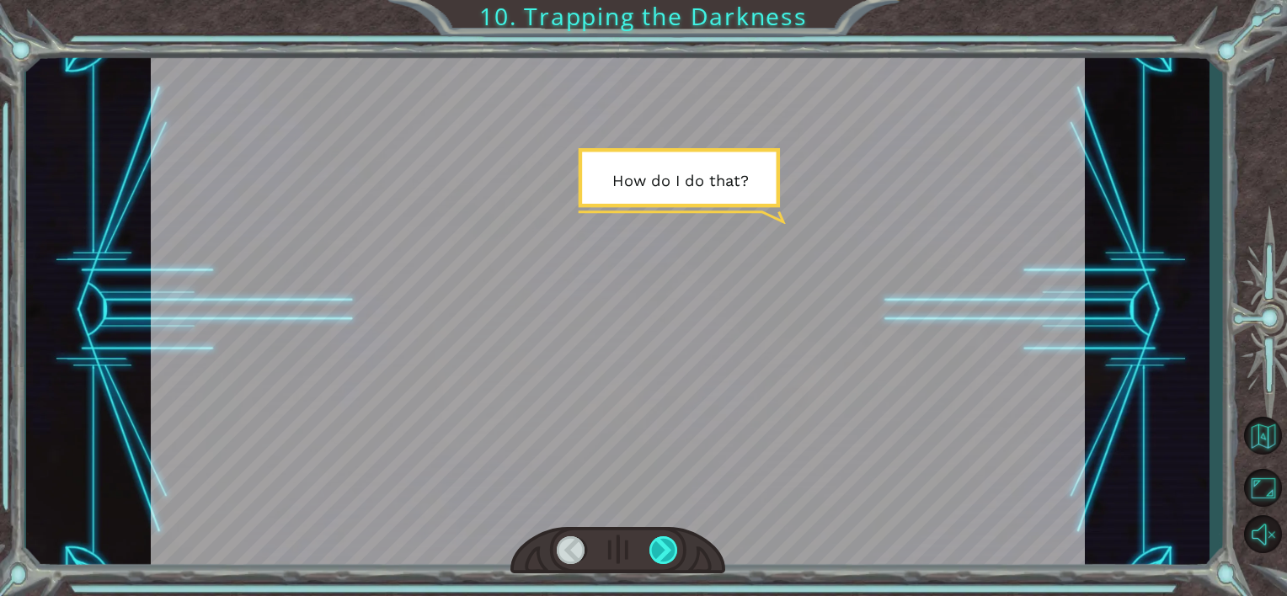
click at [655, 551] on div at bounding box center [663, 551] width 29 height 29
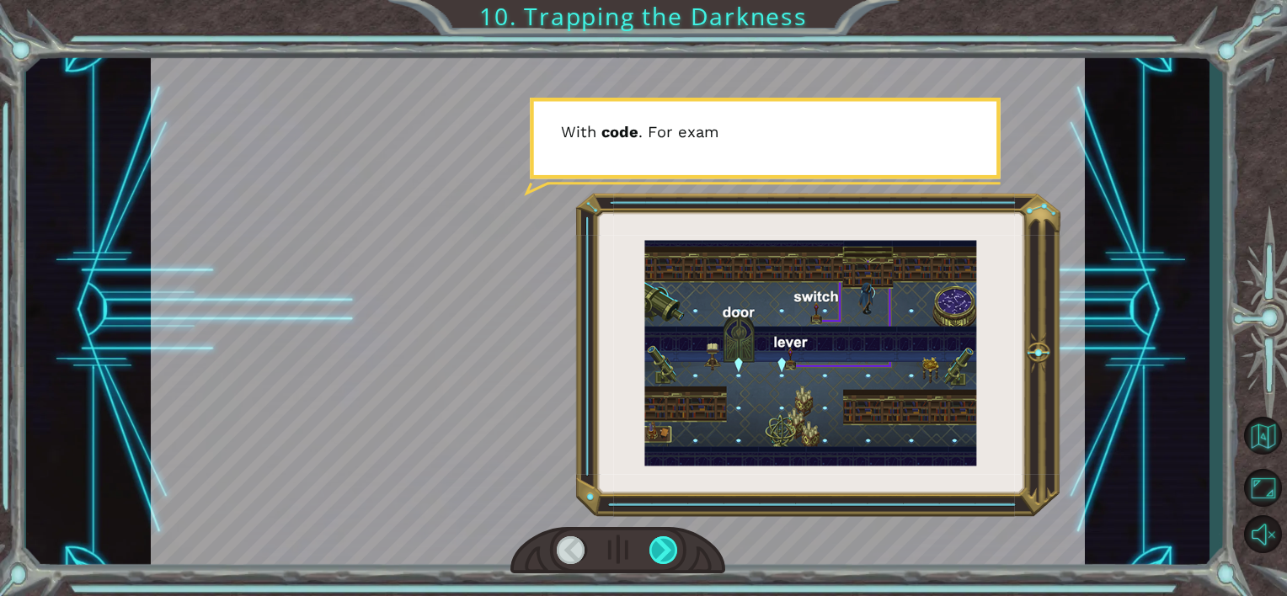
click at [655, 553] on div at bounding box center [663, 551] width 29 height 29
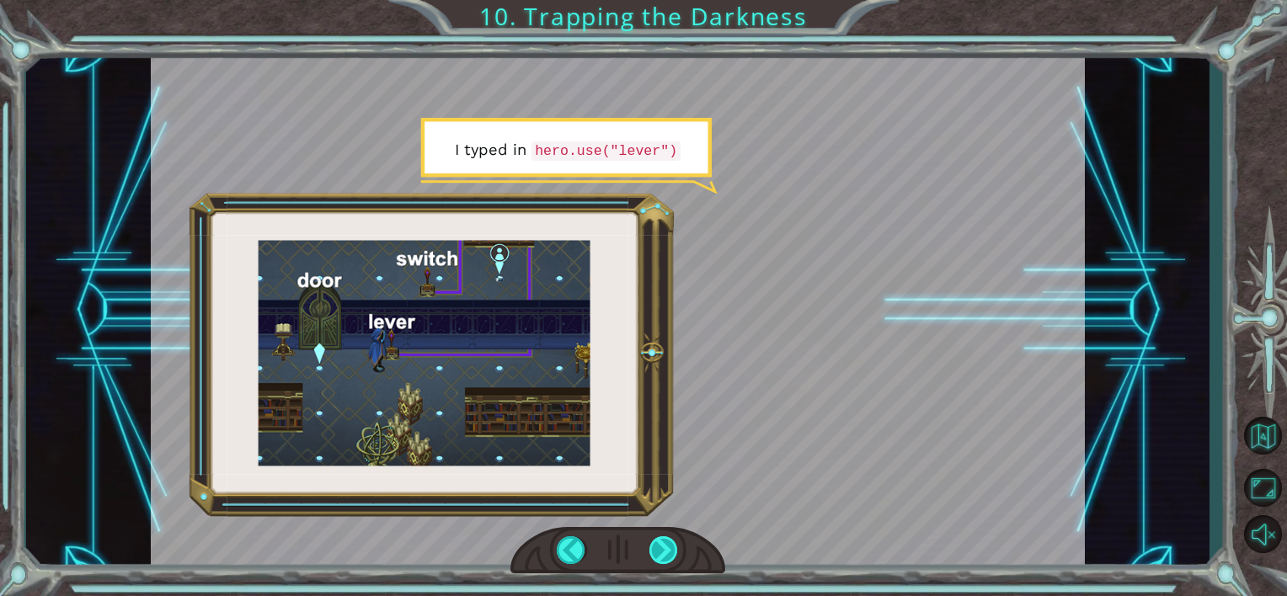
click at [655, 553] on div at bounding box center [663, 551] width 29 height 29
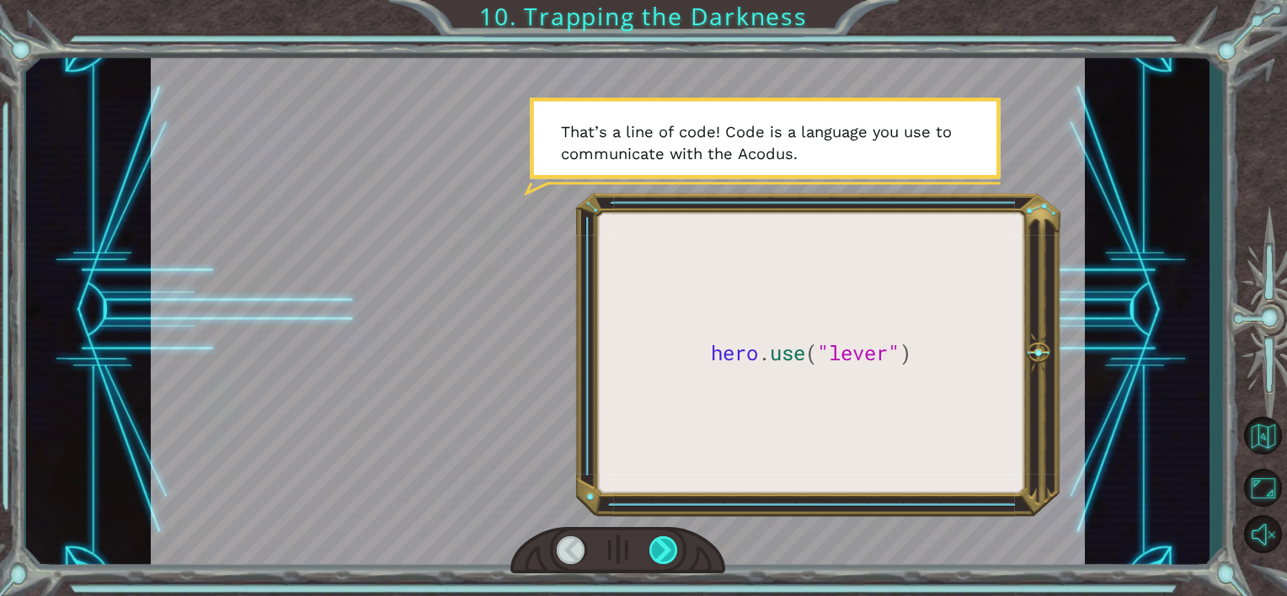
click at [659, 549] on div at bounding box center [663, 551] width 29 height 29
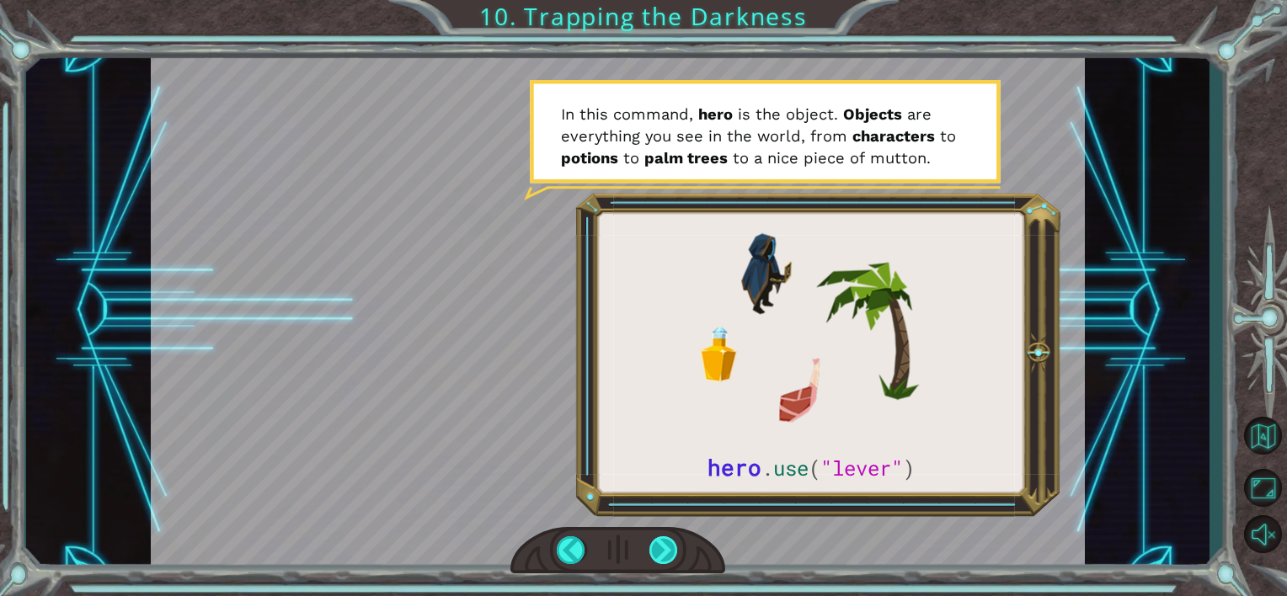
click at [660, 564] on div at bounding box center [663, 551] width 29 height 29
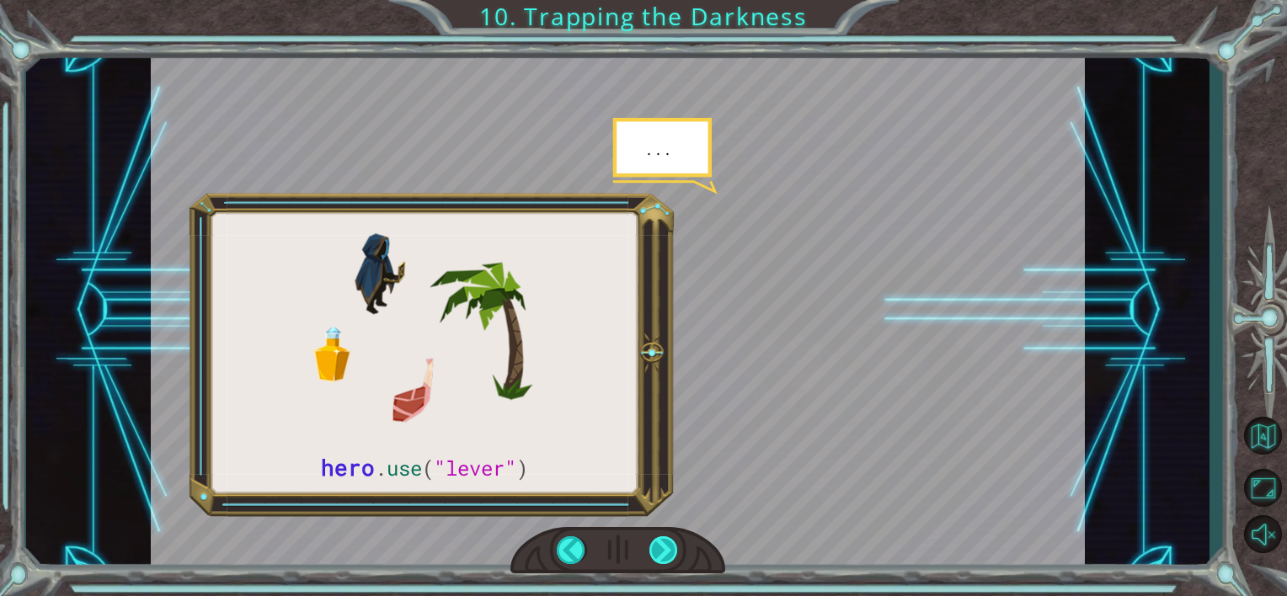
click at [657, 563] on div at bounding box center [663, 551] width 29 height 29
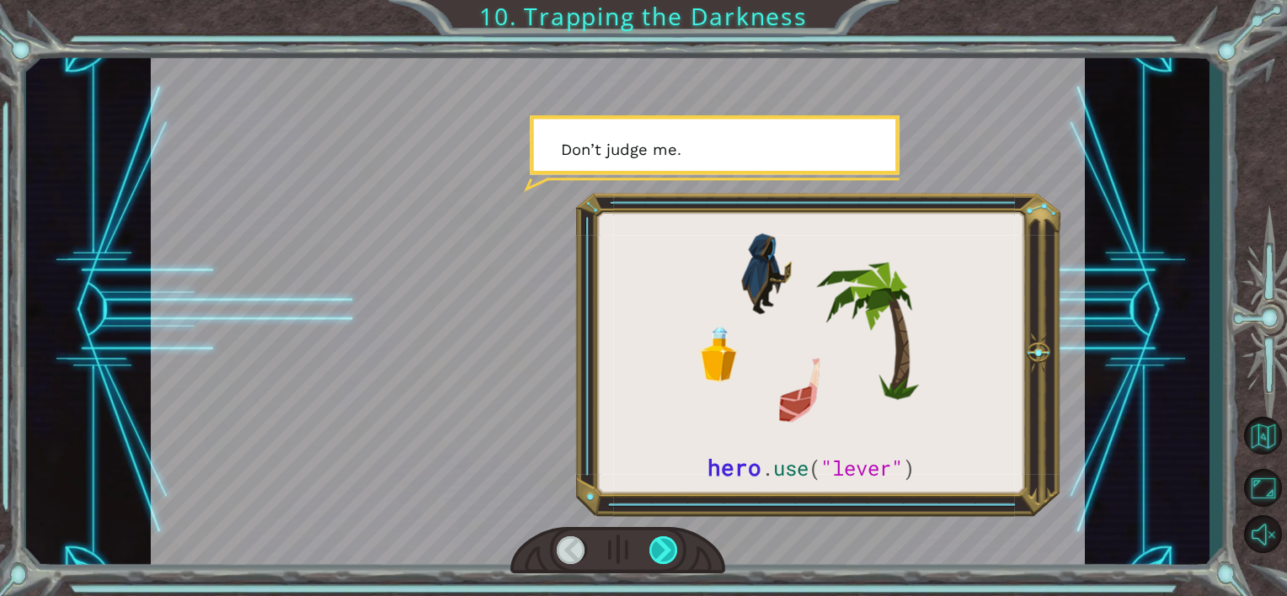
click at [657, 563] on div at bounding box center [663, 551] width 29 height 29
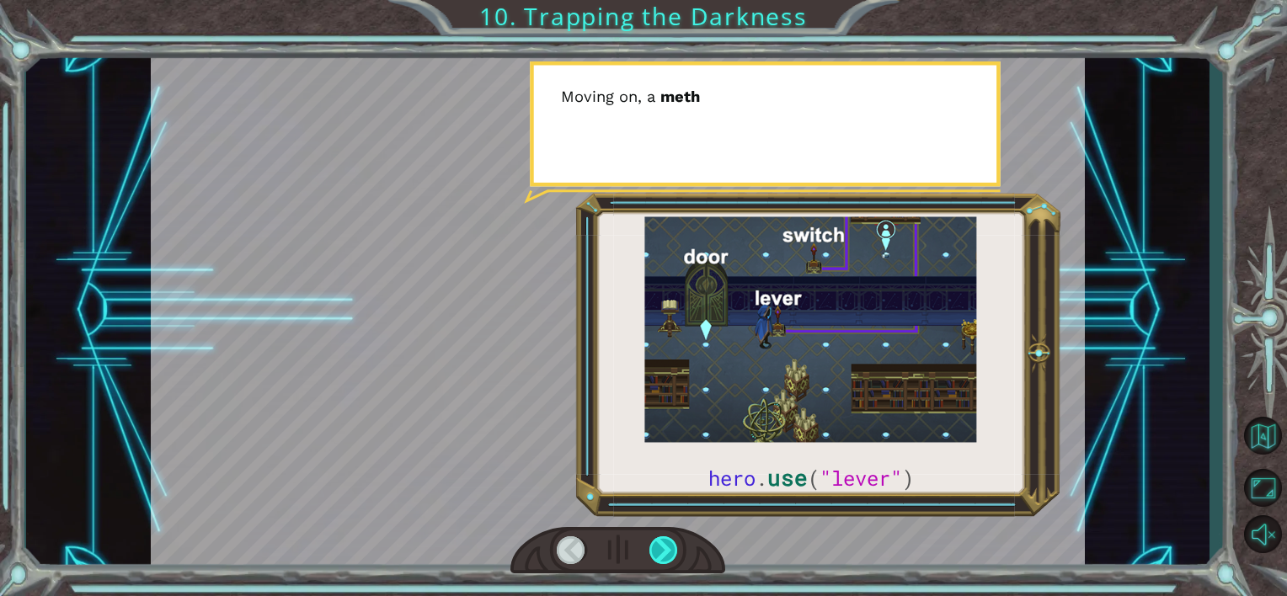
click at [652, 553] on div at bounding box center [663, 551] width 29 height 29
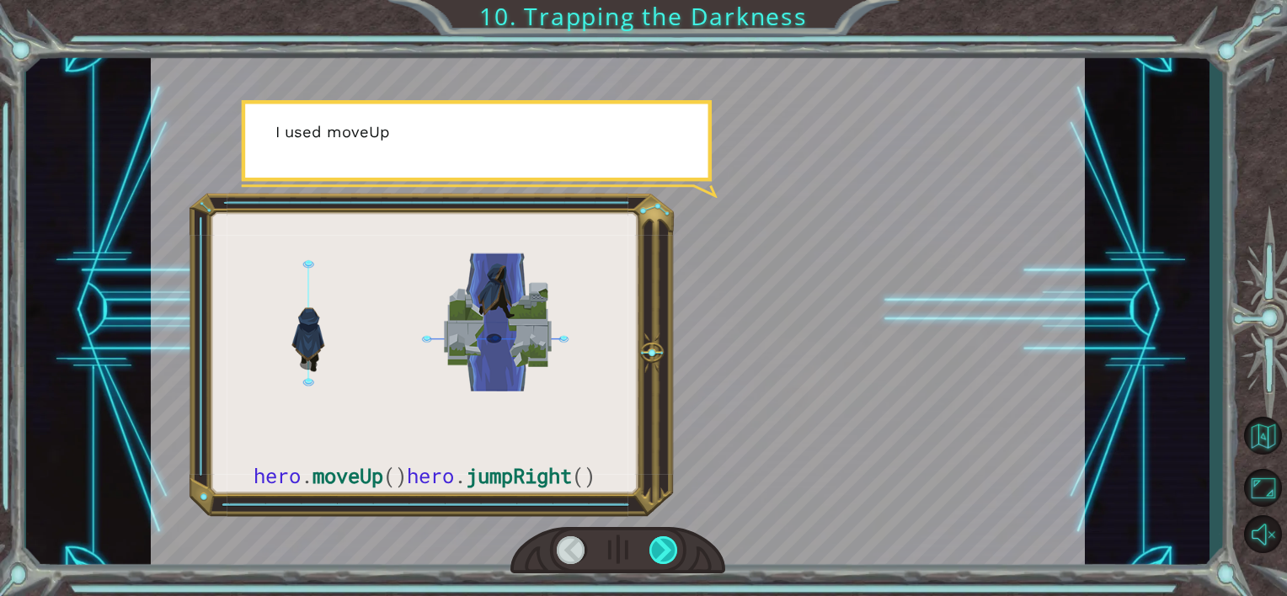
click at [651, 553] on div at bounding box center [663, 551] width 29 height 29
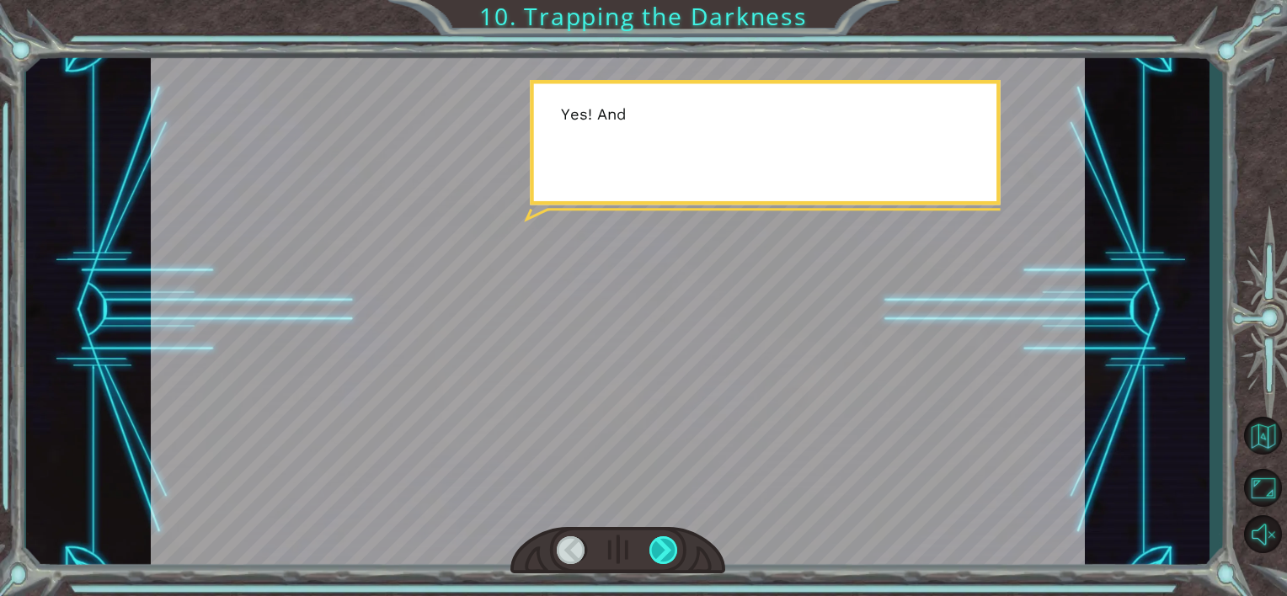
click at [651, 553] on div at bounding box center [663, 551] width 29 height 29
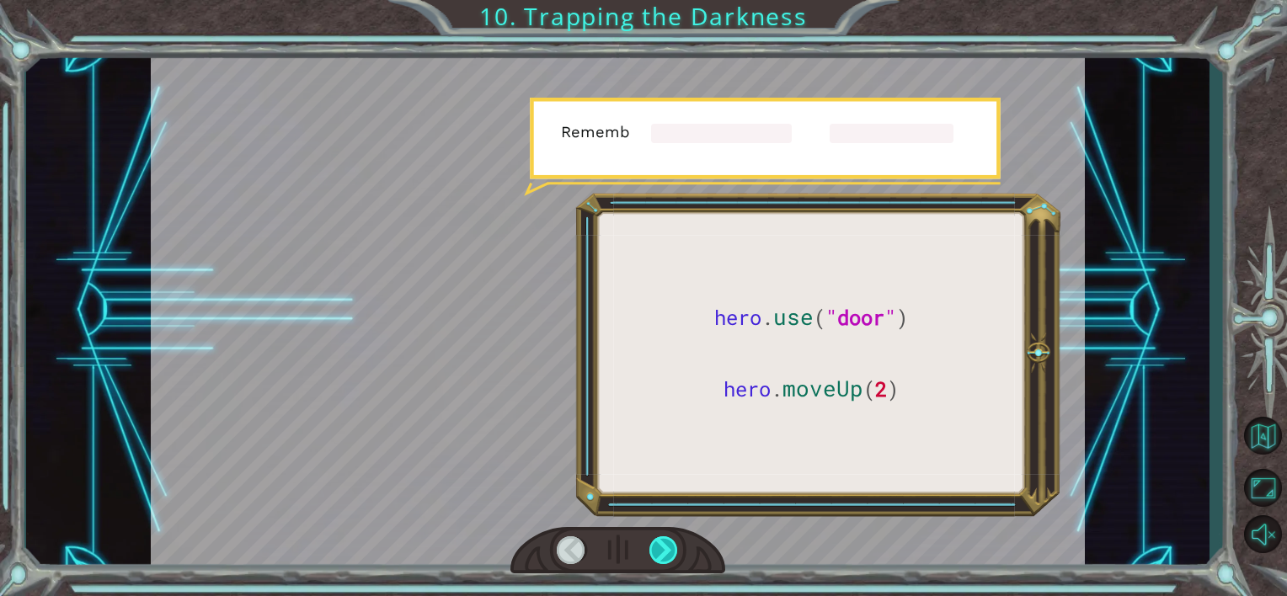
click at [659, 549] on div at bounding box center [663, 551] width 29 height 29
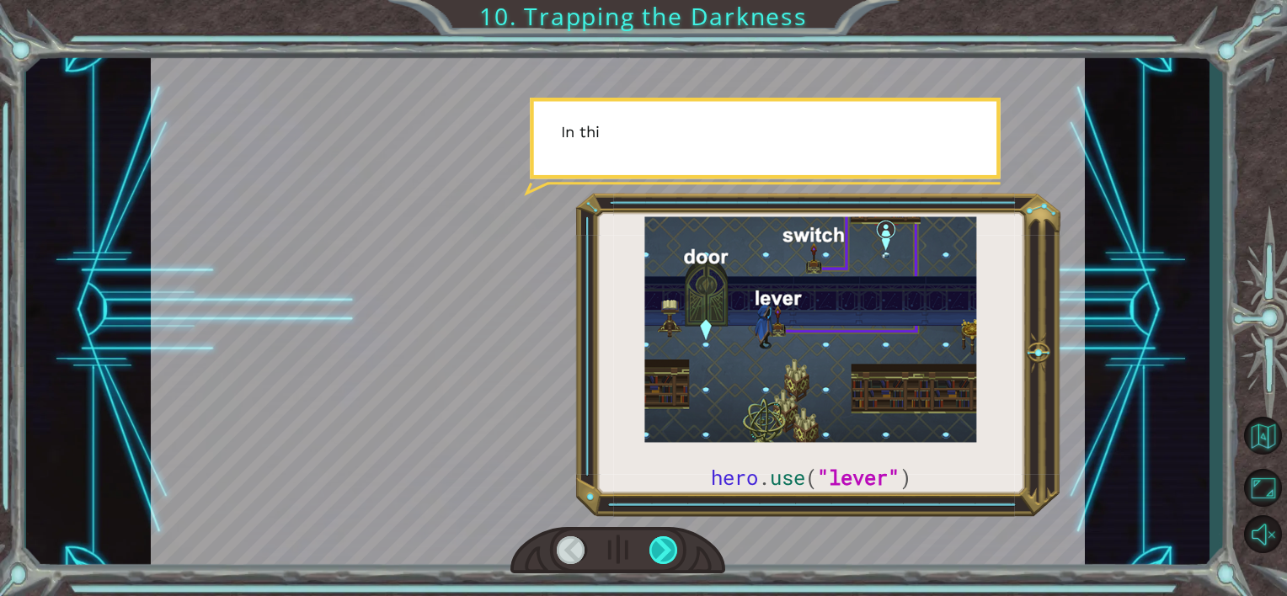
click at [659, 549] on div at bounding box center [663, 551] width 29 height 29
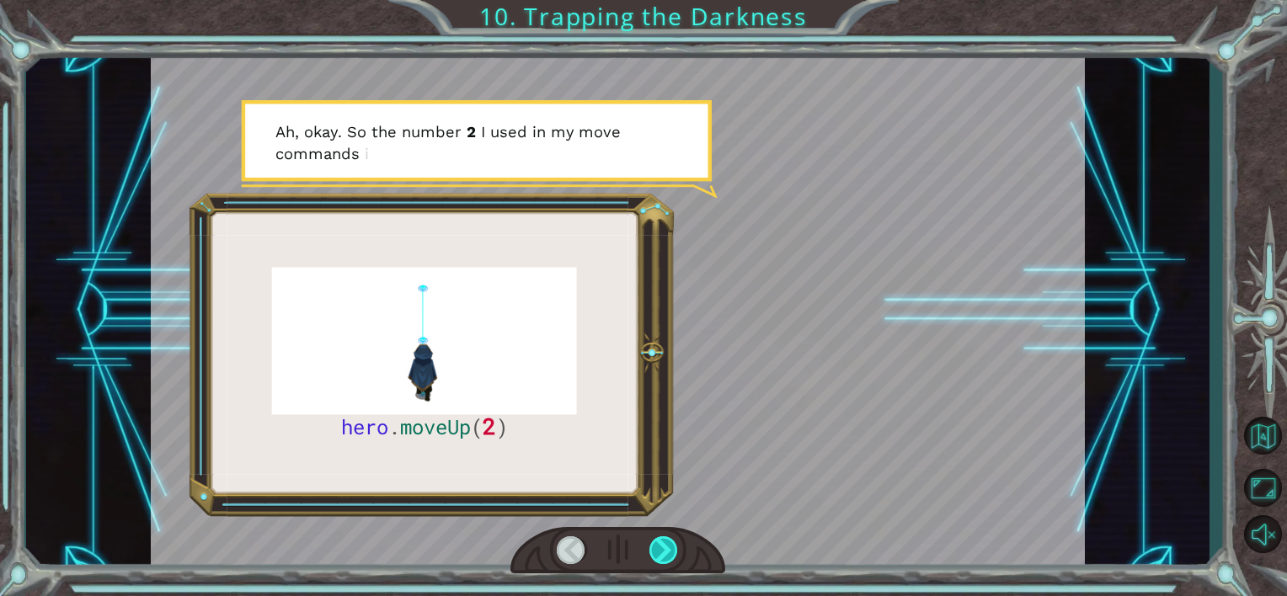
click at [668, 546] on div at bounding box center [663, 551] width 29 height 29
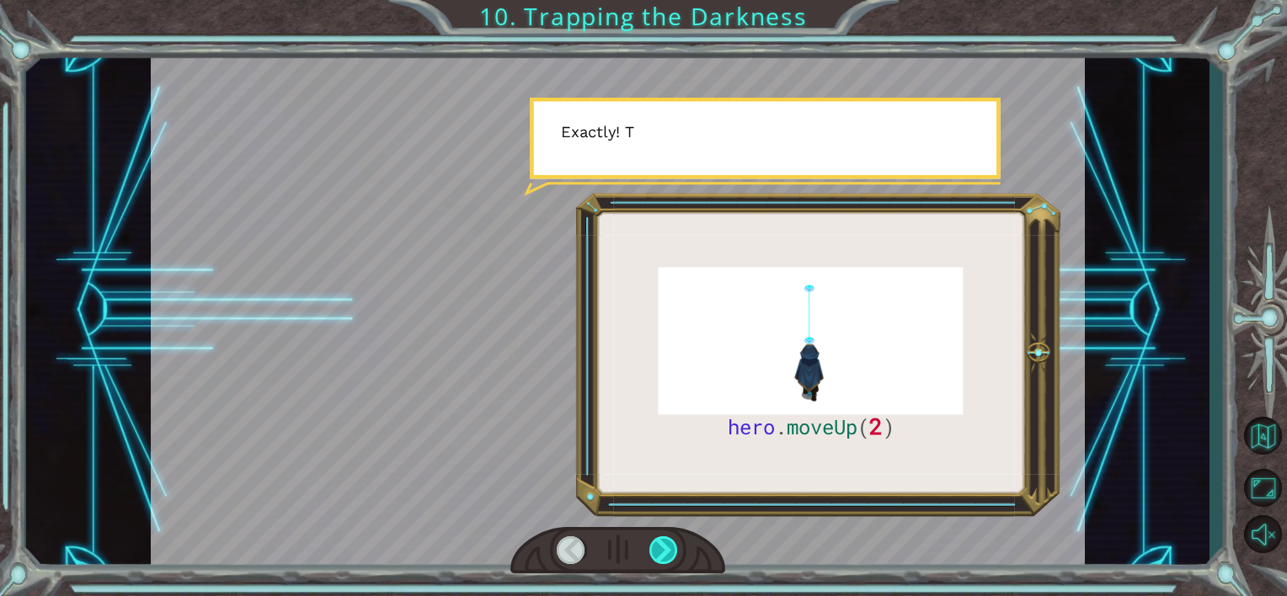
click at [668, 546] on div at bounding box center [663, 551] width 29 height 29
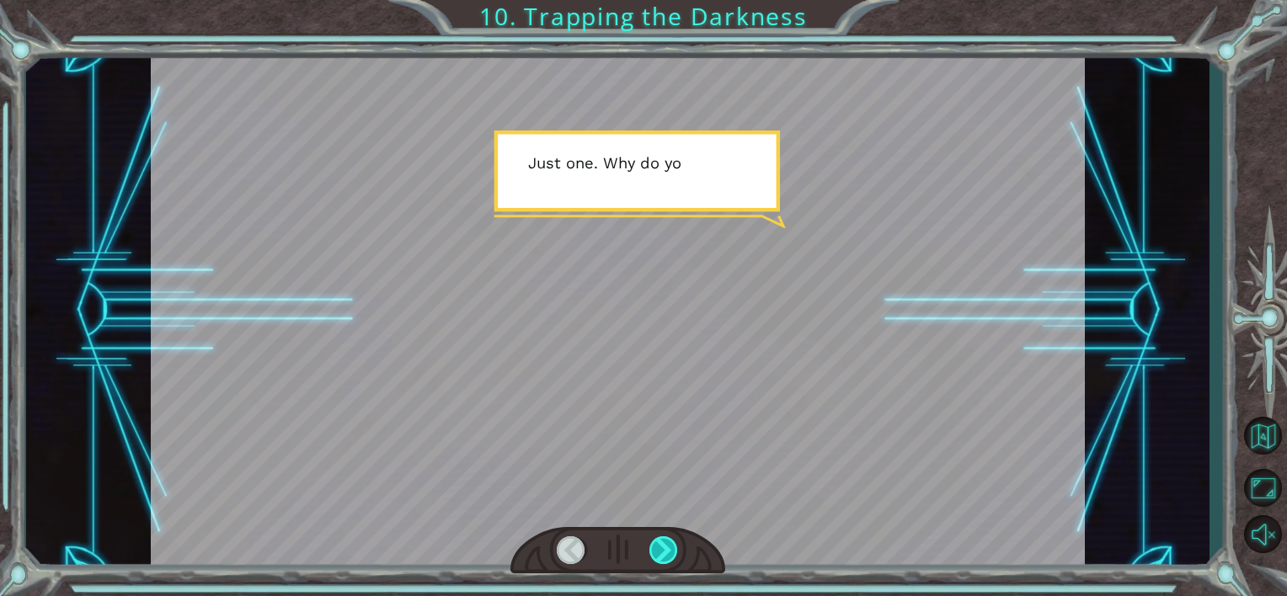
click at [671, 548] on div at bounding box center [663, 551] width 29 height 29
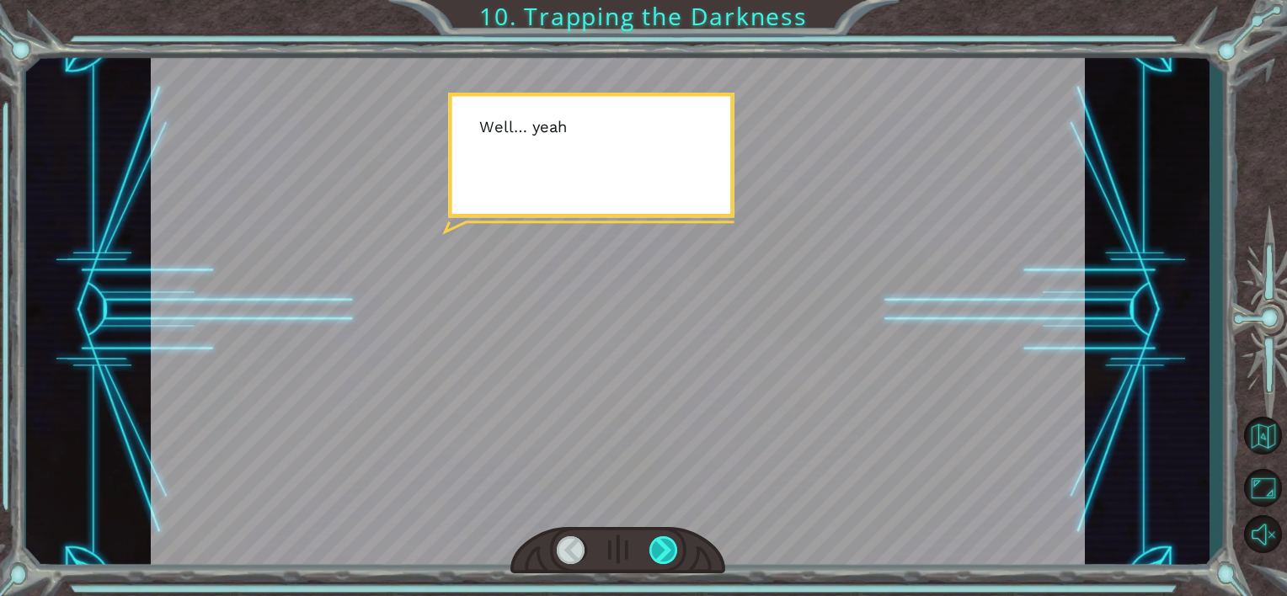
click at [671, 548] on div at bounding box center [663, 551] width 29 height 29
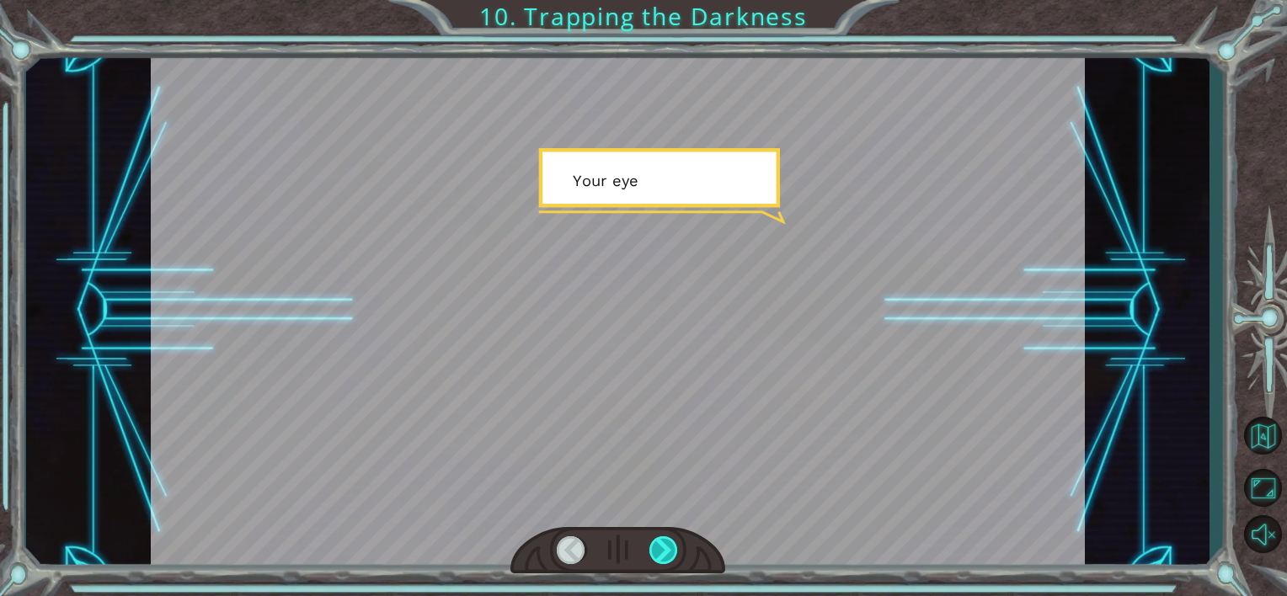
click at [671, 548] on div at bounding box center [663, 551] width 29 height 29
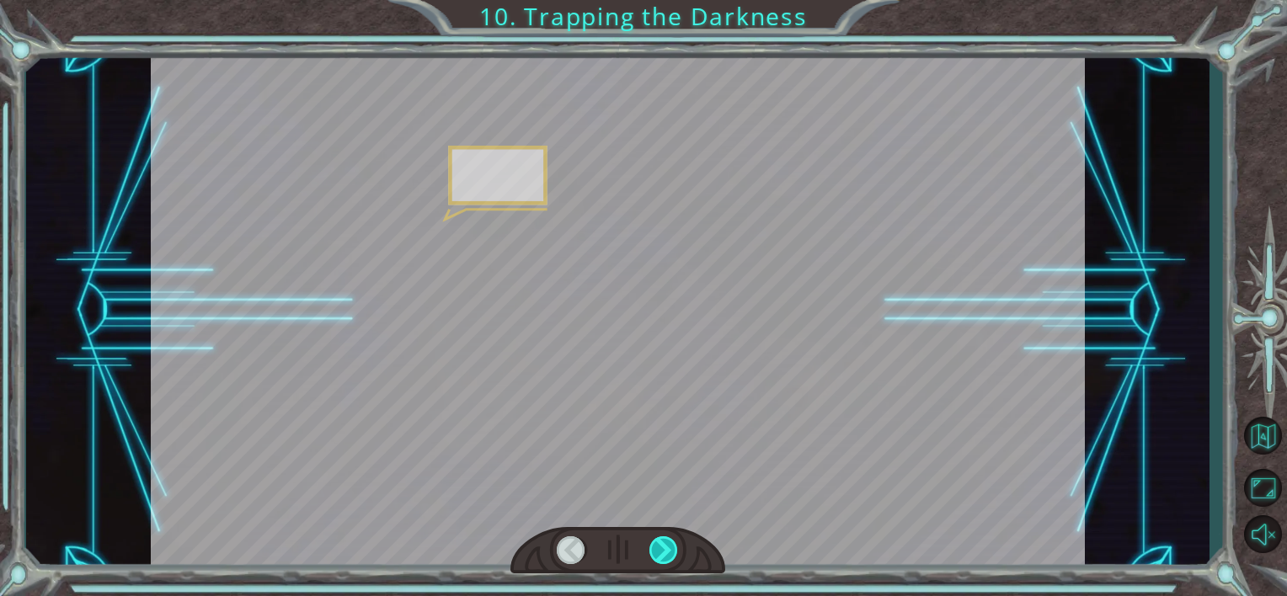
click at [671, 548] on div at bounding box center [663, 551] width 29 height 29
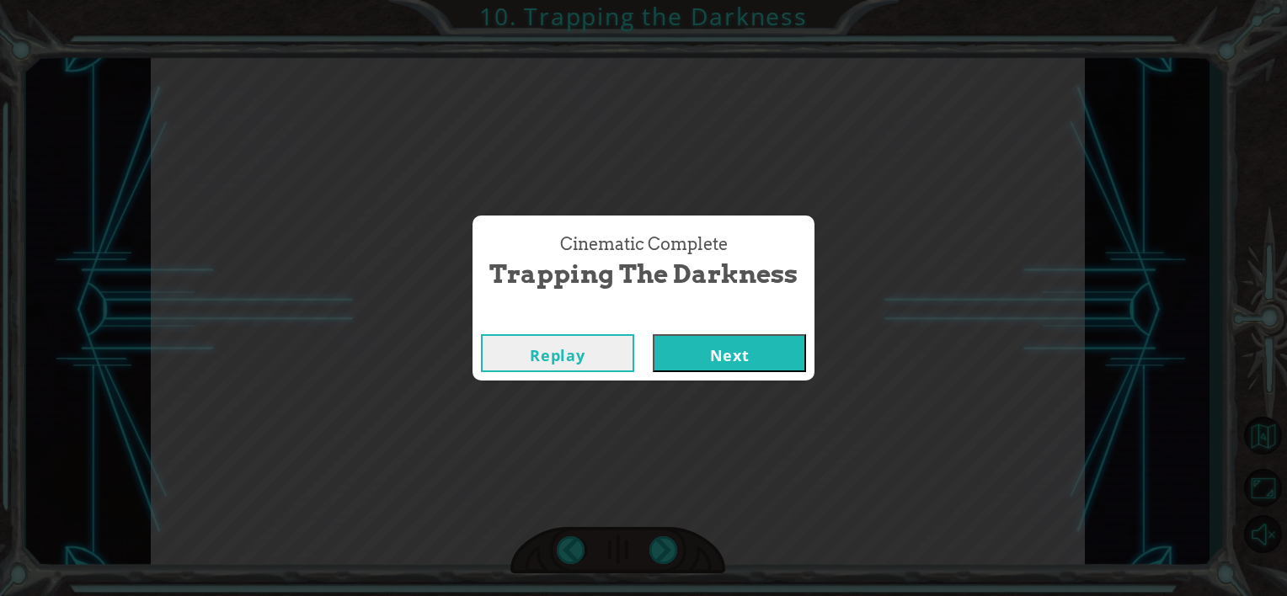
click at [756, 390] on div "Cinematic Complete Trapping the Darkness Replay Next" at bounding box center [643, 298] width 1287 height 596
click at [763, 370] on button "Next" at bounding box center [729, 353] width 153 height 38
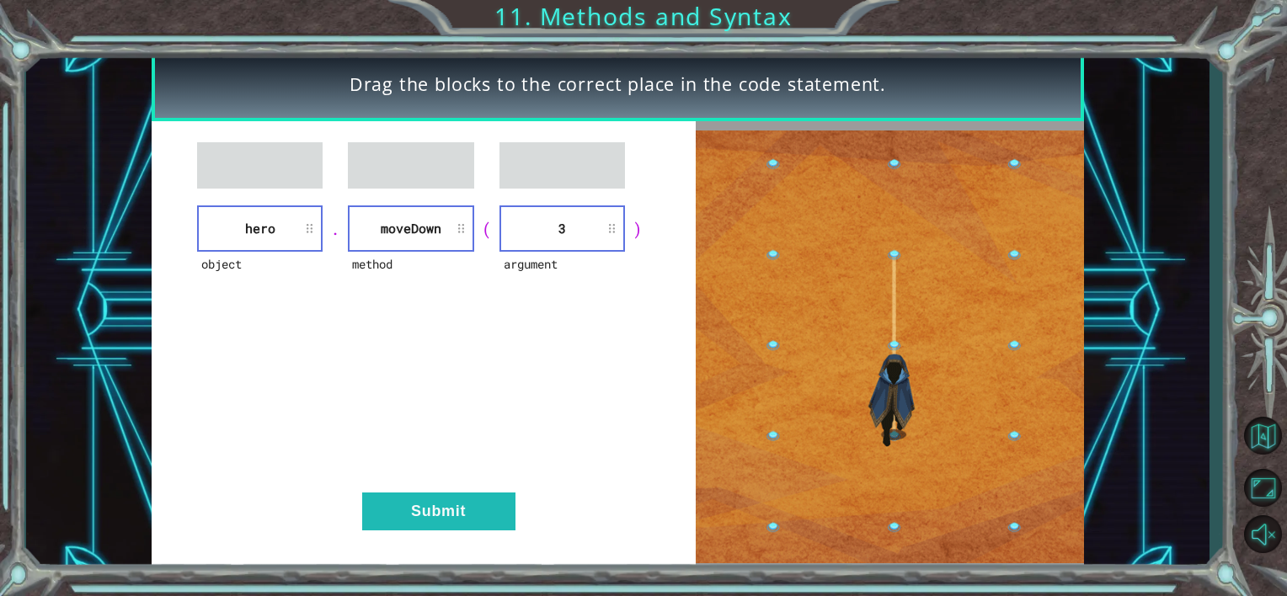
click at [462, 484] on div "object hero . method [GEOGRAPHIC_DATA] ( argument 3 ) Submit" at bounding box center [424, 346] width 545 height 451
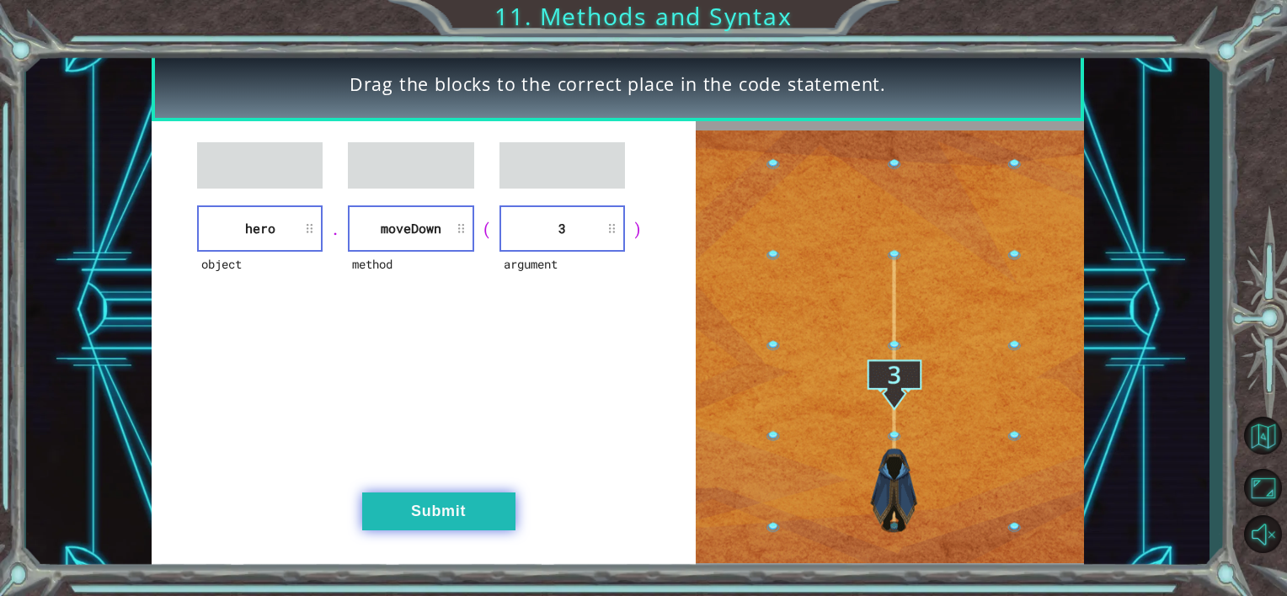
click at [465, 509] on button "Submit" at bounding box center [438, 512] width 153 height 38
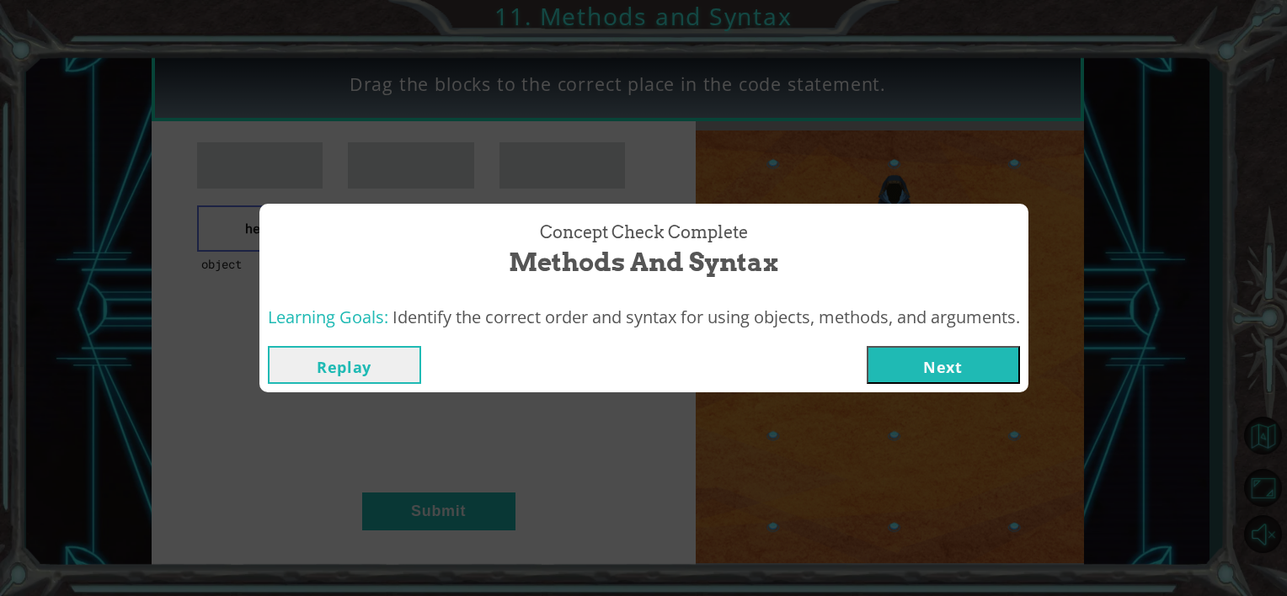
click at [926, 339] on div "Replay Next" at bounding box center [643, 365] width 769 height 55
click at [937, 368] on button "Next" at bounding box center [943, 365] width 153 height 38
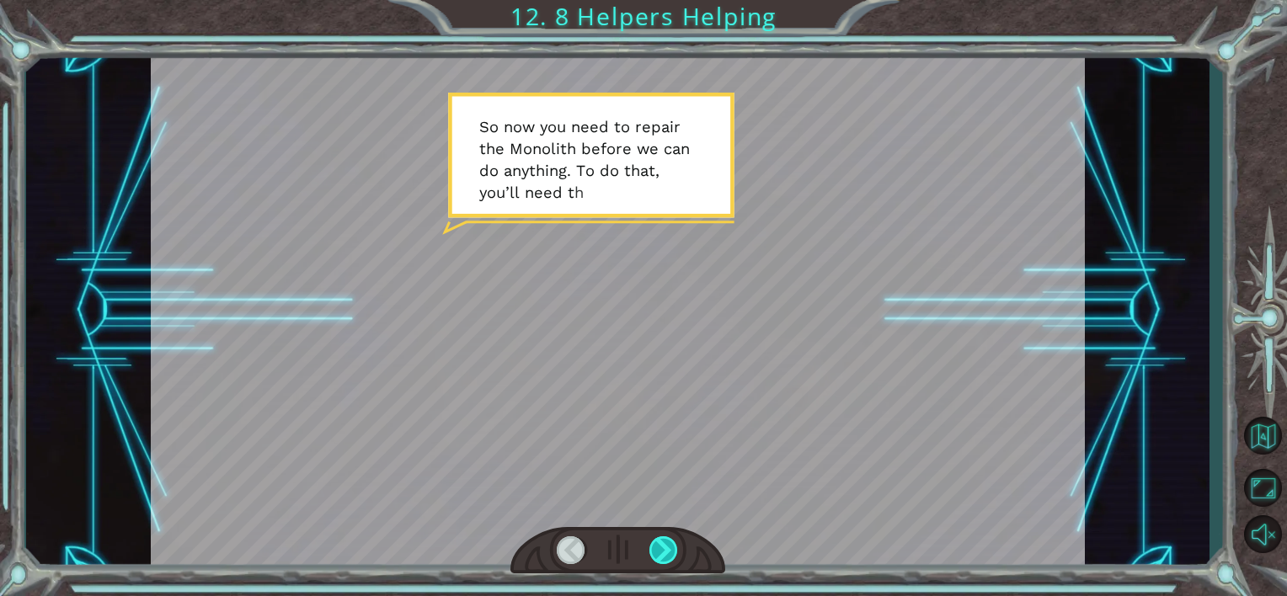
click at [667, 548] on div at bounding box center [663, 551] width 29 height 29
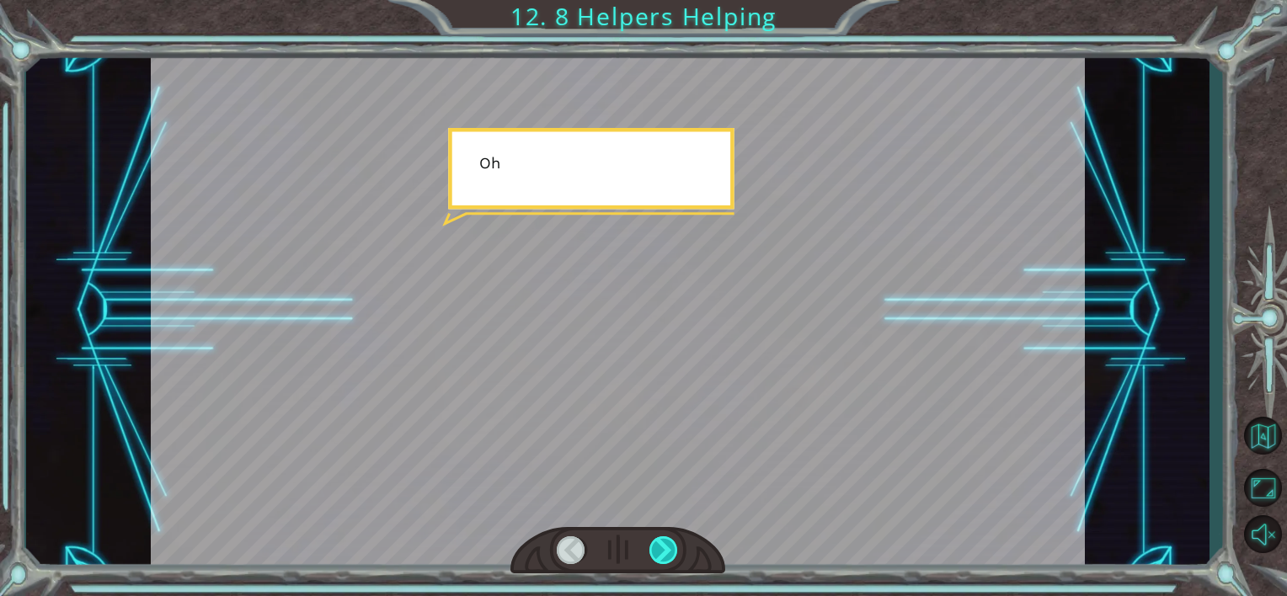
click at [667, 548] on div at bounding box center [663, 551] width 29 height 29
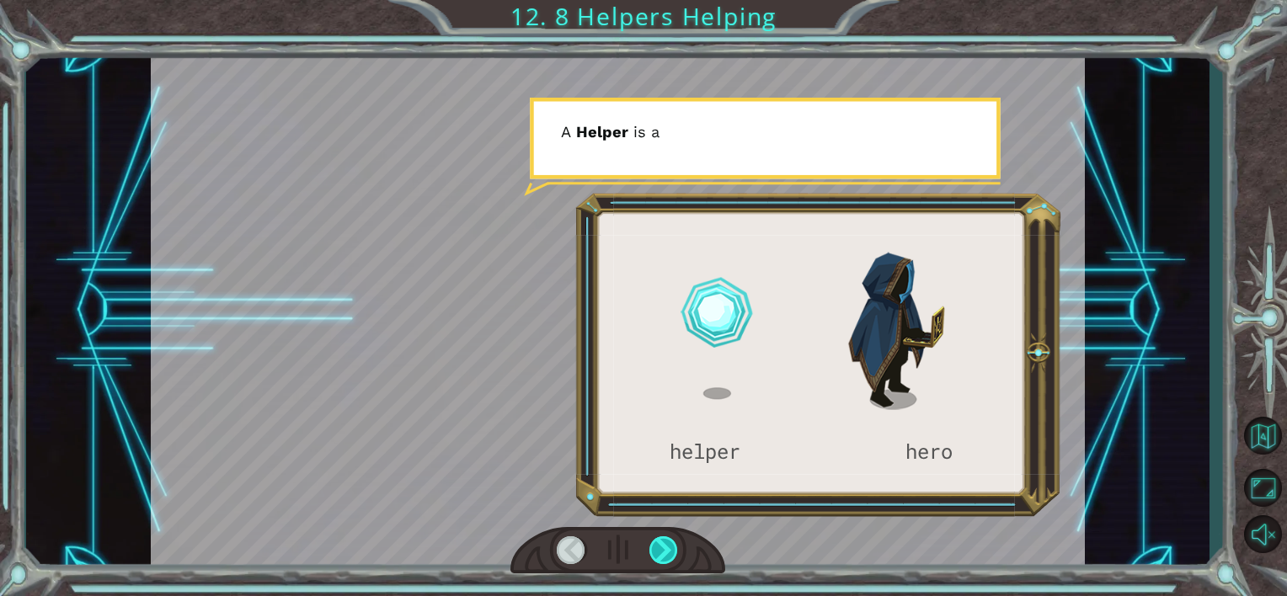
click at [667, 548] on div at bounding box center [663, 551] width 29 height 29
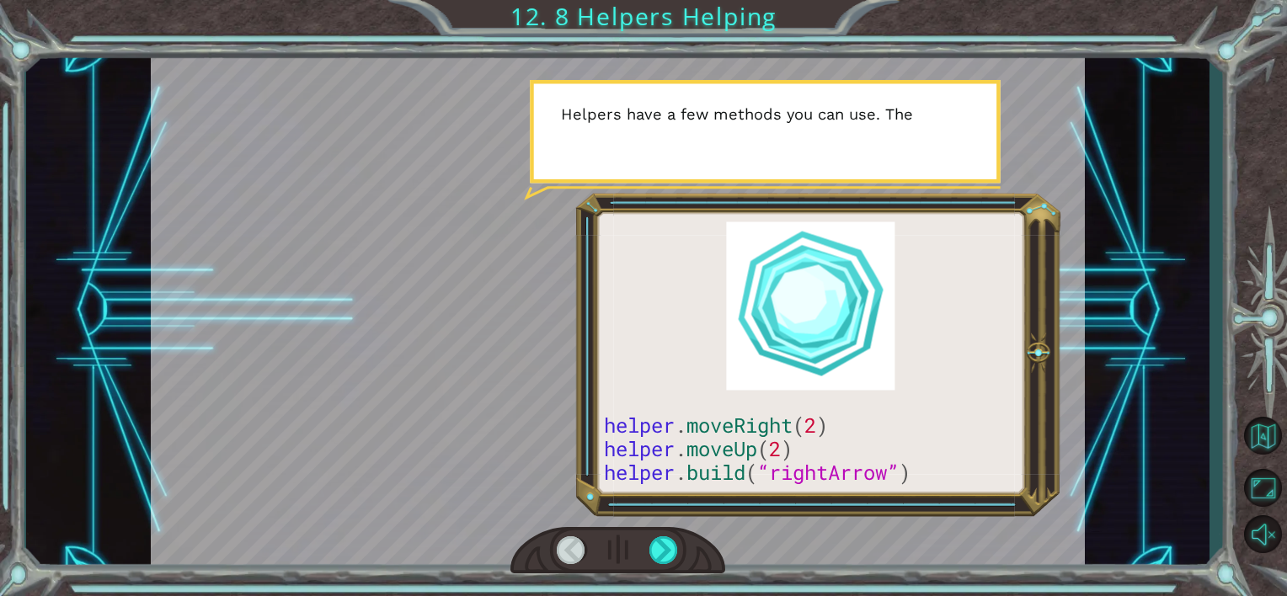
click at [576, 546] on div at bounding box center [571, 551] width 29 height 29
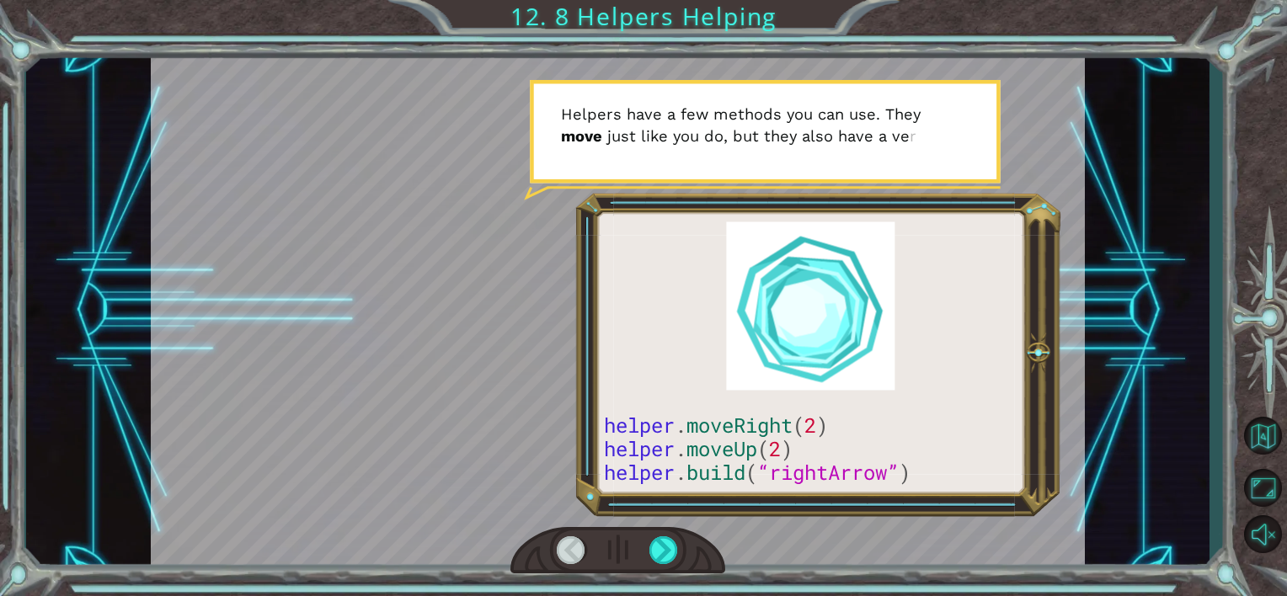
click at [574, 547] on div at bounding box center [571, 551] width 29 height 29
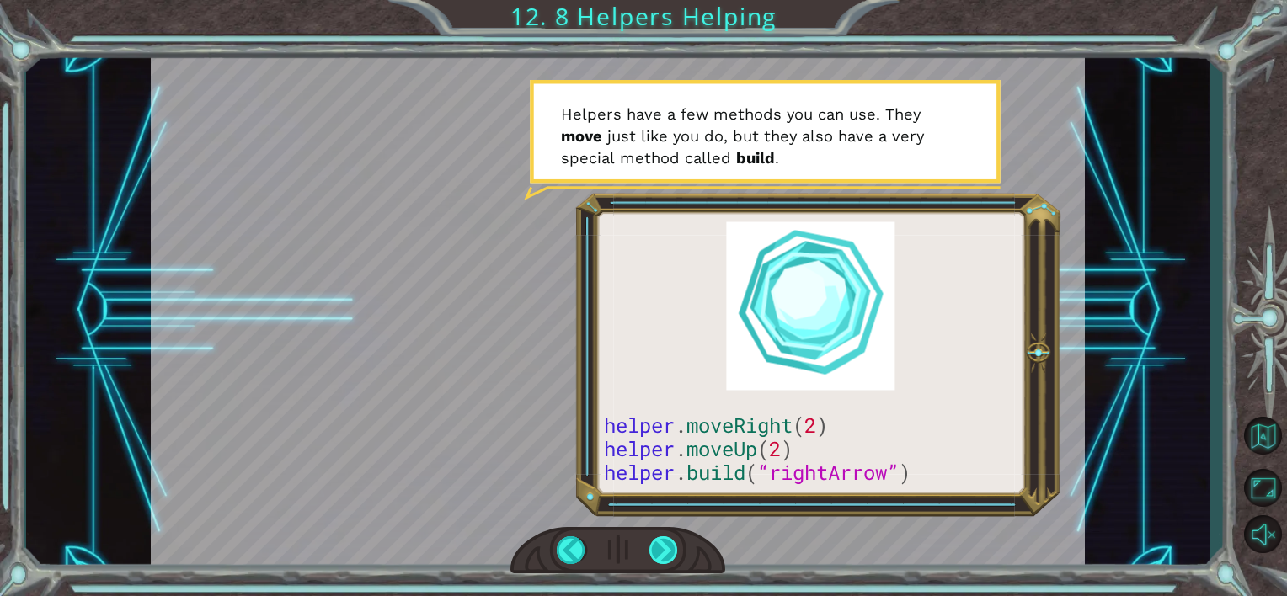
click at [670, 553] on div at bounding box center [663, 551] width 29 height 29
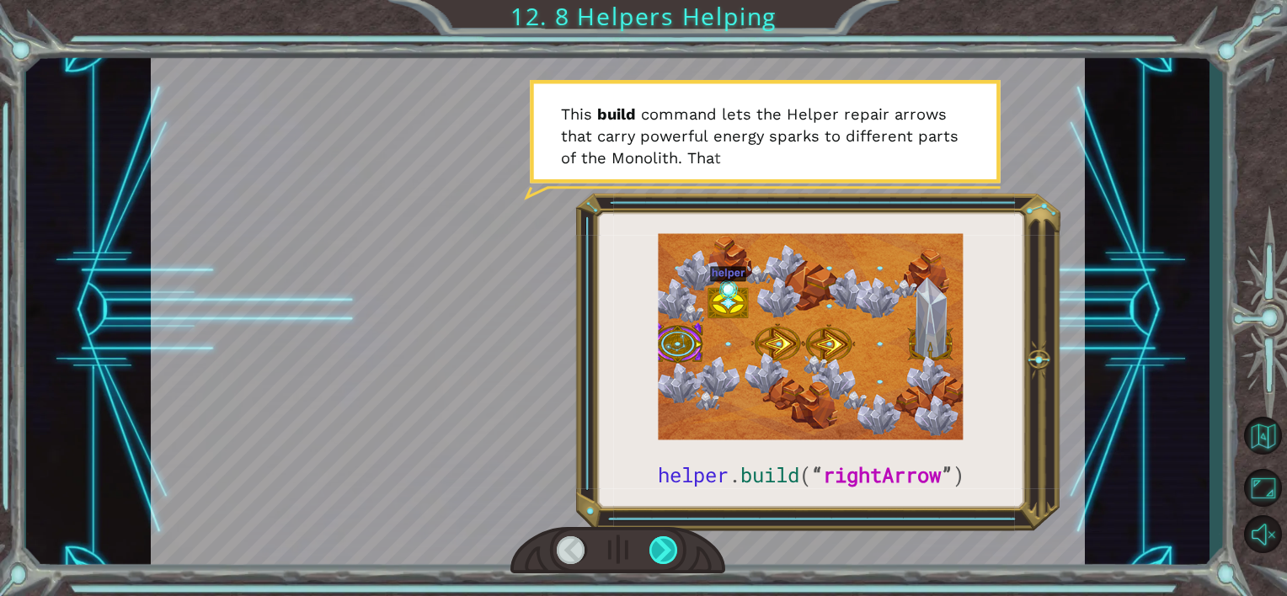
click at [670, 550] on div at bounding box center [663, 551] width 29 height 29
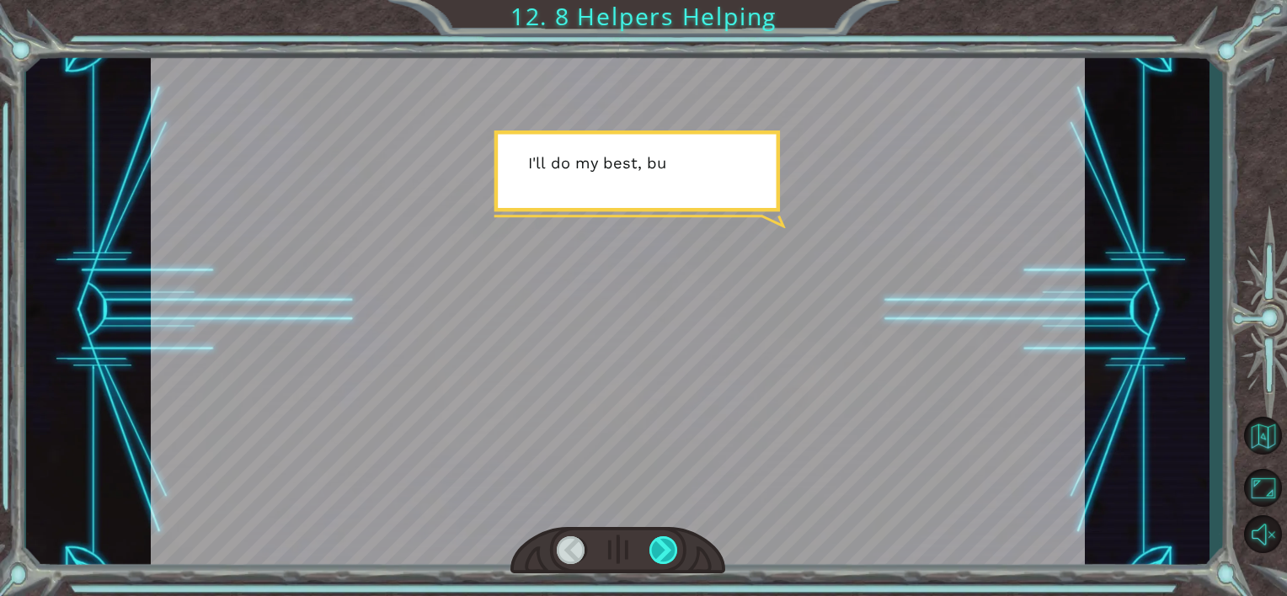
click at [670, 550] on div at bounding box center [663, 551] width 29 height 29
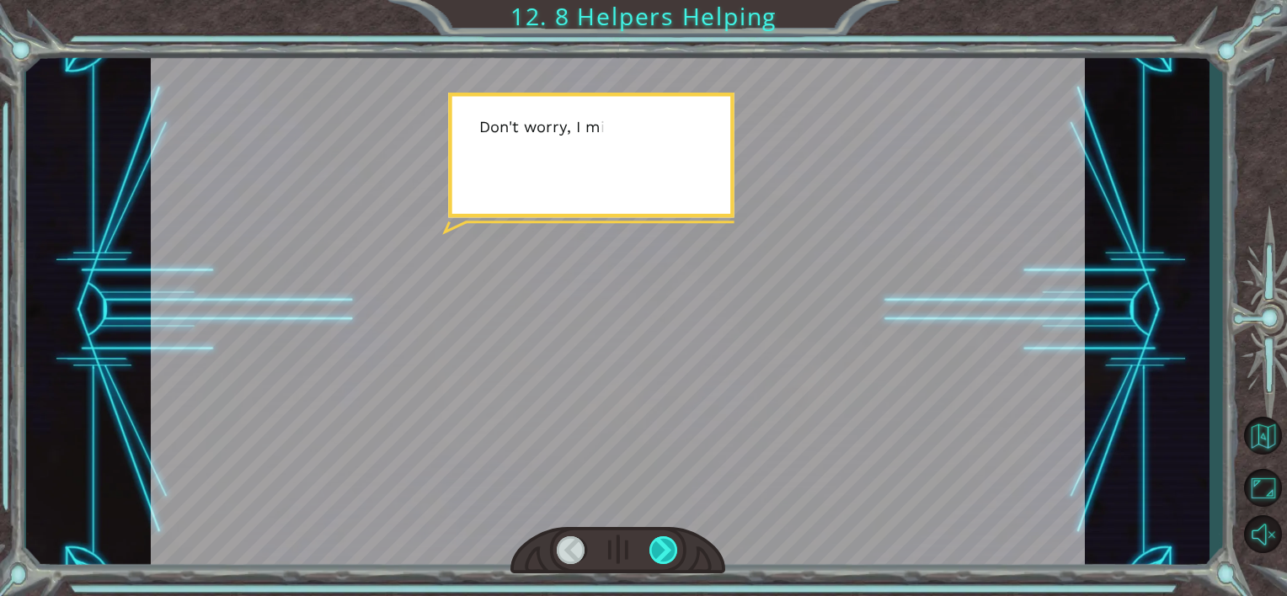
click at [670, 550] on div at bounding box center [663, 551] width 29 height 29
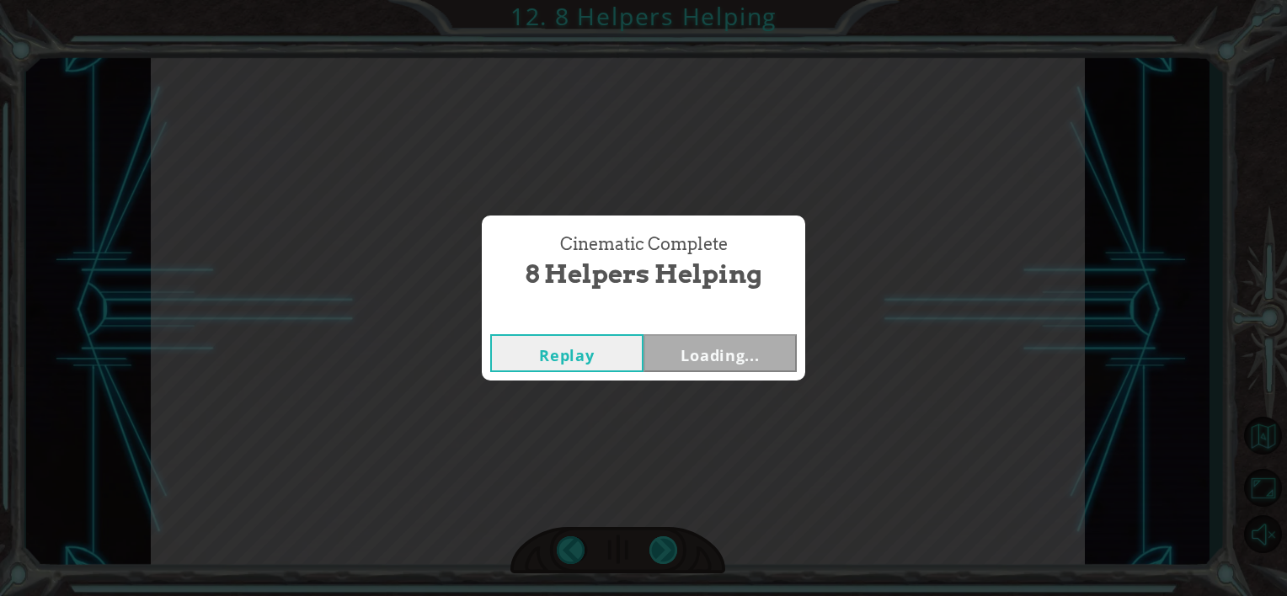
click at [670, 550] on div "Cinematic Complete 8 Helpers Helping Replay Loading..." at bounding box center [643, 298] width 1287 height 596
drag, startPoint x: 670, startPoint y: 550, endPoint x: 638, endPoint y: 435, distance: 119.8
drag, startPoint x: 638, startPoint y: 435, endPoint x: 692, endPoint y: 353, distance: 98.4
click at [692, 353] on button "Next" at bounding box center [720, 353] width 153 height 38
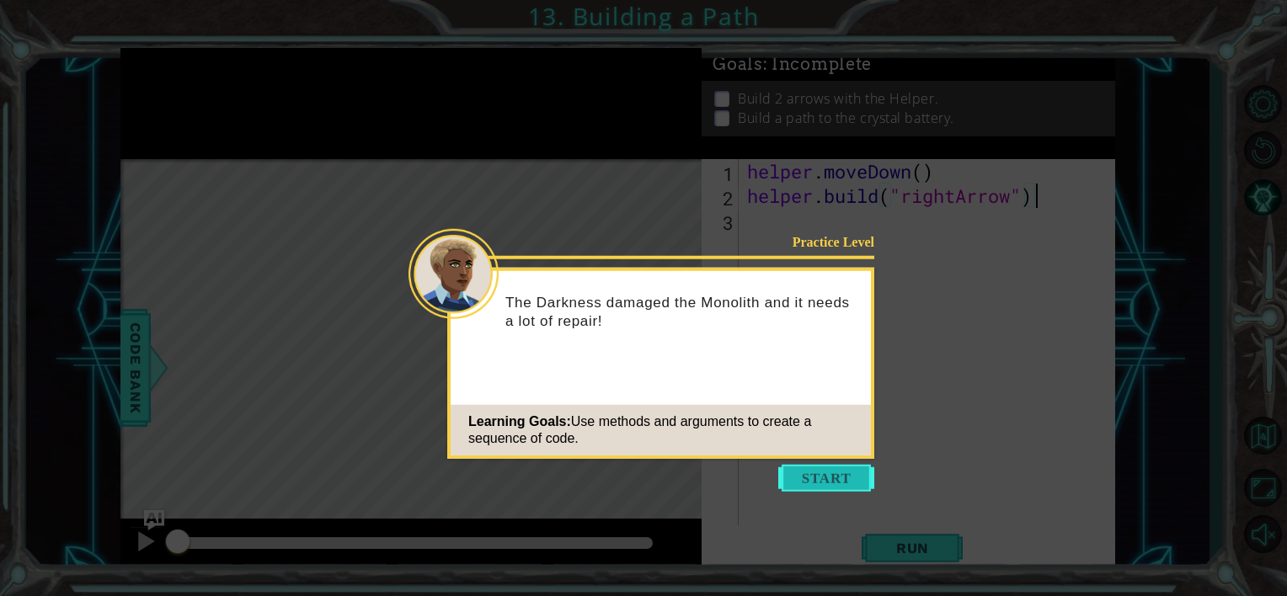
click at [815, 470] on button "Start" at bounding box center [826, 478] width 96 height 27
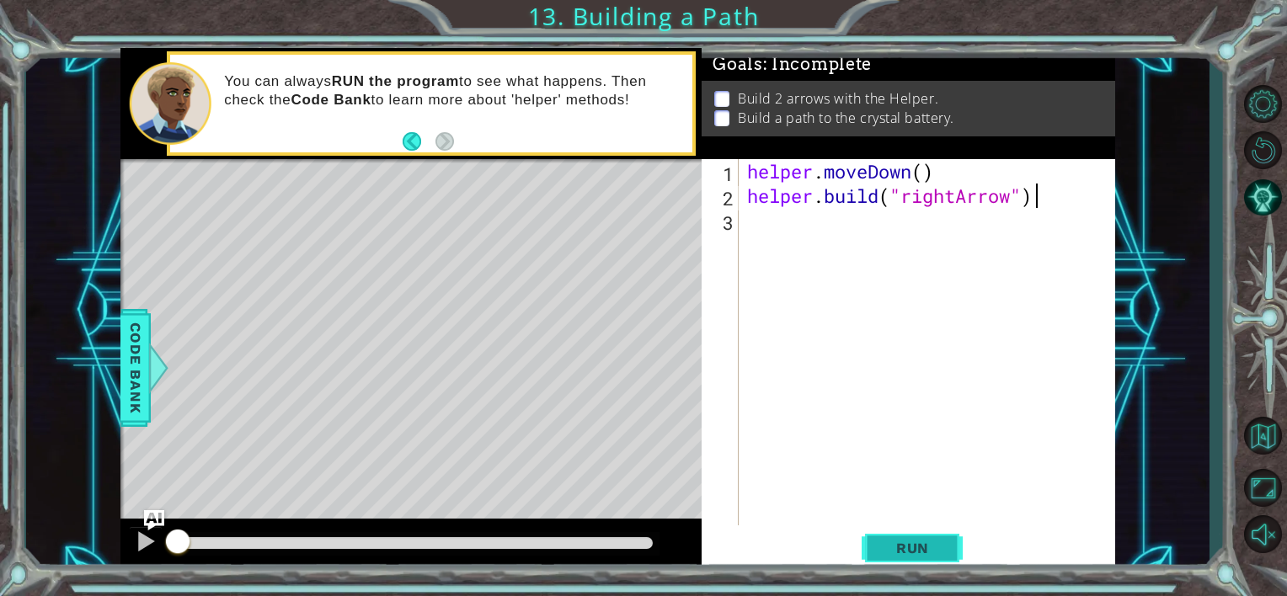
click at [887, 546] on span "Run" at bounding box center [912, 548] width 67 height 17
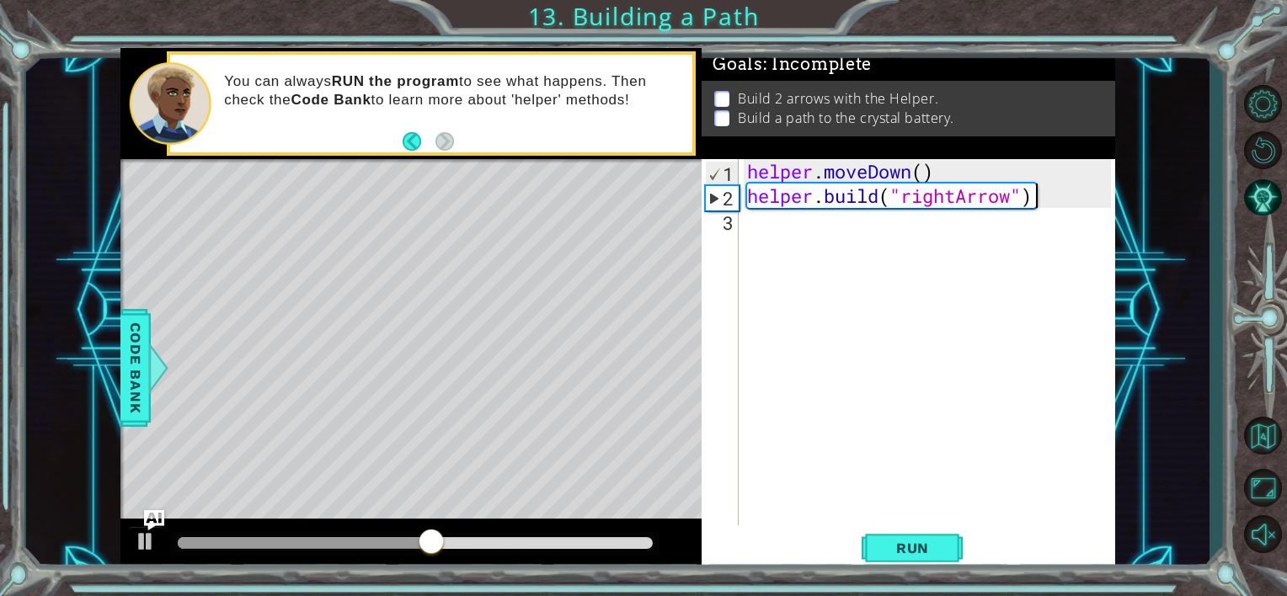
click at [887, 236] on div "helper . moveDown ( ) helper . build ( "rightArrow" )" at bounding box center [932, 366] width 376 height 415
